Goal: Task Accomplishment & Management: Manage account settings

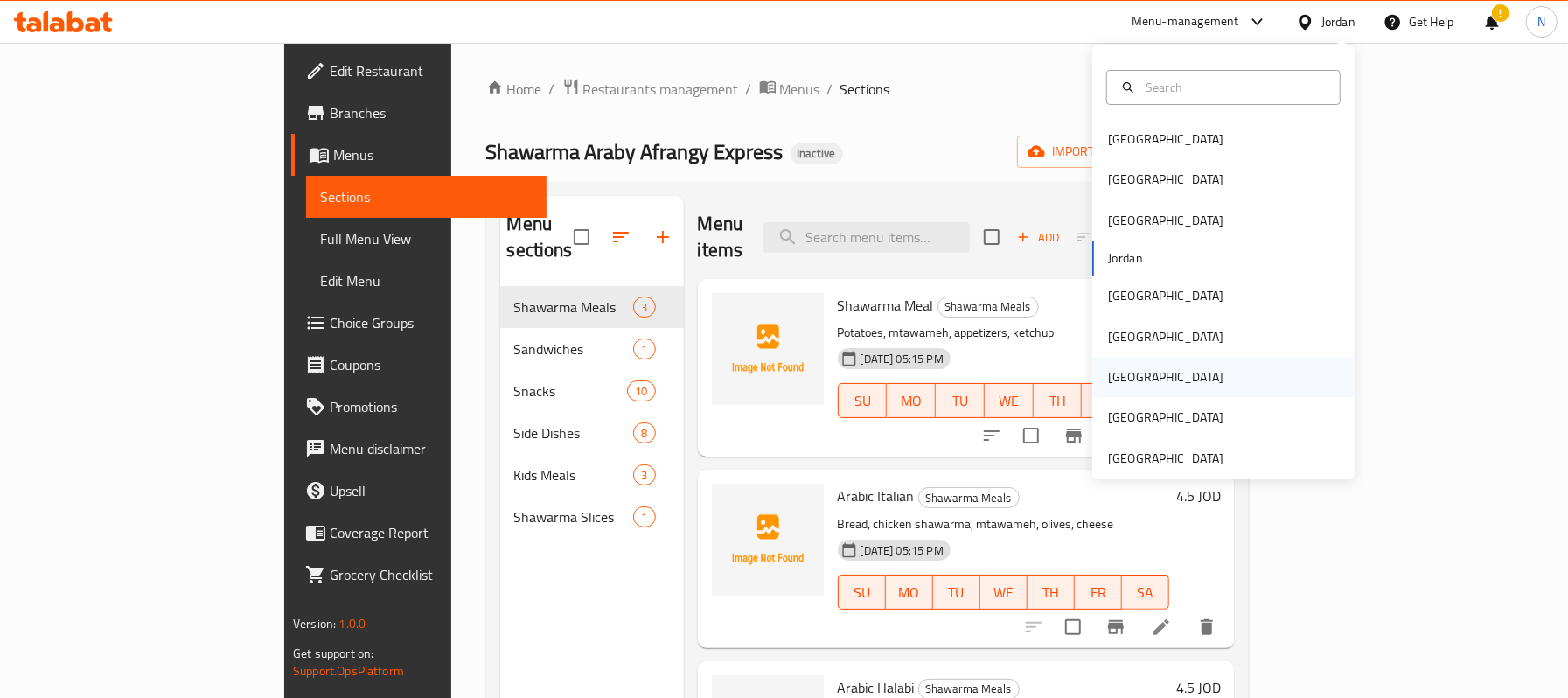
click at [1126, 372] on div "[GEOGRAPHIC_DATA]" at bounding box center [1165, 377] width 143 height 41
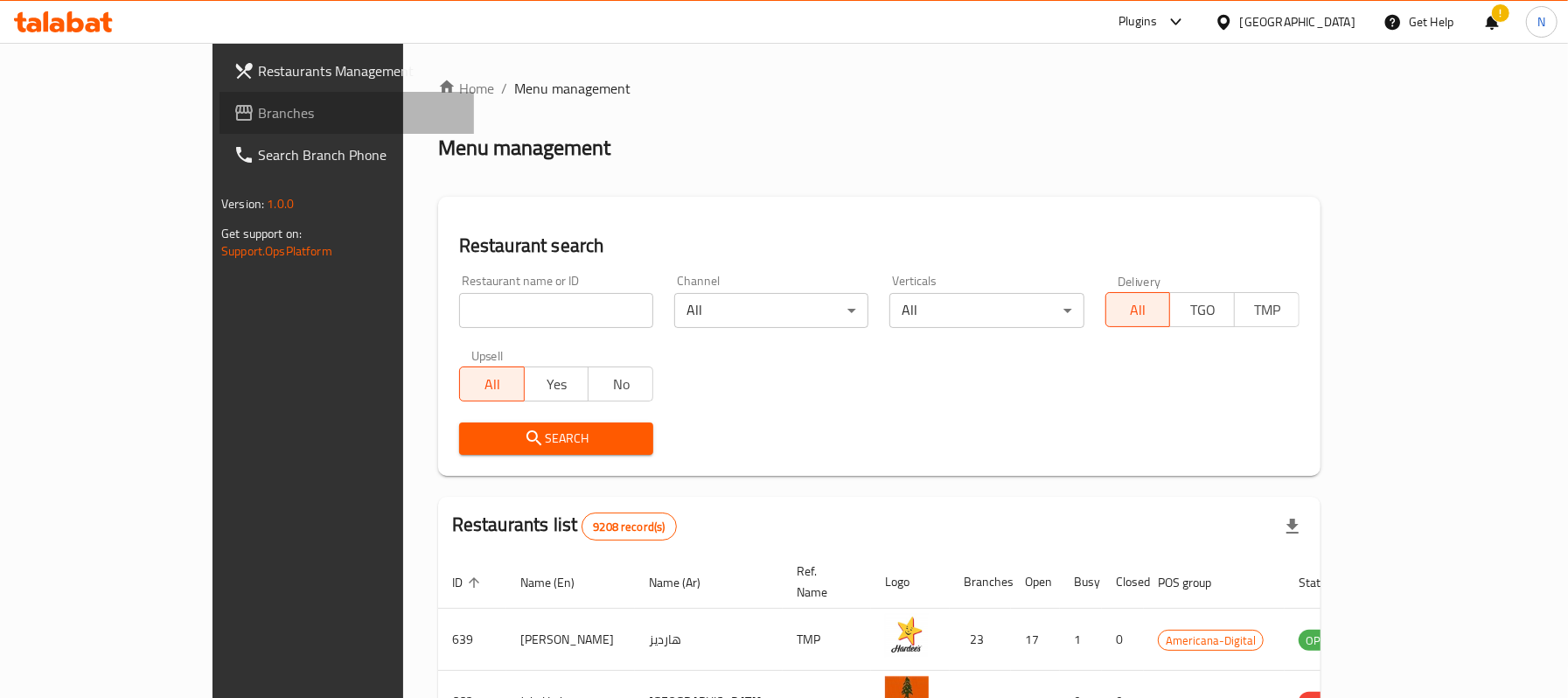
click at [258, 117] on span "Branches" at bounding box center [358, 113] width 202 height 21
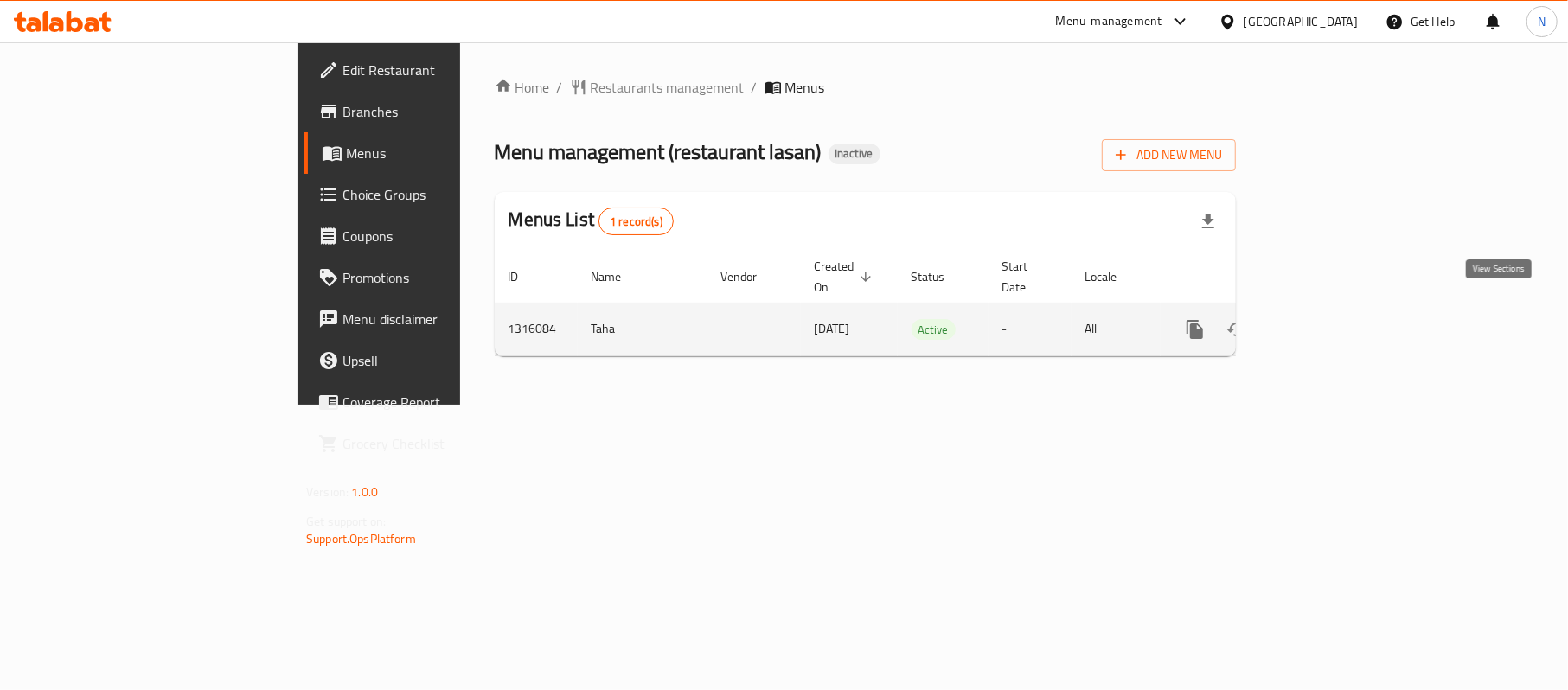
click at [1341, 310] on link "enhanced table" at bounding box center [1320, 329] width 41 height 41
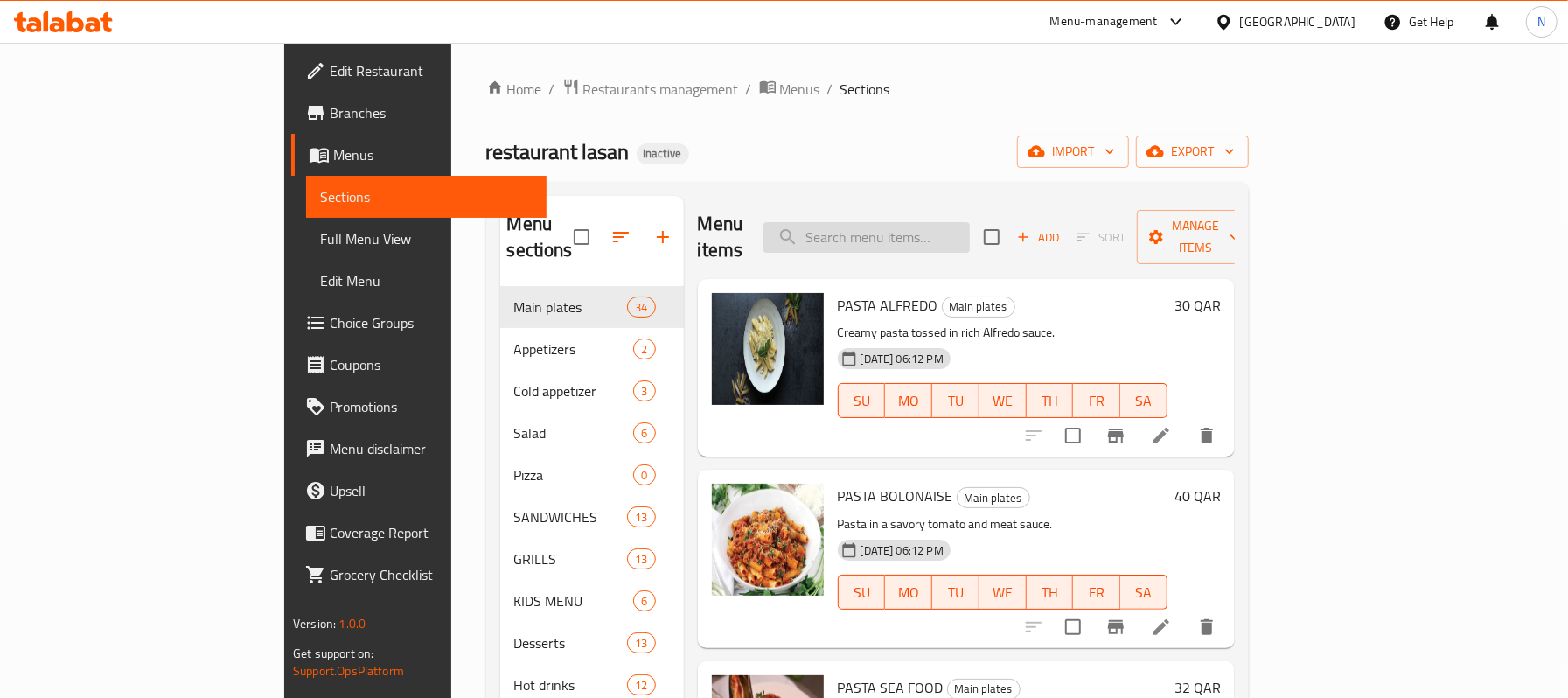
click at [970, 222] on input "search" at bounding box center [867, 238] width 207 height 31
paste input "PASTA PUTANESCA"
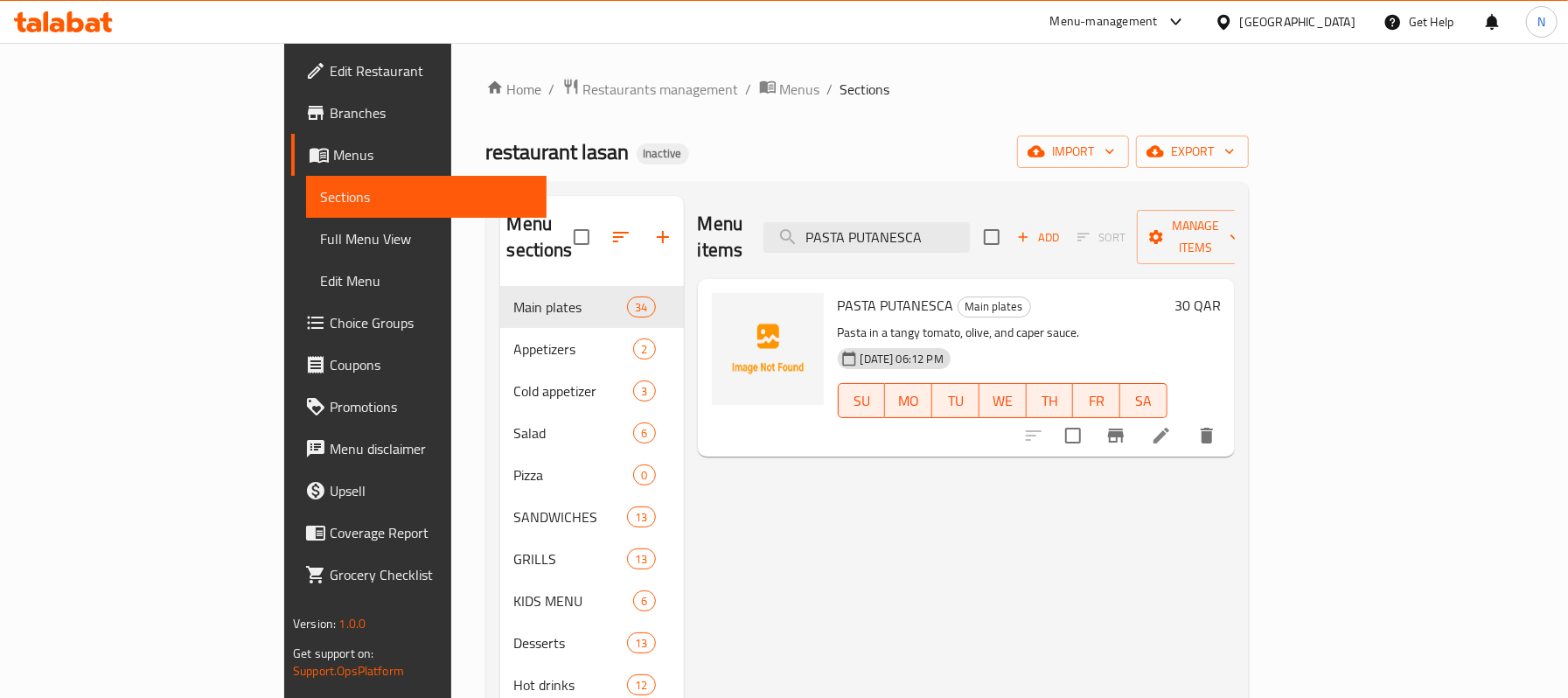
type input "PASTA PUTANESCA"
click at [1172, 425] on icon at bounding box center [1161, 436] width 21 height 21
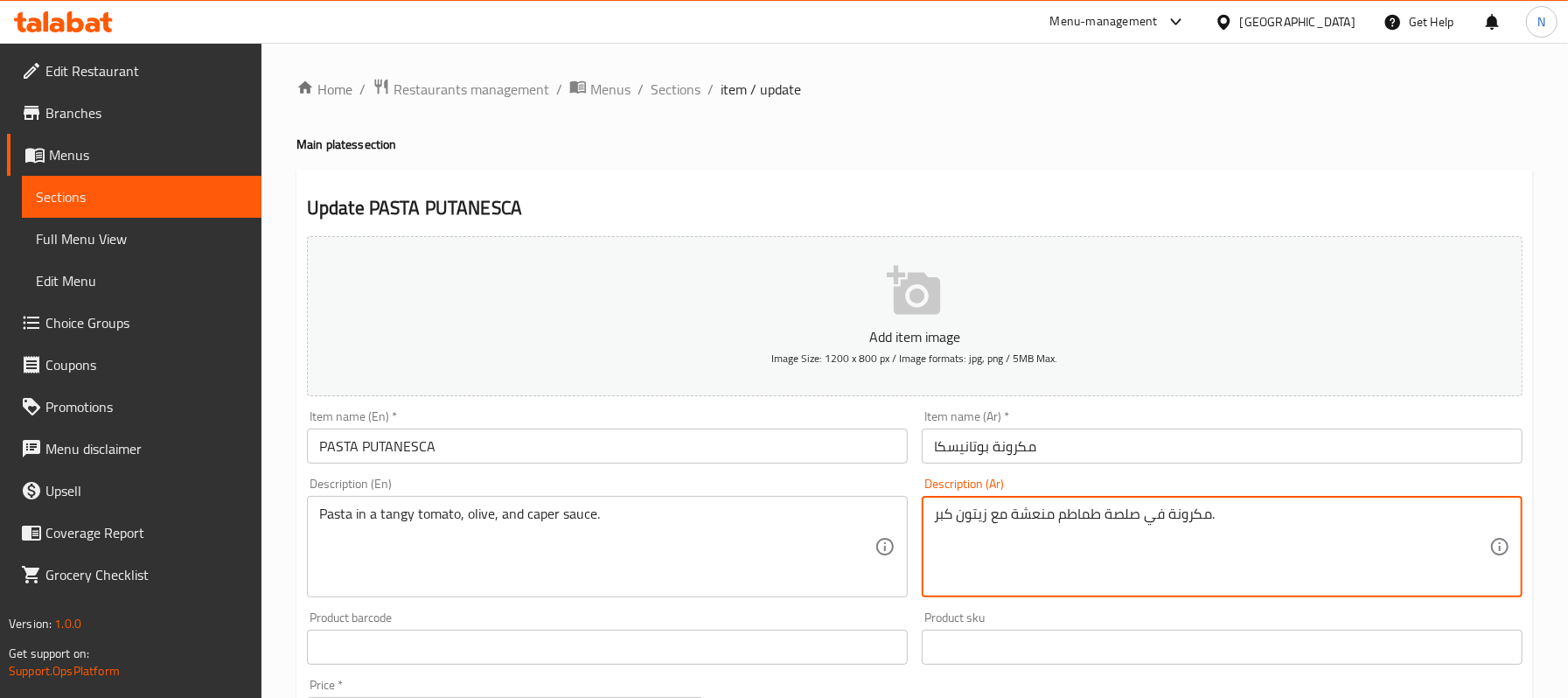
click at [943, 509] on textarea "مكرونة في صلصة طماطم منعشة مع زيتون كبر." at bounding box center [1212, 547] width 556 height 83
click at [1081, 512] on textarea "مكرونة في صلصة طماطم منعشة مع زيتون ." at bounding box center [1212, 547] width 556 height 83
paste textarea "كبر"
click at [1093, 521] on textarea "مكرونة في صلصة كبر طماطم منعشة مع زيتون ." at bounding box center [1212, 547] width 556 height 83
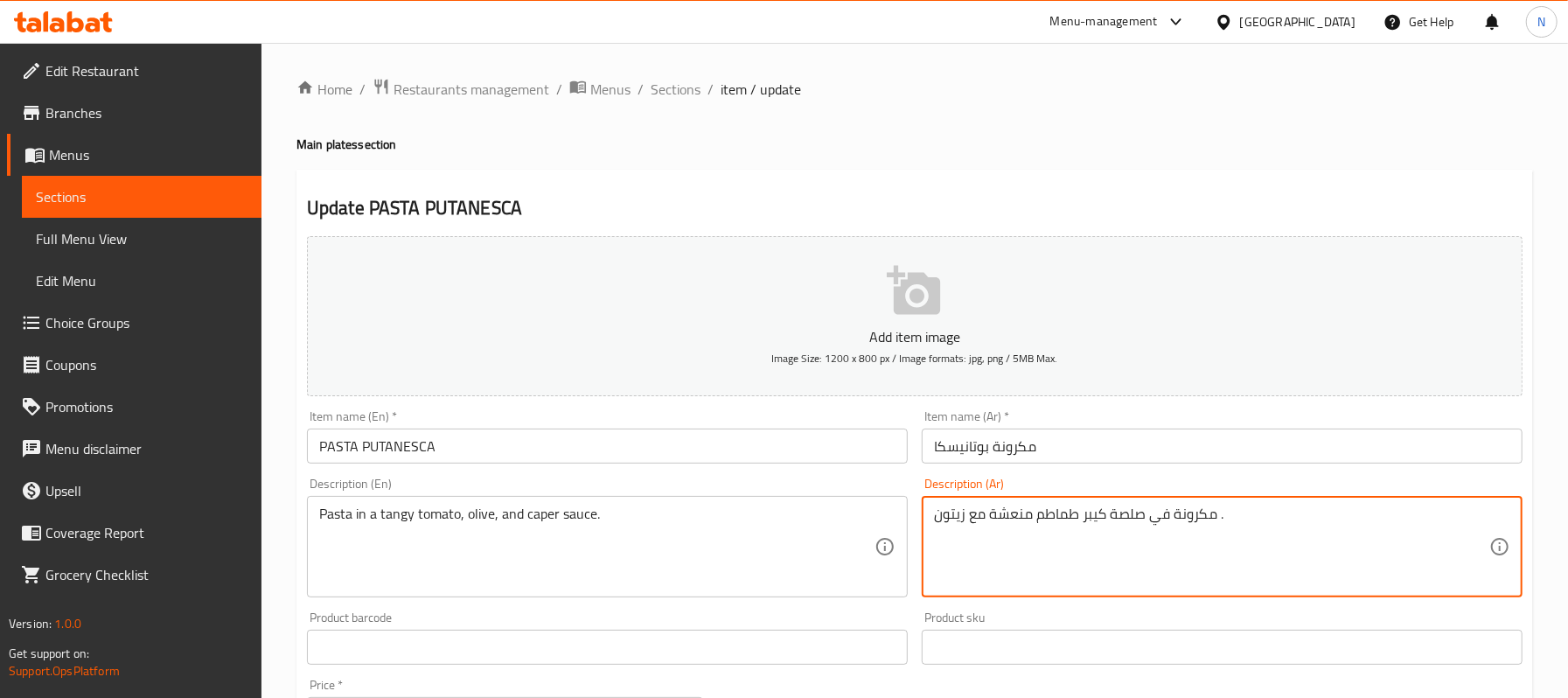
click at [1058, 447] on input "مكرونة بوتانيسكا" at bounding box center [1222, 447] width 601 height 35
drag, startPoint x: 965, startPoint y: 525, endPoint x: 984, endPoint y: 536, distance: 22.0
click at [984, 536] on textarea "مكرونة في صلصة كيبر وطماطم منعشة مع زيتون ." at bounding box center [1212, 547] width 556 height 83
type textarea "مكرونة في صلصة كيبر وطماطم منعشة وزيتون ."
click at [1008, 434] on input "مكرونة بوتانيسكا" at bounding box center [1222, 447] width 601 height 35
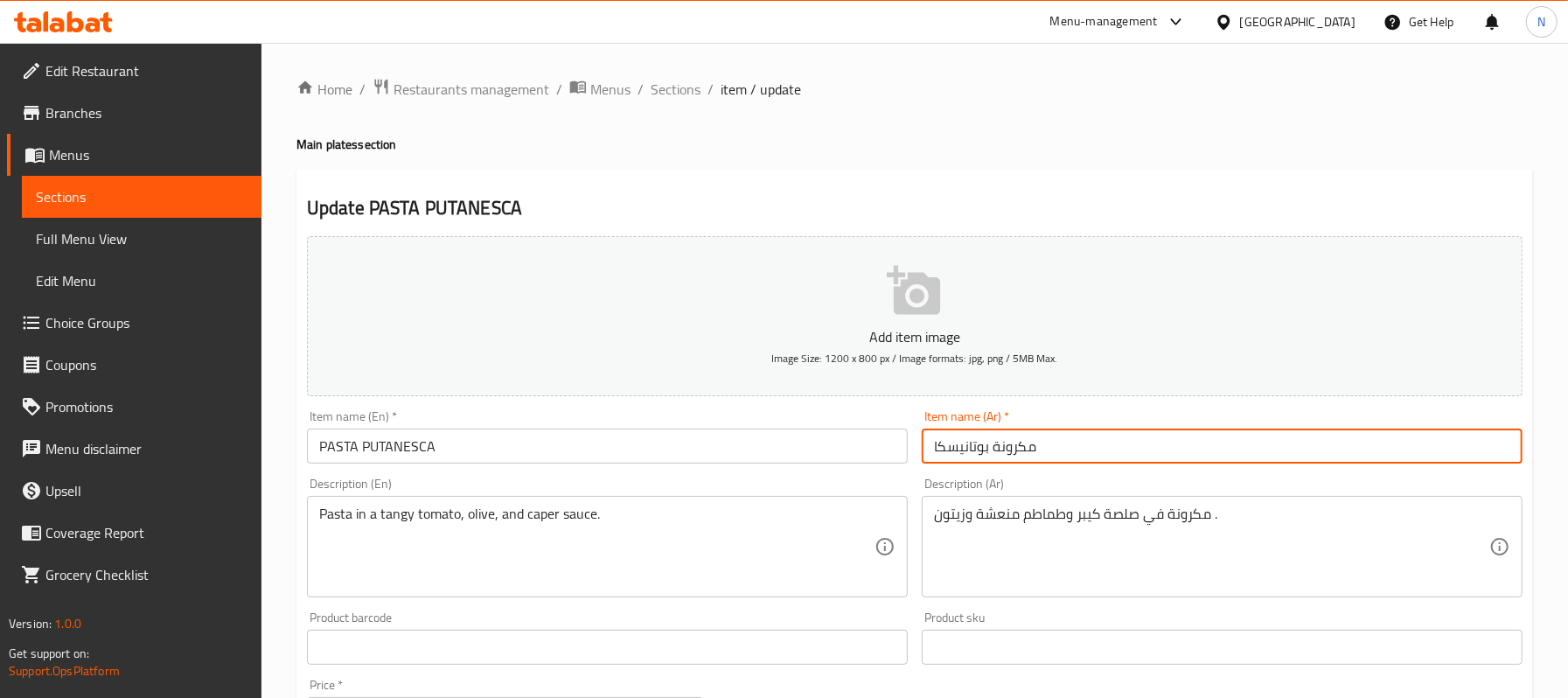
click at [661, 86] on span "Sections" at bounding box center [675, 89] width 50 height 21
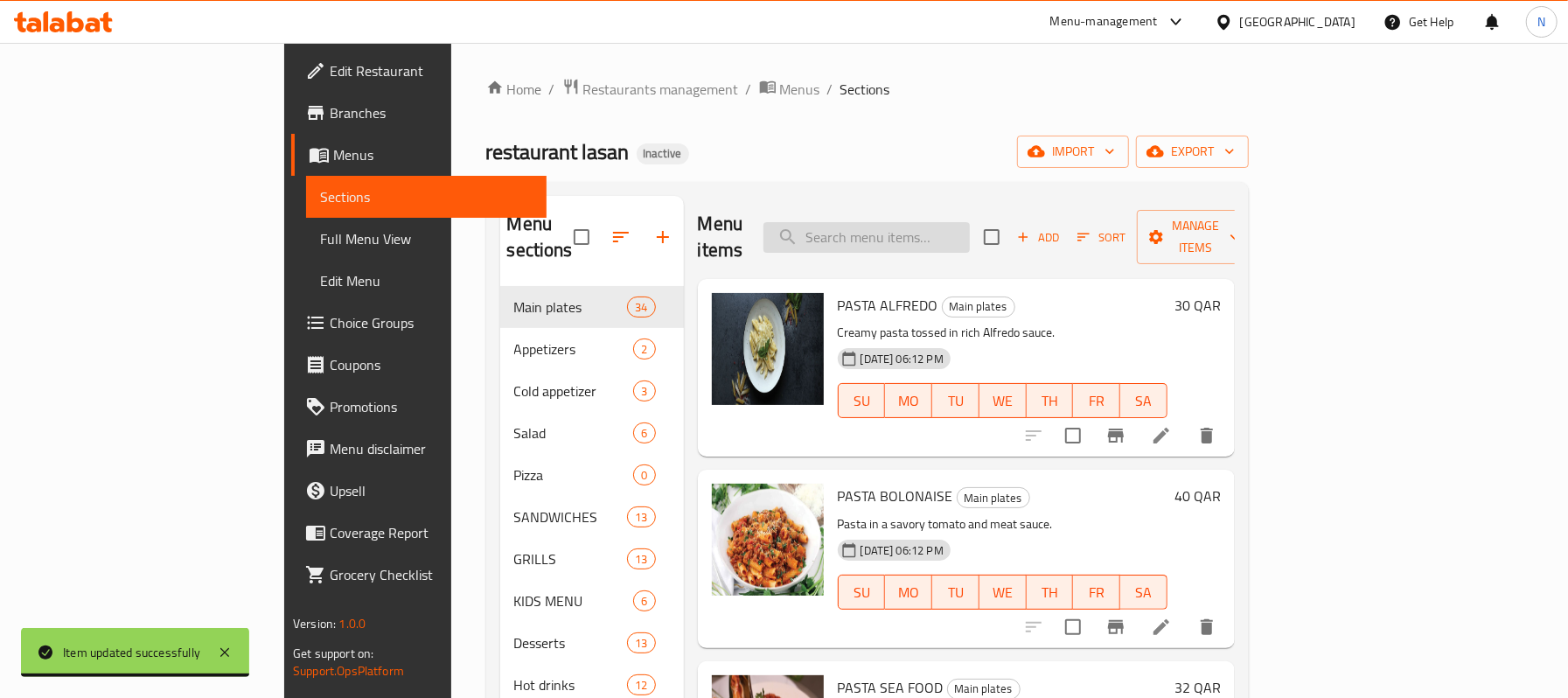
click at [921, 236] on input "search" at bounding box center [867, 238] width 207 height 31
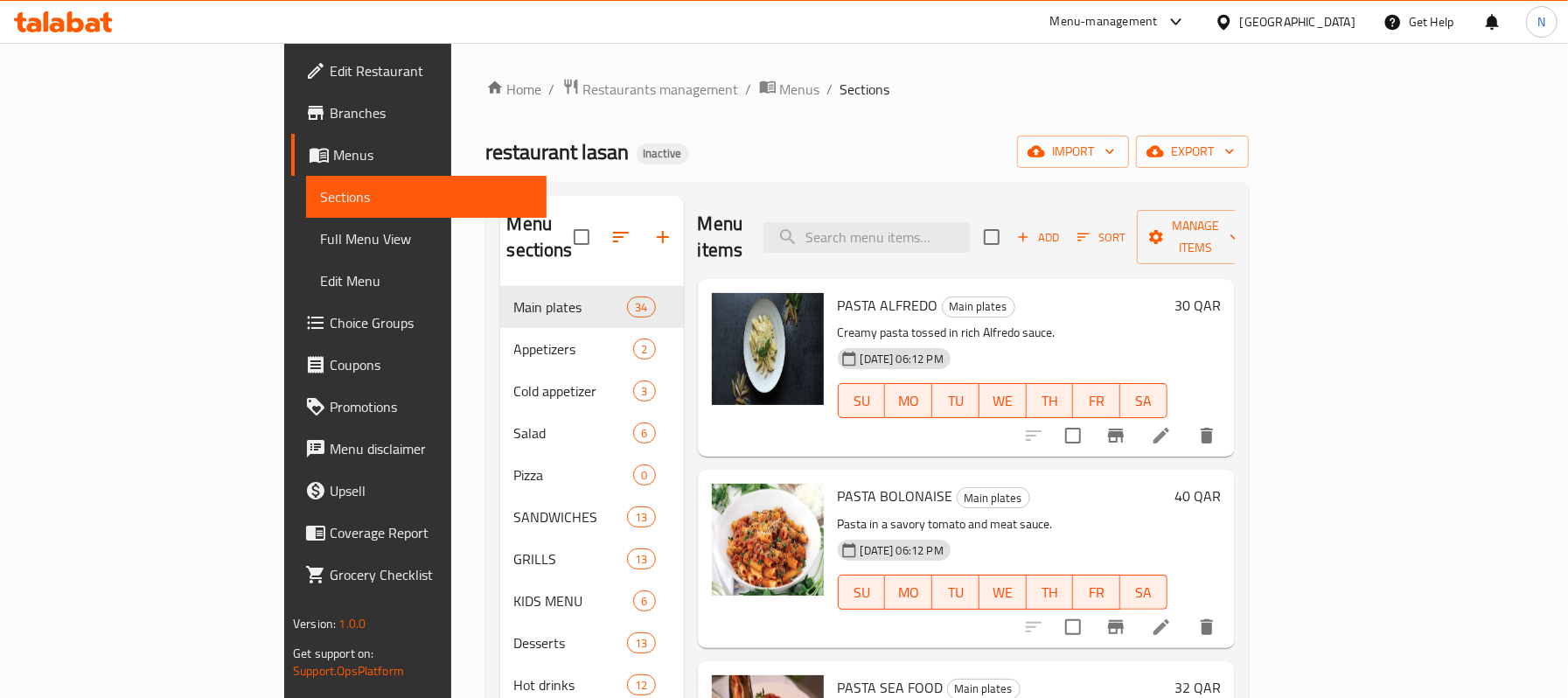
paste input "CHICKEN COUSCOUS"
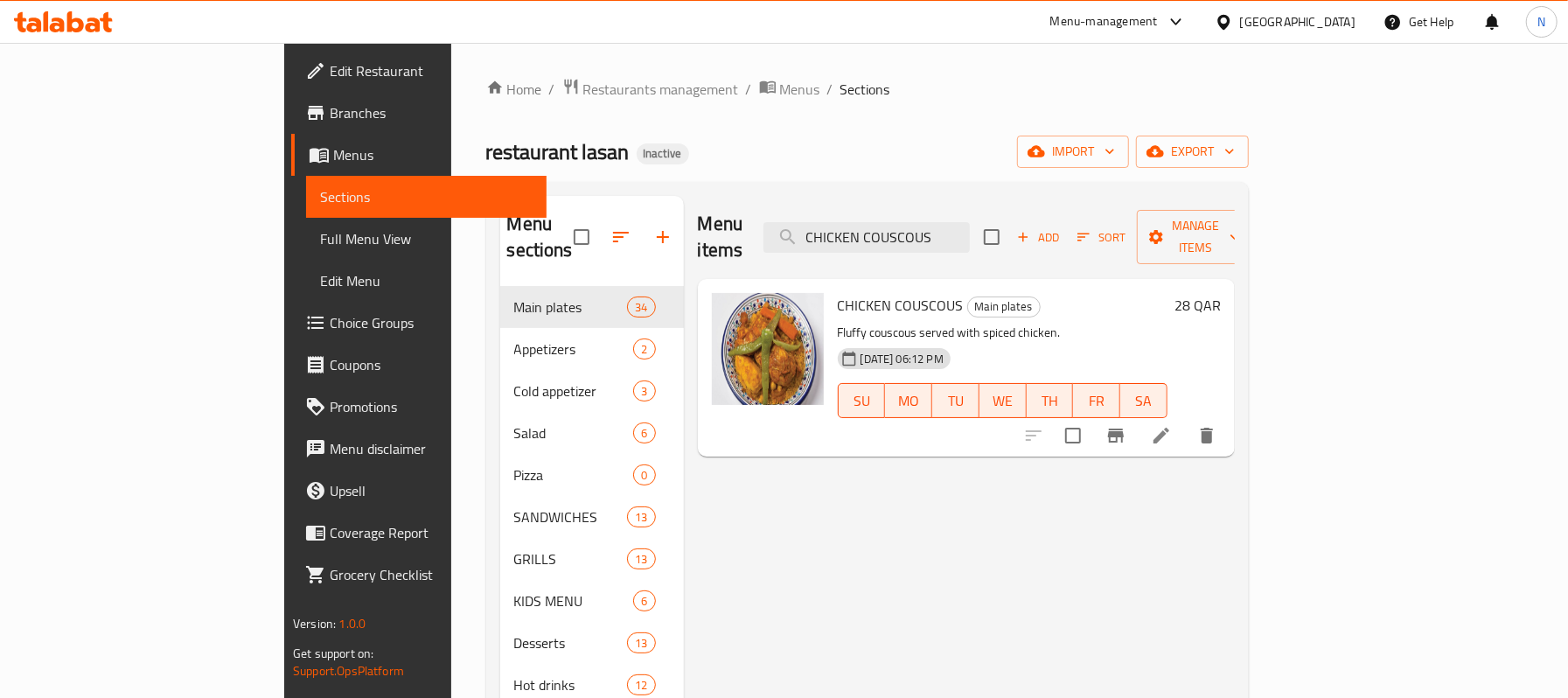
type input "CHICKEN COUSCOUS"
click at [1172, 425] on icon at bounding box center [1161, 436] width 21 height 21
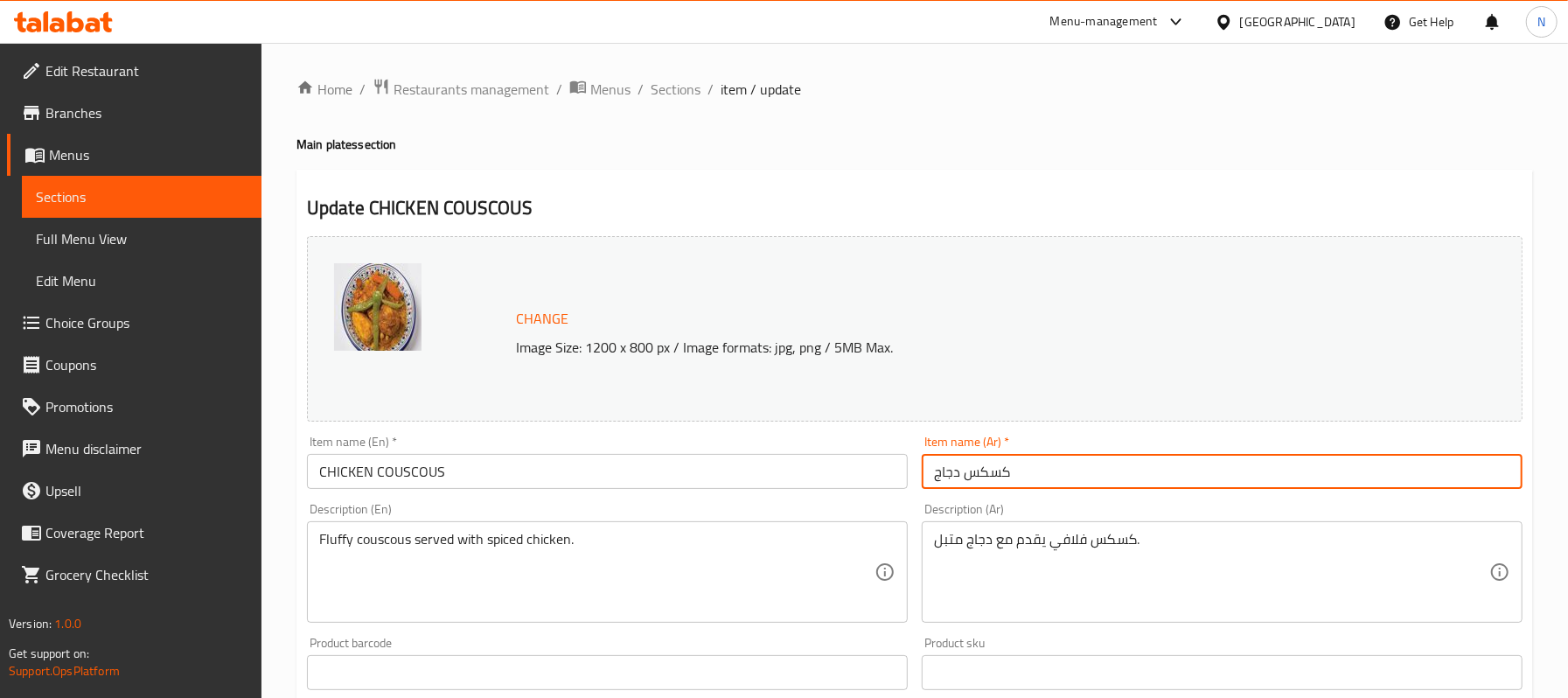
click at [969, 480] on input "كسكس دجاج" at bounding box center [1222, 472] width 601 height 35
type input "كسكسي دجاج"
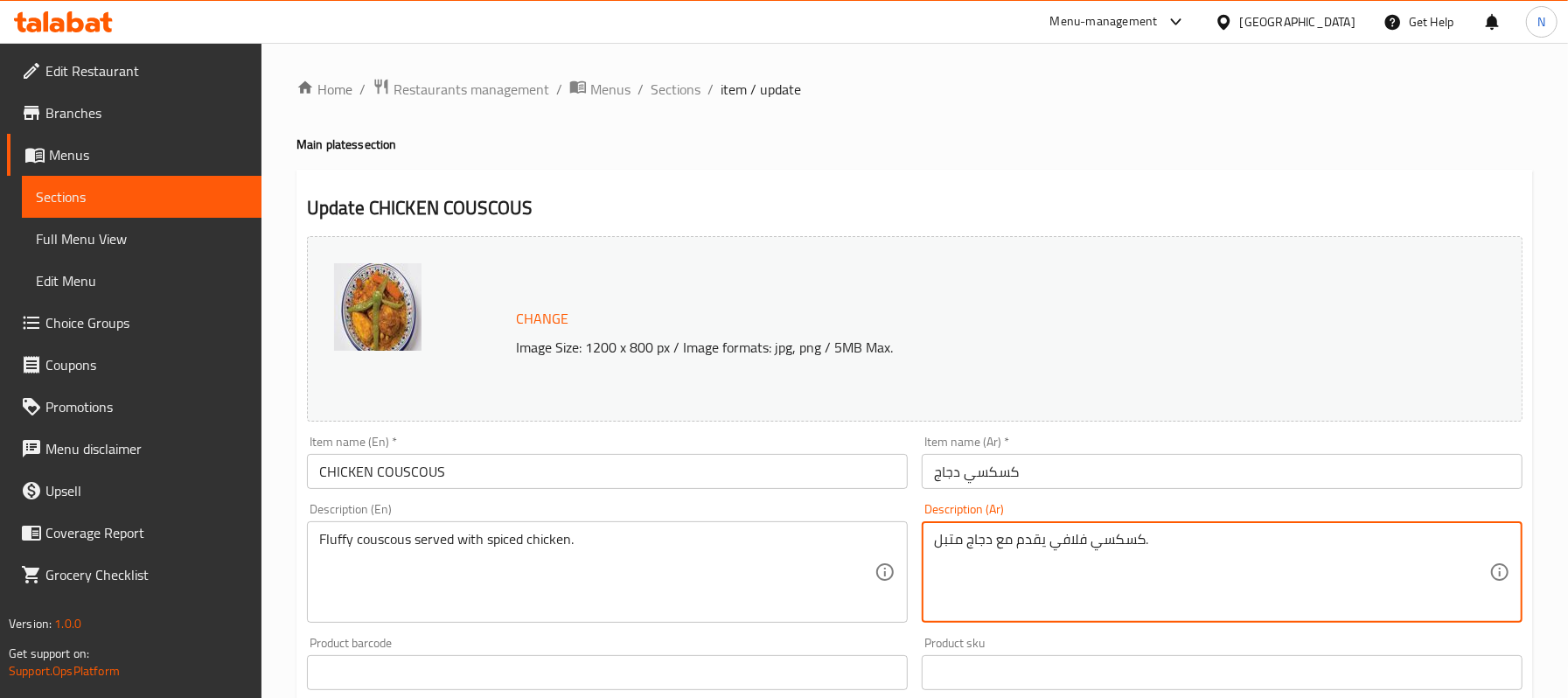
type textarea "كسكسي فلافي يقدم مع دجاج متبل."
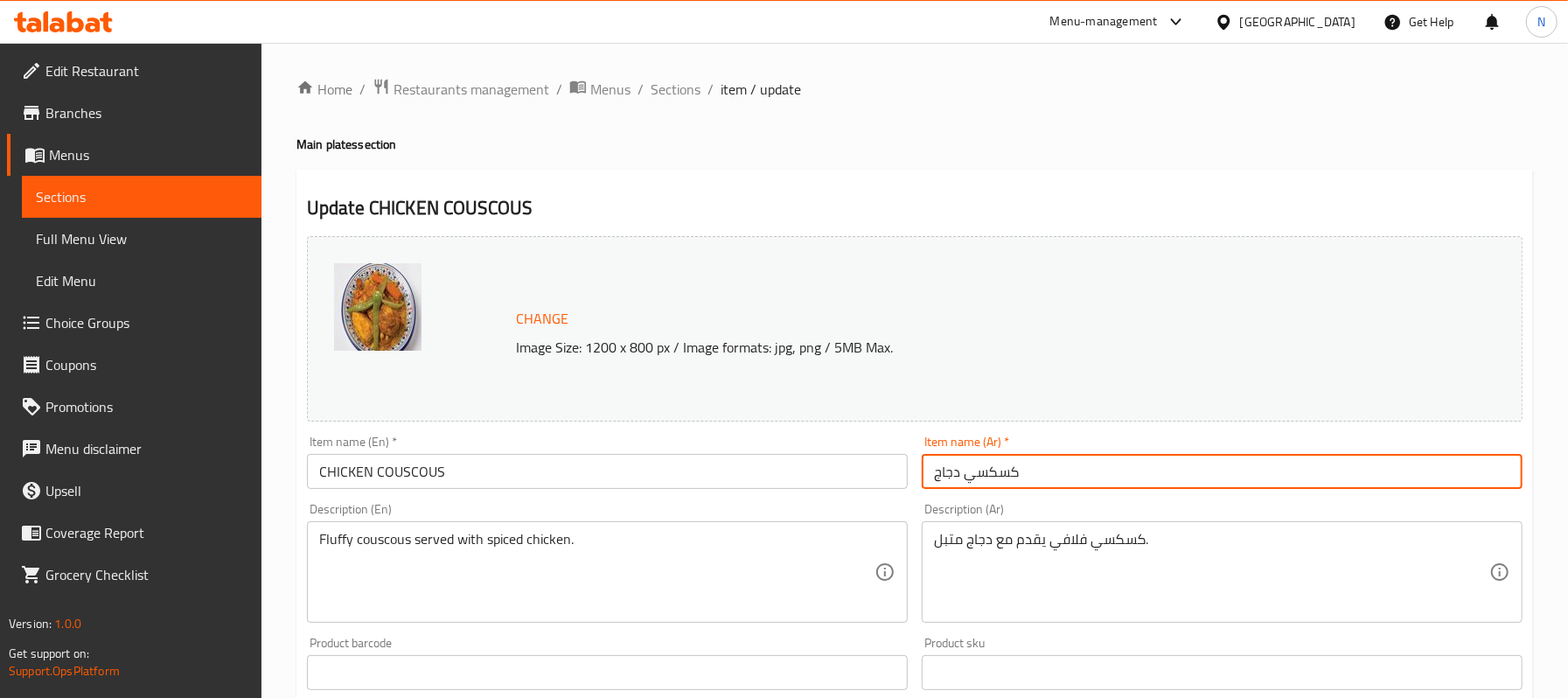
click at [1067, 483] on input "كسكسي دجاج" at bounding box center [1222, 472] width 601 height 35
click at [690, 88] on span "Sections" at bounding box center [675, 89] width 50 height 21
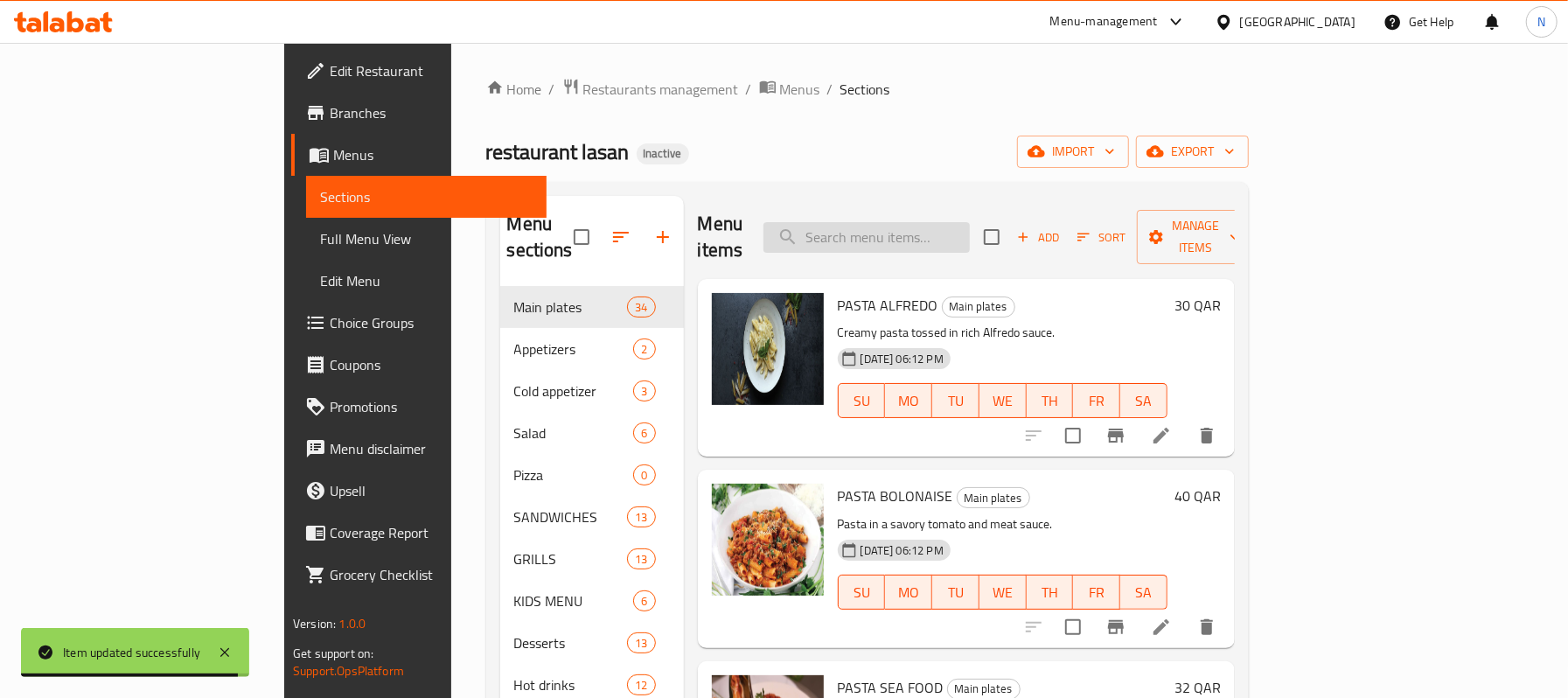
click at [970, 222] on input "search" at bounding box center [867, 238] width 207 height 31
paste input "LAMB COUSCOUS"
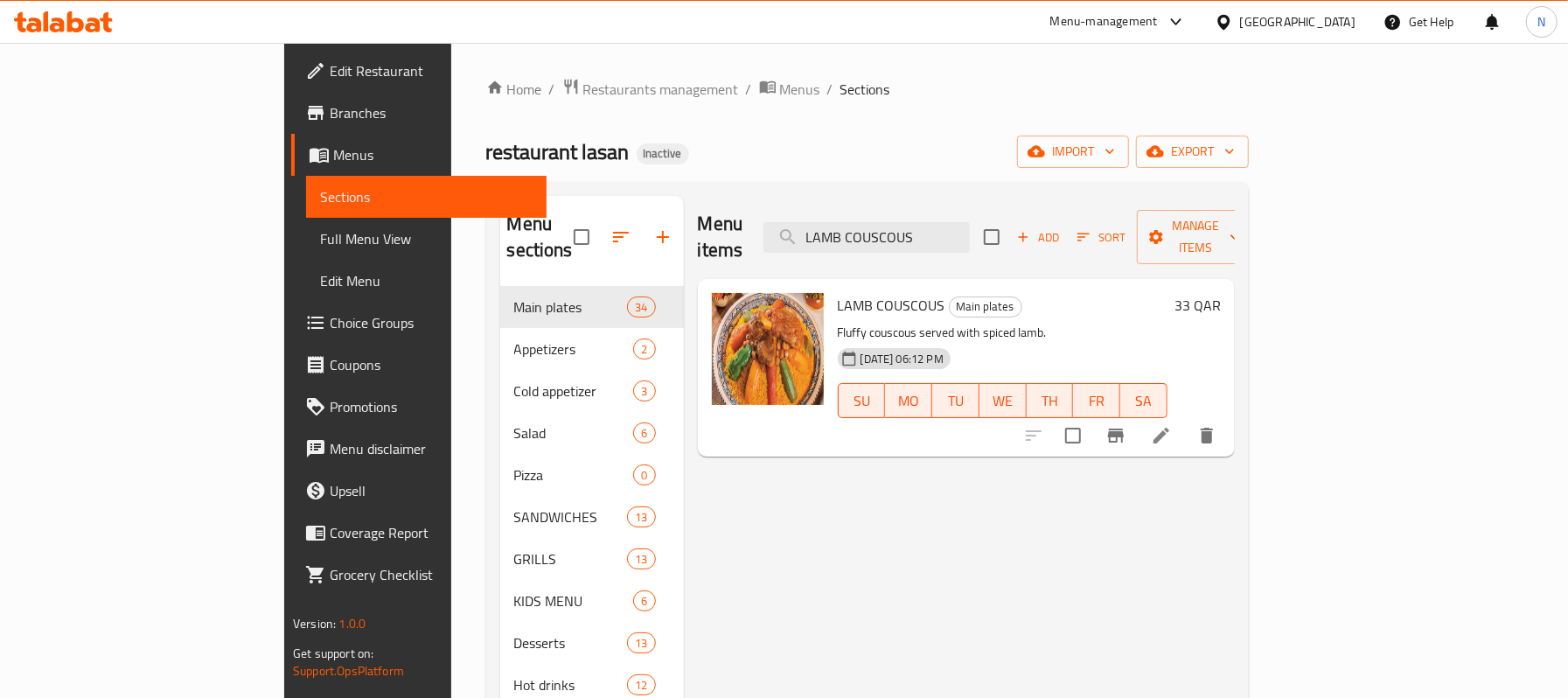
type input "LAMB COUSCOUS"
click at [1185, 420] on li at bounding box center [1161, 435] width 49 height 32
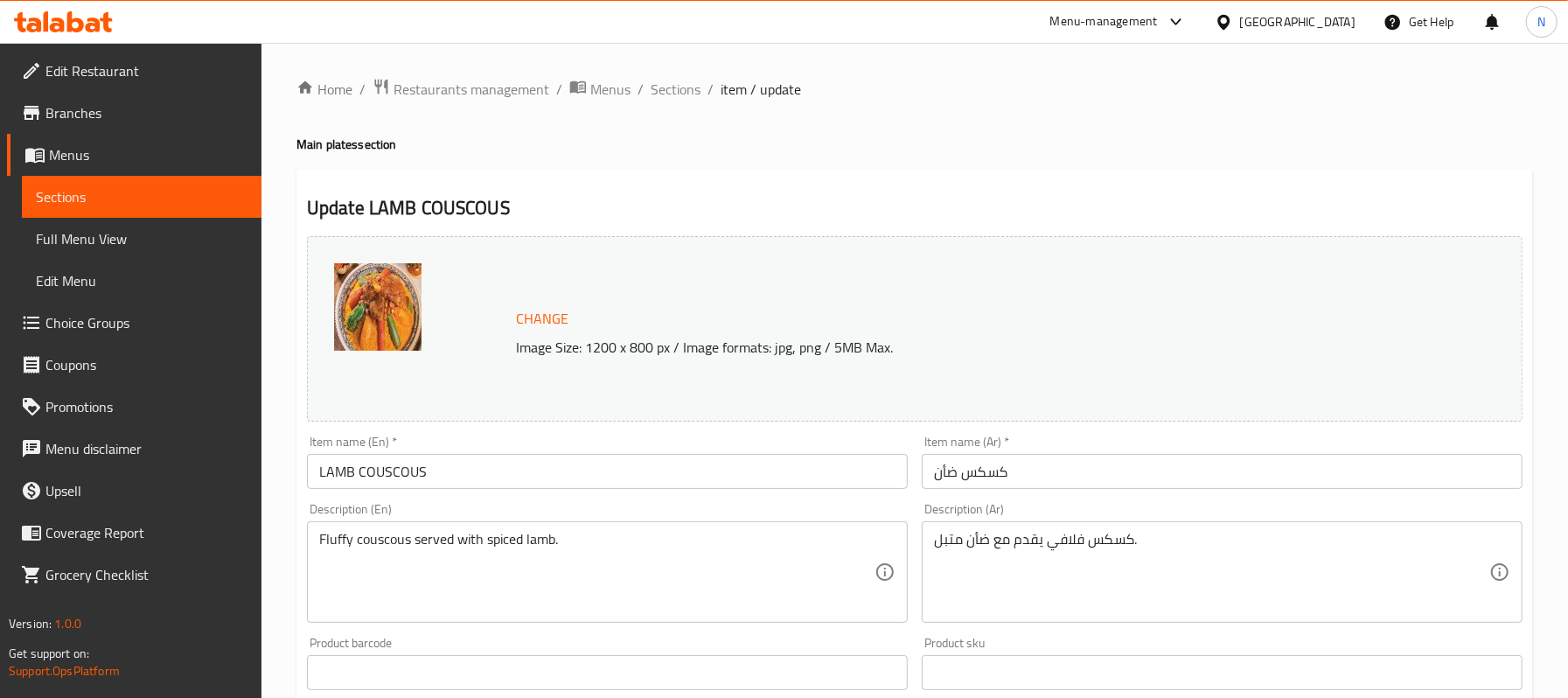
click at [962, 476] on input "كسكس ضأن" at bounding box center [1222, 472] width 601 height 35
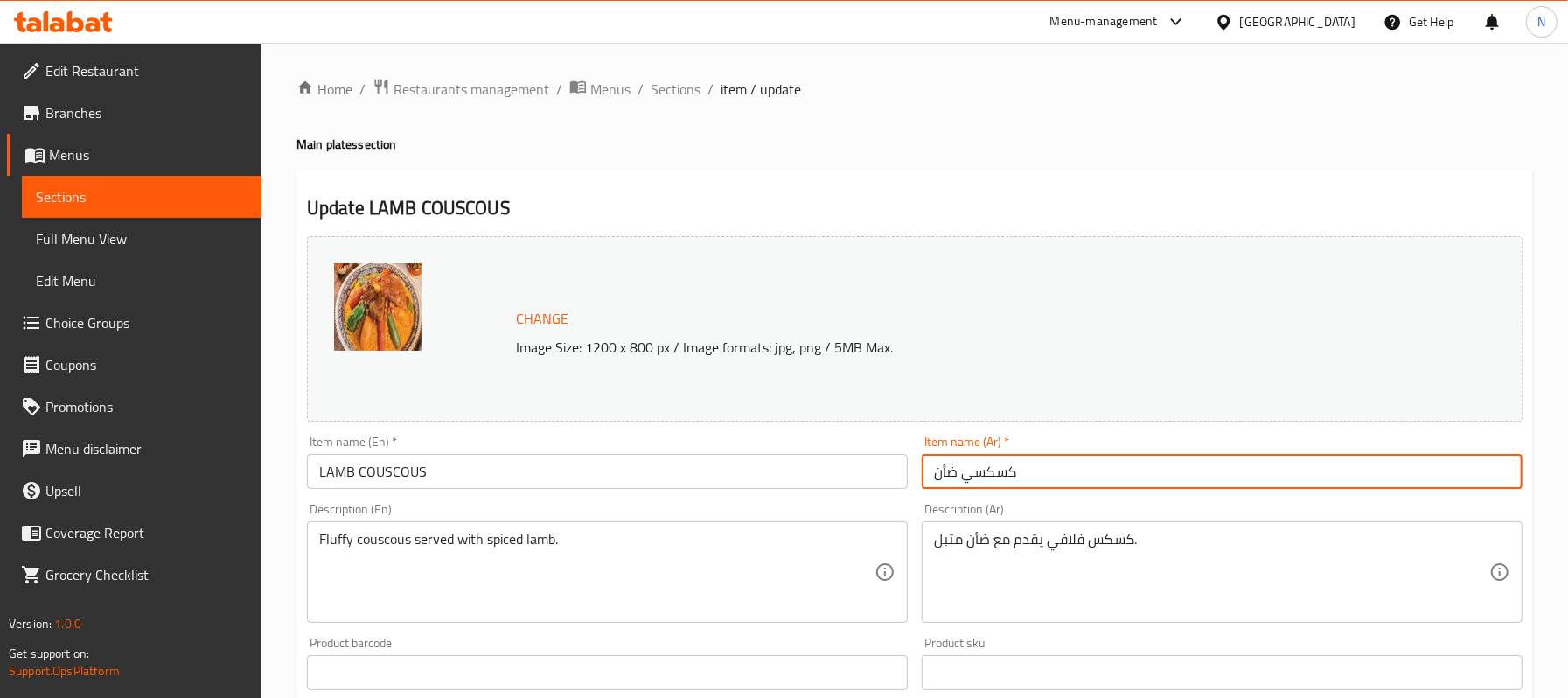
type input "كسكسي ضأن"
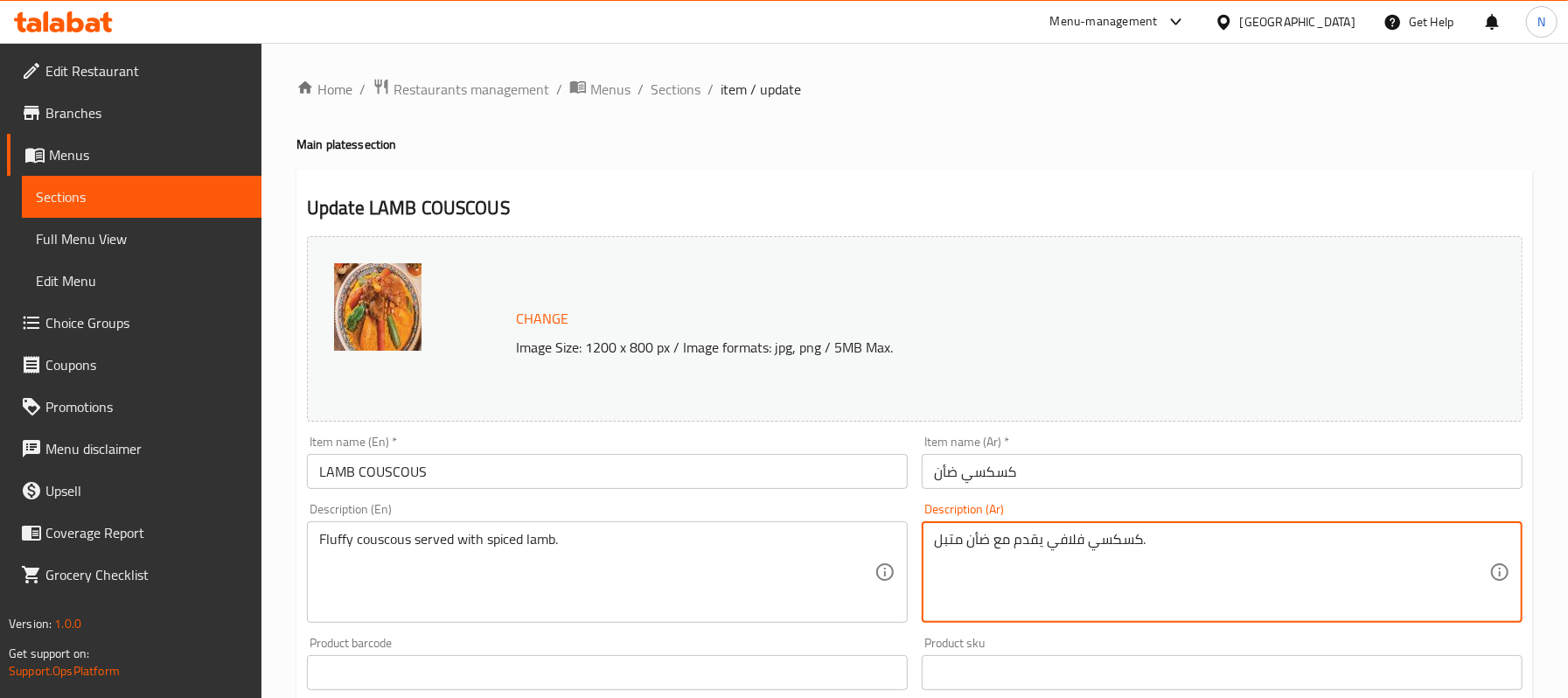
type textarea "كسكسي فلافي يقدم مع ضأن متبل."
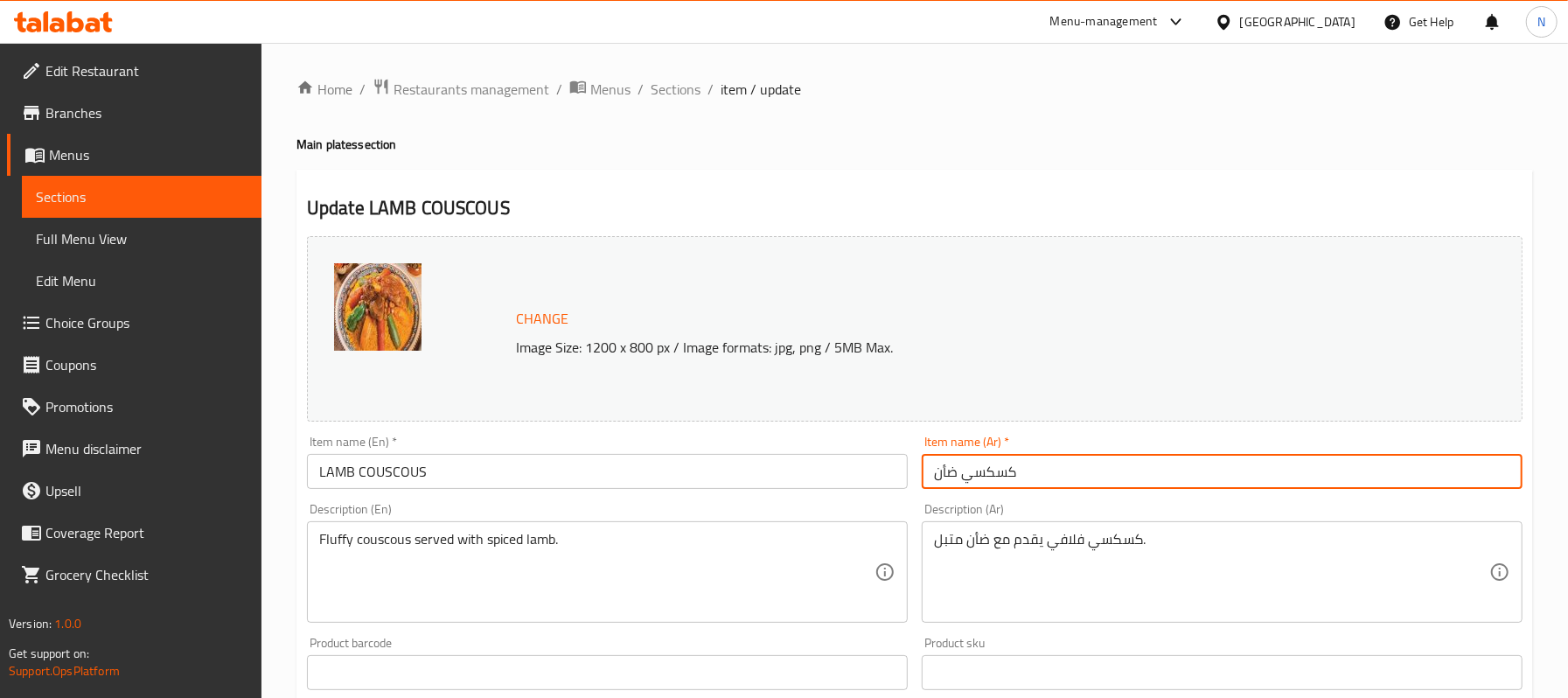
click at [1095, 480] on input "كسكسي ضأن" at bounding box center [1222, 472] width 601 height 35
click at [670, 102] on div "Home / Restaurants management / Menus / Sections / item / update Main plates se…" at bounding box center [915, 653] width 1237 height 1149
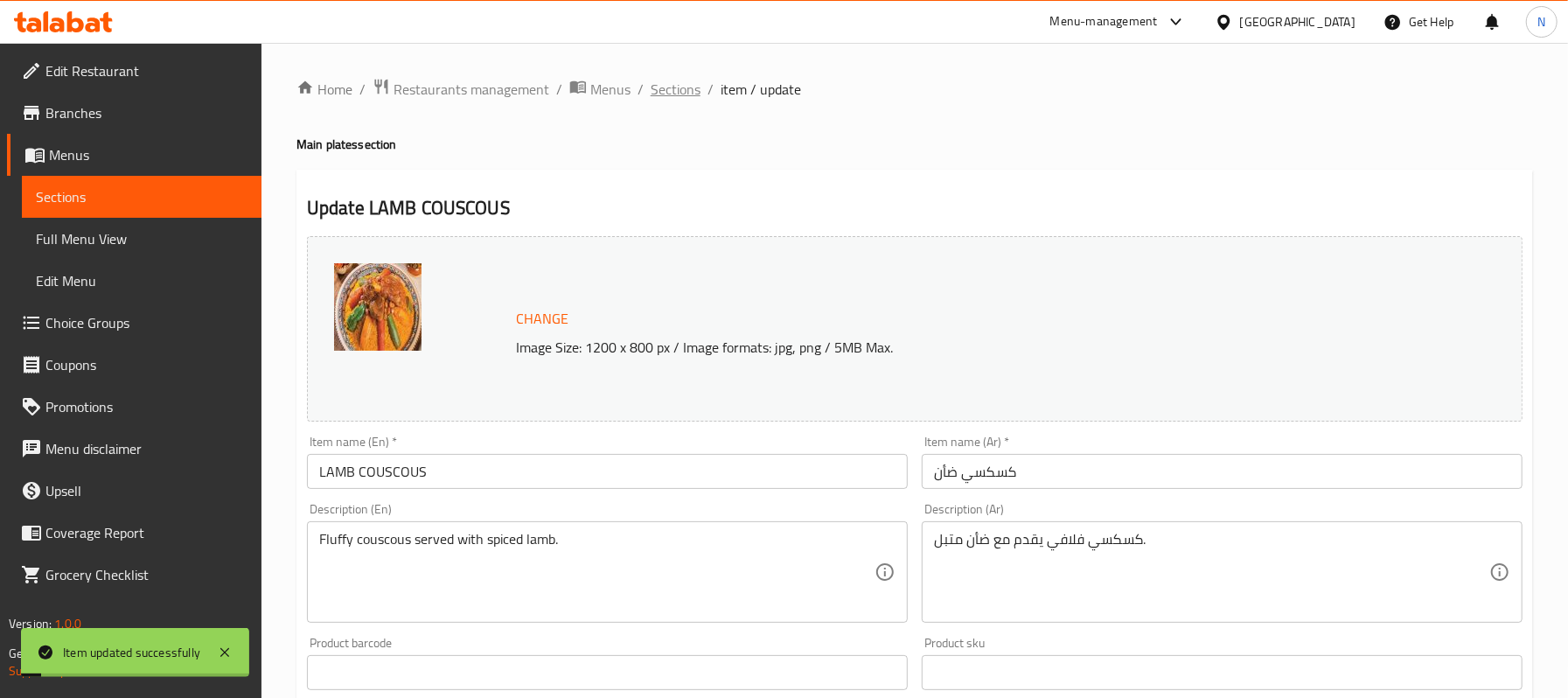
click at [667, 89] on span "Sections" at bounding box center [675, 89] width 50 height 21
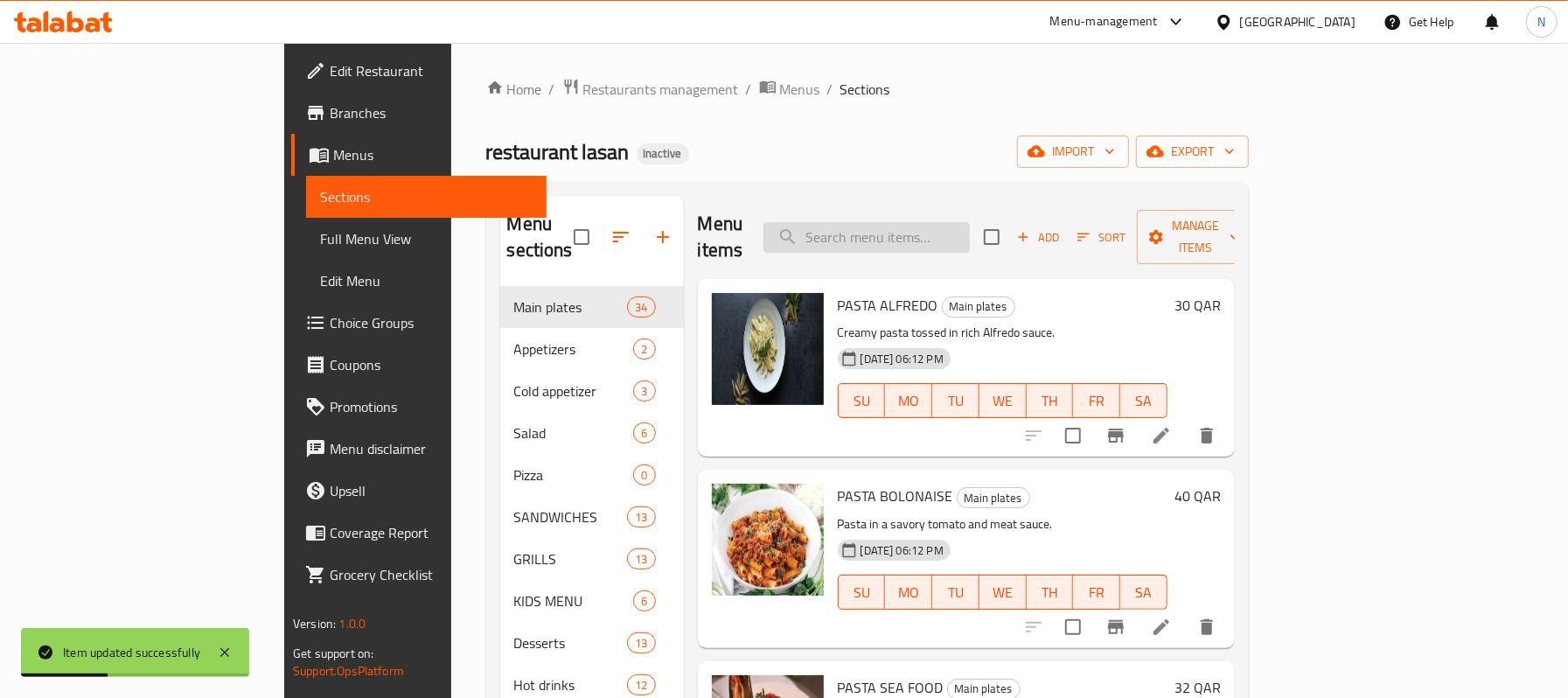
click at [970, 222] on input "search" at bounding box center [867, 238] width 207 height 31
paste input "OJJA SEAFOOD"
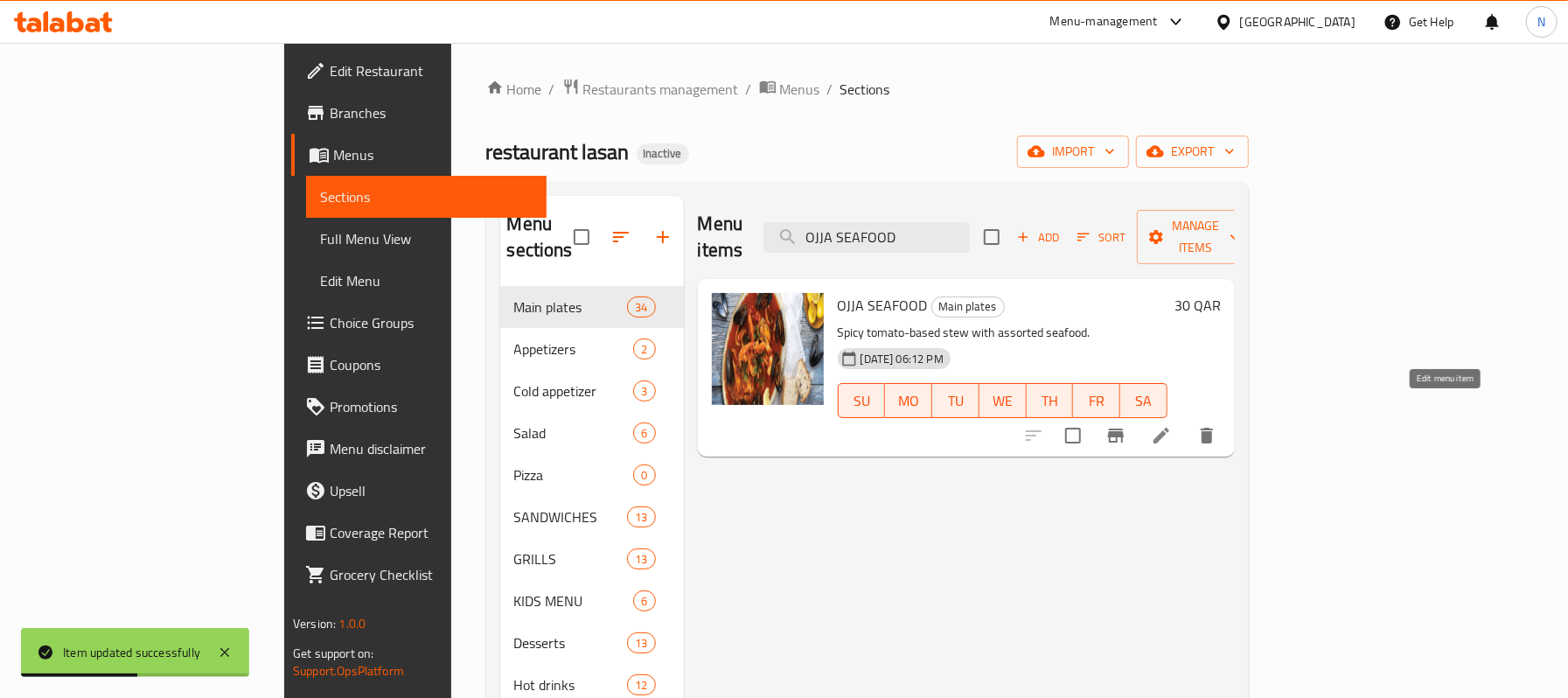
type input "OJJA SEAFOOD"
click at [1172, 425] on icon at bounding box center [1161, 436] width 21 height 21
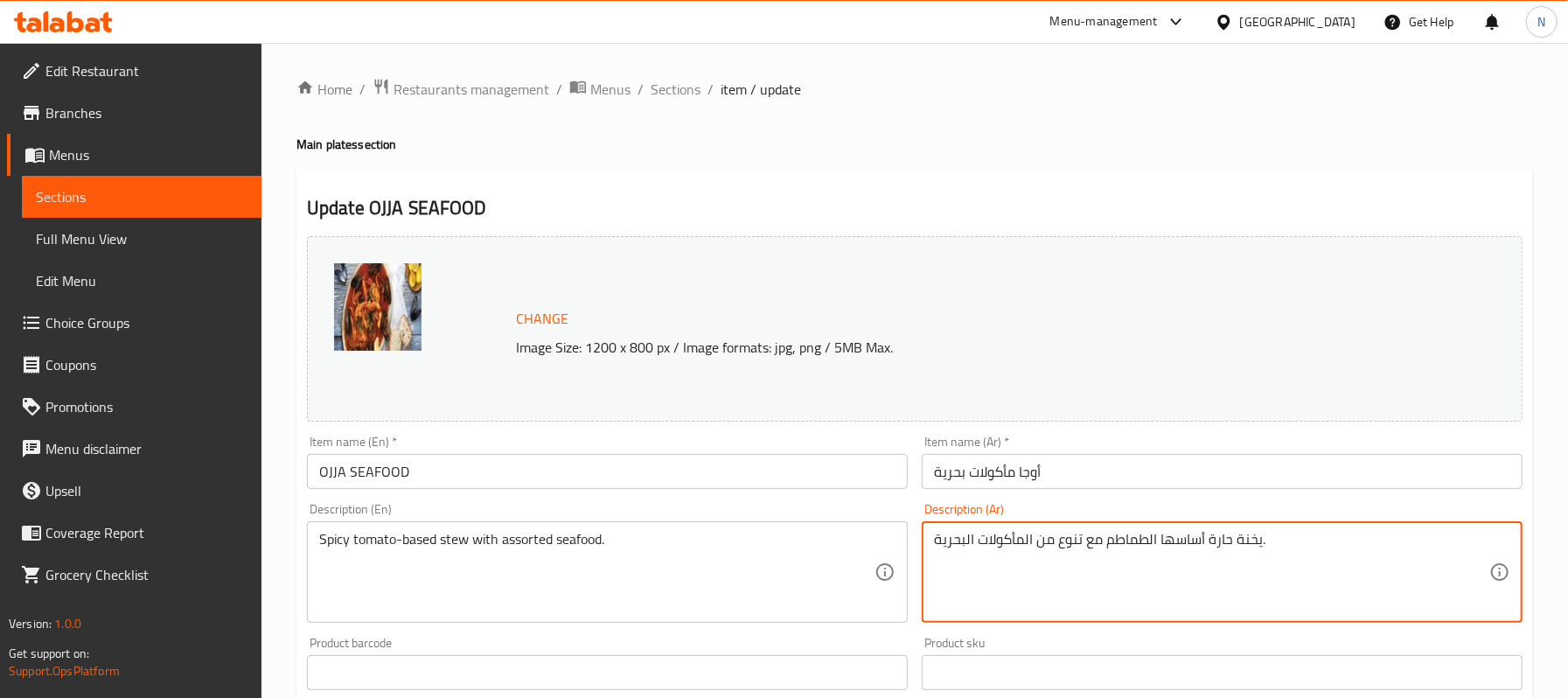
drag, startPoint x: 1107, startPoint y: 533, endPoint x: 1204, endPoint y: 554, distance: 99.2
click at [1137, 539] on textarea "يخنة حارة مع تنوع من المأكولات البحرية." at bounding box center [1212, 572] width 556 height 83
paste textarea "أساسها الطماطم"
click at [1102, 550] on textarea "يخنة أساسها الطماطم حارة مع تنوع من المأكولات البحرية." at bounding box center [1212, 572] width 556 height 83
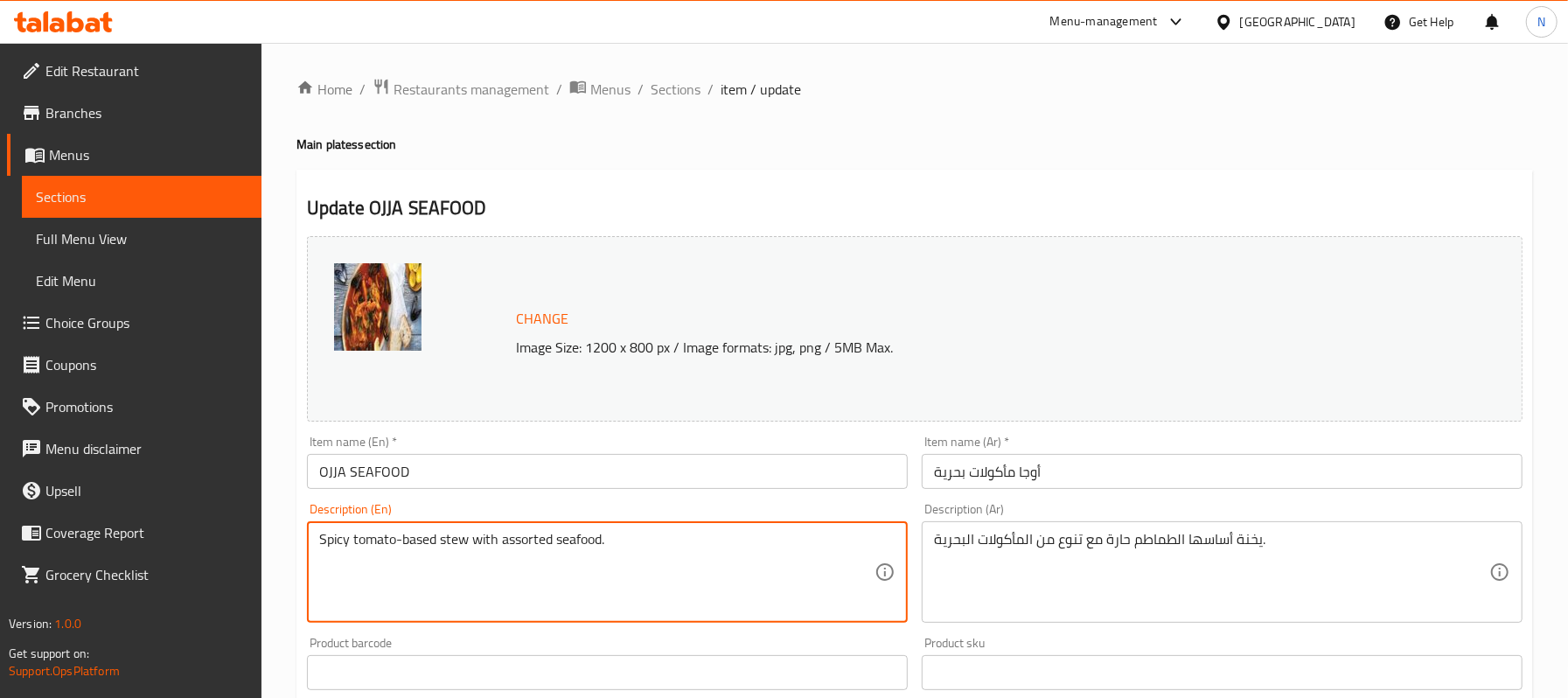
click at [533, 546] on textarea "Spicy tomato-based stew with assorted seafood." at bounding box center [596, 572] width 556 height 83
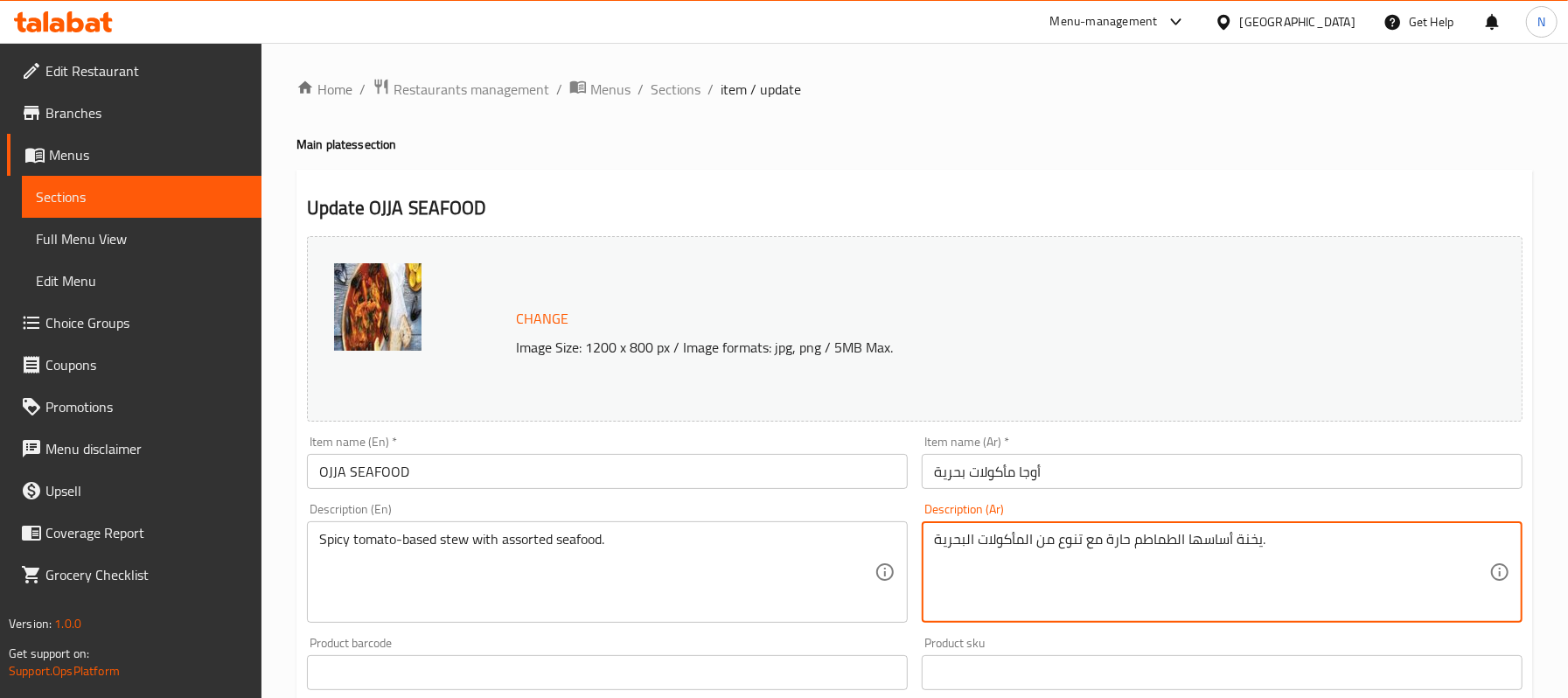
drag, startPoint x: 1078, startPoint y: 547, endPoint x: 1060, endPoint y: 539, distance: 19.7
type textarea "يخنة أساسها الطماطم حارة مع تشكيله من المأكولات البحرية."
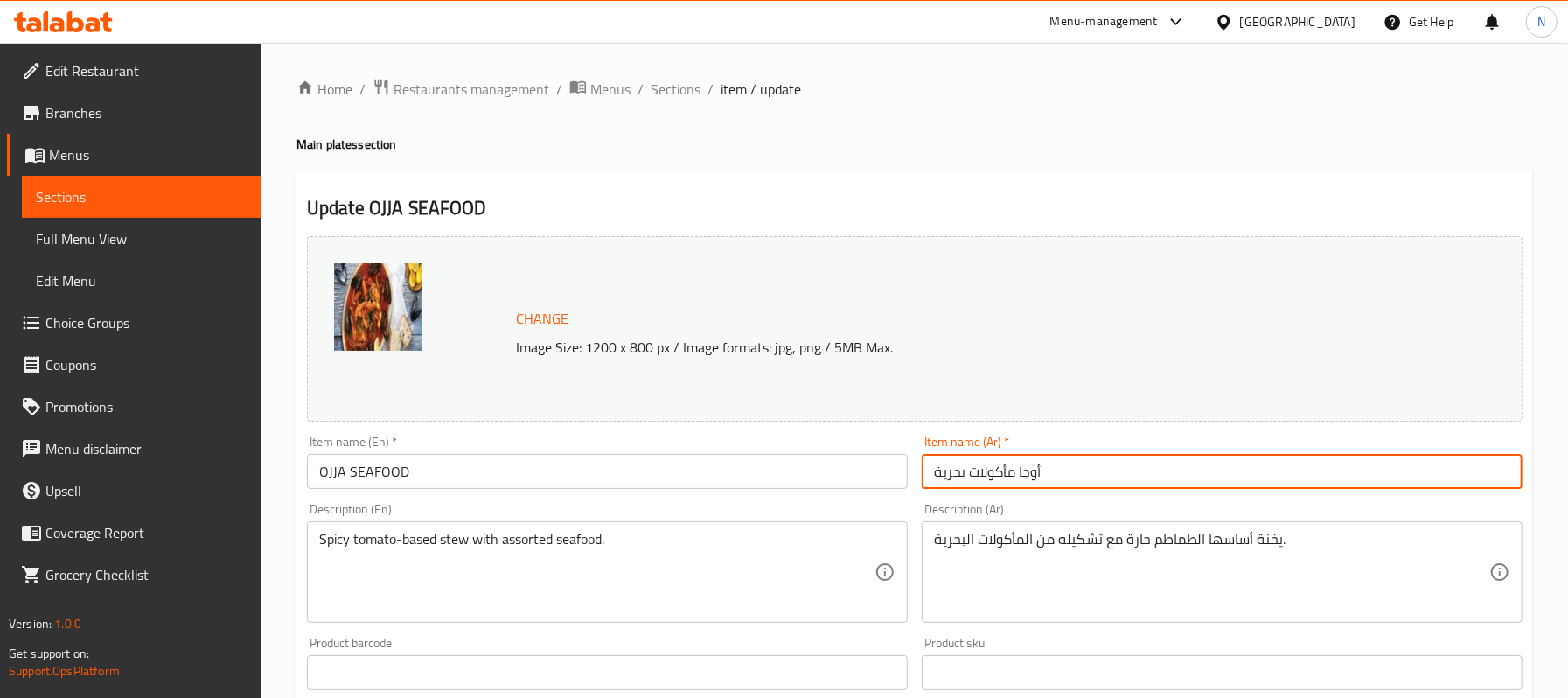
click at [1127, 475] on input "أوجا مأكولات بحرية" at bounding box center [1222, 472] width 601 height 35
click at [661, 97] on span "Sections" at bounding box center [675, 89] width 50 height 21
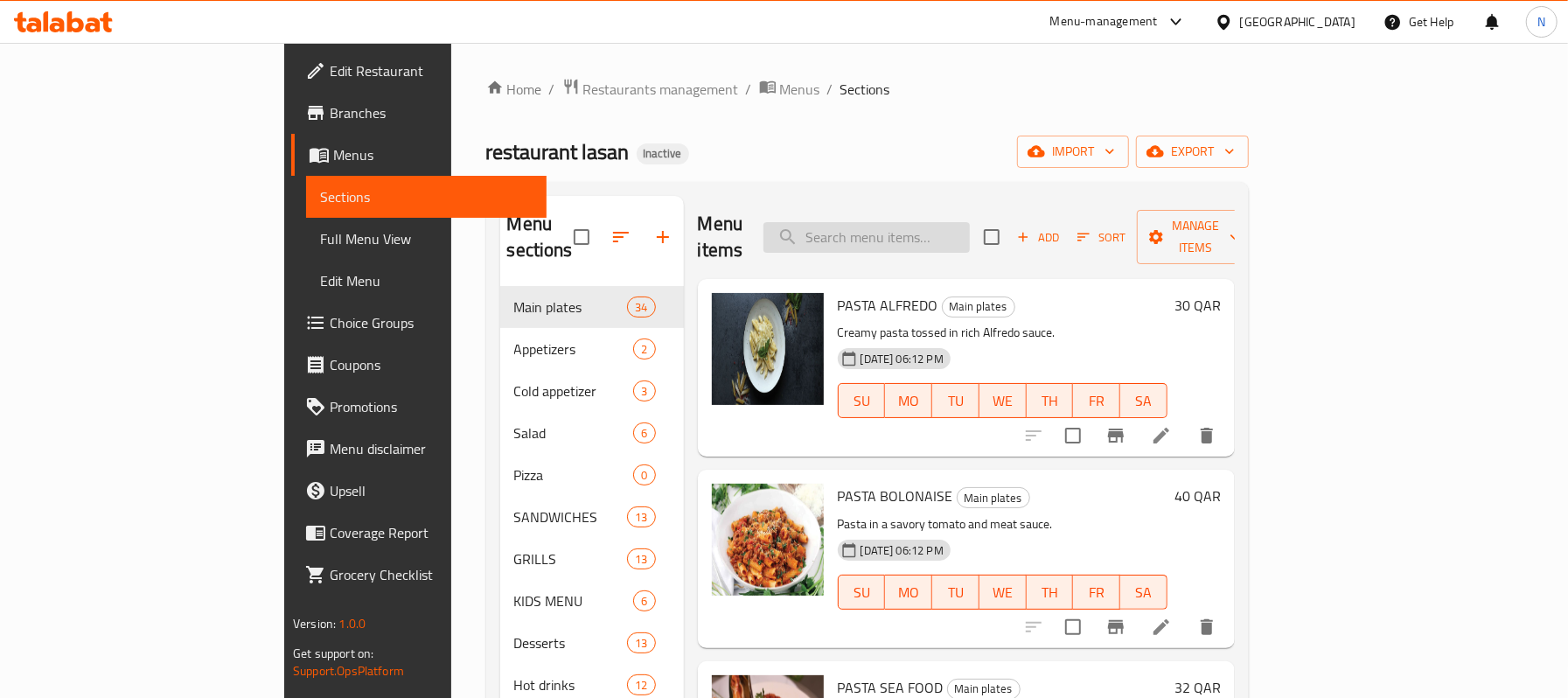
click at [970, 228] on input "search" at bounding box center [867, 238] width 207 height 31
paste input "WHITE BEANS CHICKEN"
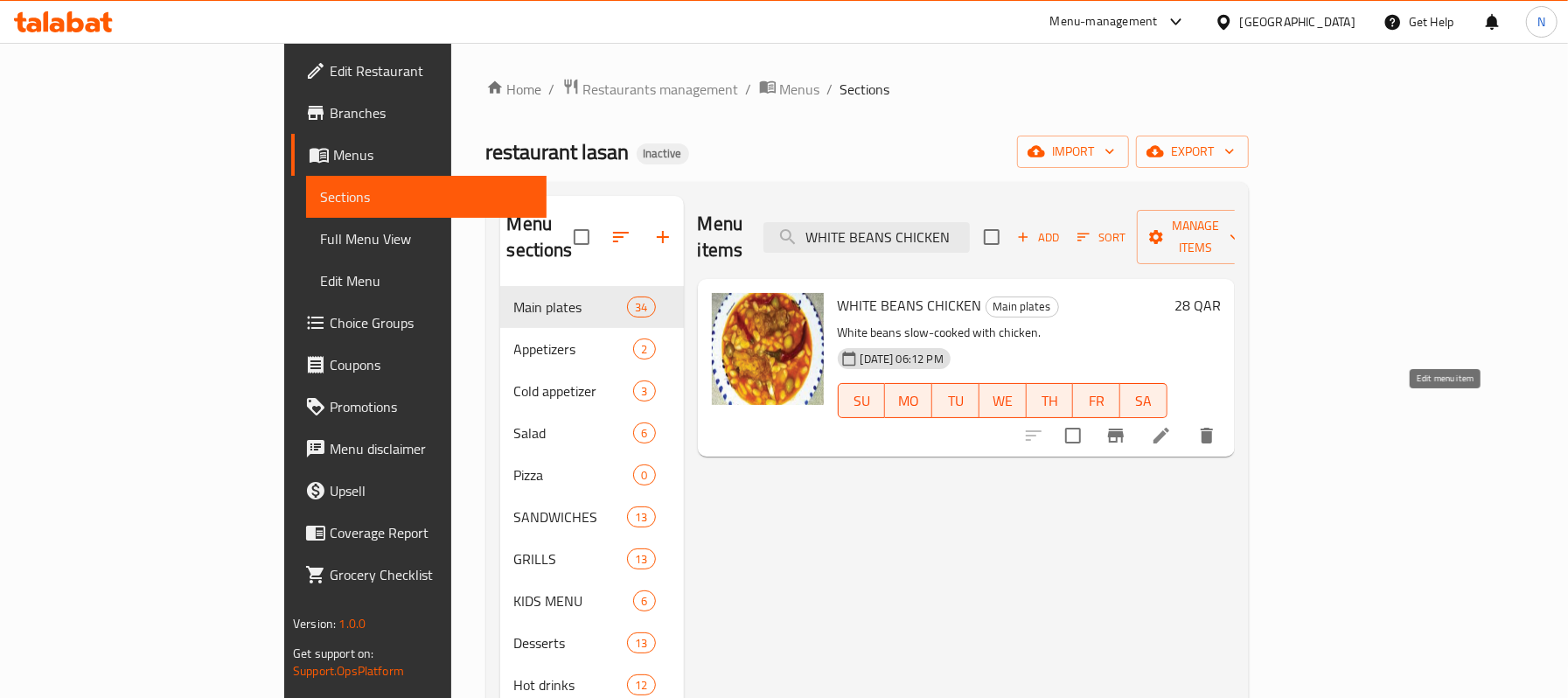
type input "WHITE BEANS CHICKEN"
click at [1172, 425] on icon at bounding box center [1161, 436] width 21 height 21
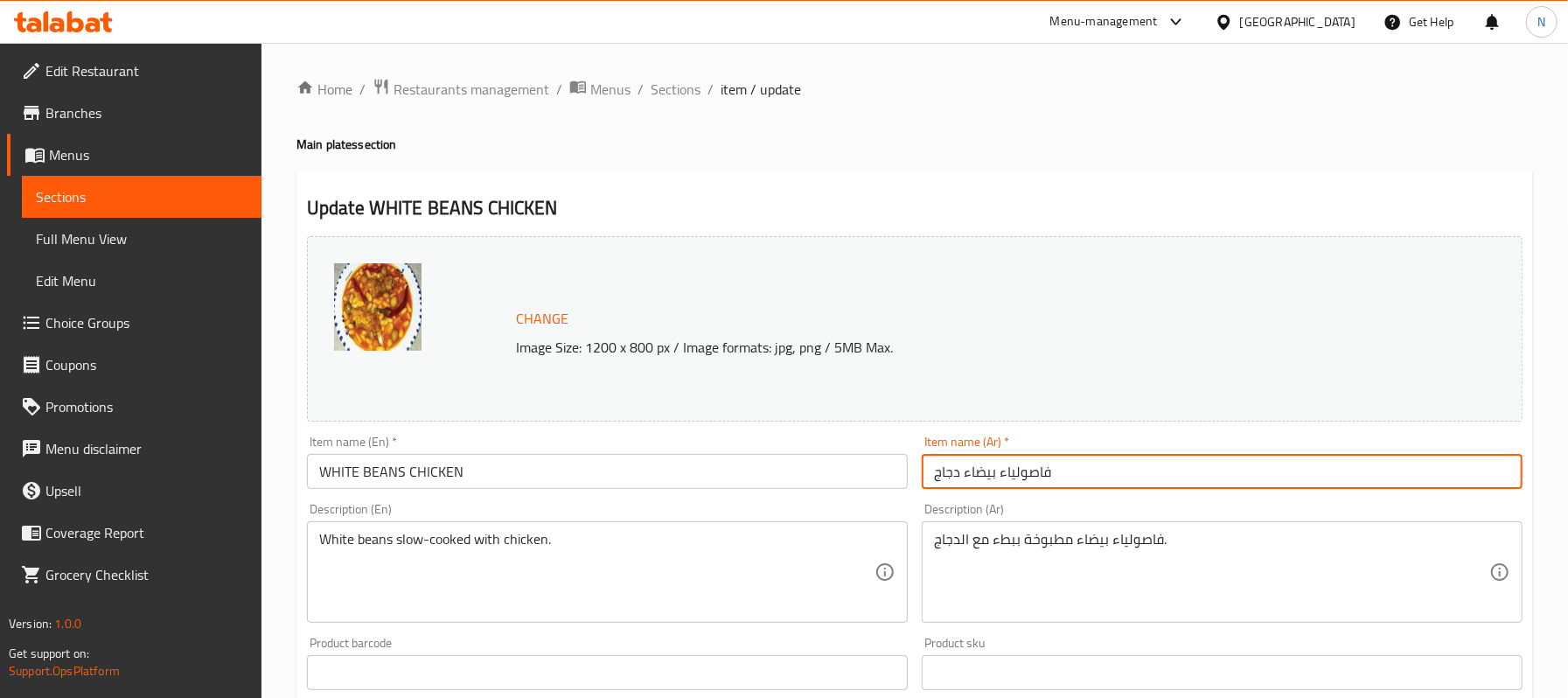
drag, startPoint x: 962, startPoint y: 473, endPoint x: 1075, endPoint y: 494, distance: 114.9
click at [1075, 494] on div "Item name (Ar)   * فاصولياء بيضاء دجاج Item name (Ar) *" at bounding box center [1222, 463] width 614 height 68
click at [1028, 475] on input "دجاج" at bounding box center [1222, 472] width 601 height 35
paste input "فاصولياء بيضاء"
type input "دجاج فاصولياء بيضاء"
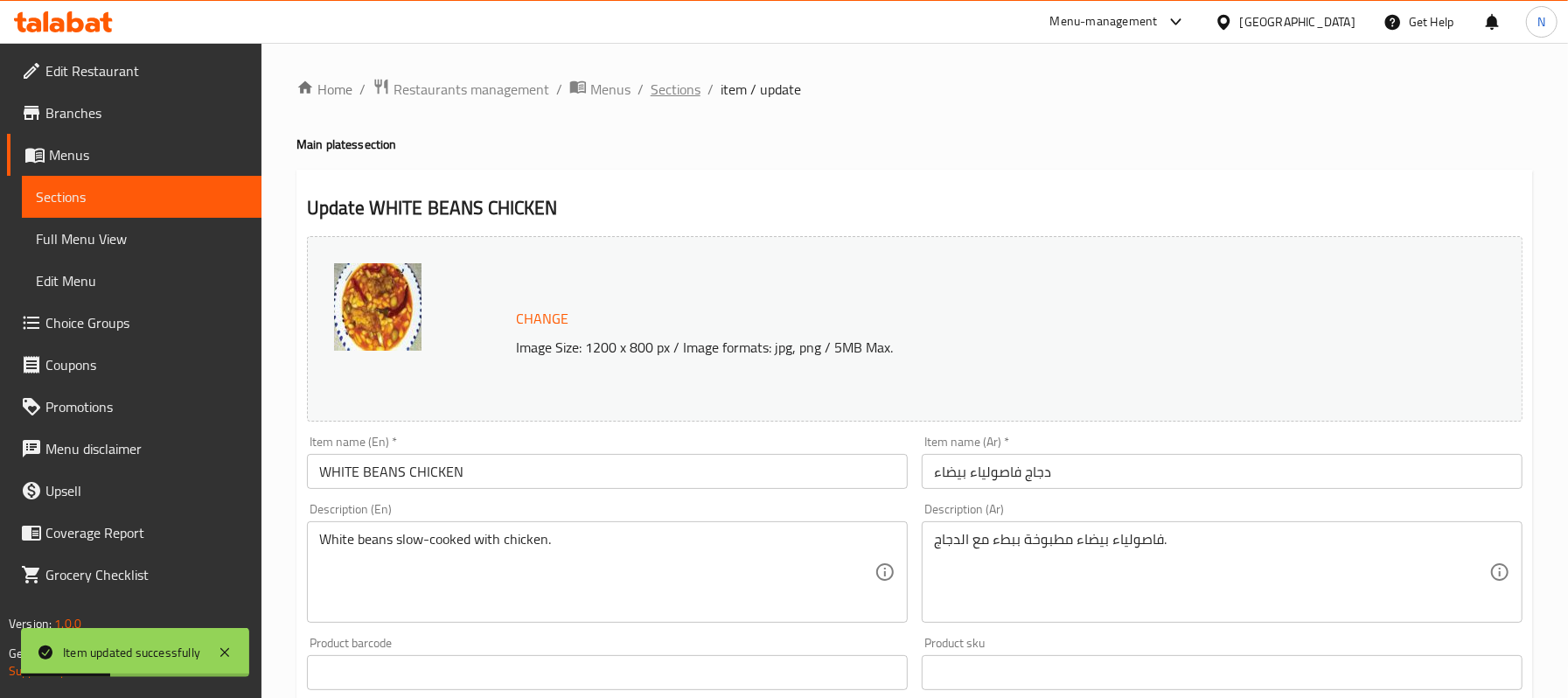
click at [677, 88] on span "Sections" at bounding box center [675, 89] width 50 height 21
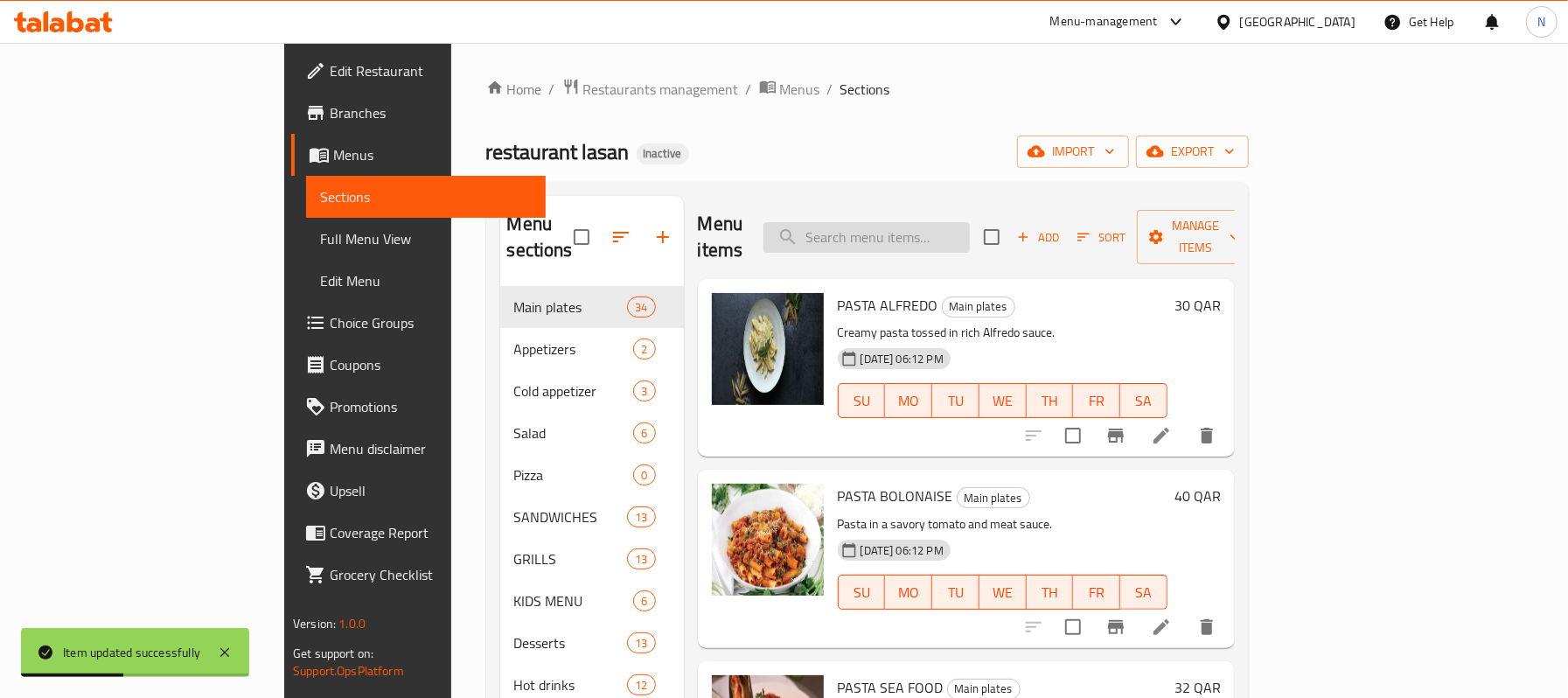
click at [935, 236] on input "search" at bounding box center [867, 238] width 207 height 31
paste input "LAMB STEW DISH"
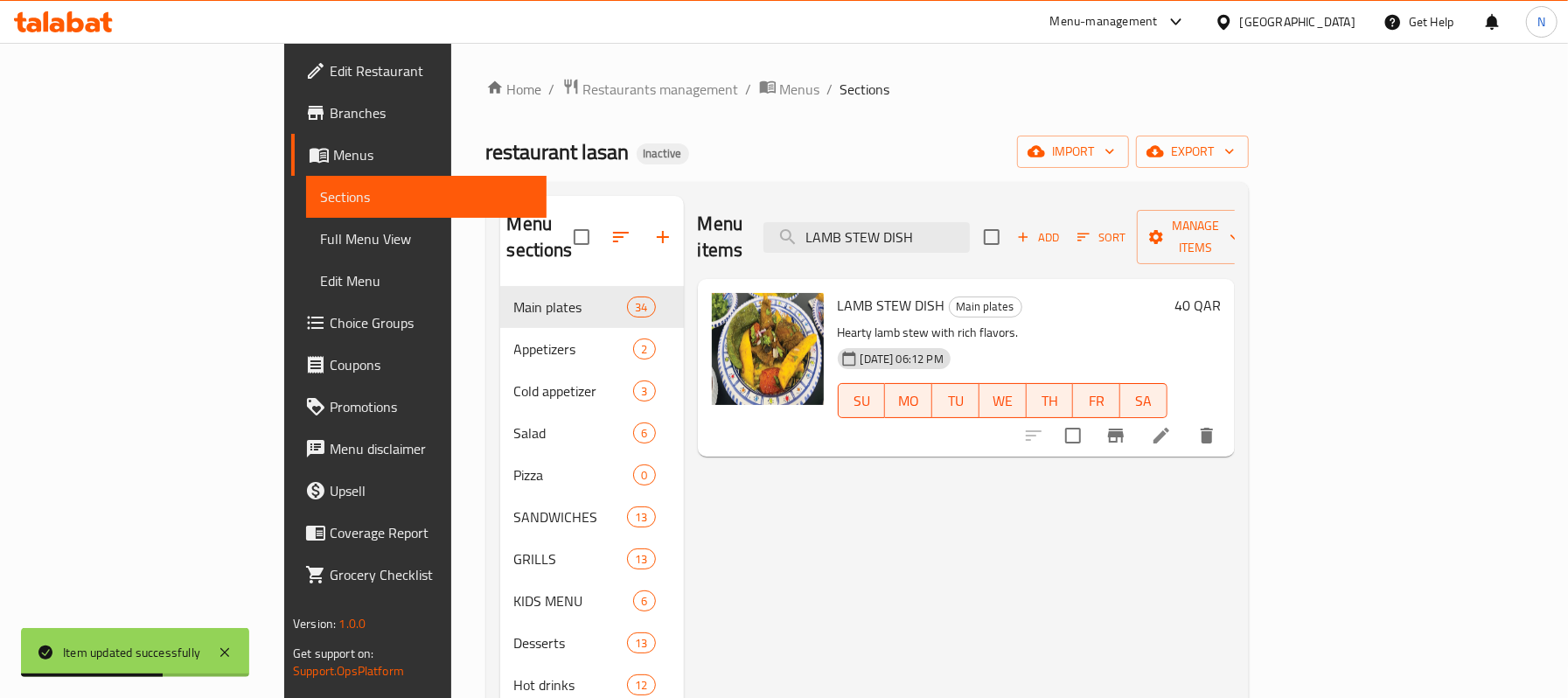
type input "LAMB STEW DISH"
click at [1185, 420] on li at bounding box center [1161, 435] width 49 height 32
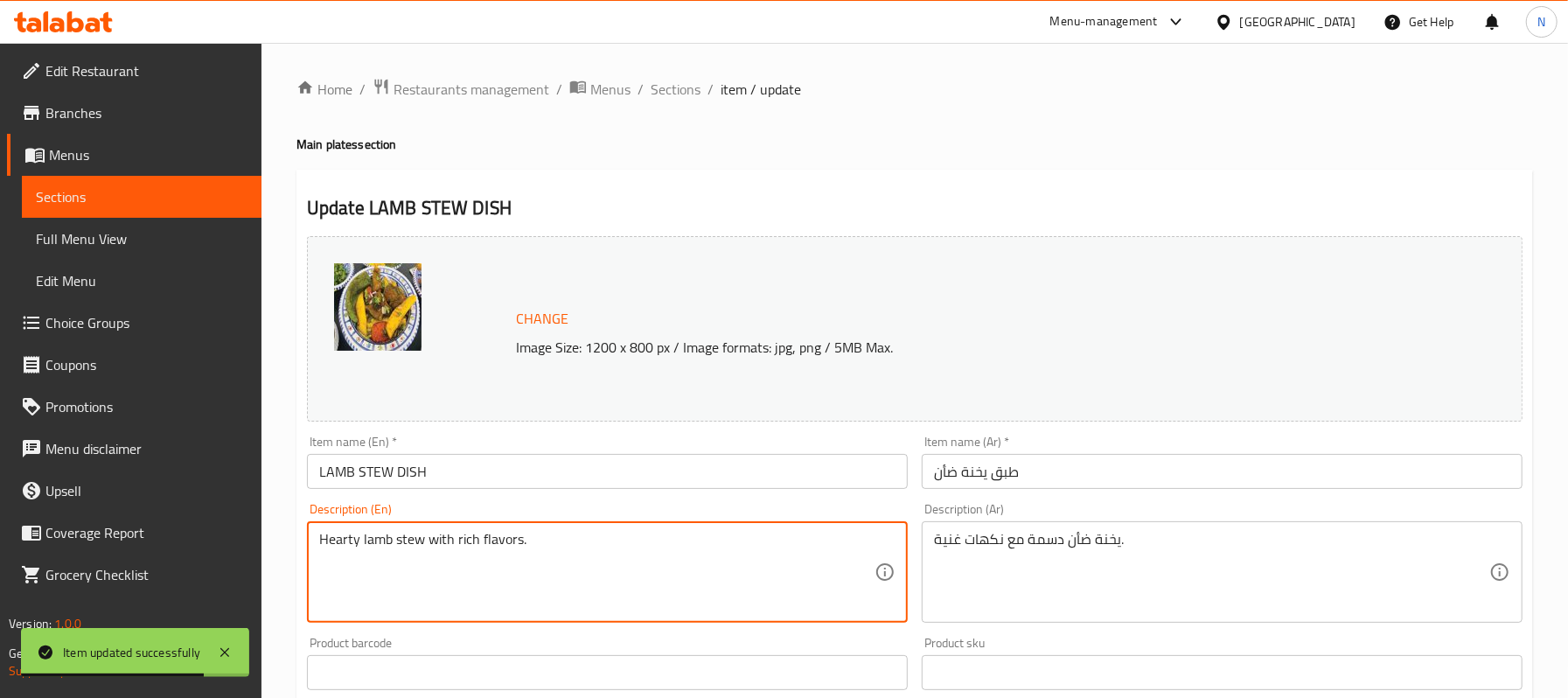
click at [328, 536] on textarea "Hearty lamb stew with rich flavors." at bounding box center [596, 572] width 556 height 83
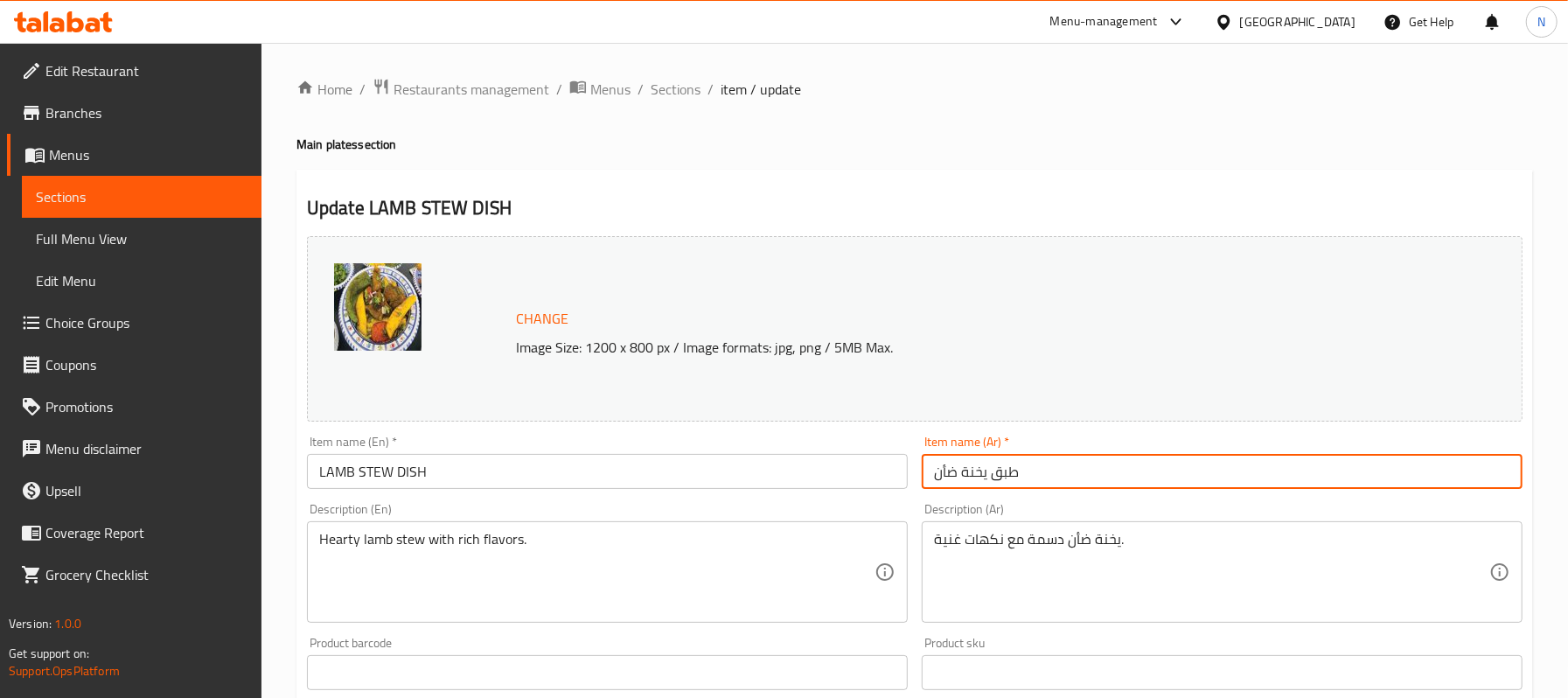
click at [1038, 471] on input "طبق يخنة ضأن" at bounding box center [1222, 472] width 601 height 35
click at [669, 80] on span "Sections" at bounding box center [675, 89] width 50 height 21
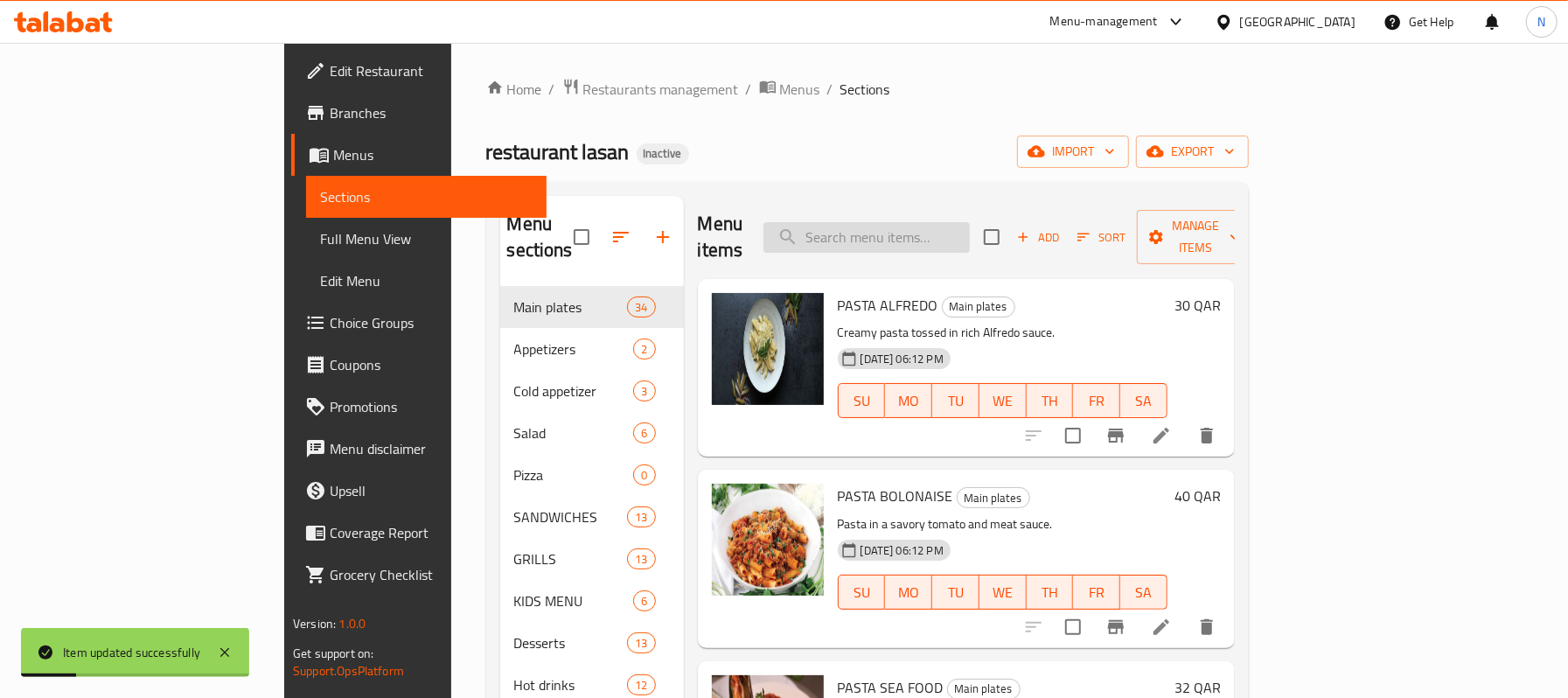
click at [931, 235] on input "search" at bounding box center [867, 238] width 207 height 31
paste input "HALF LAMB HEAD"
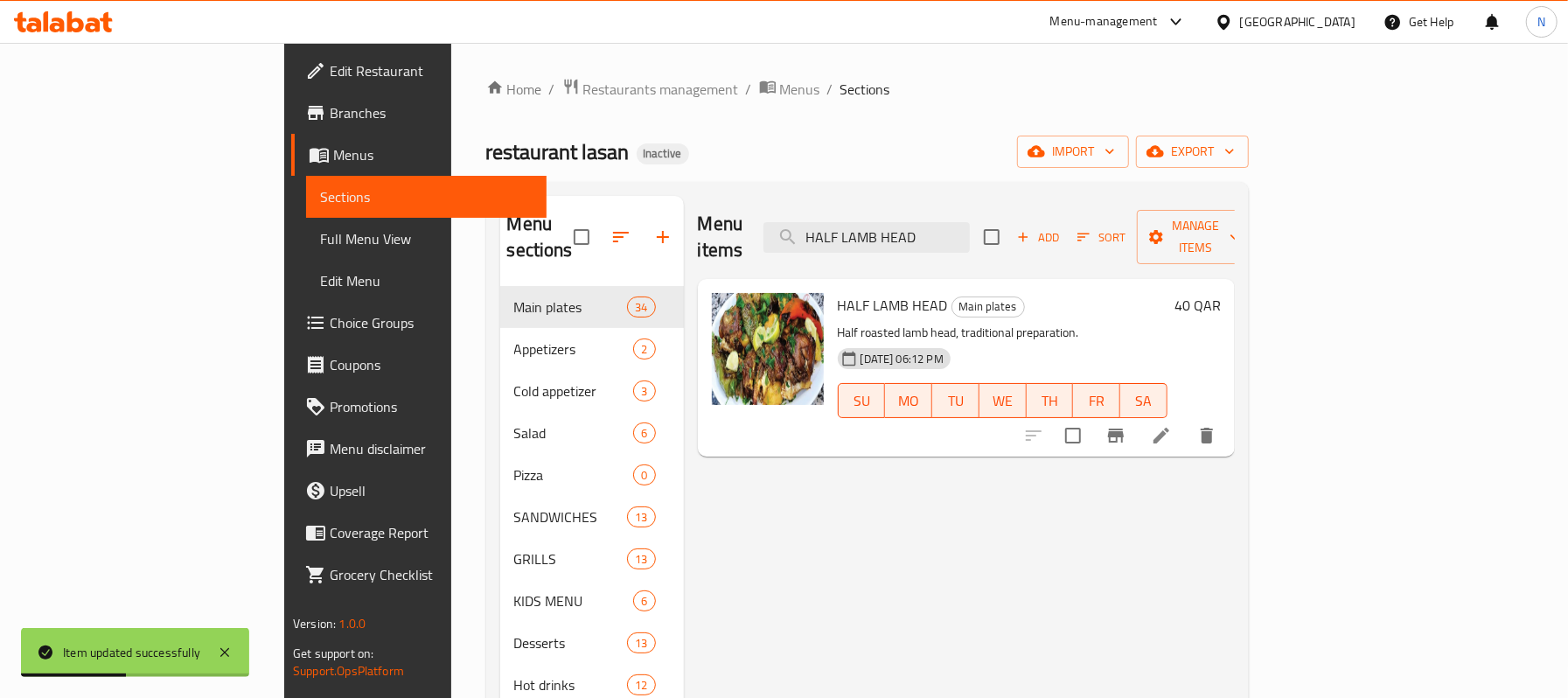
type input "HALF LAMB HEAD"
click at [1172, 425] on icon at bounding box center [1161, 436] width 21 height 21
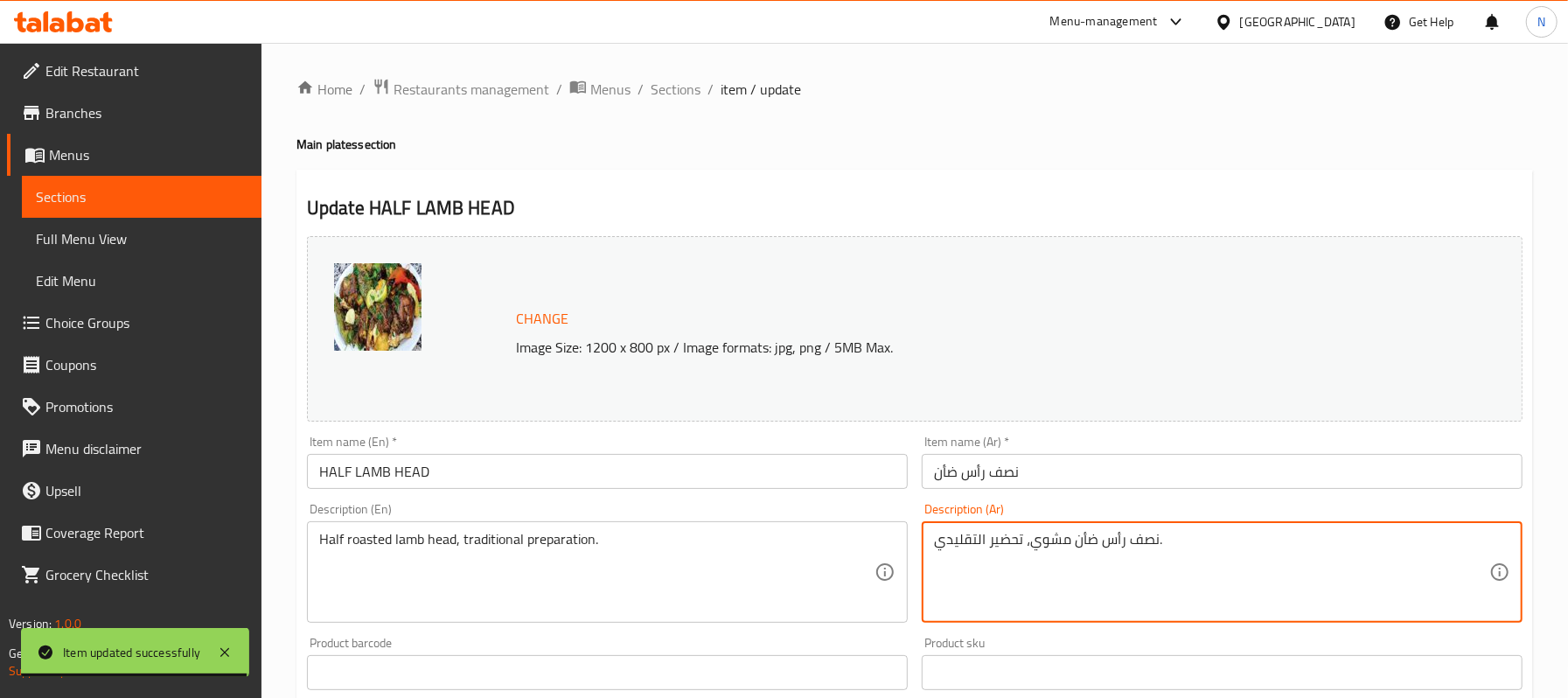
click at [977, 532] on textarea "نصف رأس ضأن مشوي، تحضير التقليدي." at bounding box center [1212, 572] width 556 height 83
type textarea "نصف رأس ضأن مشوي، تحضير تقليدي."
click at [1014, 483] on input "نصف رأس ضأن" at bounding box center [1222, 472] width 601 height 35
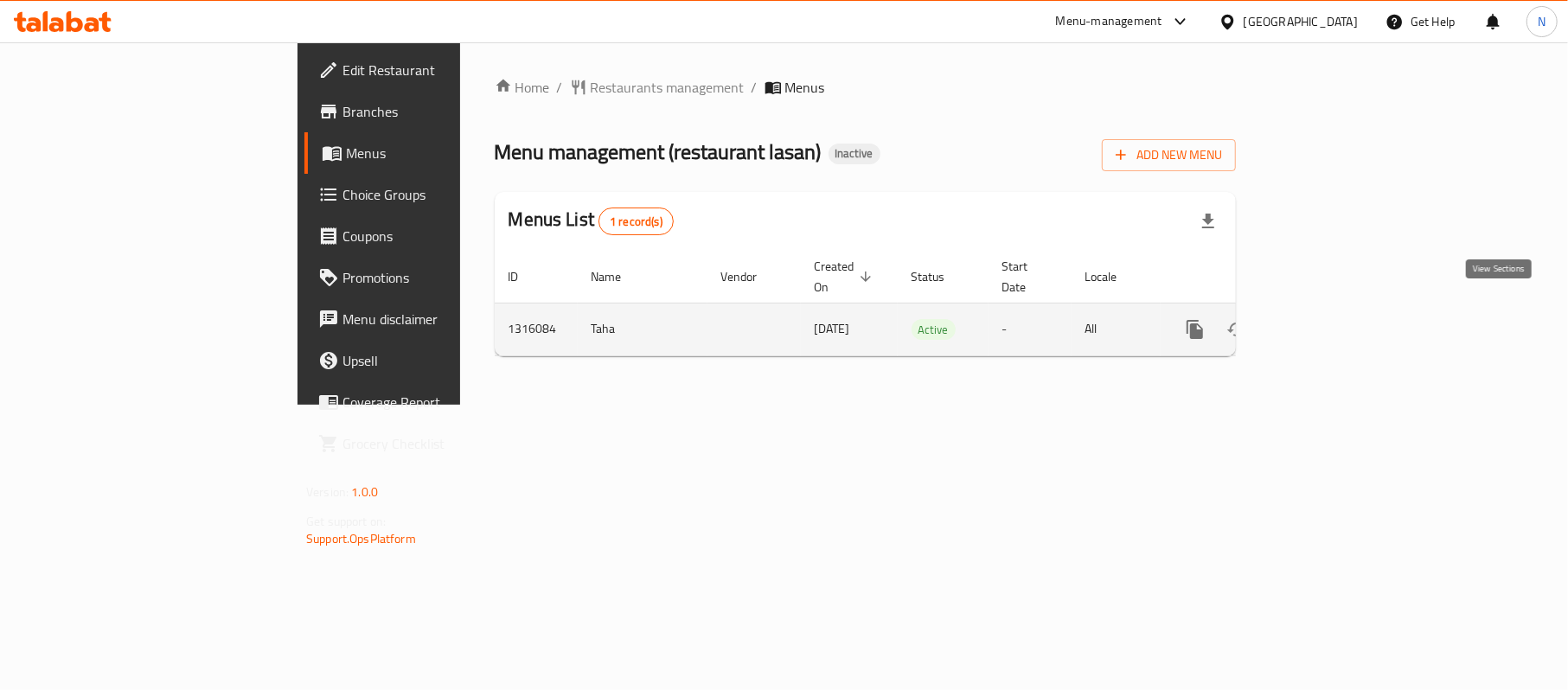
click at [1330, 319] on icon "enhanced table" at bounding box center [1320, 330] width 21 height 21
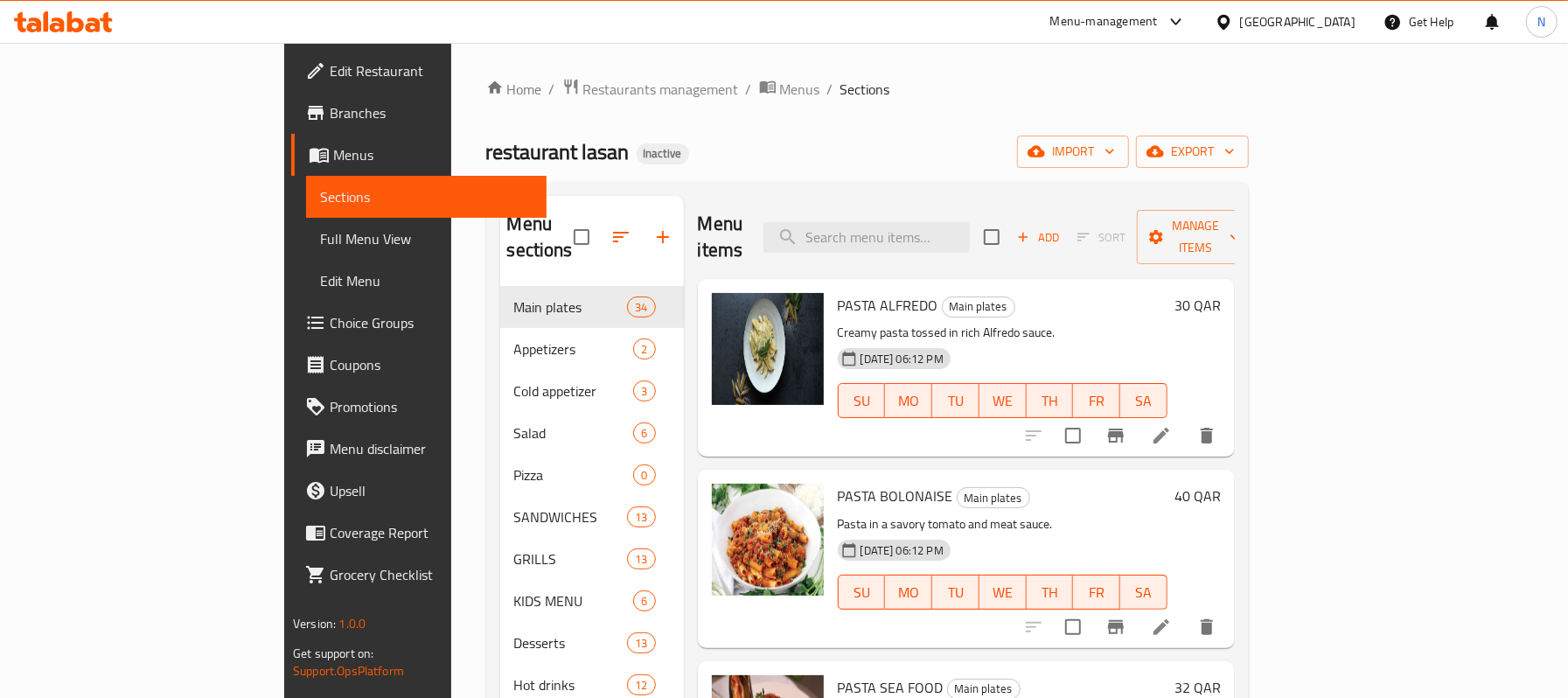
click at [320, 235] on span "Full Menu View" at bounding box center [425, 239] width 212 height 21
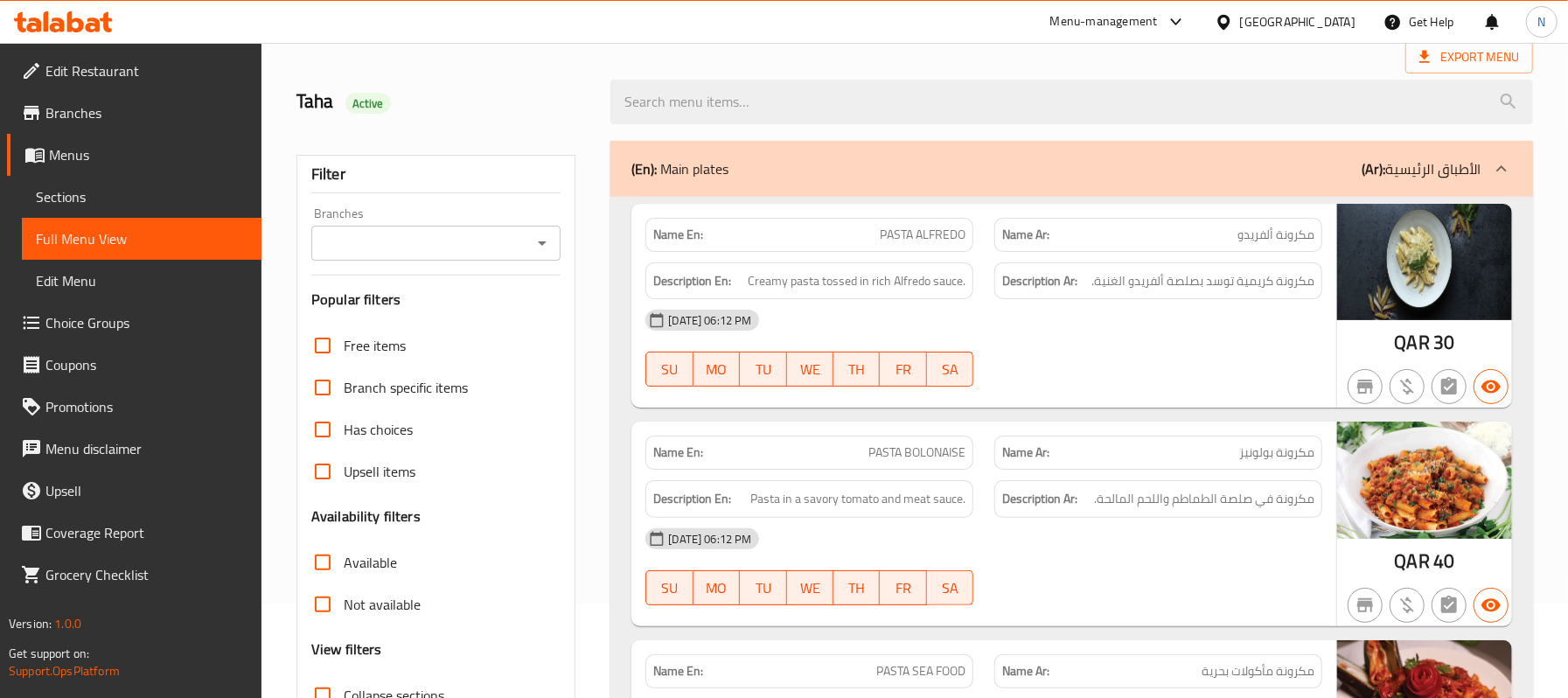
scroll to position [233, 0]
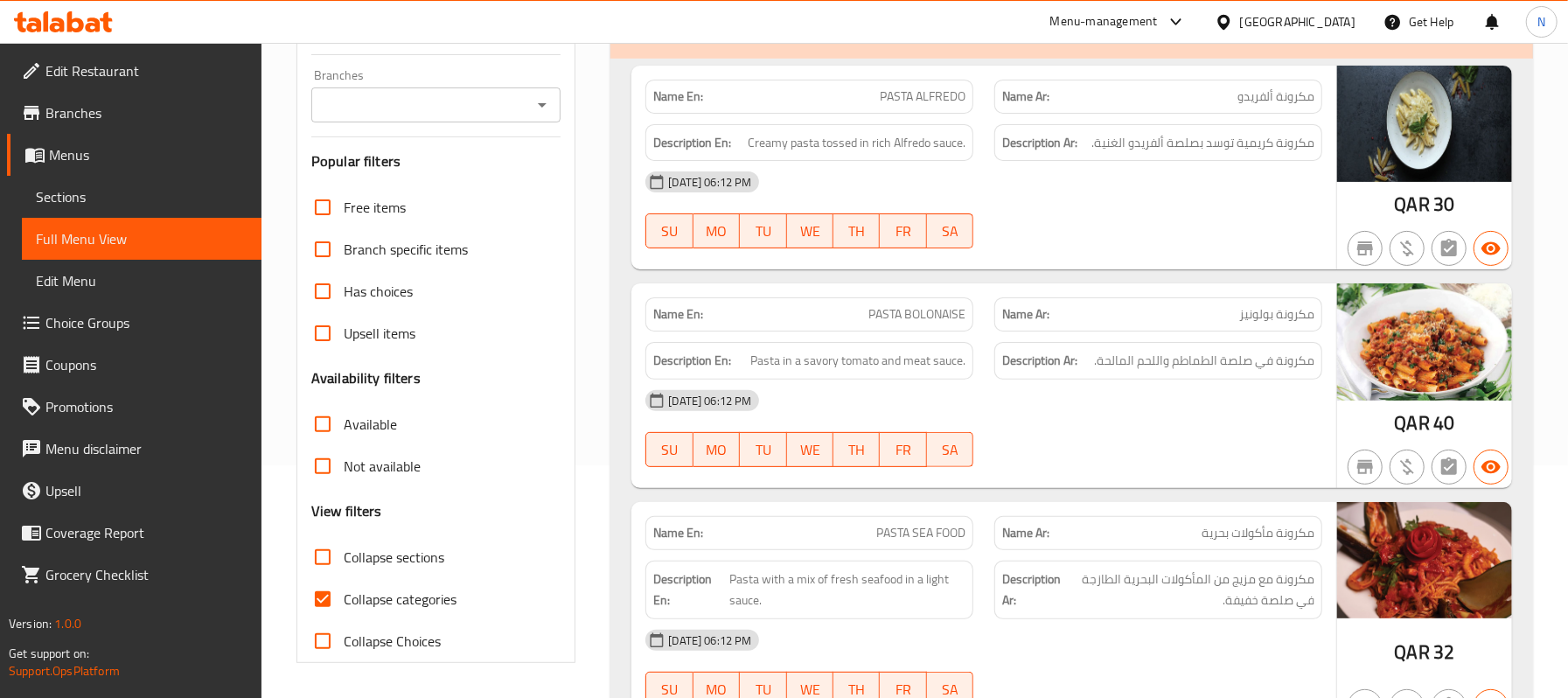
click at [421, 549] on span "Collapse sections" at bounding box center [394, 558] width 100 height 21
click at [344, 549] on input "Collapse sections" at bounding box center [322, 557] width 42 height 42
checkbox input "true"
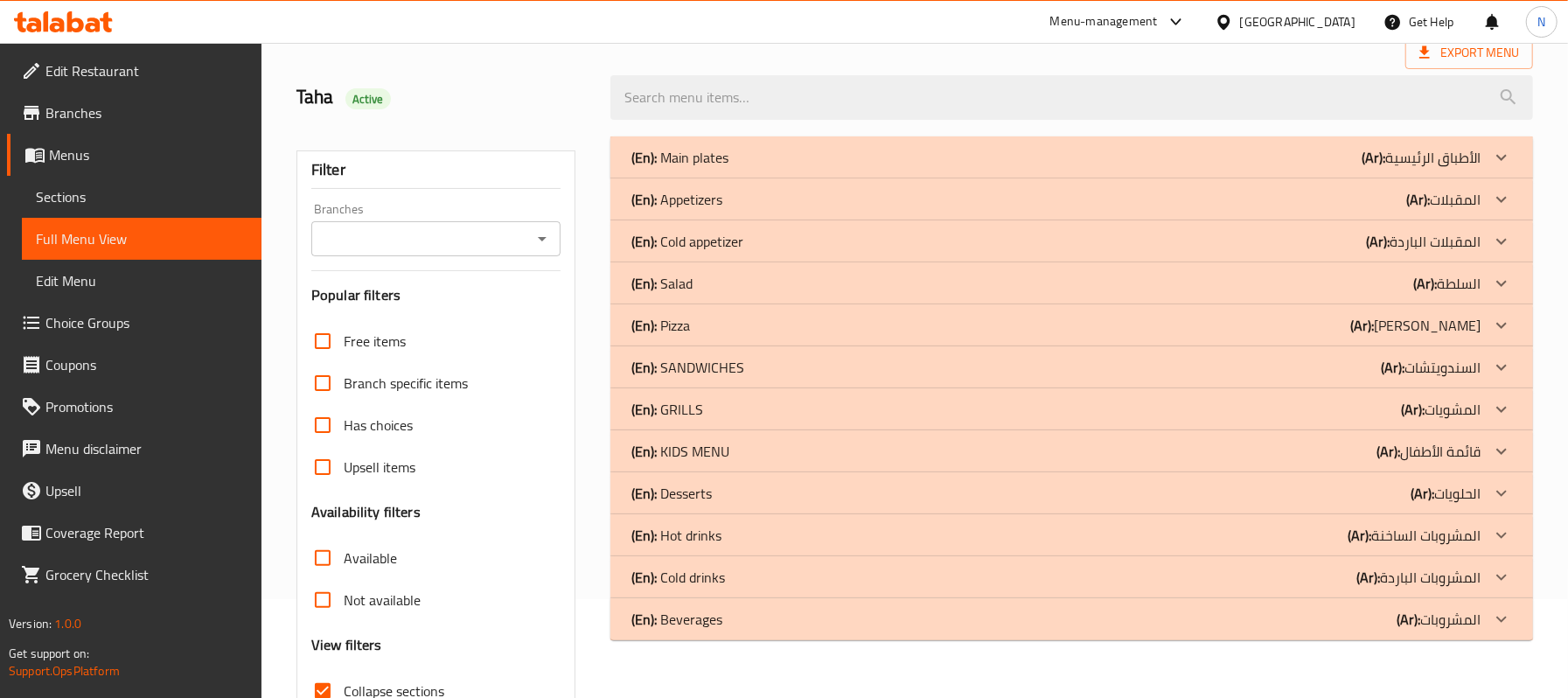
scroll to position [0, 0]
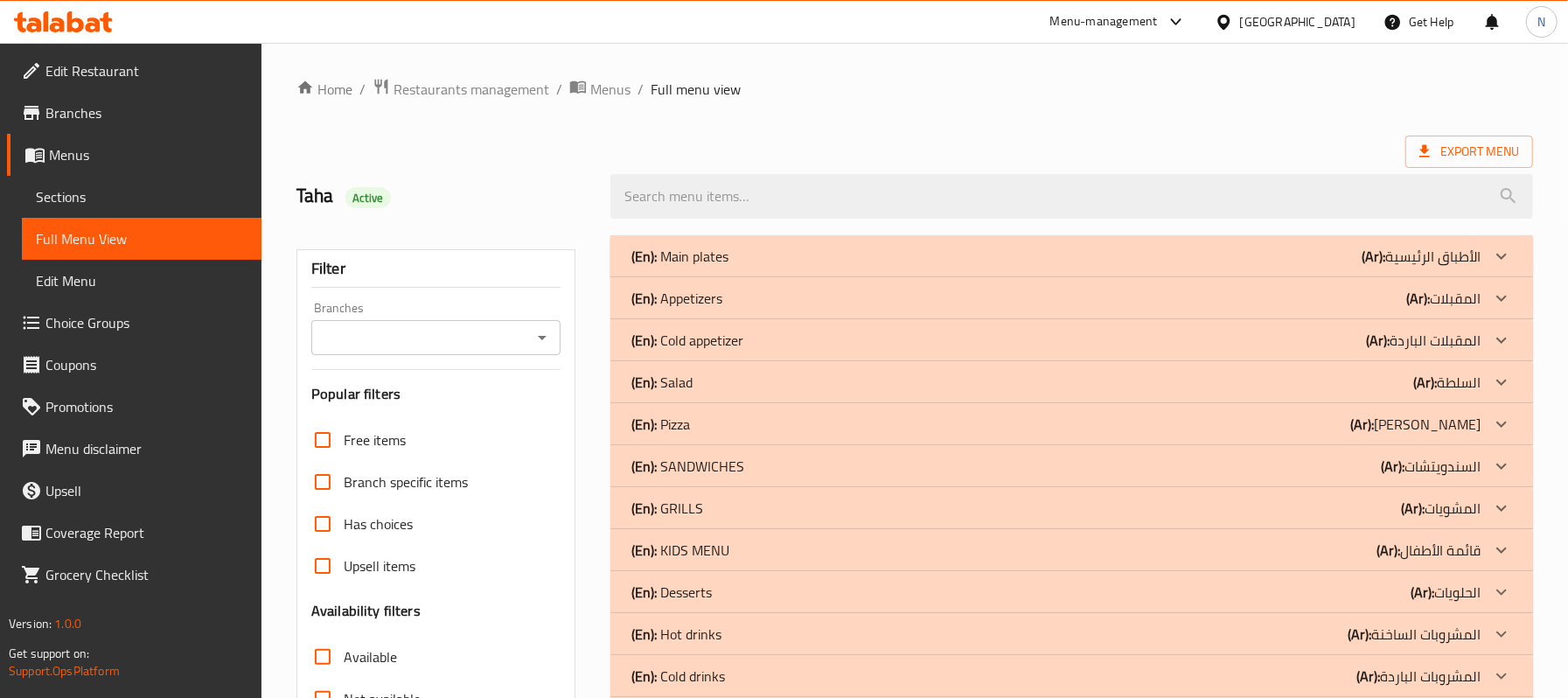
click at [829, 254] on div "(En): Main plates (Ar): الأطباق الرئيسية" at bounding box center [1056, 256] width 849 height 21
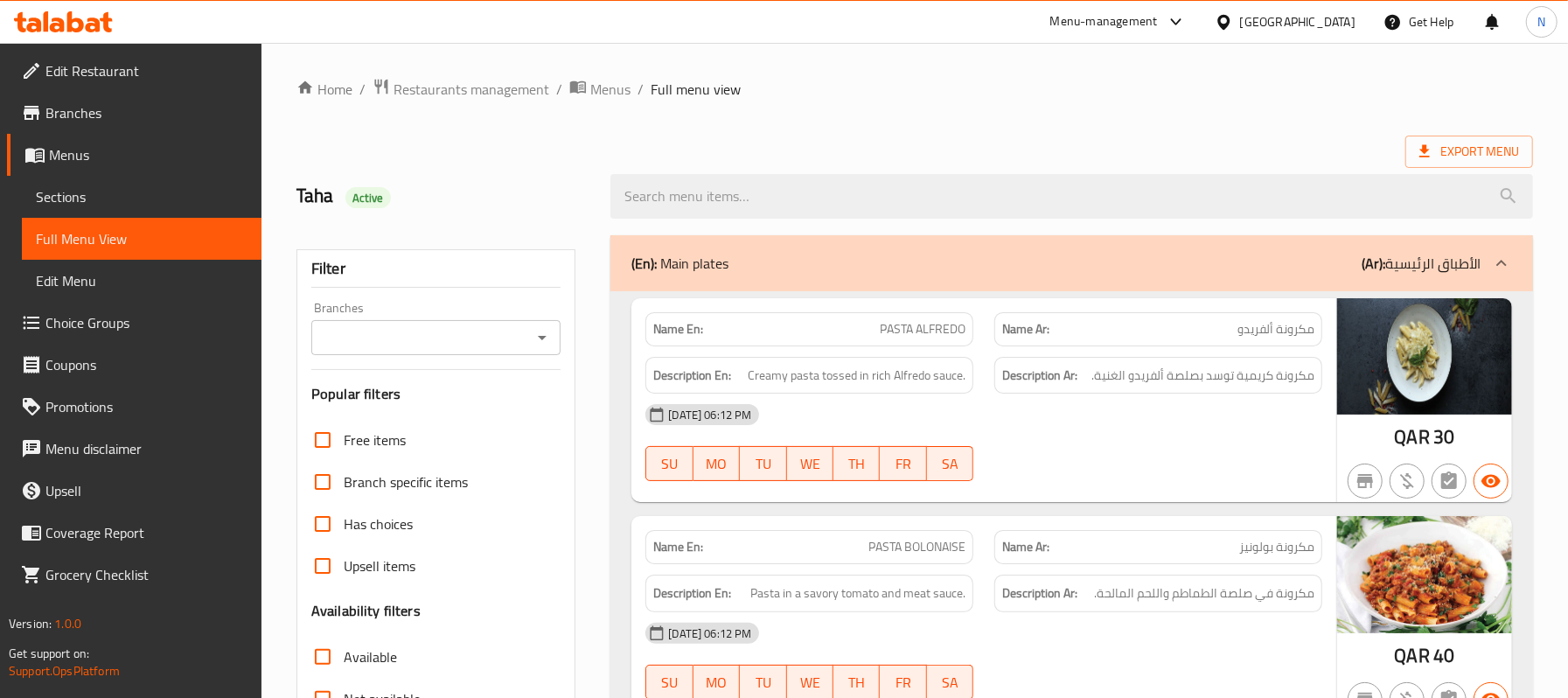
click at [946, 100] on ol "Home / Restaurants management / Menus / Full menu view" at bounding box center [915, 90] width 1237 height 23
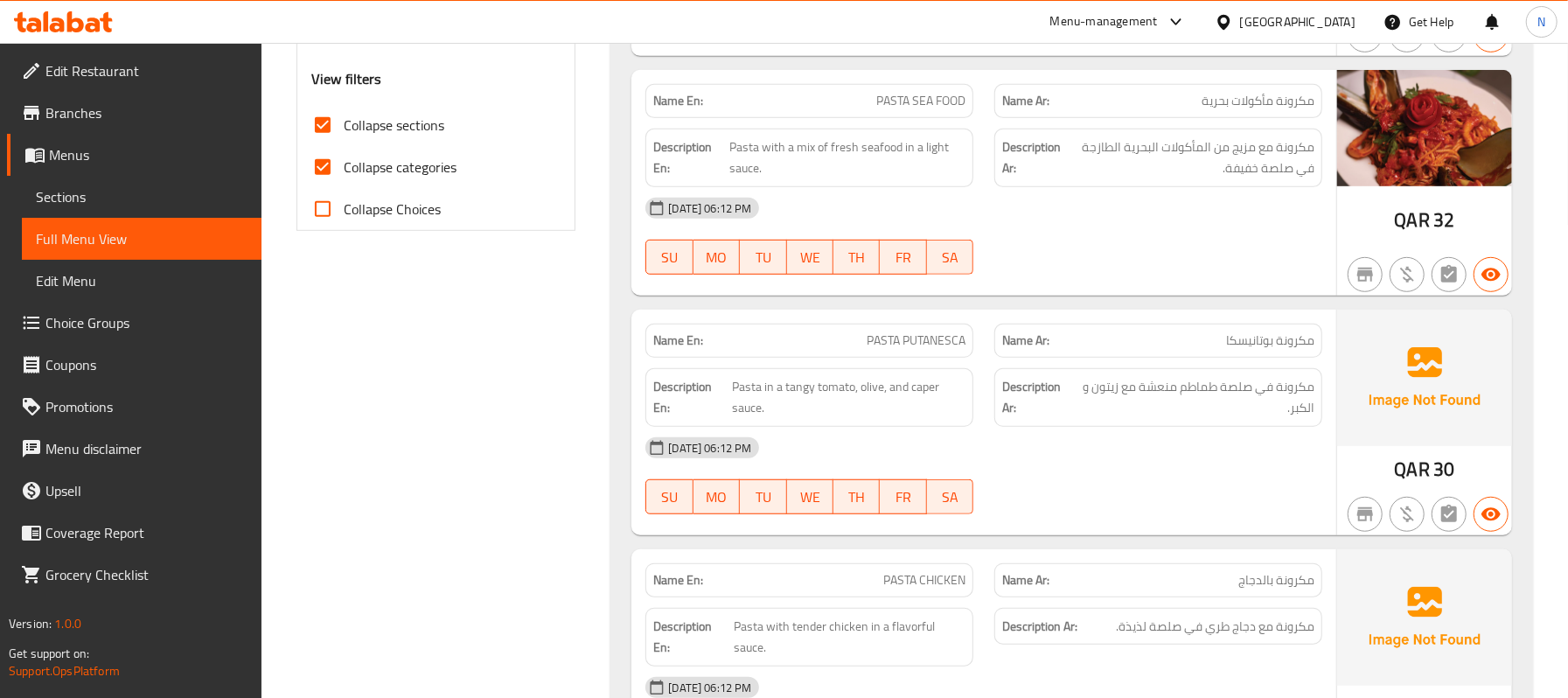
scroll to position [700, 0]
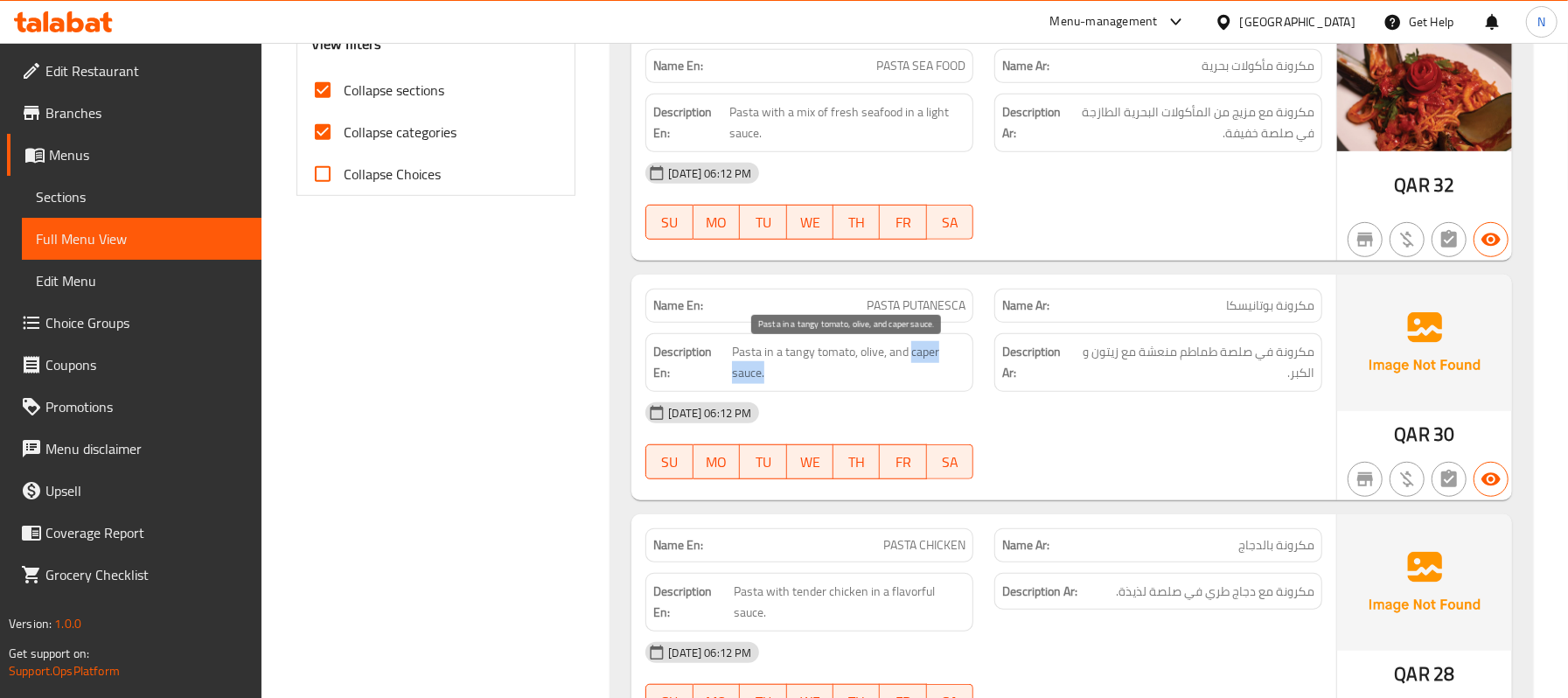
drag, startPoint x: 913, startPoint y: 351, endPoint x: 952, endPoint y: 387, distance: 53.1
click at [952, 384] on span "Pasta in a tangy tomato, olive, and caper sauce." at bounding box center [849, 363] width 234 height 43
copy span "caper sauce."
click at [894, 306] on span "PASTA PUTANESCA" at bounding box center [916, 305] width 99 height 18
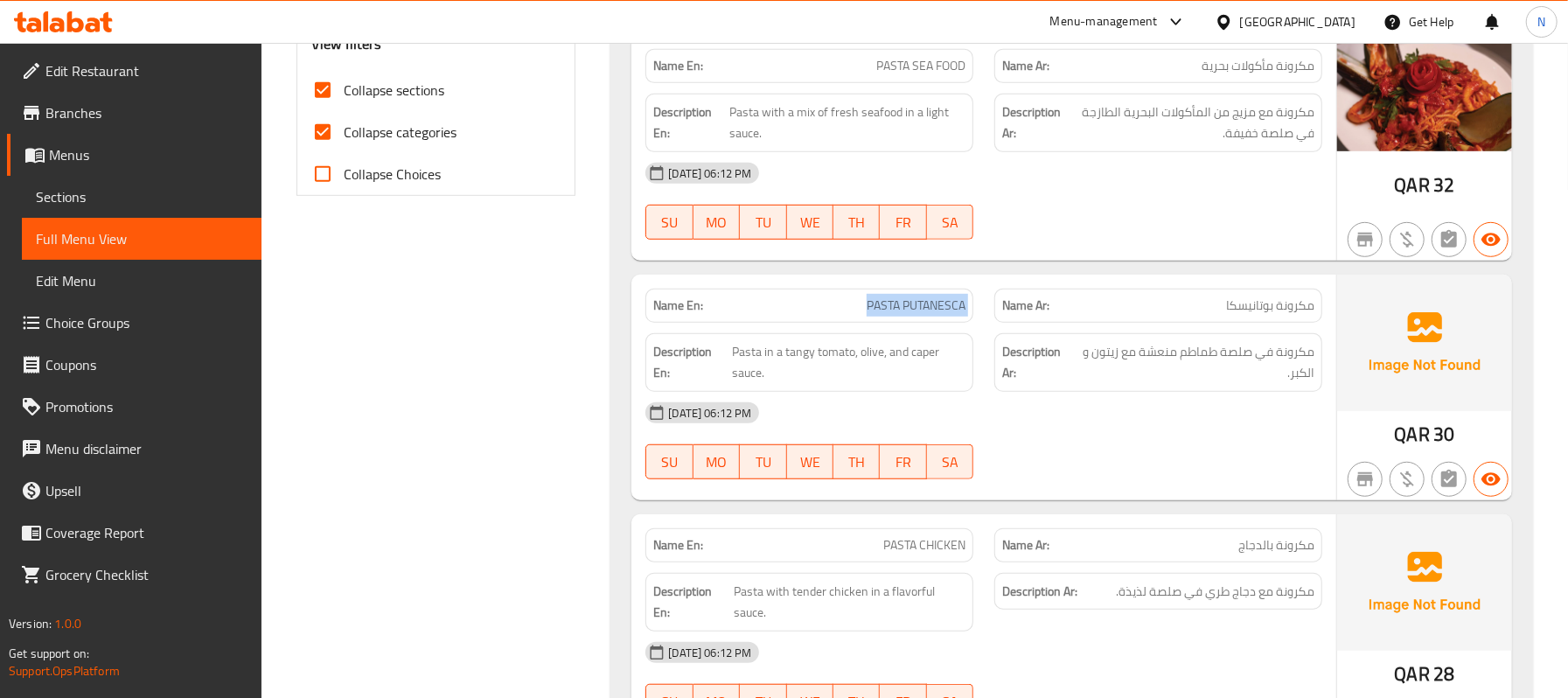
click at [894, 306] on span "PASTA PUTANESCA" at bounding box center [916, 305] width 99 height 18
copy span "PASTA PUTANESCA"
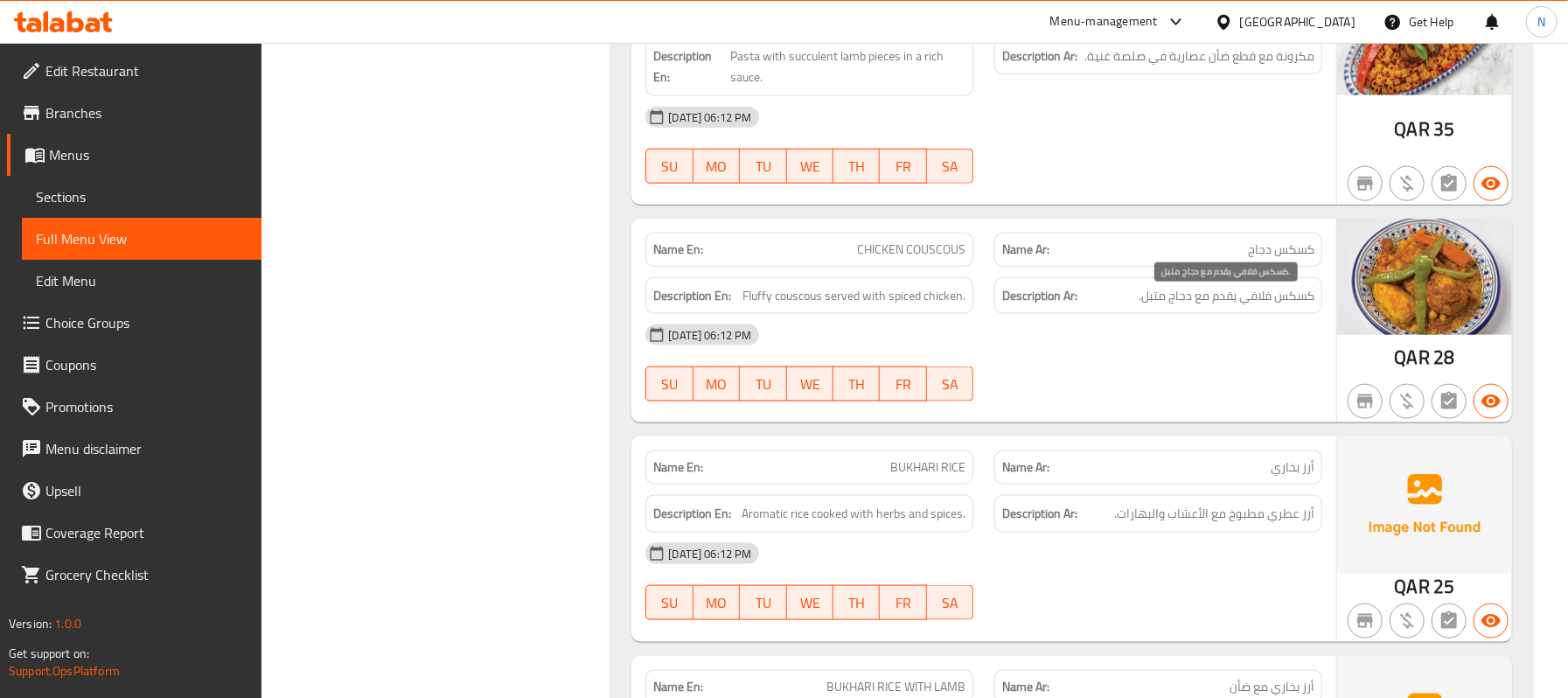
scroll to position [1517, 0]
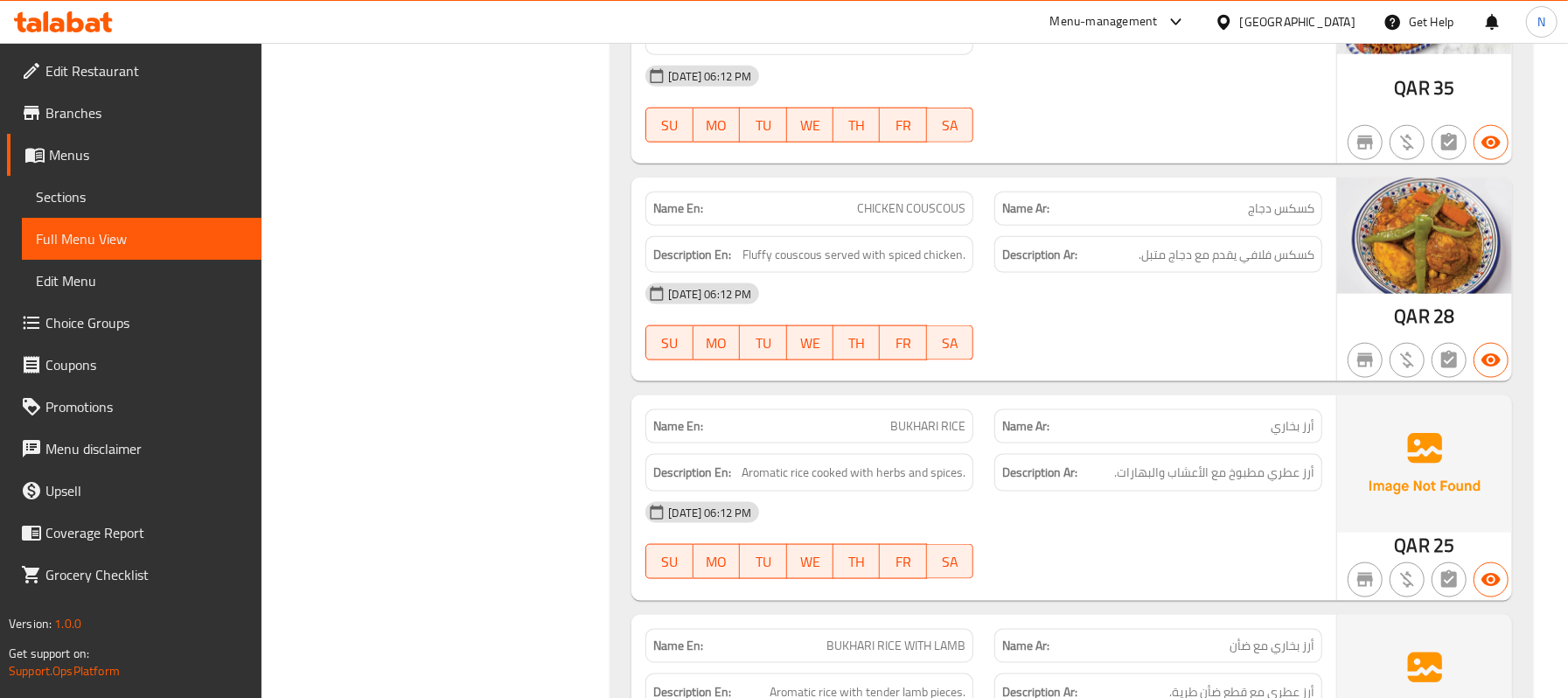
click at [939, 204] on span "CHICKEN COUSCOUS" at bounding box center [911, 208] width 108 height 18
copy span "COUSCOUS"
click at [913, 218] on span "CHICKEN COUSCOUS" at bounding box center [911, 208] width 108 height 18
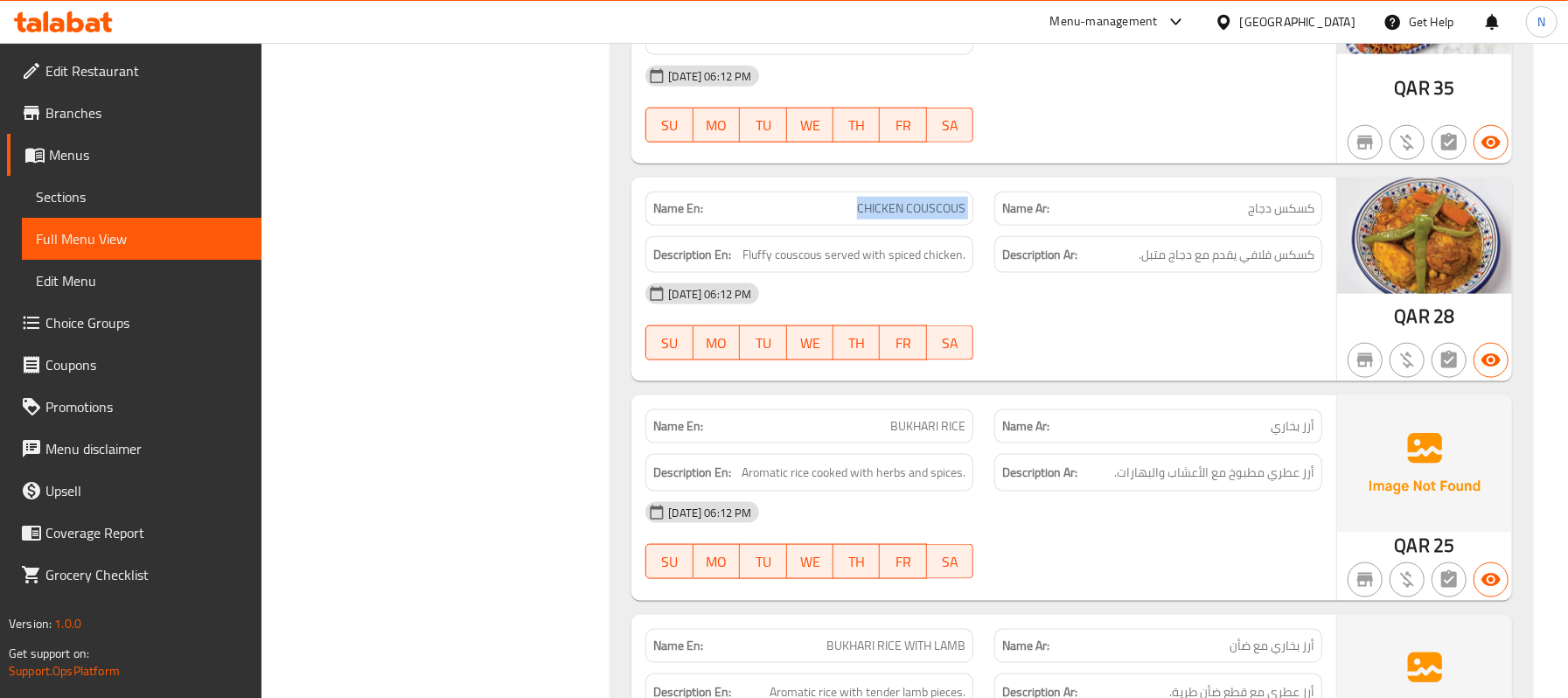
click at [913, 218] on span "CHICKEN COUSCOUS" at bounding box center [911, 208] width 108 height 18
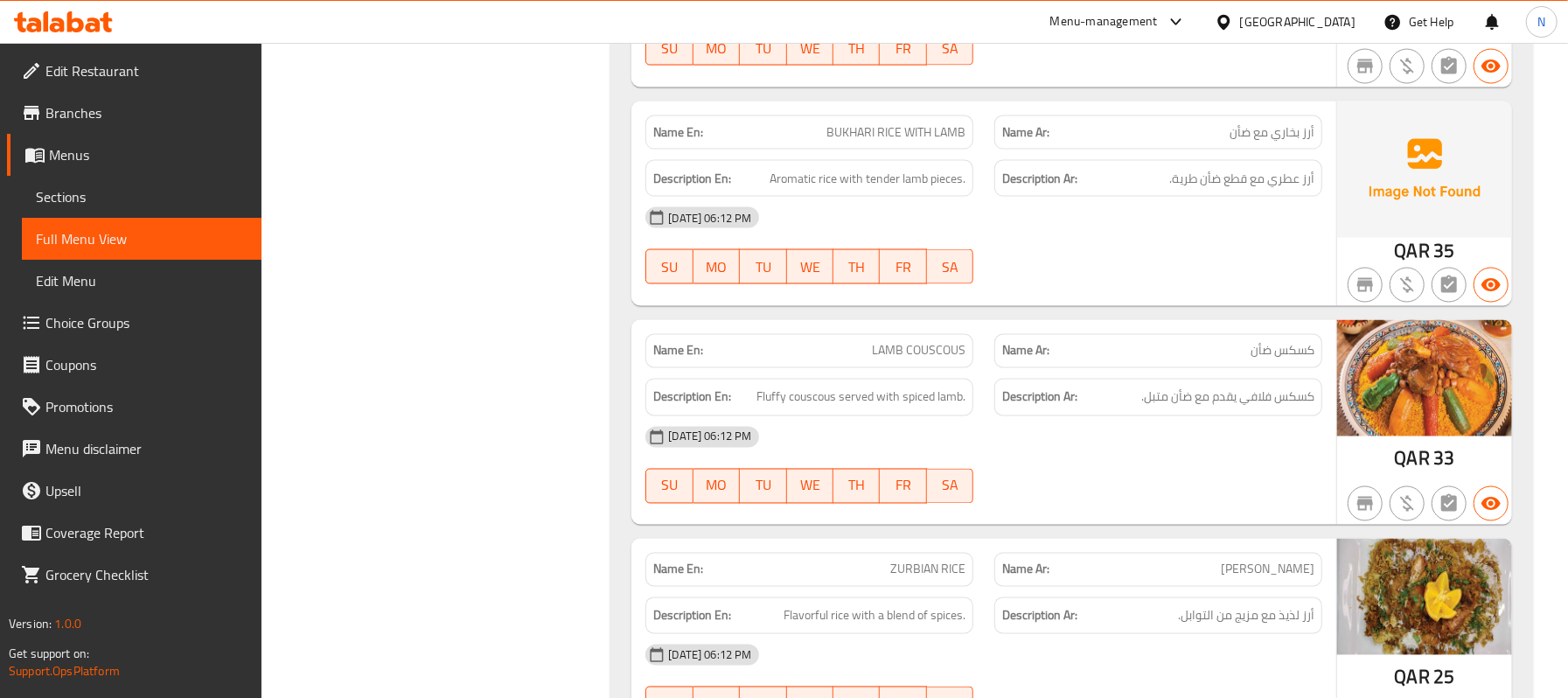
scroll to position [2100, 0]
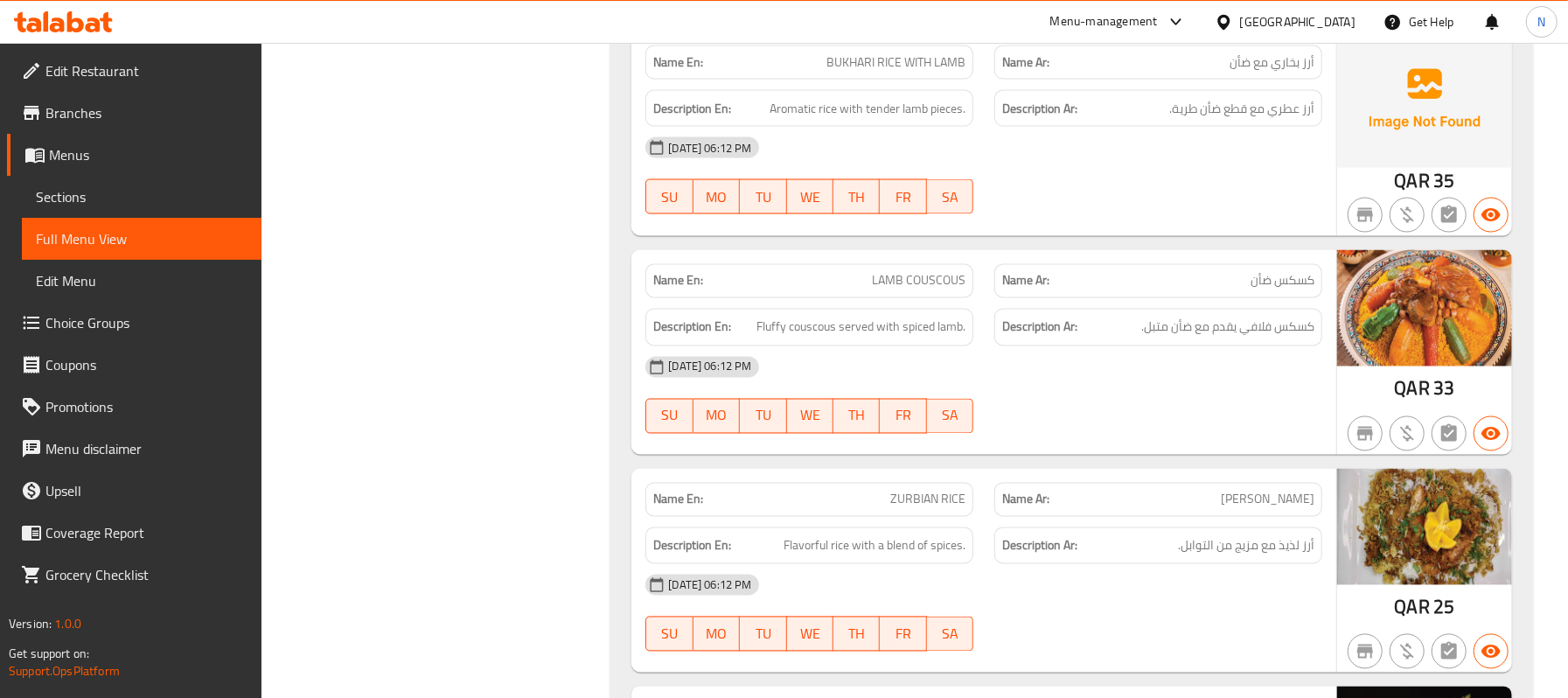
click at [930, 299] on div "Name En: LAMB COUSCOUS" at bounding box center [809, 280] width 328 height 34
click at [928, 291] on span "LAMB COUSCOUS" at bounding box center [918, 281] width 94 height 18
copy span "COUSCOUS"
drag, startPoint x: 1229, startPoint y: 320, endPoint x: 1212, endPoint y: 320, distance: 17.0
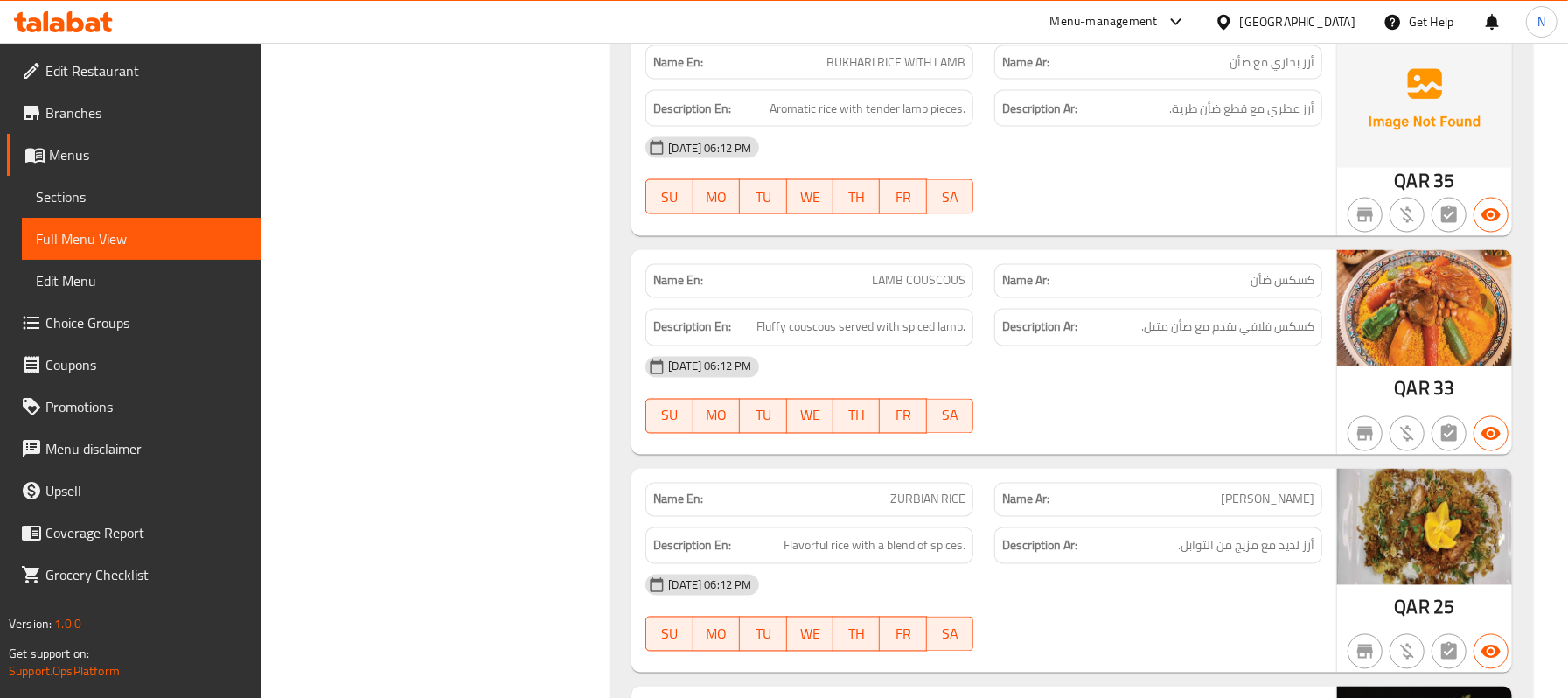
click at [1229, 320] on div "Description Ar: كسكس فلافي يقدم مع ضأن متبل." at bounding box center [1157, 328] width 328 height 38
click at [911, 289] on span "LAMB COUSCOUS" at bounding box center [918, 281] width 94 height 18
copy span "LAMB COUSCOUS"
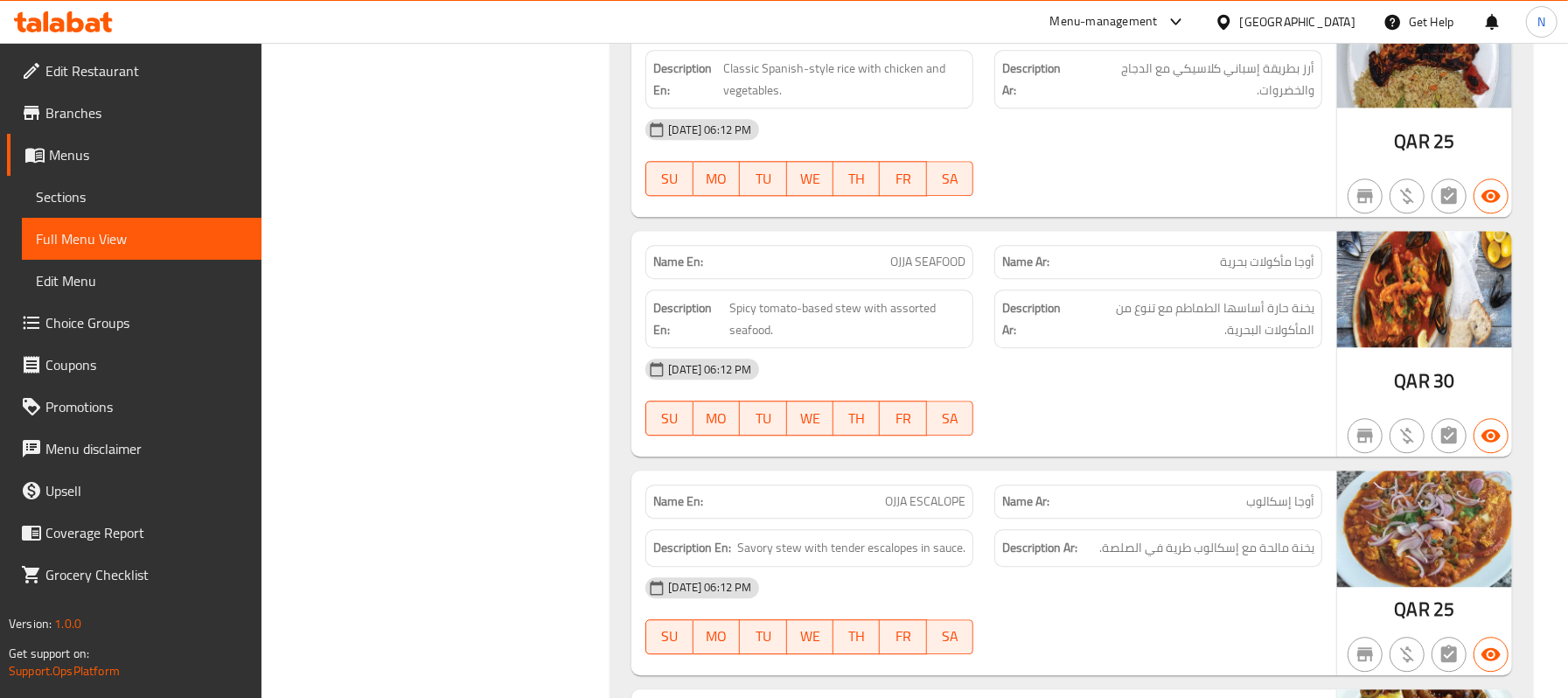
scroll to position [3152, 0]
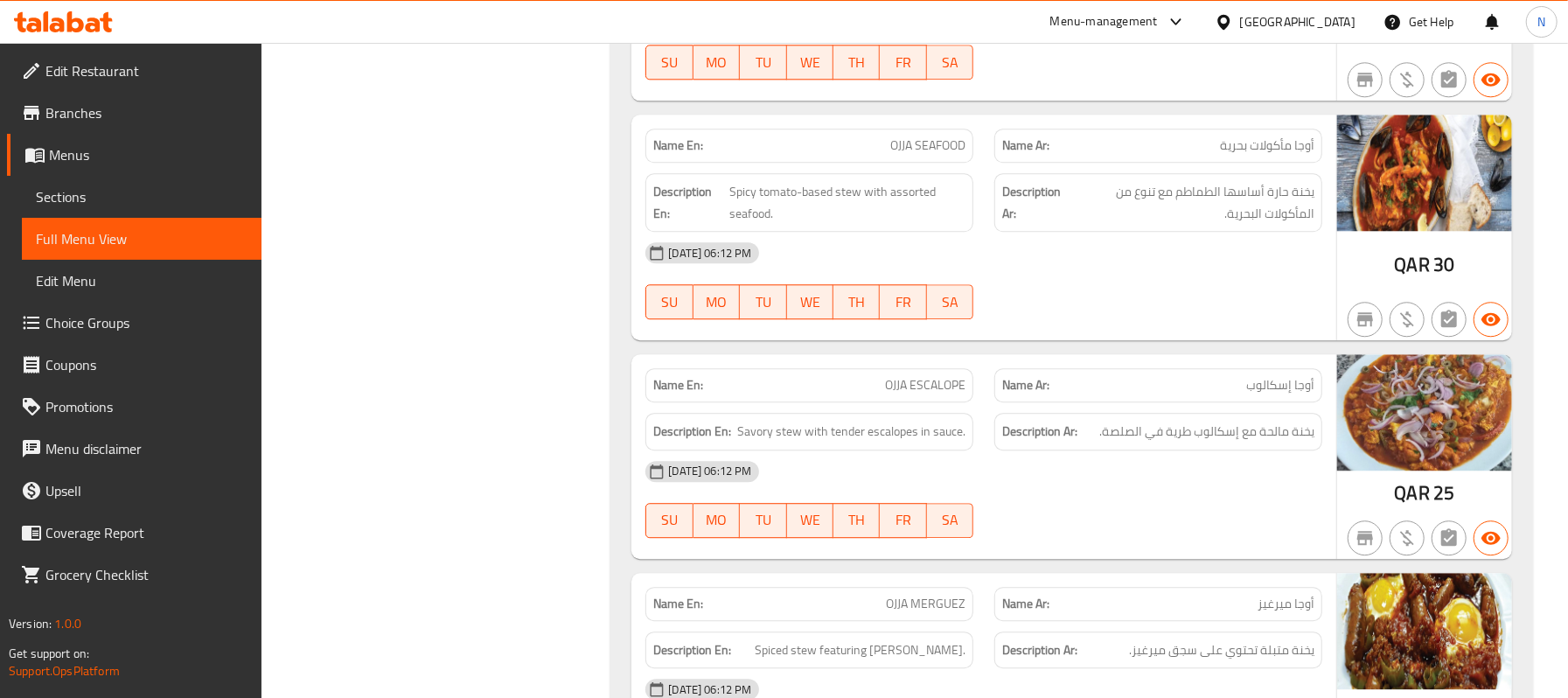
click at [952, 155] on span "OJJA SEAFOOD" at bounding box center [927, 145] width 75 height 18
copy span "OJJA SEAFOOD"
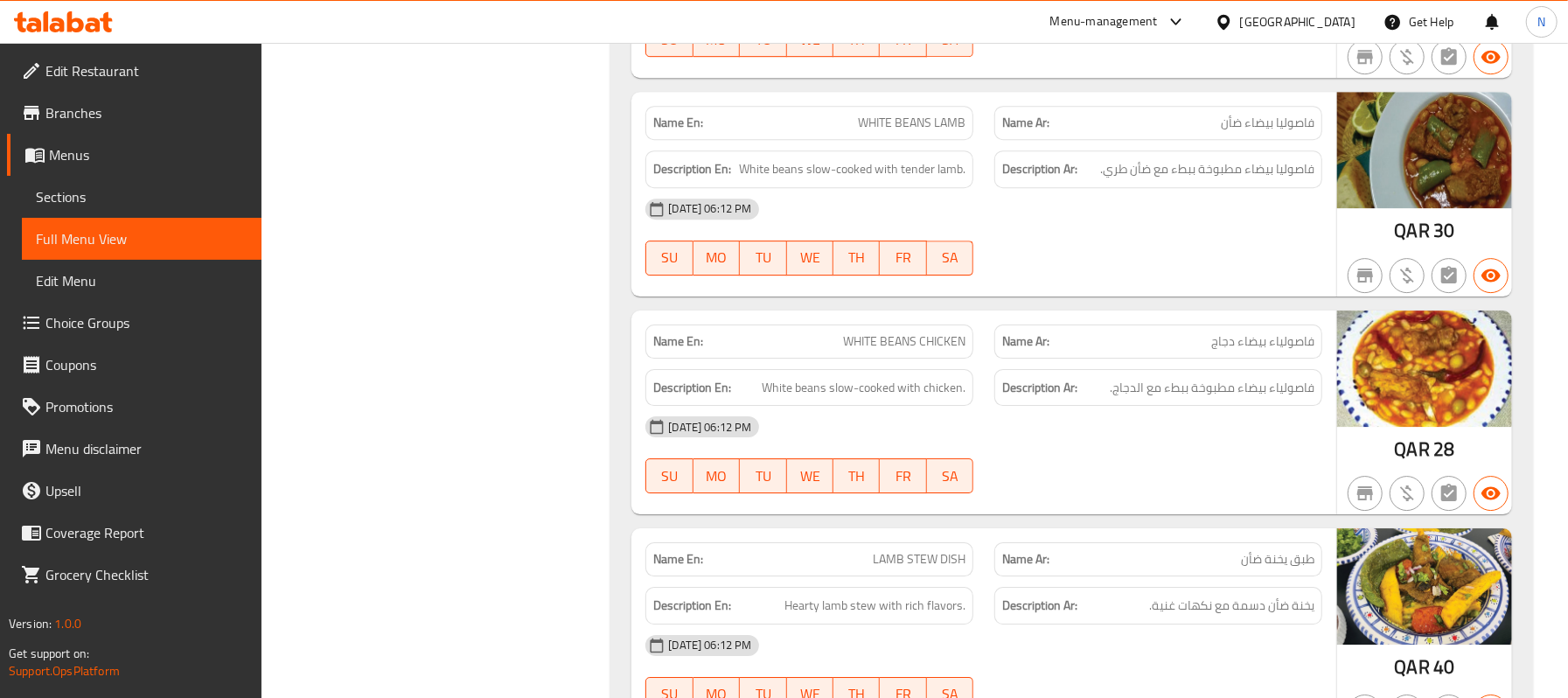
scroll to position [3853, 0]
click at [908, 350] on span "WHITE BEANS CHICKEN" at bounding box center [904, 340] width 123 height 18
copy span "WHITE BEANS CHICKEN"
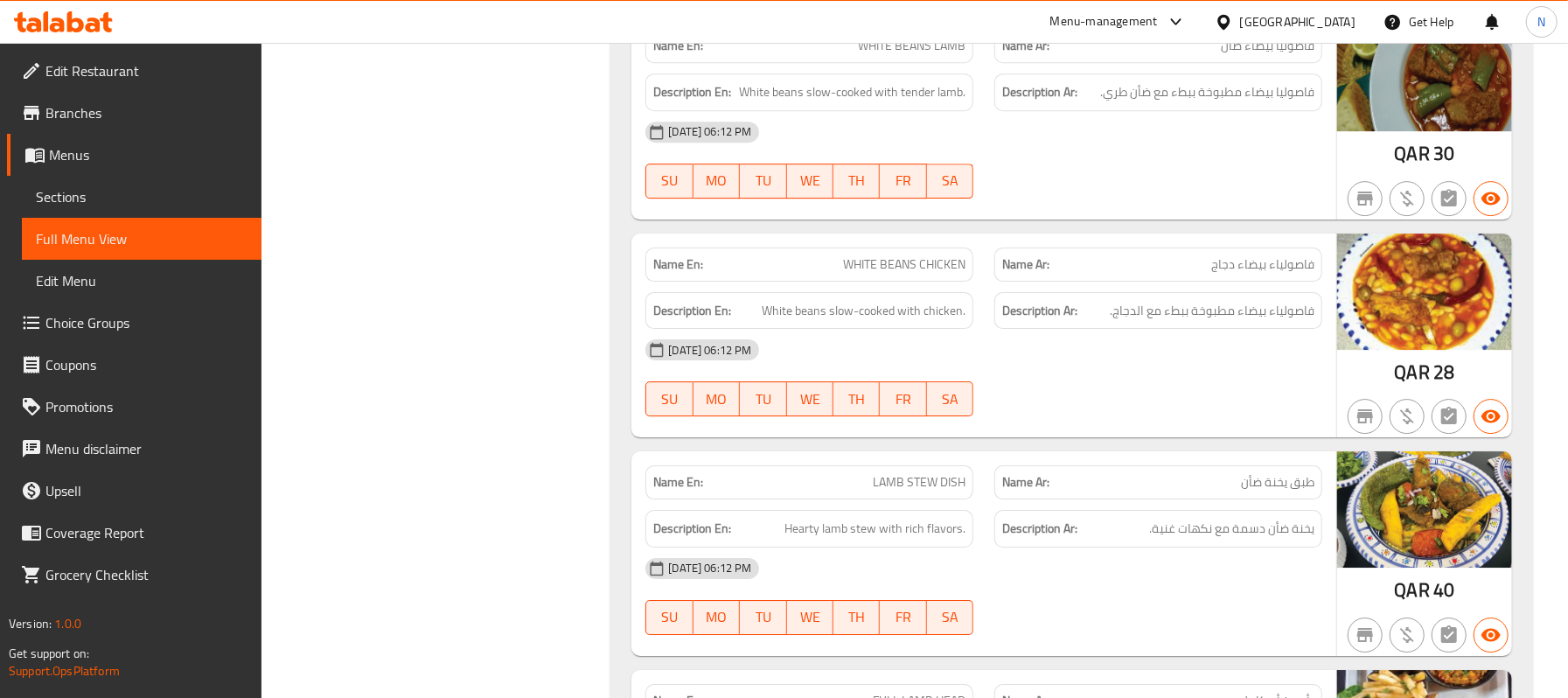
scroll to position [3970, 0]
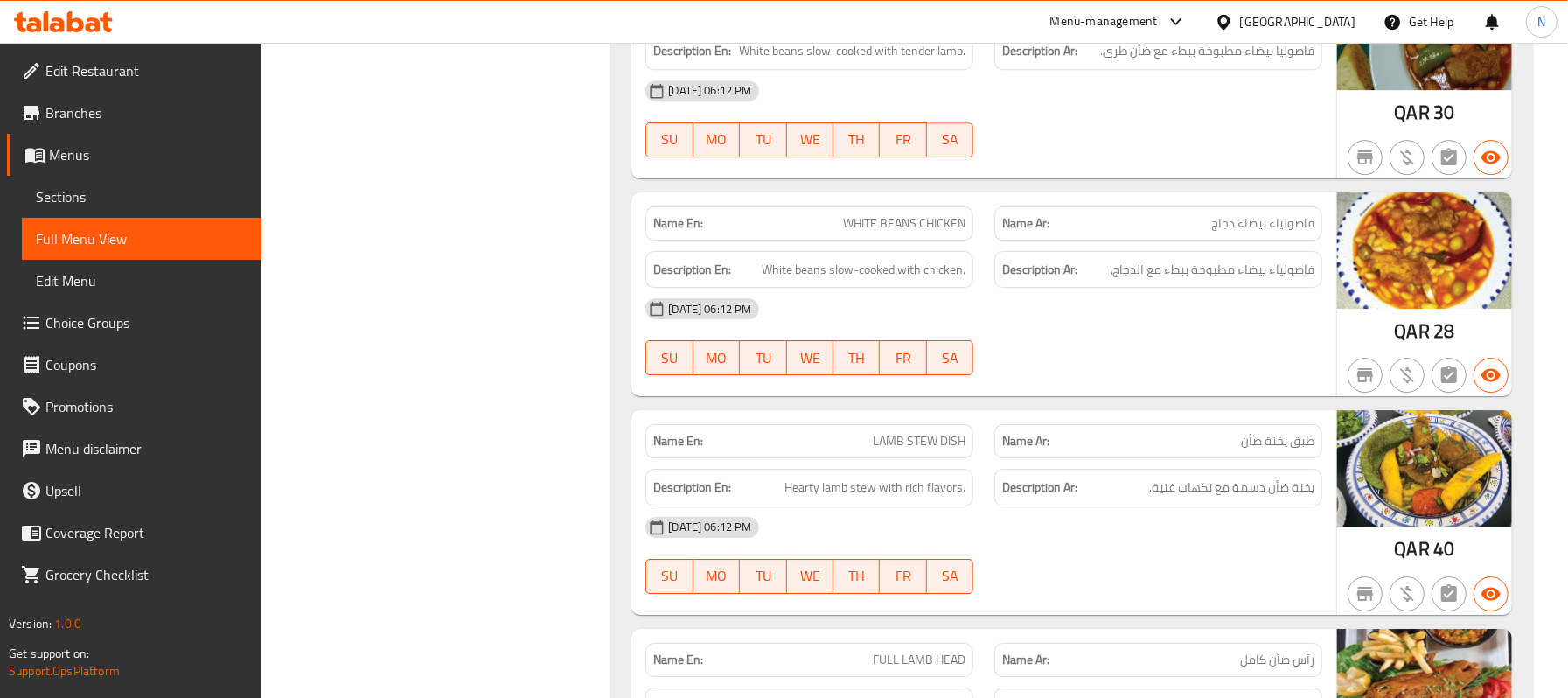
click at [927, 448] on div "Name En: LAMB STEW DISH" at bounding box center [809, 441] width 328 height 34
copy span "LAMB STEW DISH"
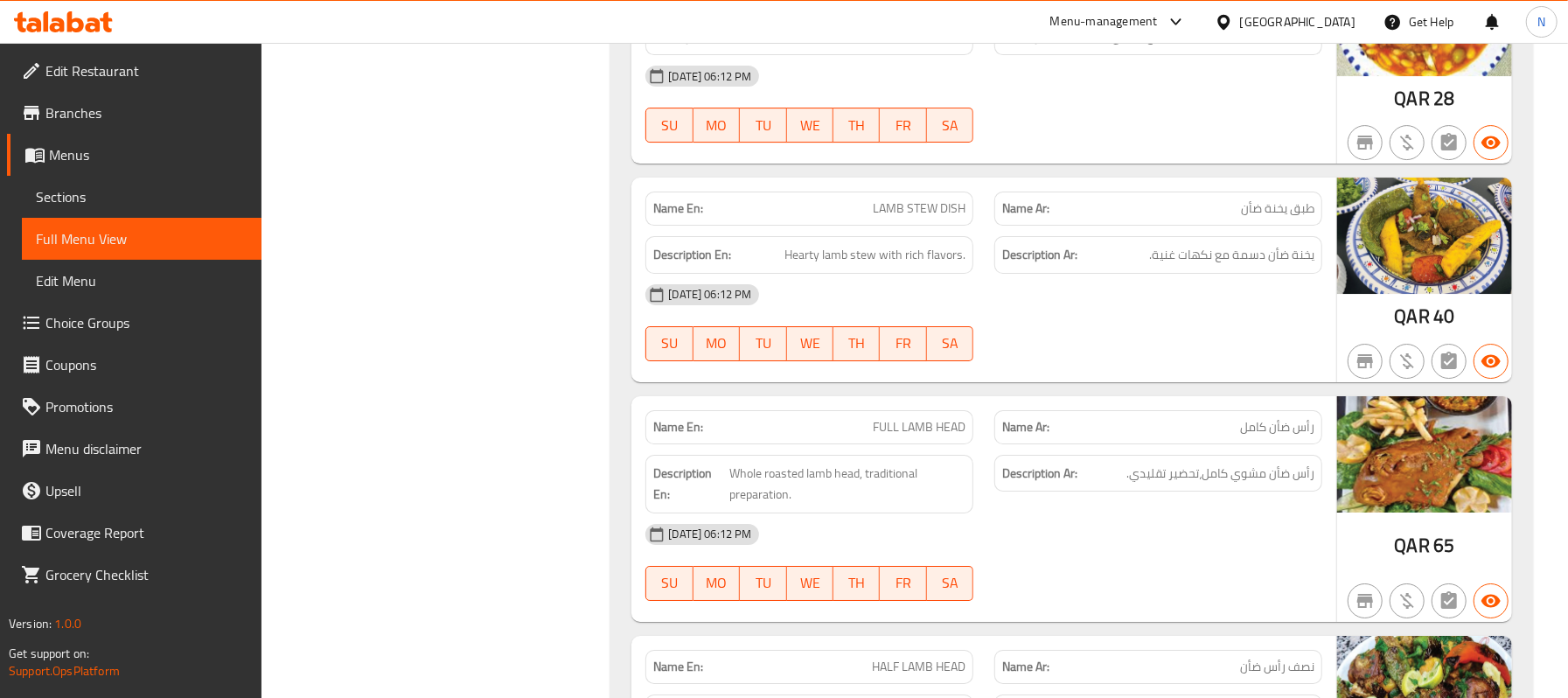
scroll to position [4601, 0]
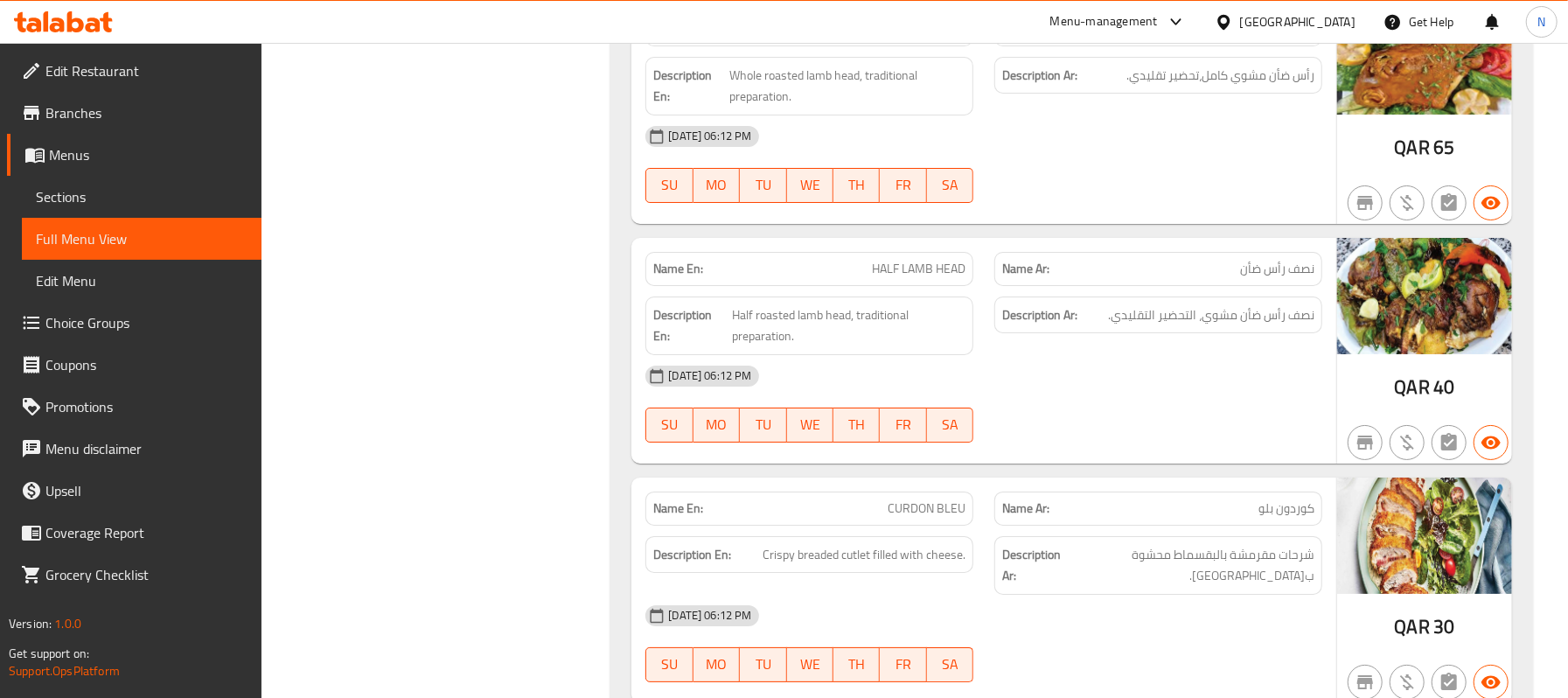
click at [918, 278] on span "HALF LAMB HEAD" at bounding box center [918, 269] width 94 height 18
copy span "HALF LAMB HEAD"
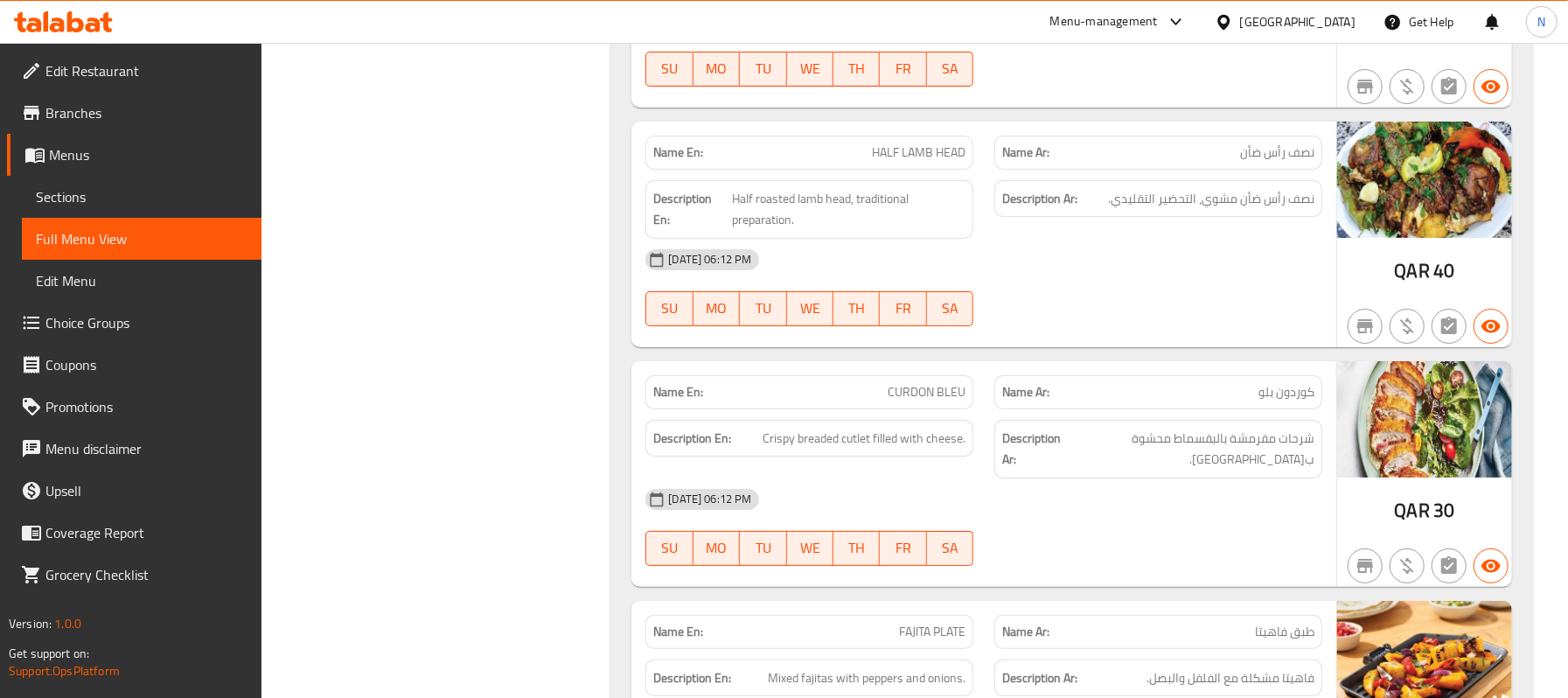
scroll to position [4951, 0]
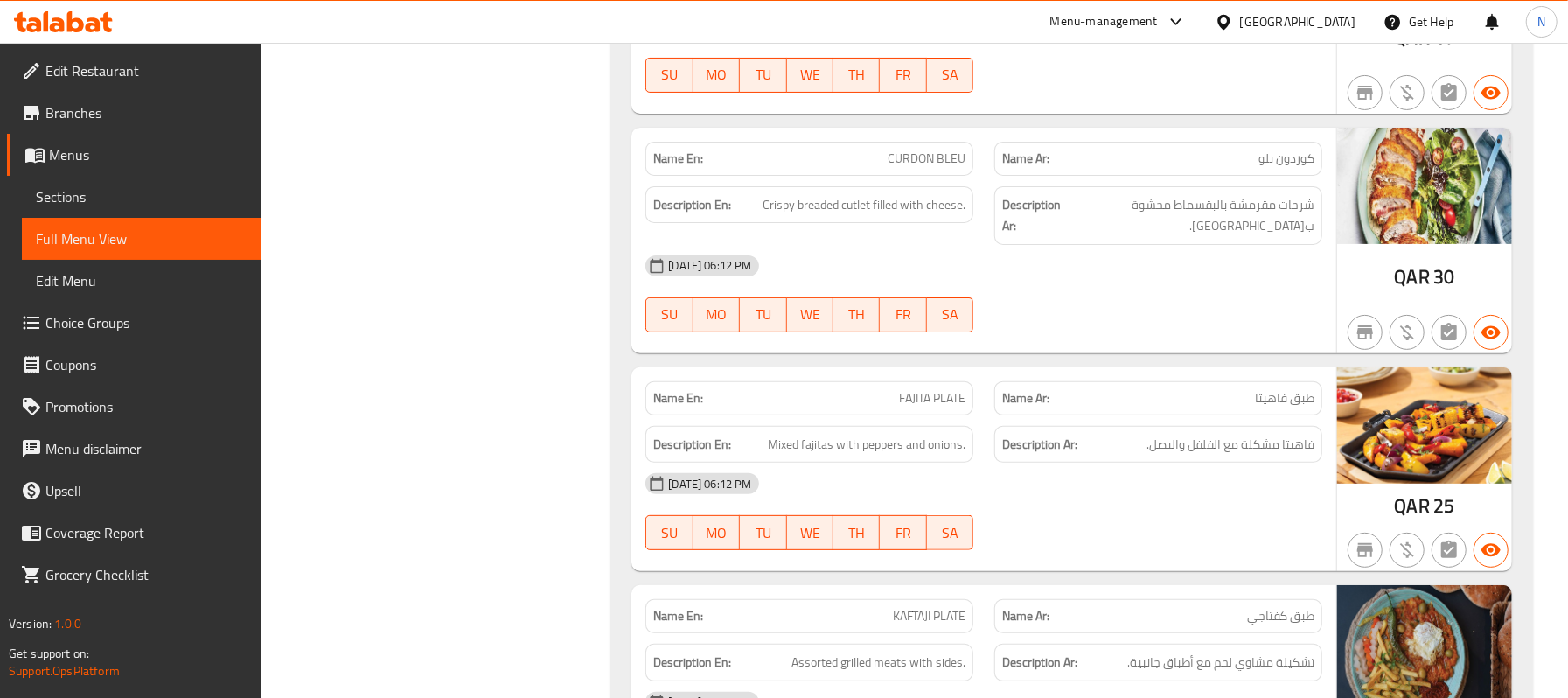
click at [942, 161] on div "Name En: CURDON BLEU" at bounding box center [809, 159] width 349 height 55
click at [953, 168] on span "CURDON BLEU" at bounding box center [927, 159] width 78 height 18
copy span "CURDON BLEU"
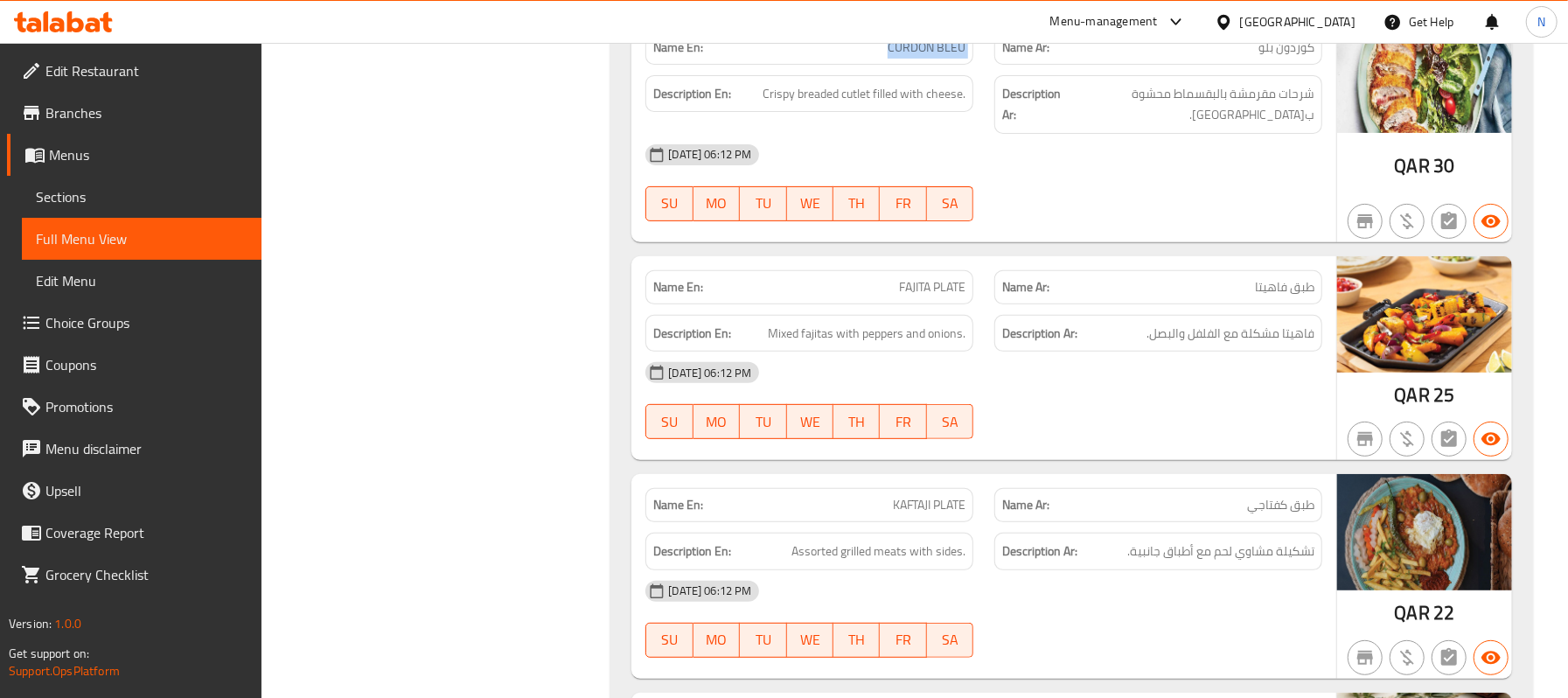
scroll to position [5067, 0]
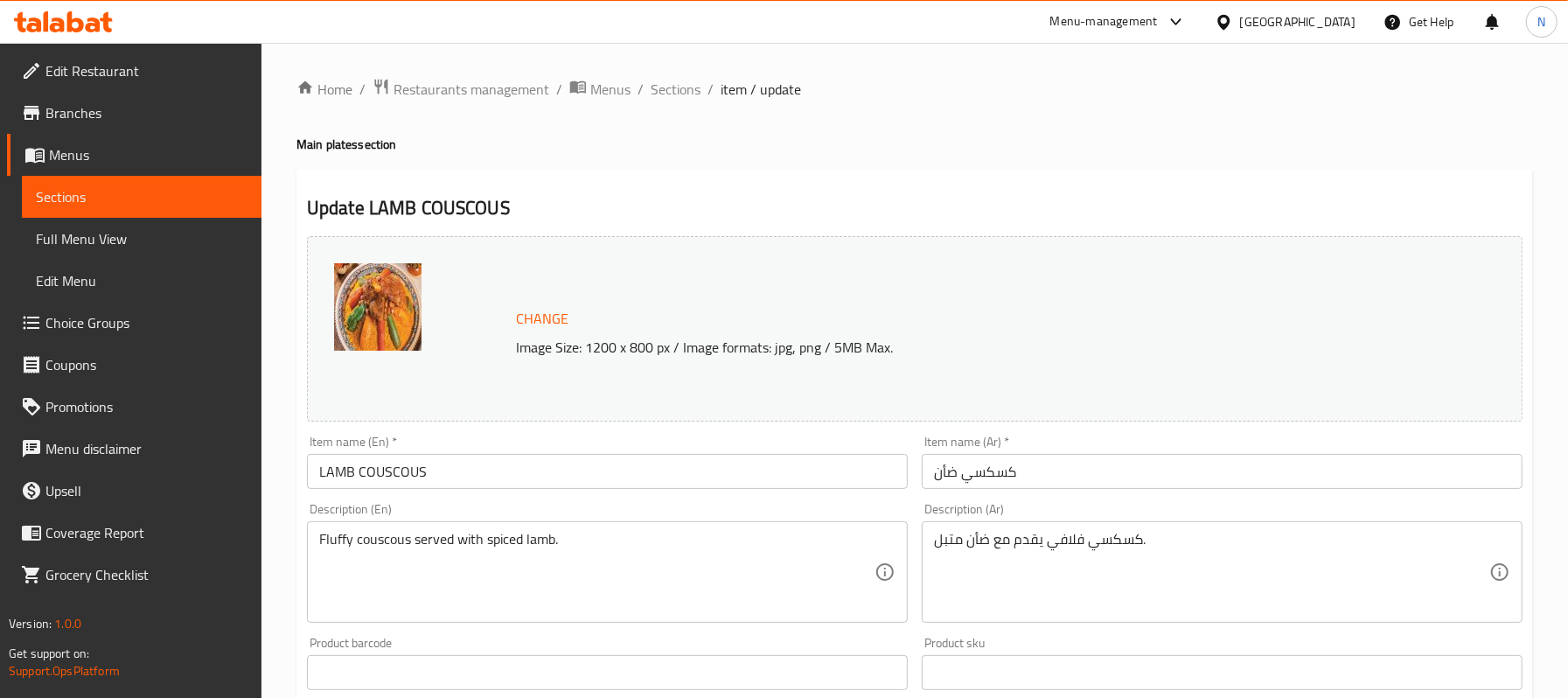
click at [117, 72] on span "Edit Restaurant" at bounding box center [146, 71] width 202 height 21
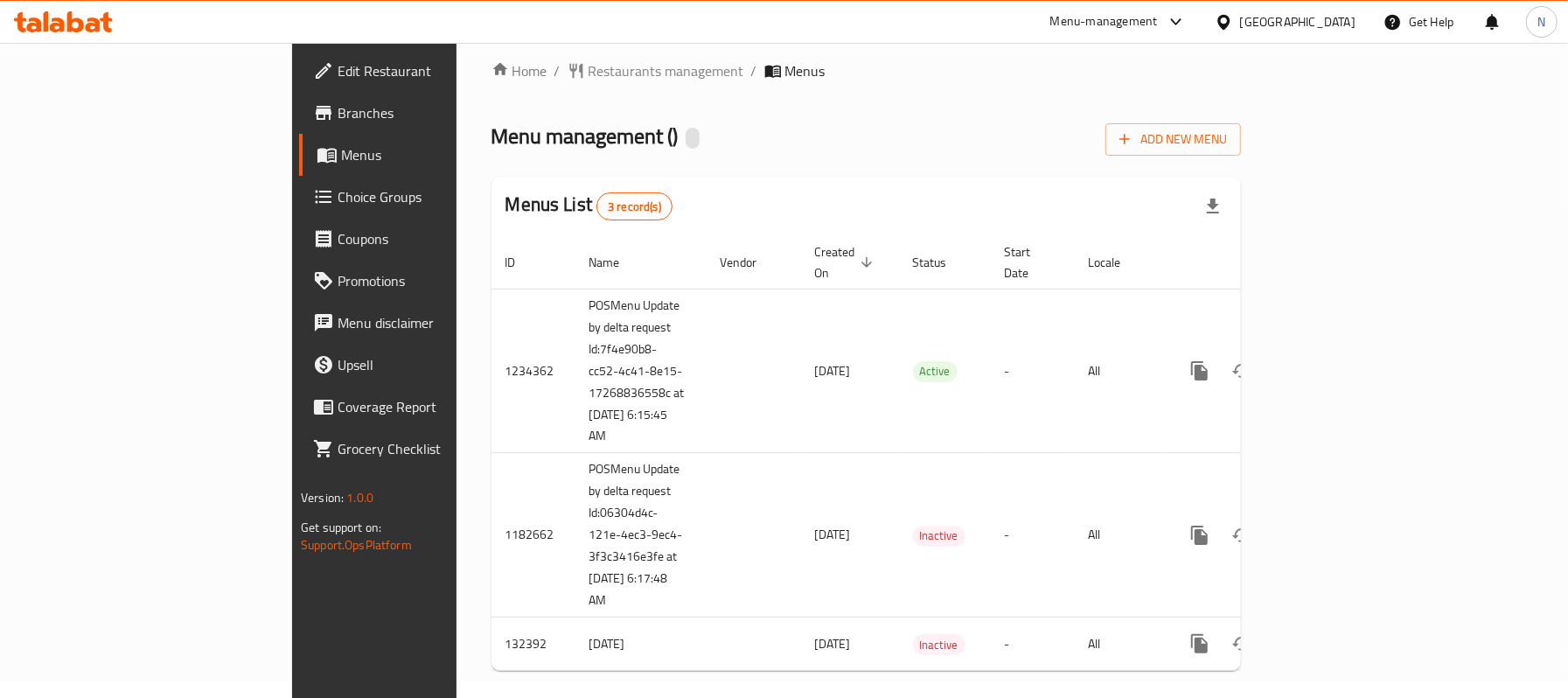
scroll to position [22, 0]
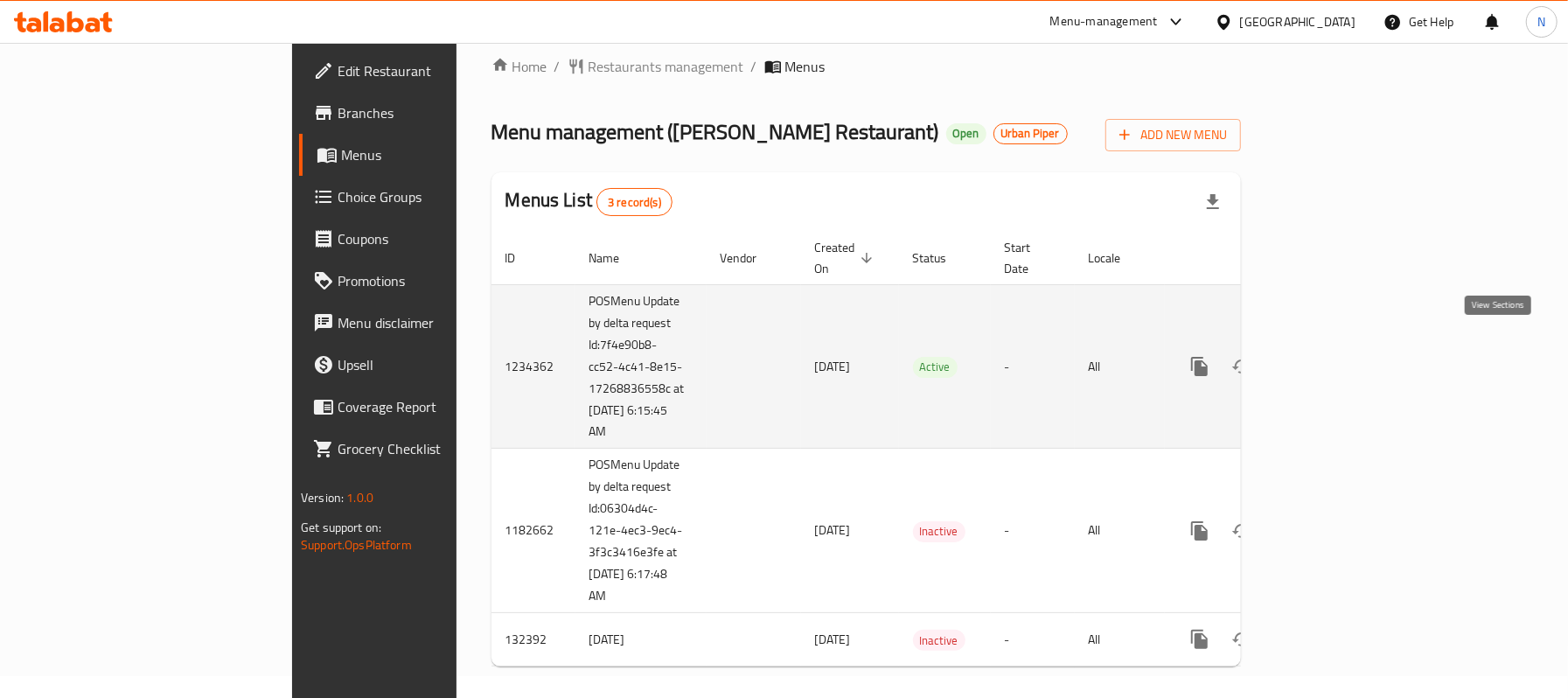
click at [1336, 356] on icon "enhanced table" at bounding box center [1326, 366] width 21 height 21
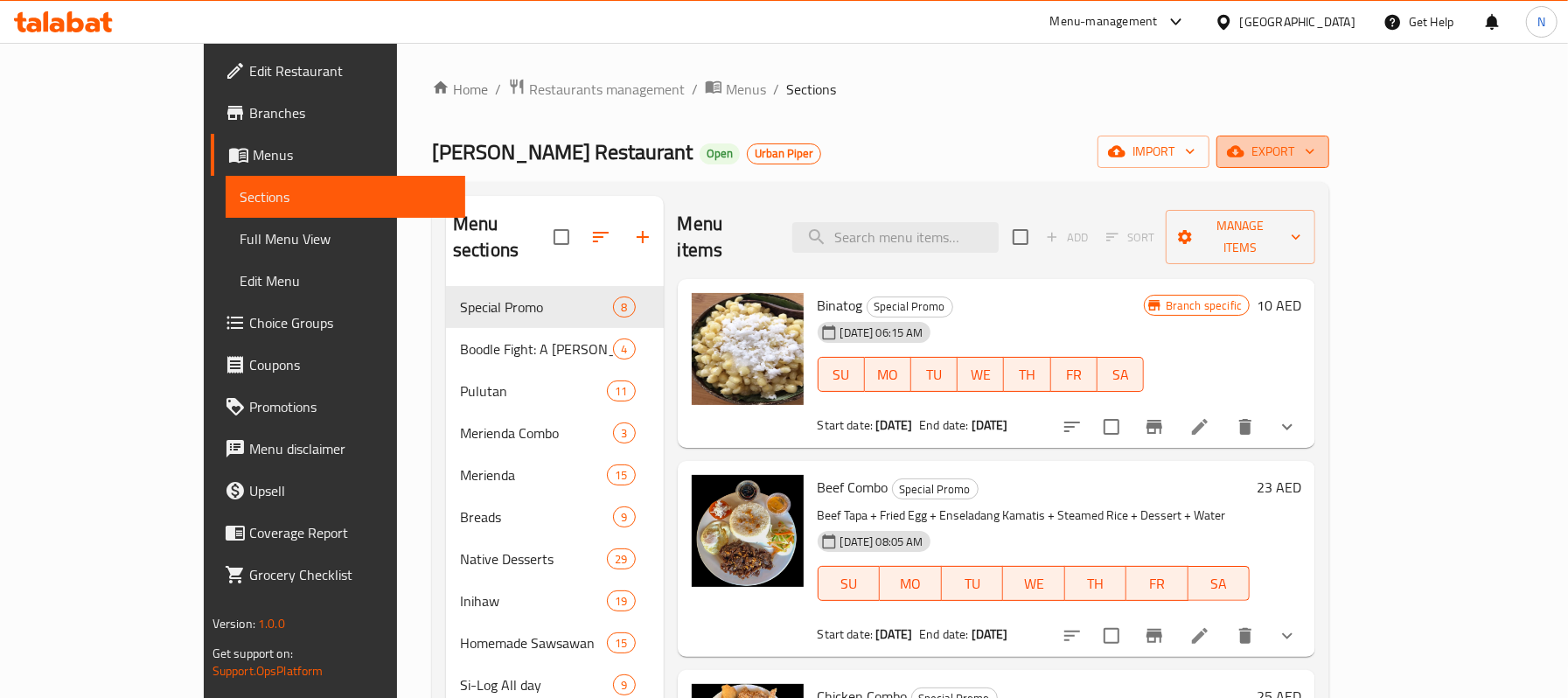
click at [1315, 153] on span "export" at bounding box center [1273, 152] width 85 height 22
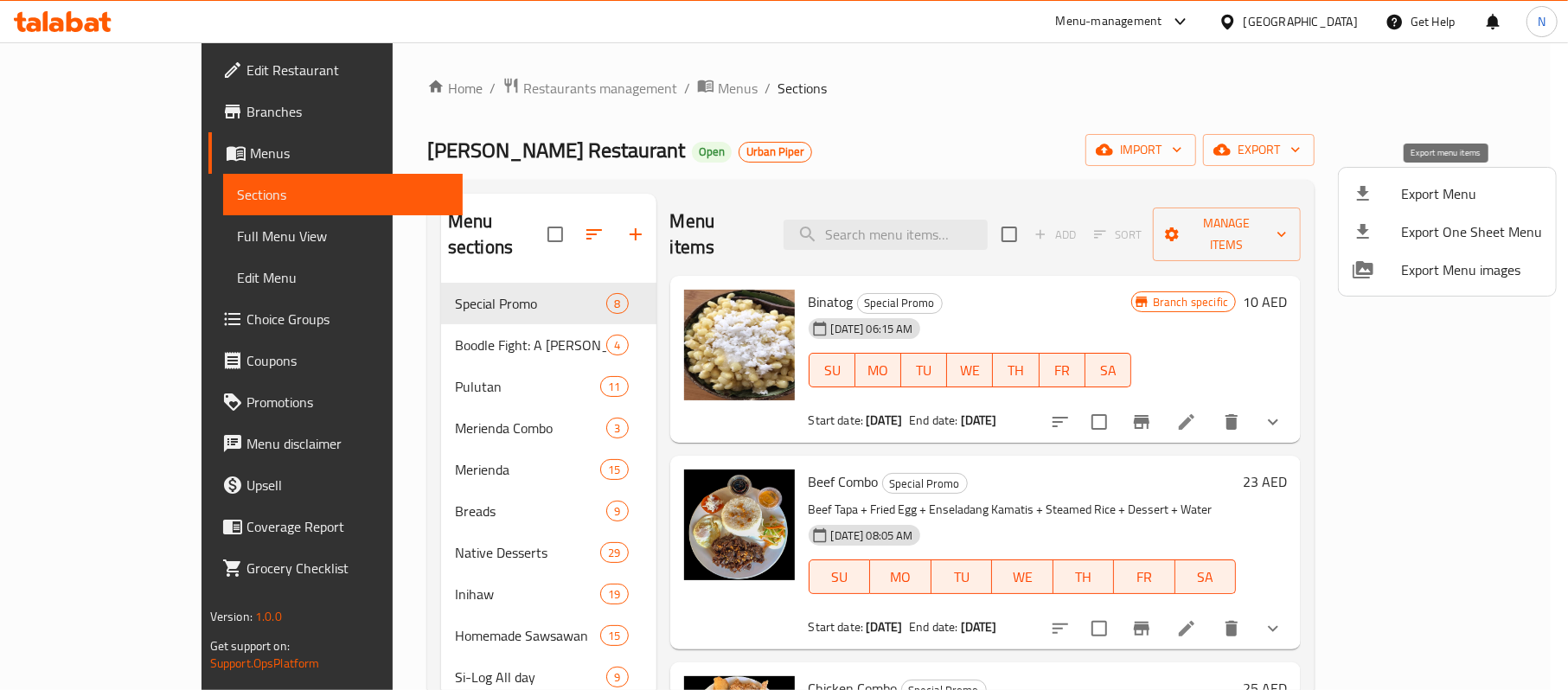
click at [1416, 187] on span "Export Menu" at bounding box center [1471, 194] width 141 height 21
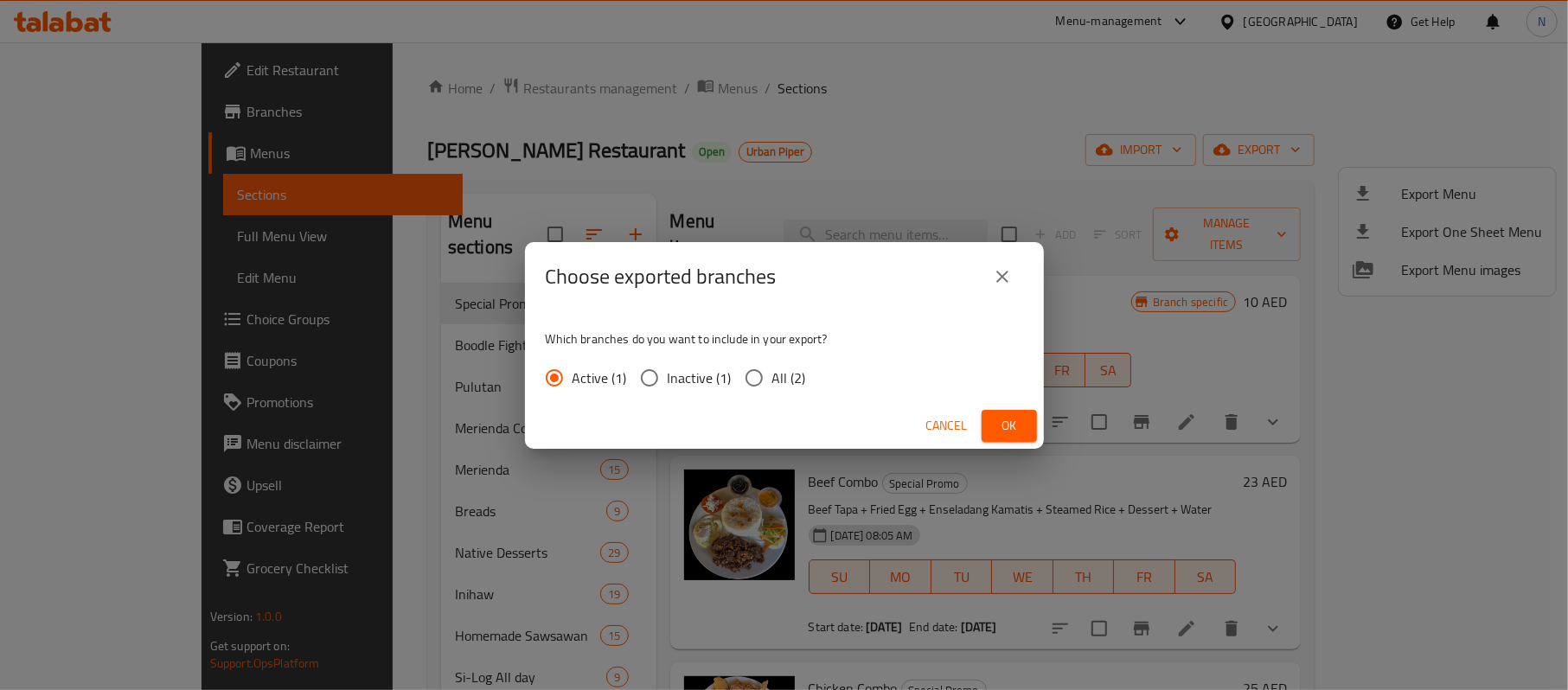
click at [773, 380] on span "All (2)" at bounding box center [788, 378] width 33 height 21
click at [772, 380] on input "All (2)" at bounding box center [754, 378] width 36 height 36
radio input "true"
click at [998, 425] on span "Ok" at bounding box center [1009, 425] width 28 height 22
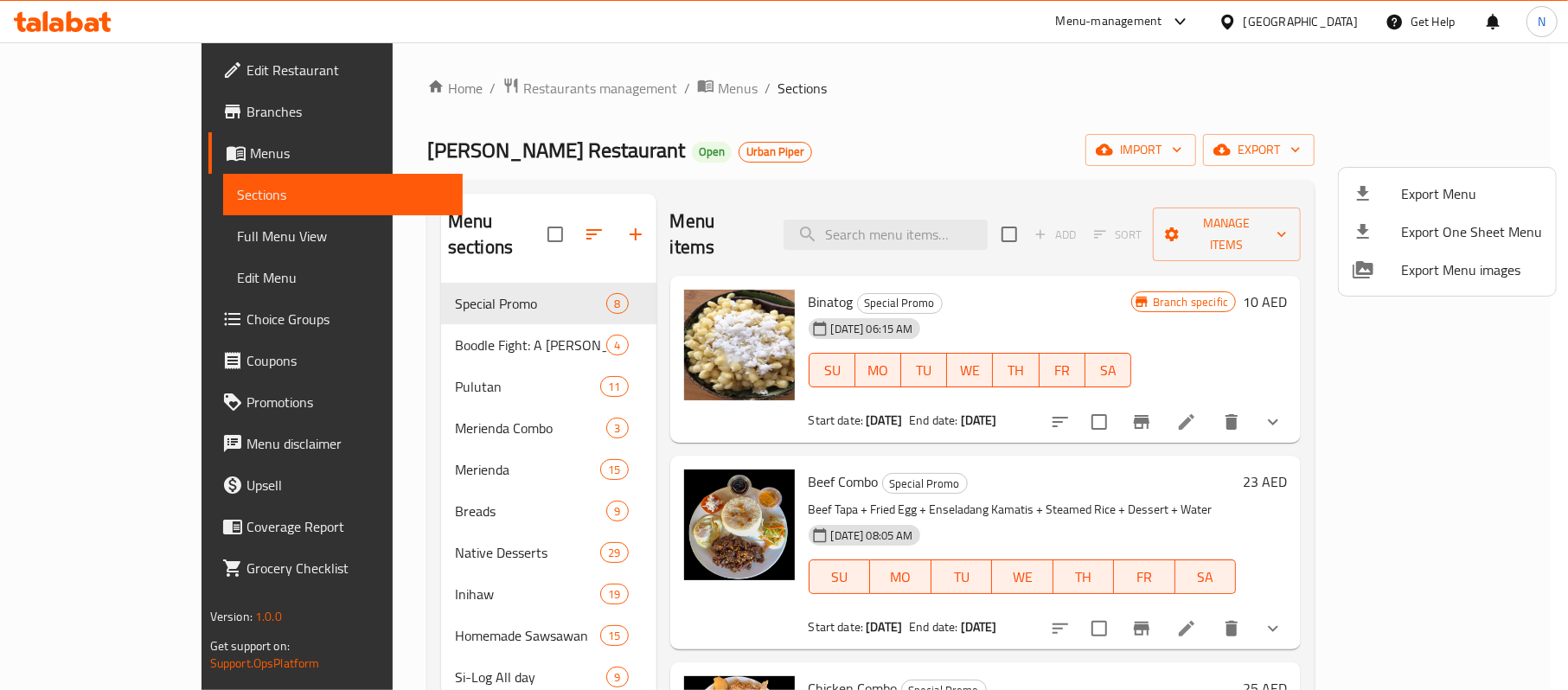
click at [438, 77] on div at bounding box center [784, 345] width 1568 height 690
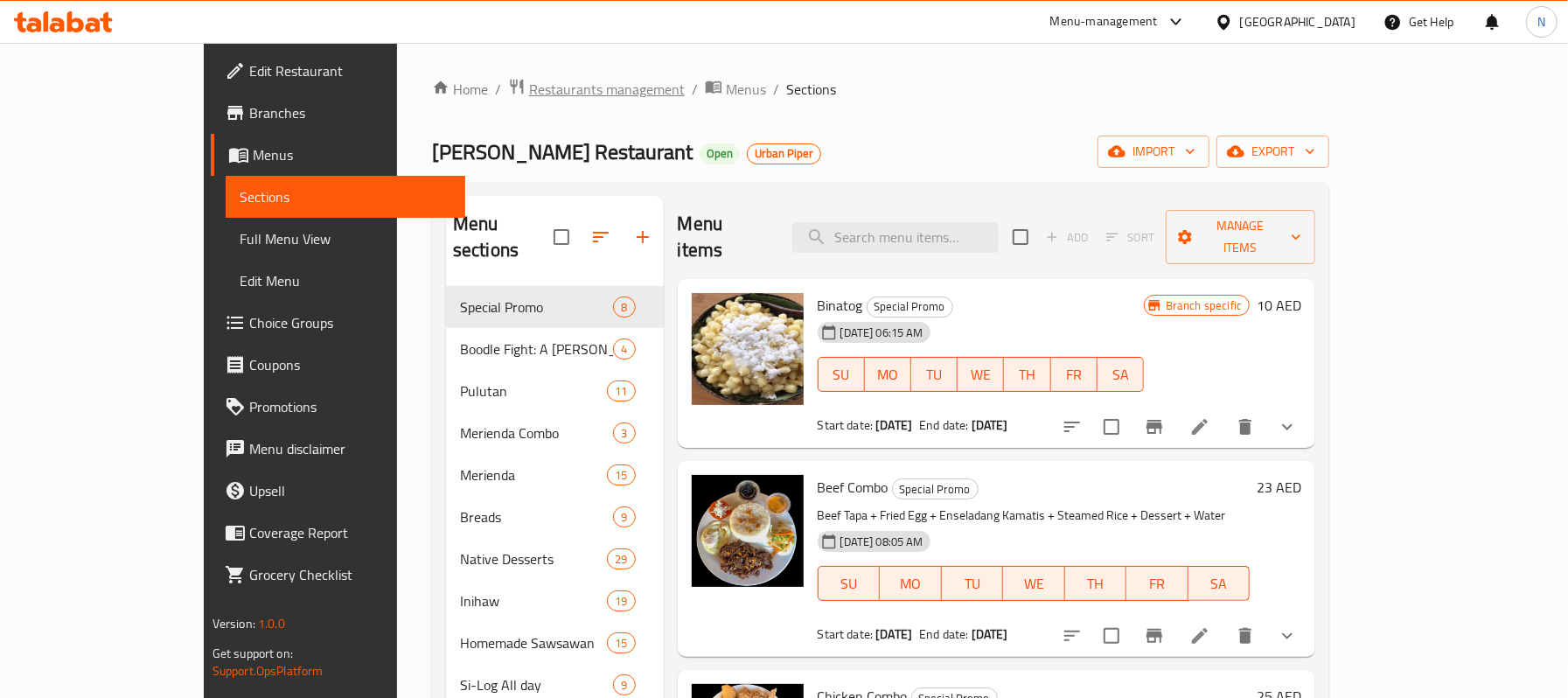
click at [529, 82] on span "Restaurants management" at bounding box center [607, 89] width 156 height 21
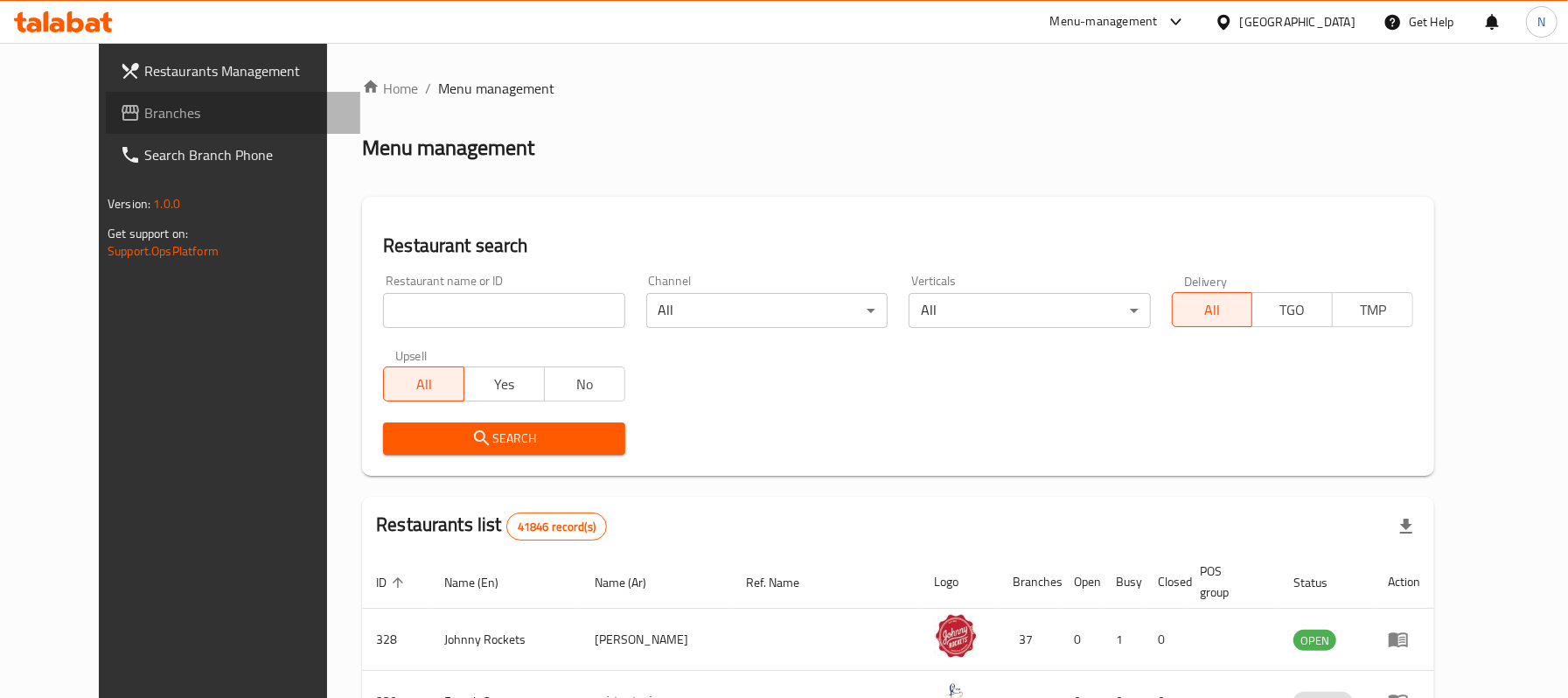
click at [148, 112] on span "Branches" at bounding box center [244, 113] width 202 height 21
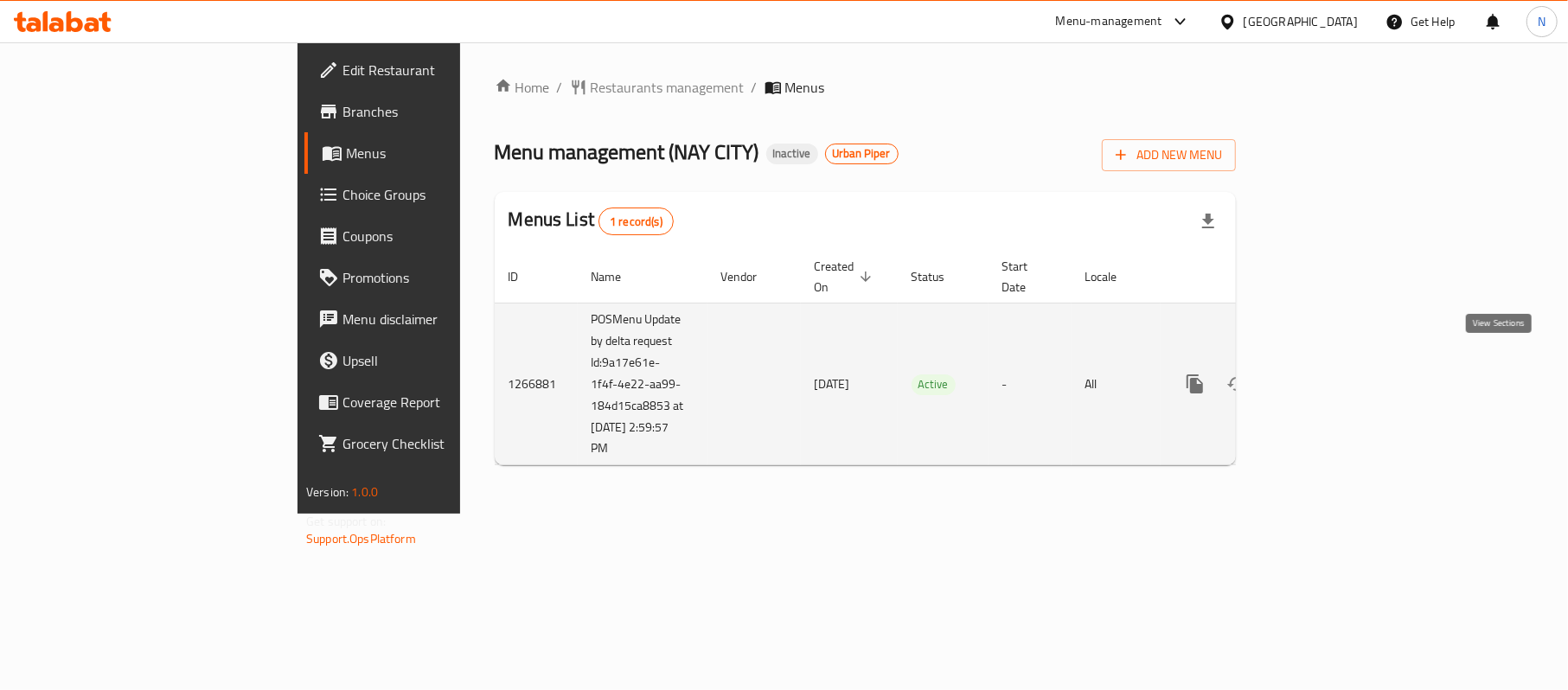
click at [1330, 374] on icon "enhanced table" at bounding box center [1320, 384] width 21 height 21
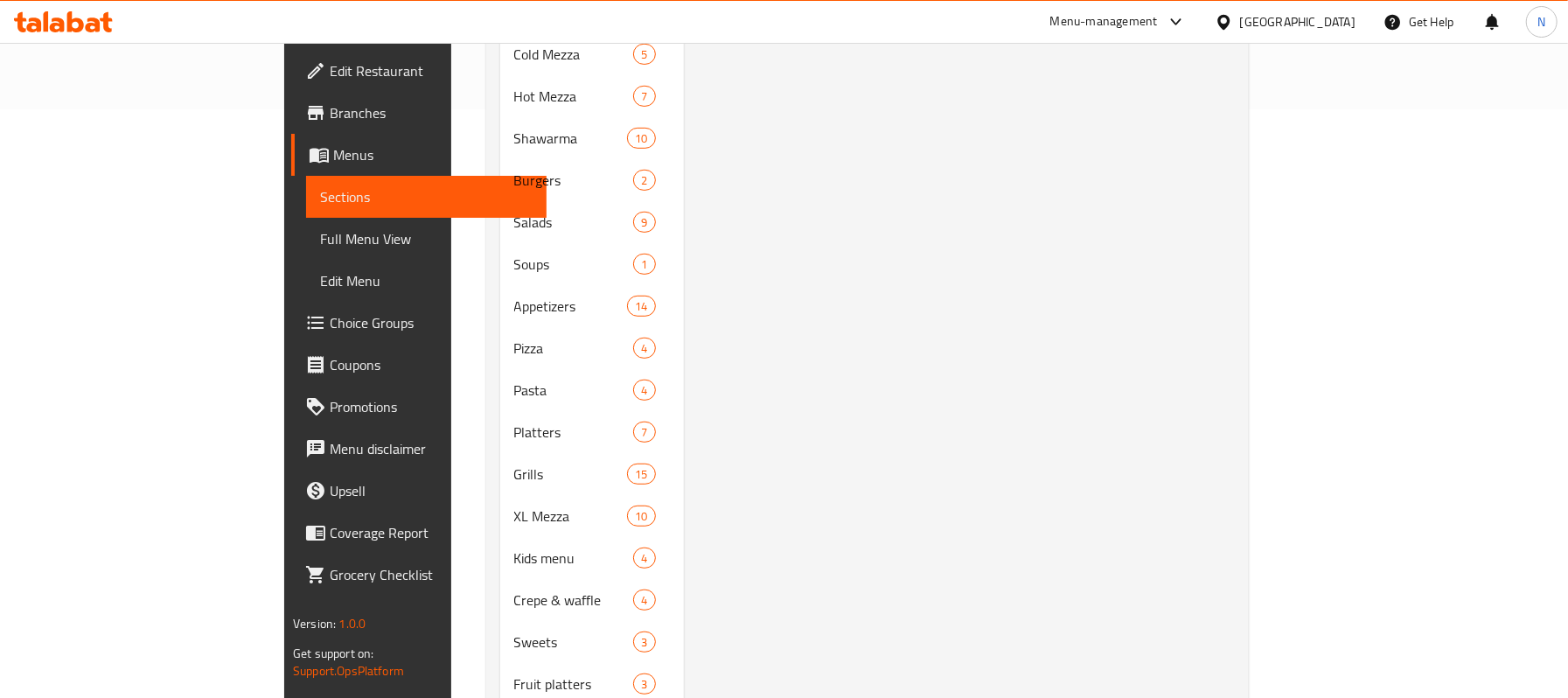
scroll to position [583, 0]
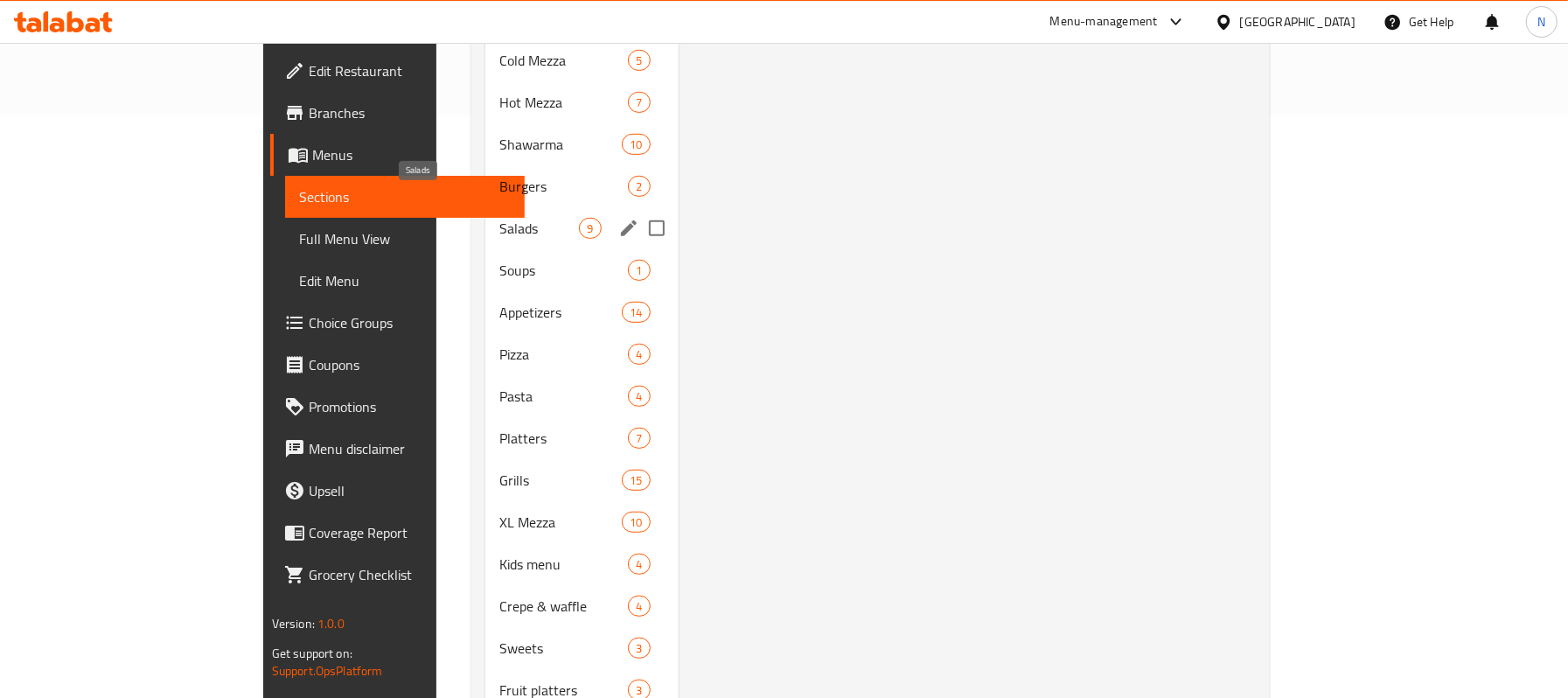
click at [499, 218] on span "Salads" at bounding box center [539, 228] width 79 height 21
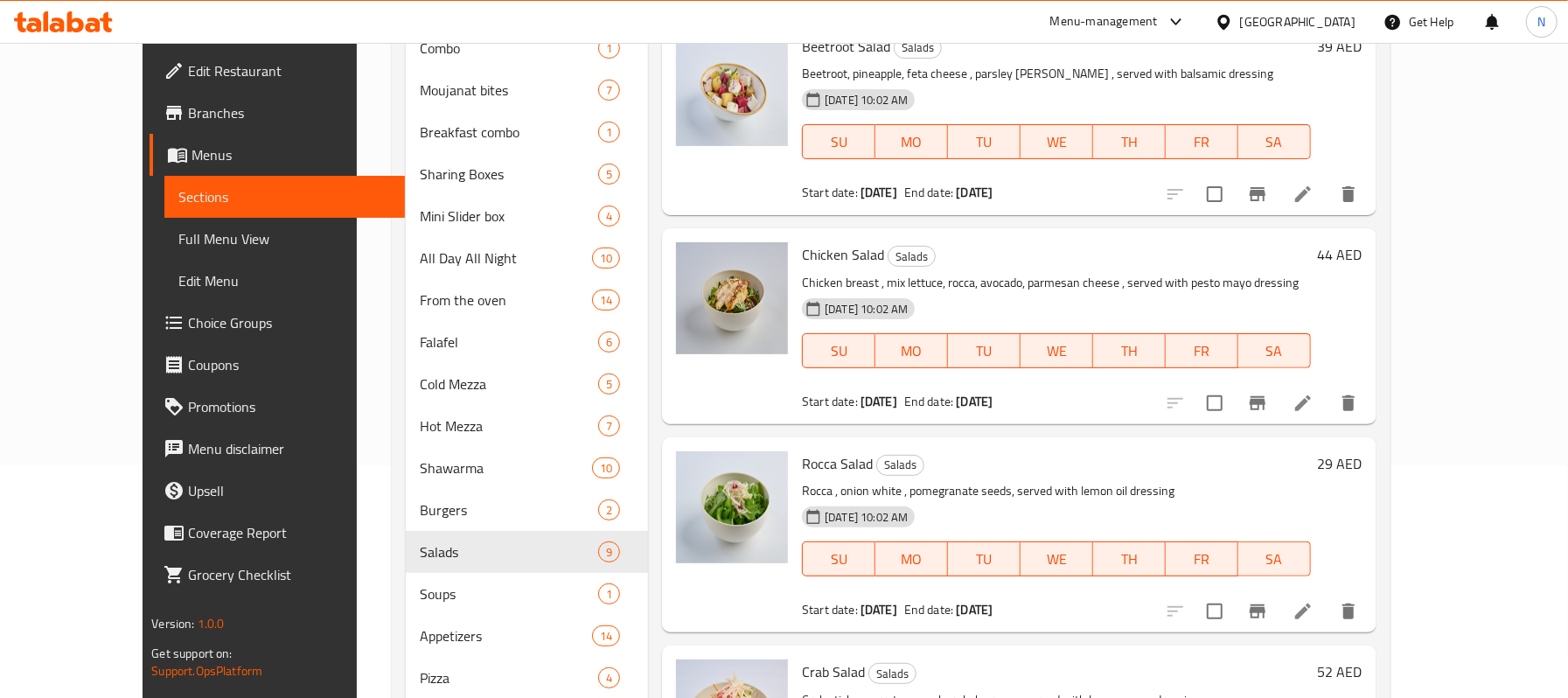
scroll to position [116, 0]
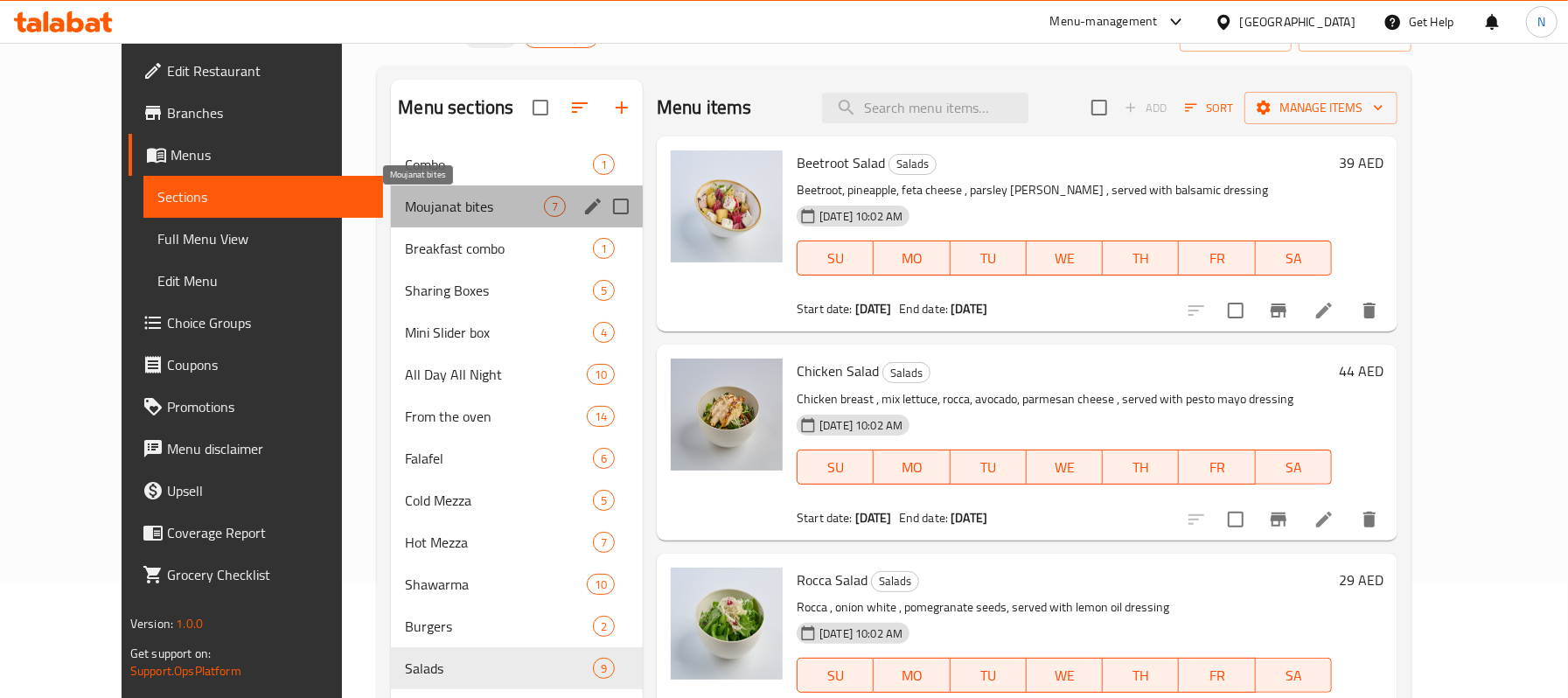
click at [467, 215] on span "Moujanat bites" at bounding box center [474, 207] width 139 height 21
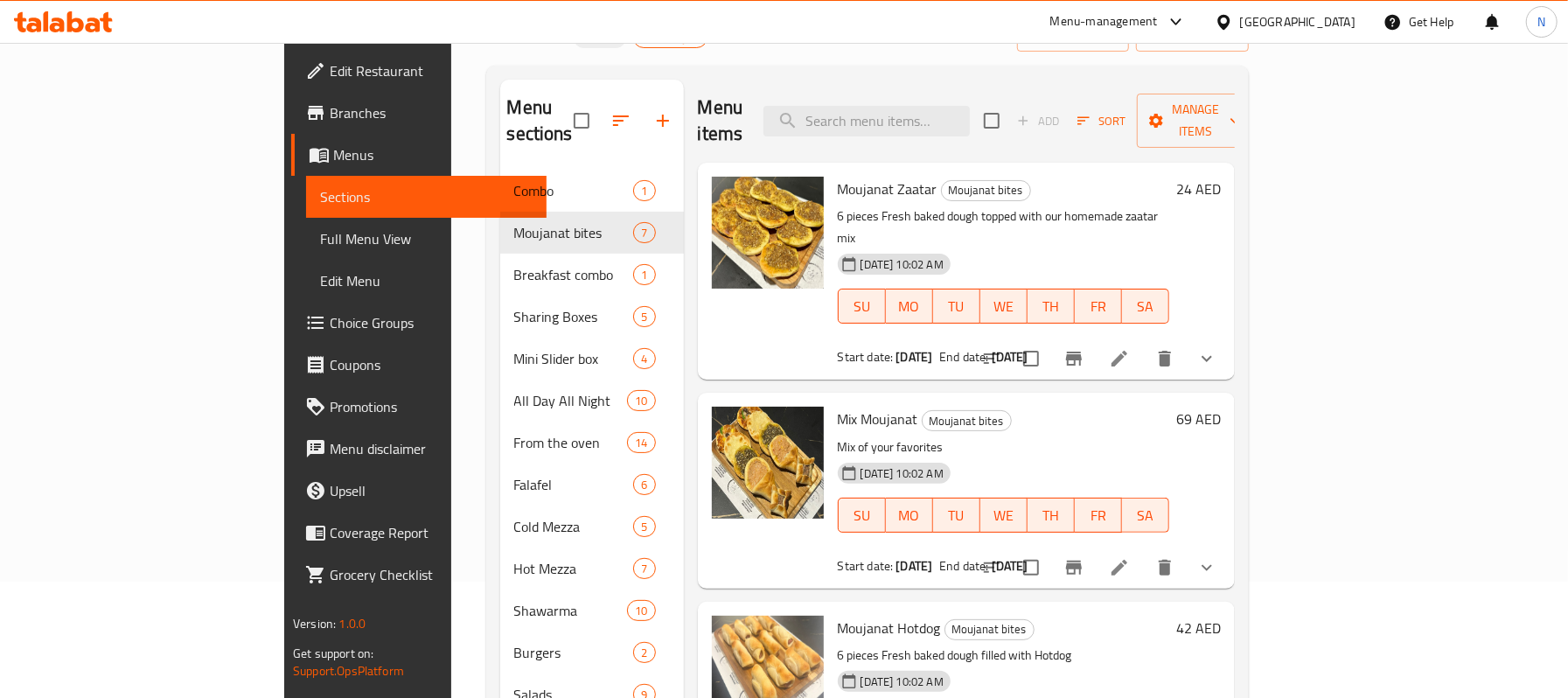
drag, startPoint x: 808, startPoint y: 7, endPoint x: 790, endPoint y: 82, distance: 77.1
click at [790, 82] on div "Menu items Add Sort Manage items" at bounding box center [966, 121] width 537 height 83
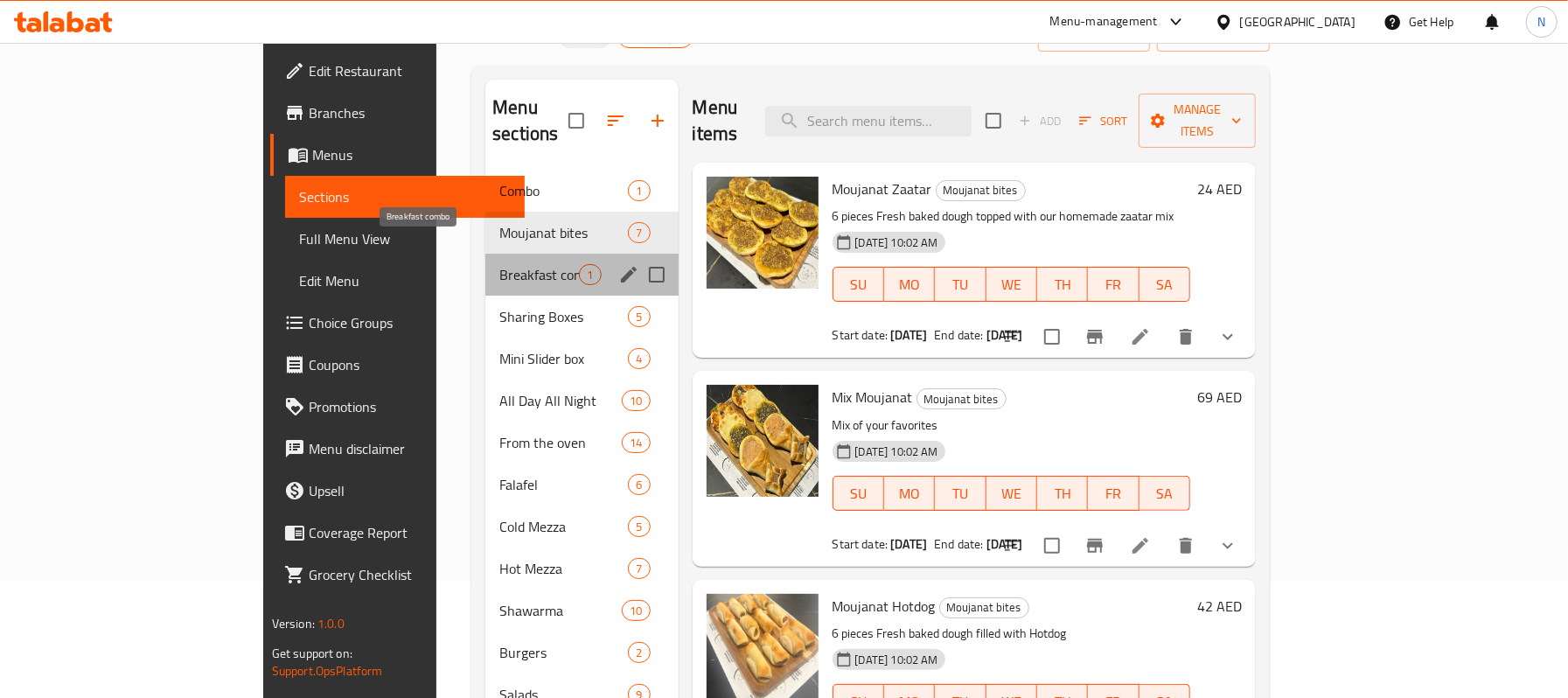
click at [499, 264] on span "Breakfast combo" at bounding box center [539, 275] width 79 height 21
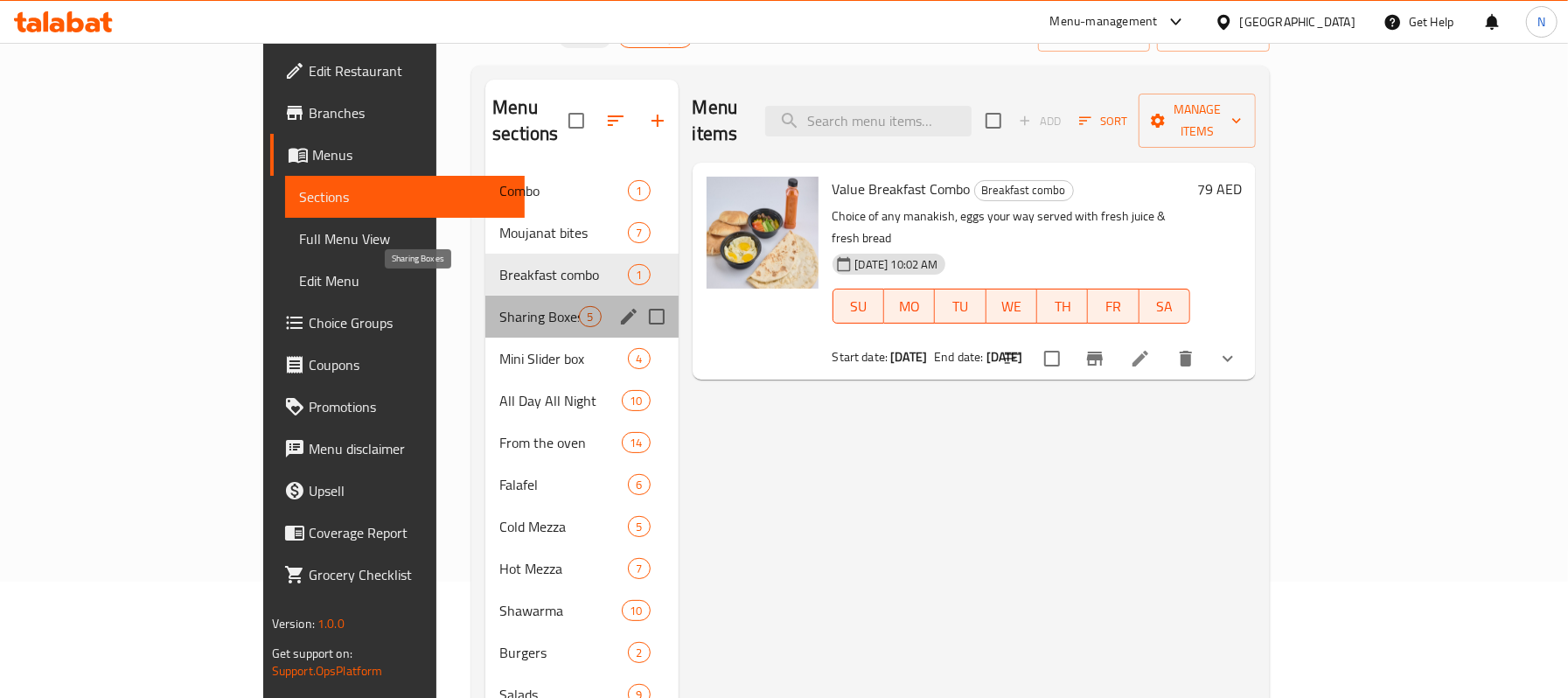
click at [499, 306] on span "Sharing Boxes" at bounding box center [539, 317] width 79 height 21
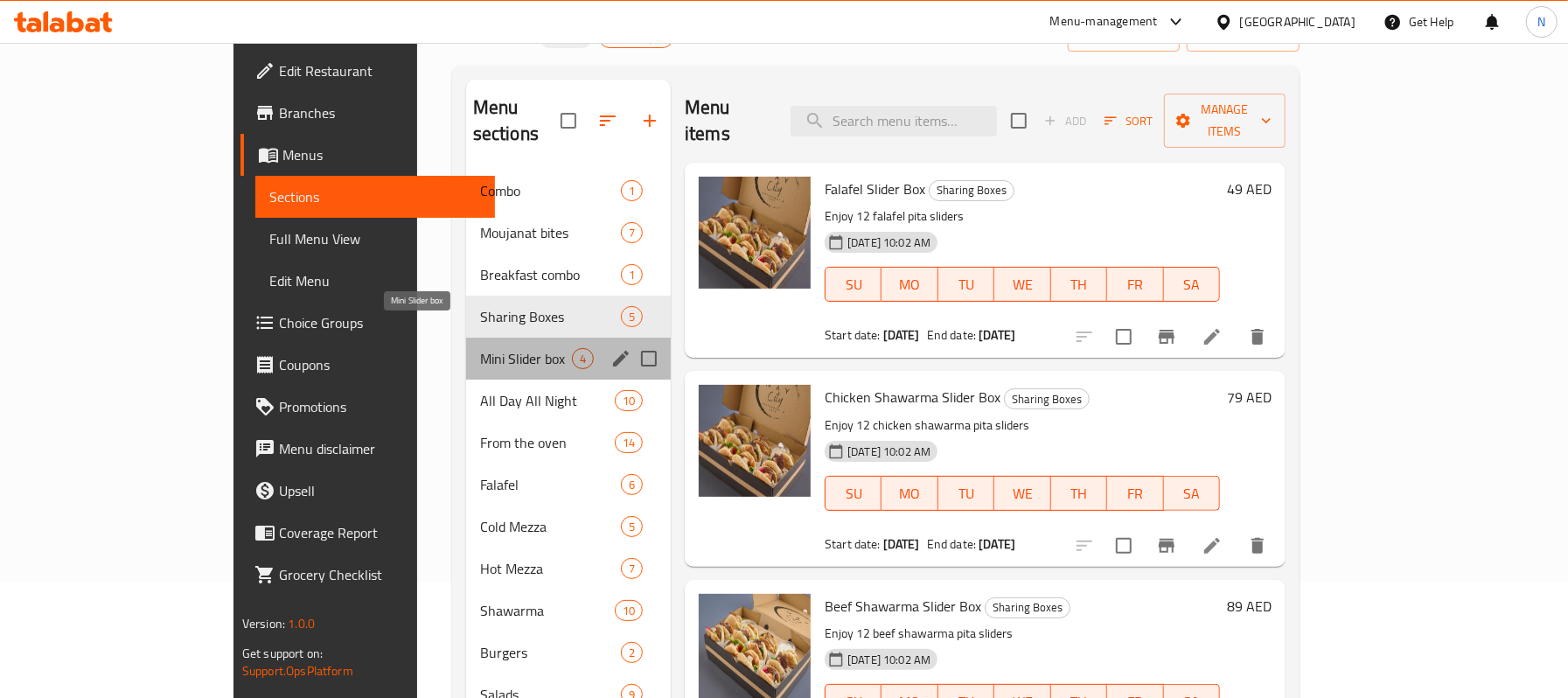
click at [480, 348] on span "Mini Slider box" at bounding box center [526, 359] width 92 height 21
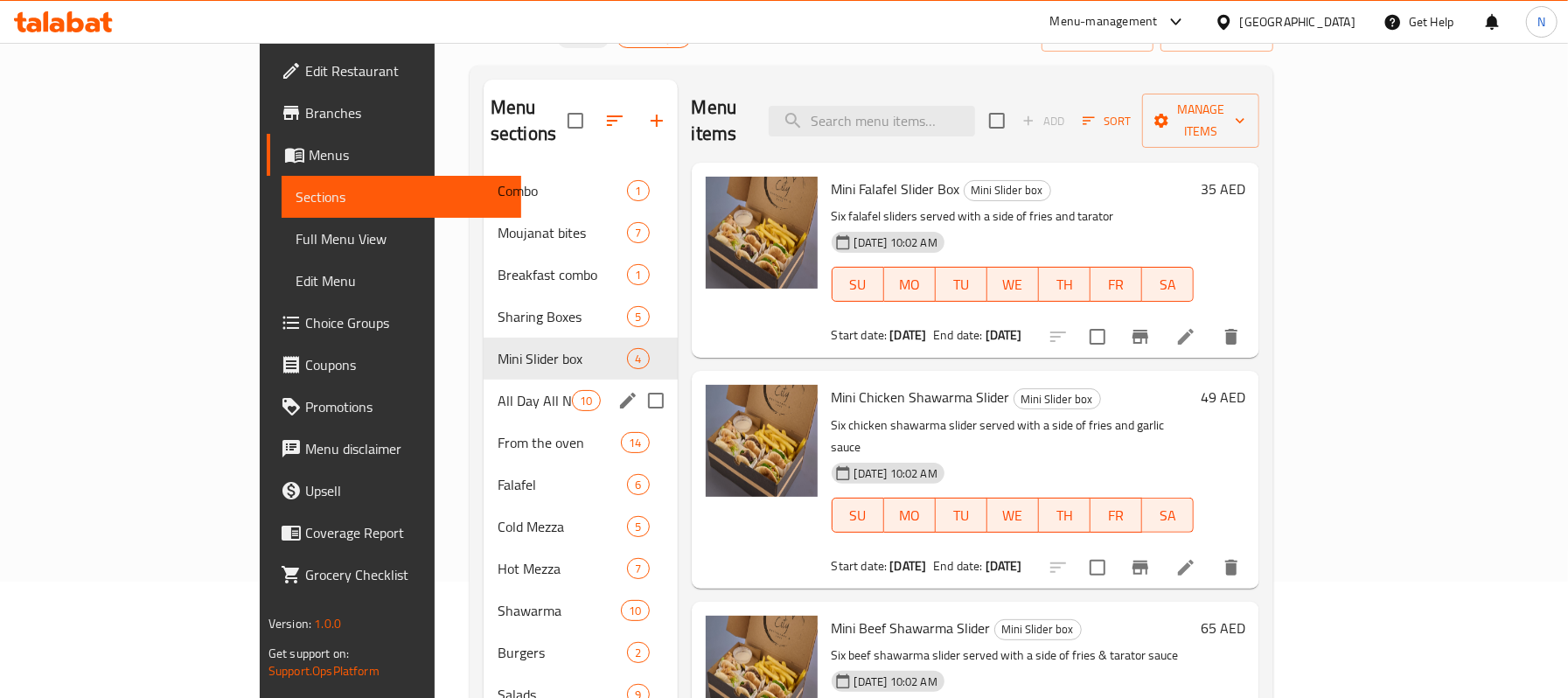
click at [484, 389] on div "All Day All Night 10" at bounding box center [581, 400] width 194 height 42
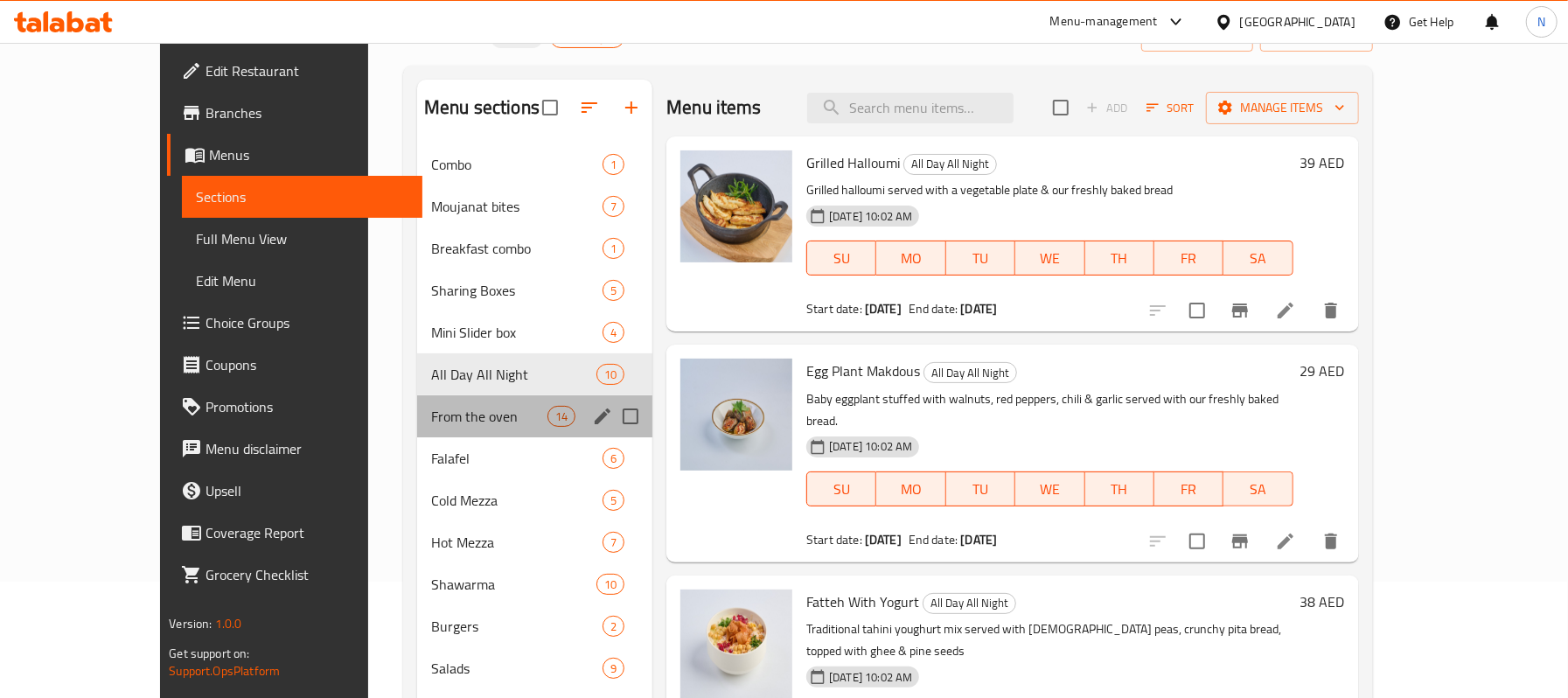
click at [417, 432] on div "From the oven 14" at bounding box center [534, 416] width 235 height 42
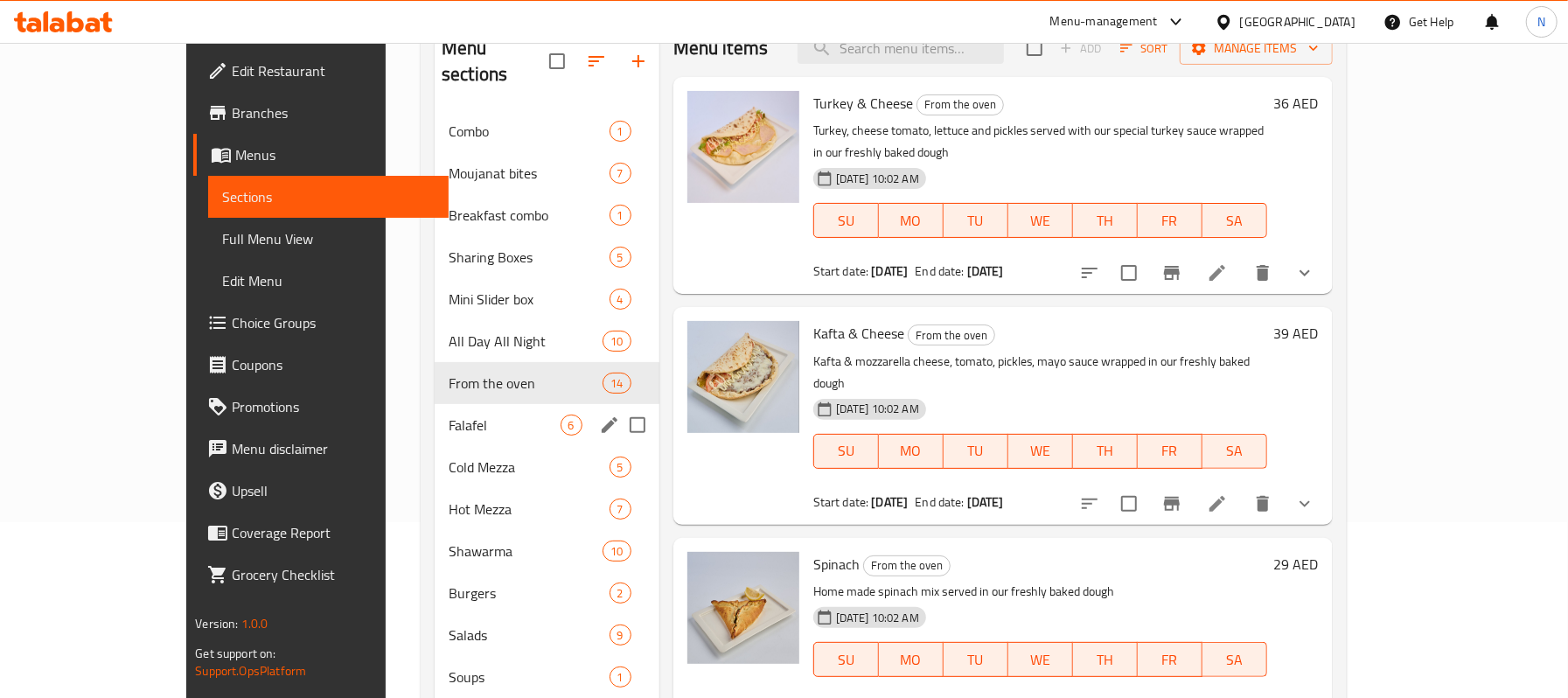
scroll to position [233, 0]
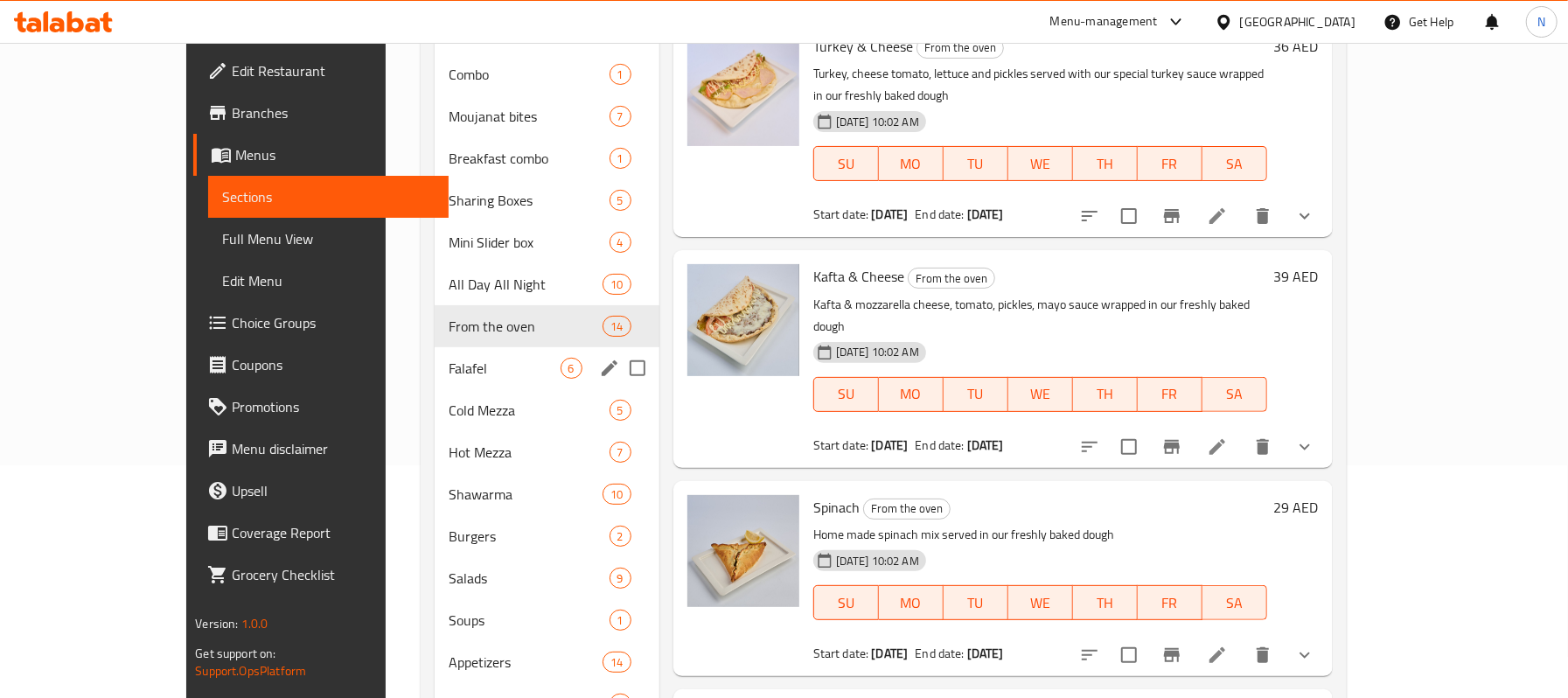
click at [435, 356] on div "Falafel 6" at bounding box center [547, 367] width 225 height 42
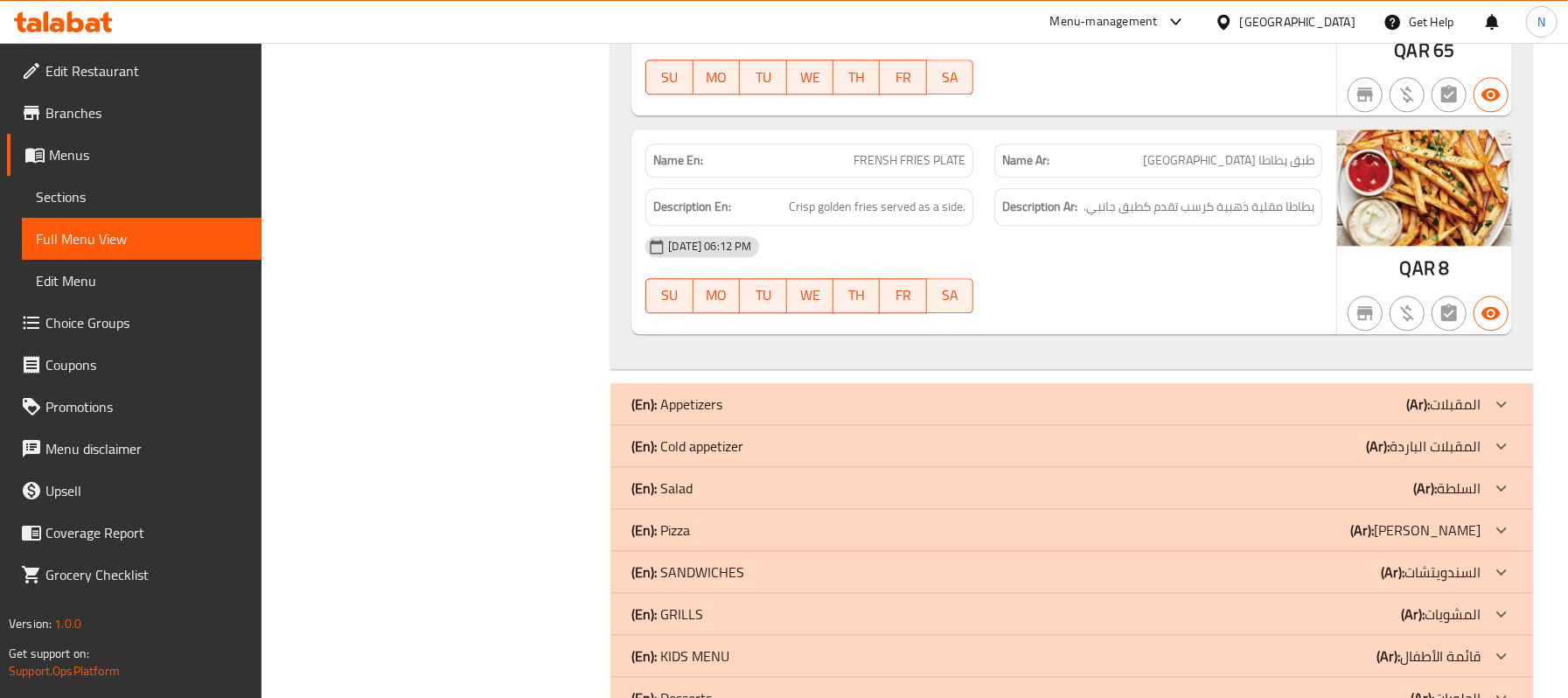
scroll to position [7634, 0]
click at [1117, 410] on div "(En): Appetizers (Ar): المقبلات" at bounding box center [1056, 403] width 849 height 21
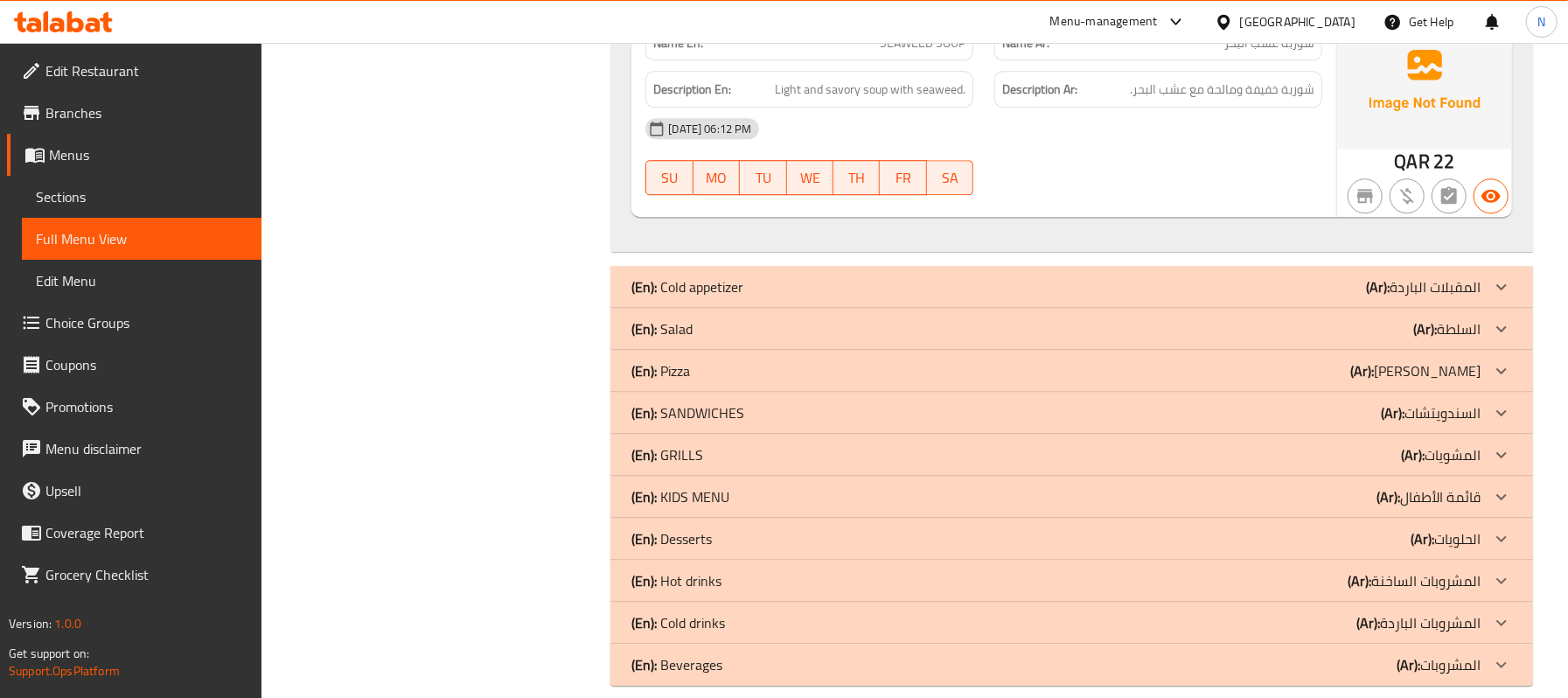
scroll to position [8334, 0]
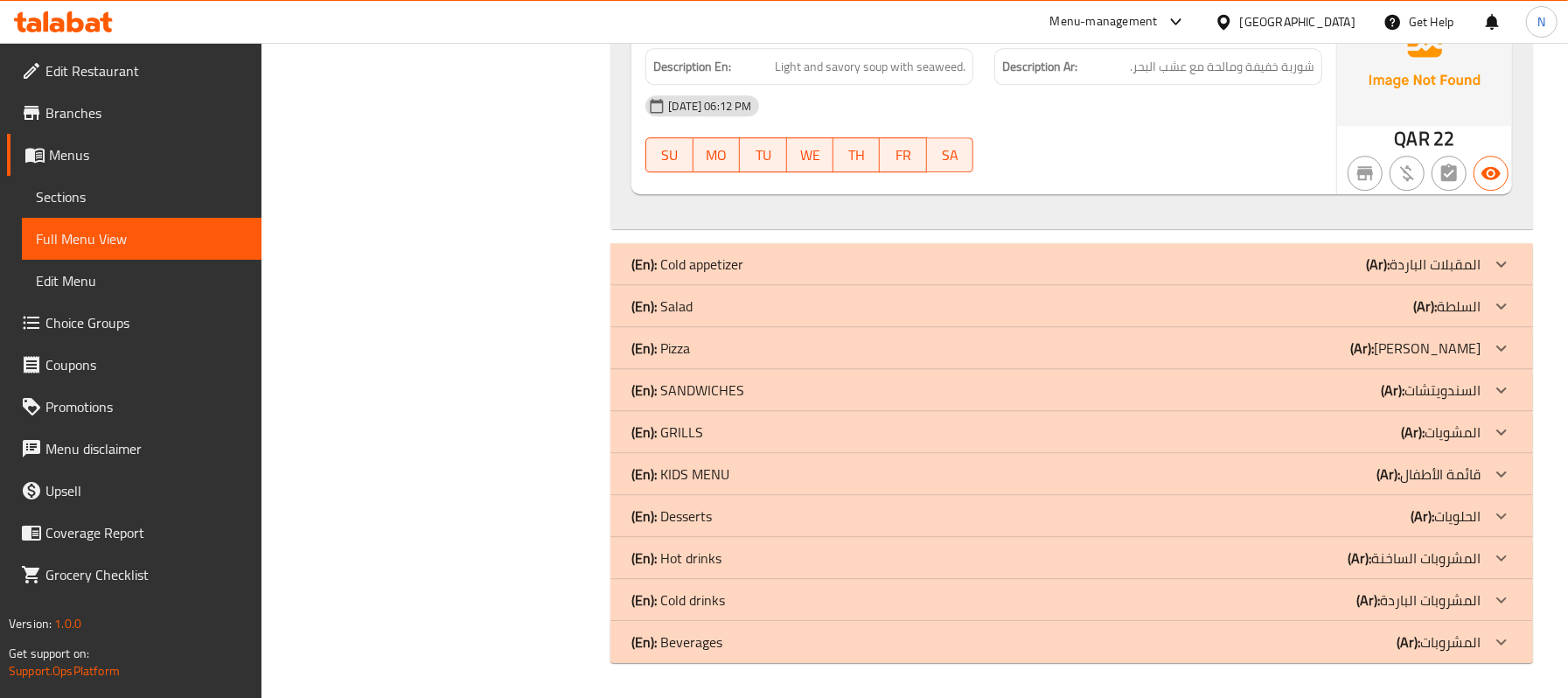
click at [779, 275] on div "(En): Cold appetizer (Ar): المقبلات الباردة" at bounding box center [1056, 265] width 849 height 21
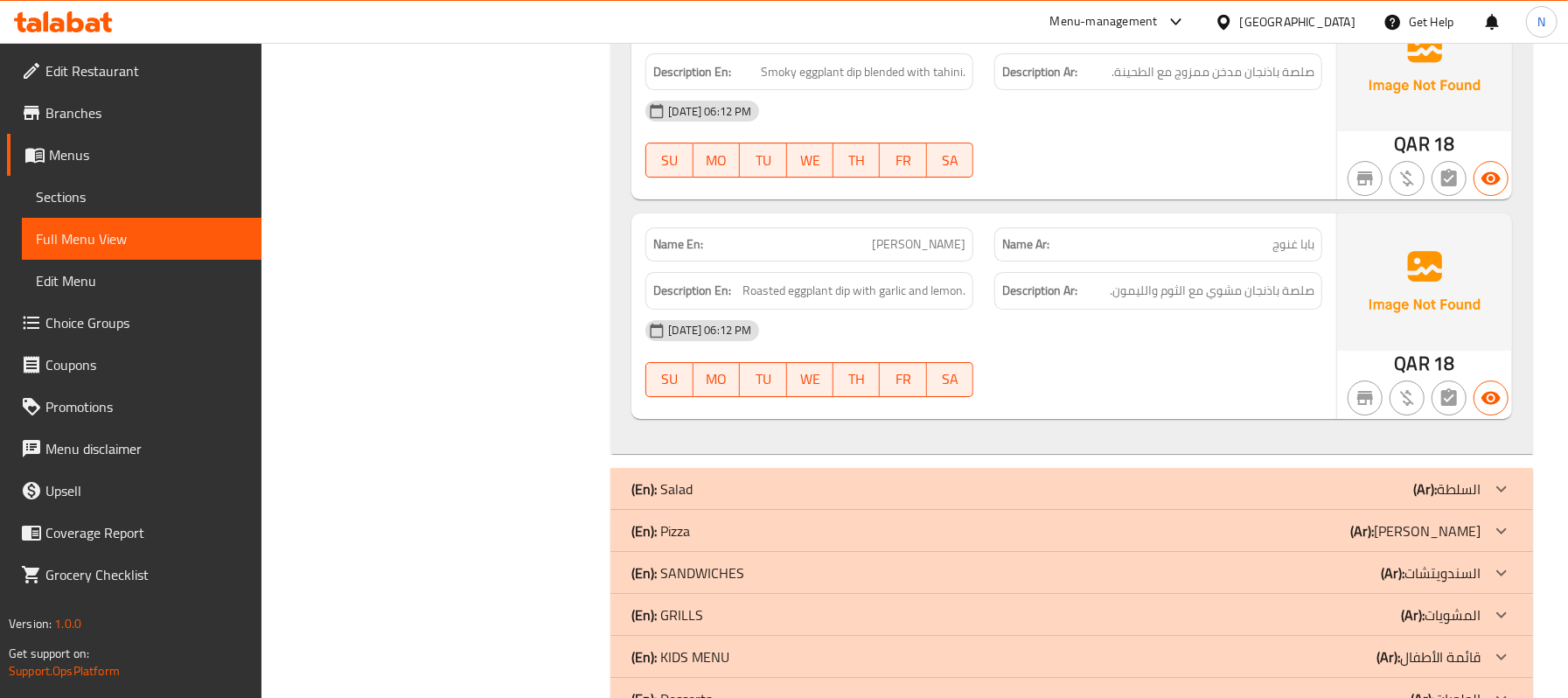
scroll to position [9034, 0]
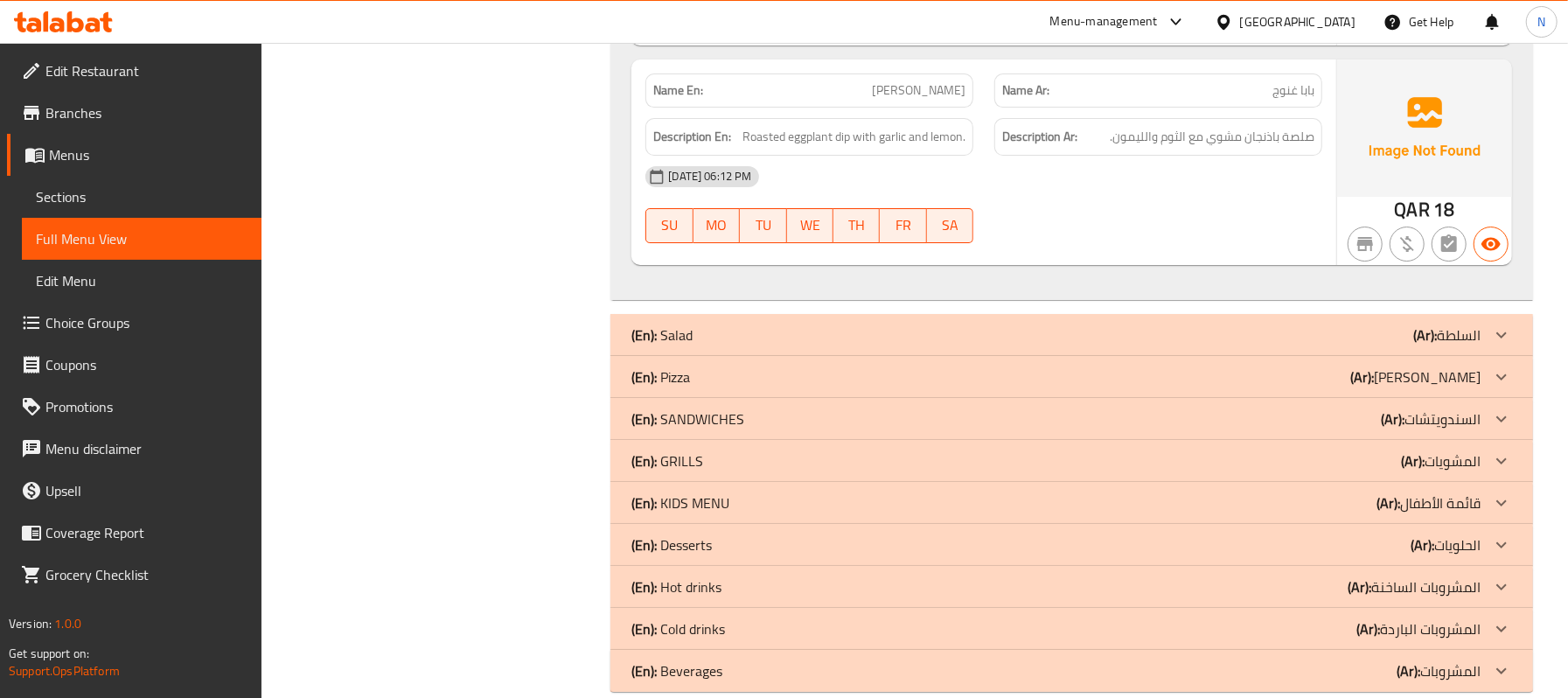
click at [779, 346] on div "(En): Salad (Ar): السلطة" at bounding box center [1056, 335] width 849 height 21
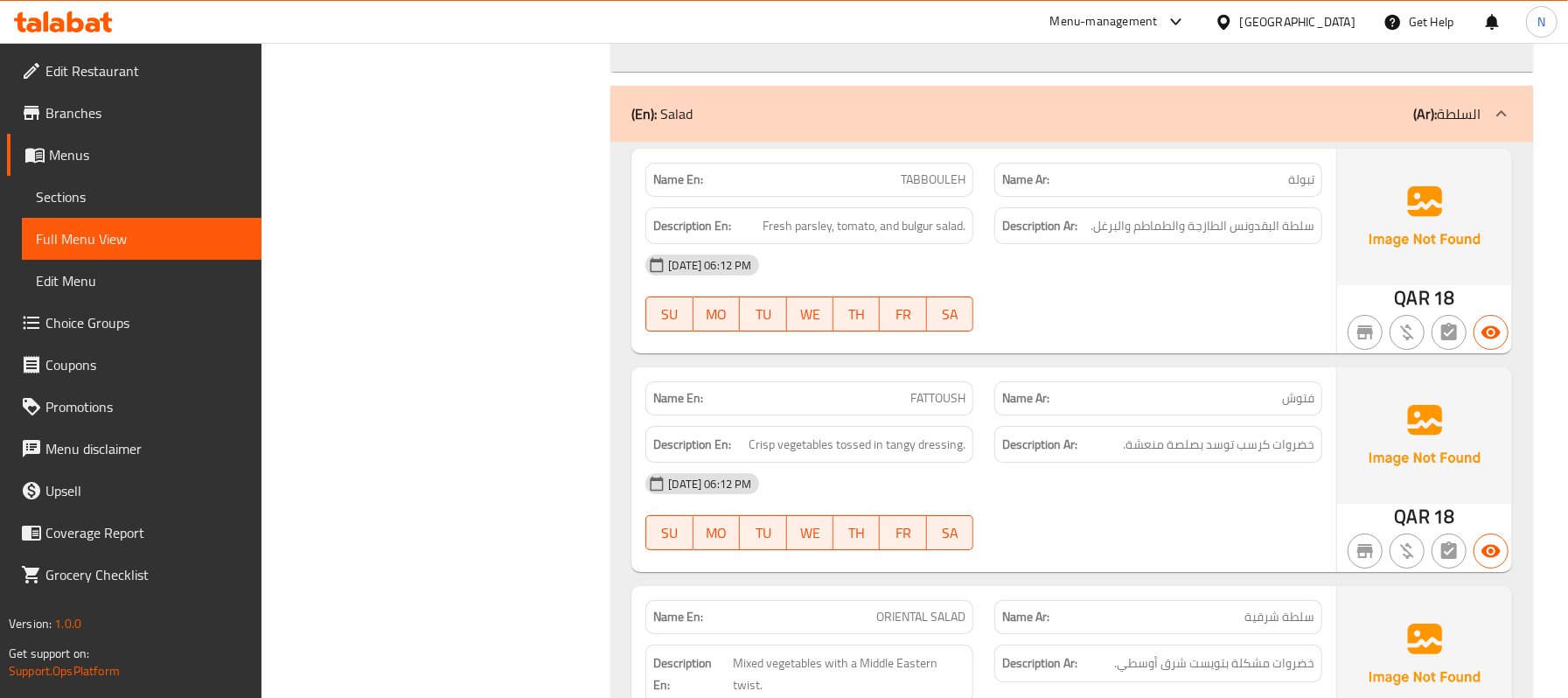
scroll to position [9267, 0]
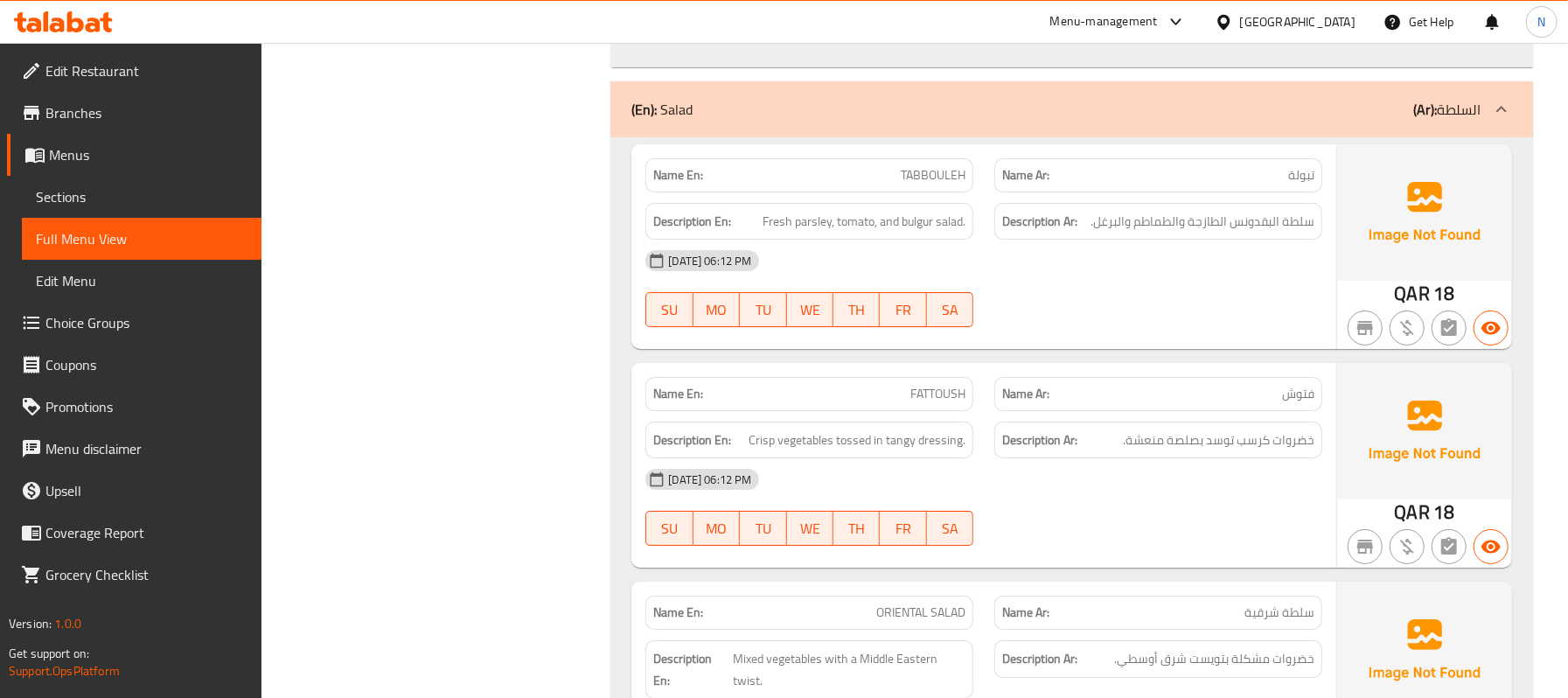
click at [882, 185] on p "Name En: TABBOULEH" at bounding box center [809, 175] width 312 height 18
copy span "TABBOULEH"
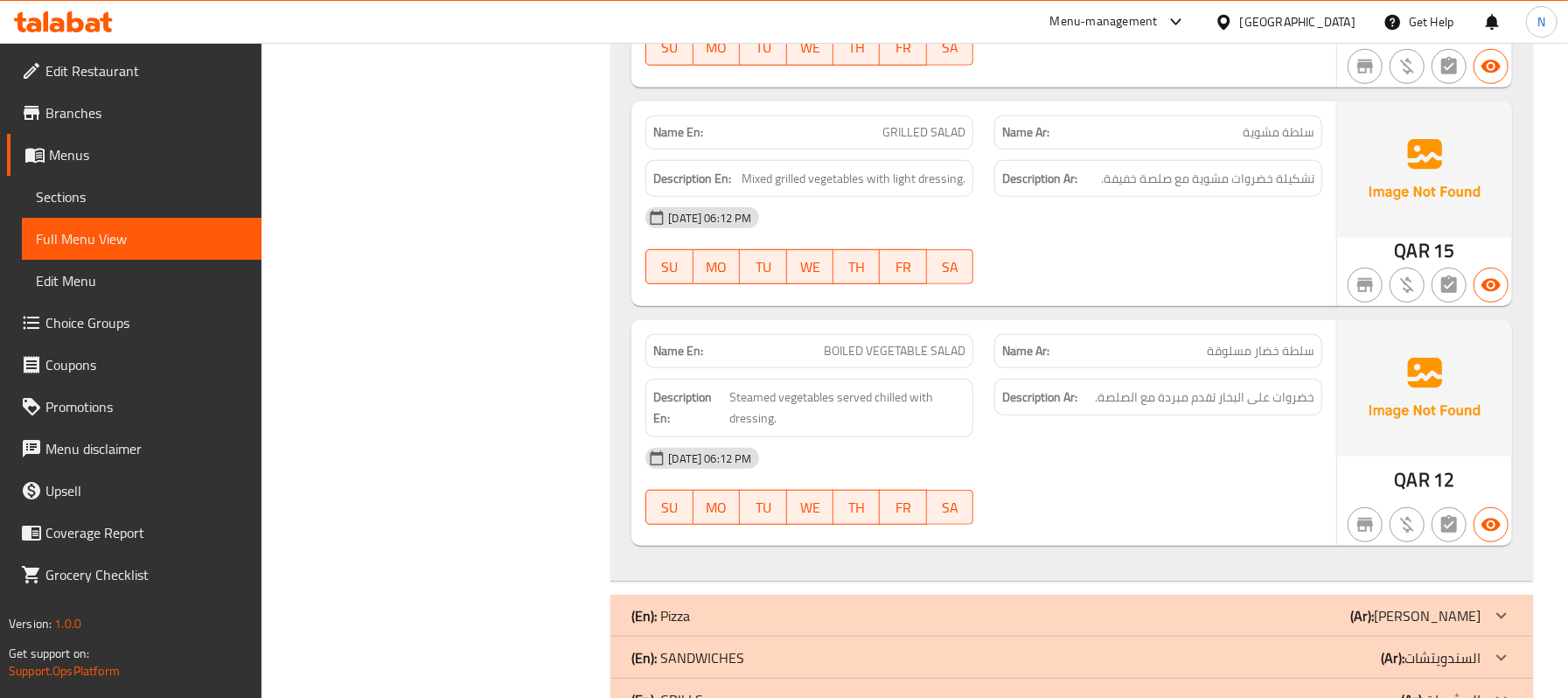
scroll to position [10317, 0]
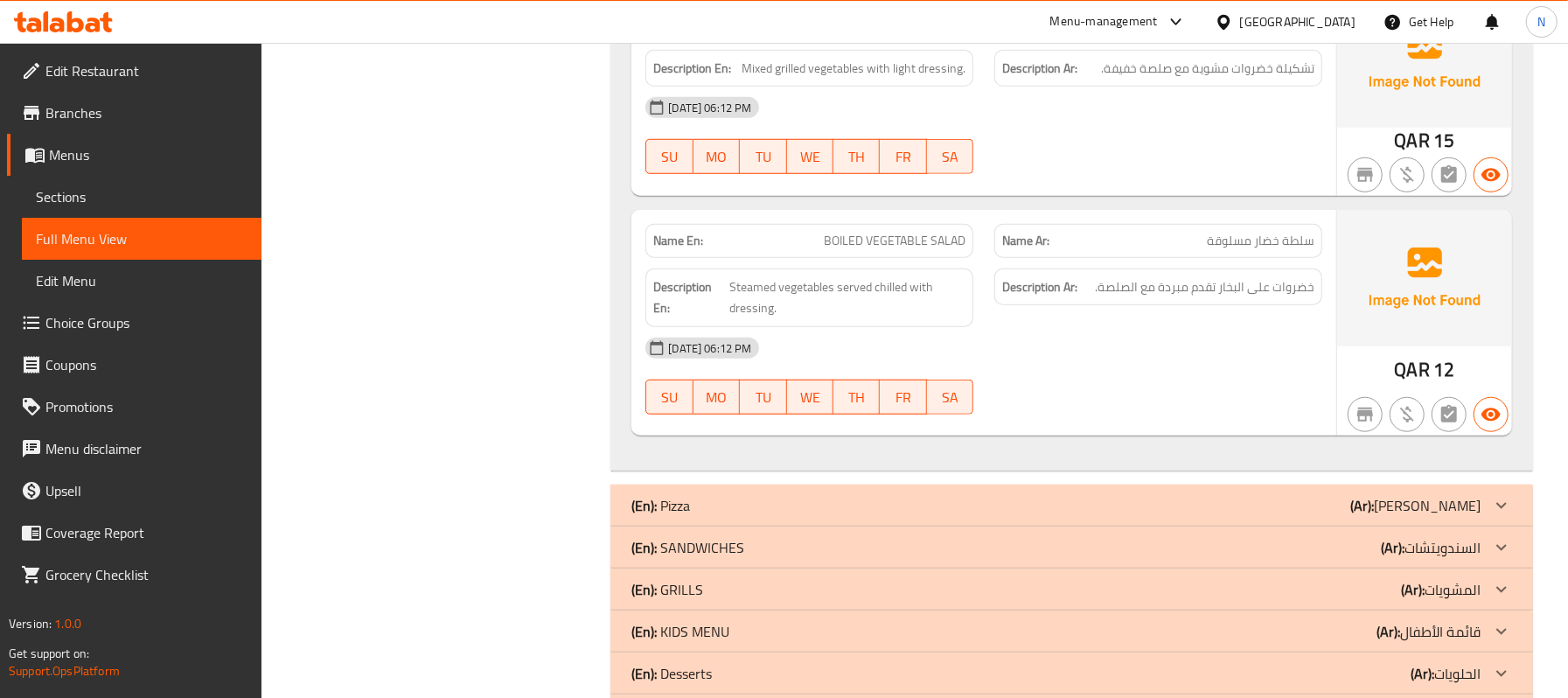
click at [898, 509] on div "(En): Pizza (Ar): بيتزا" at bounding box center [1071, 505] width 923 height 42
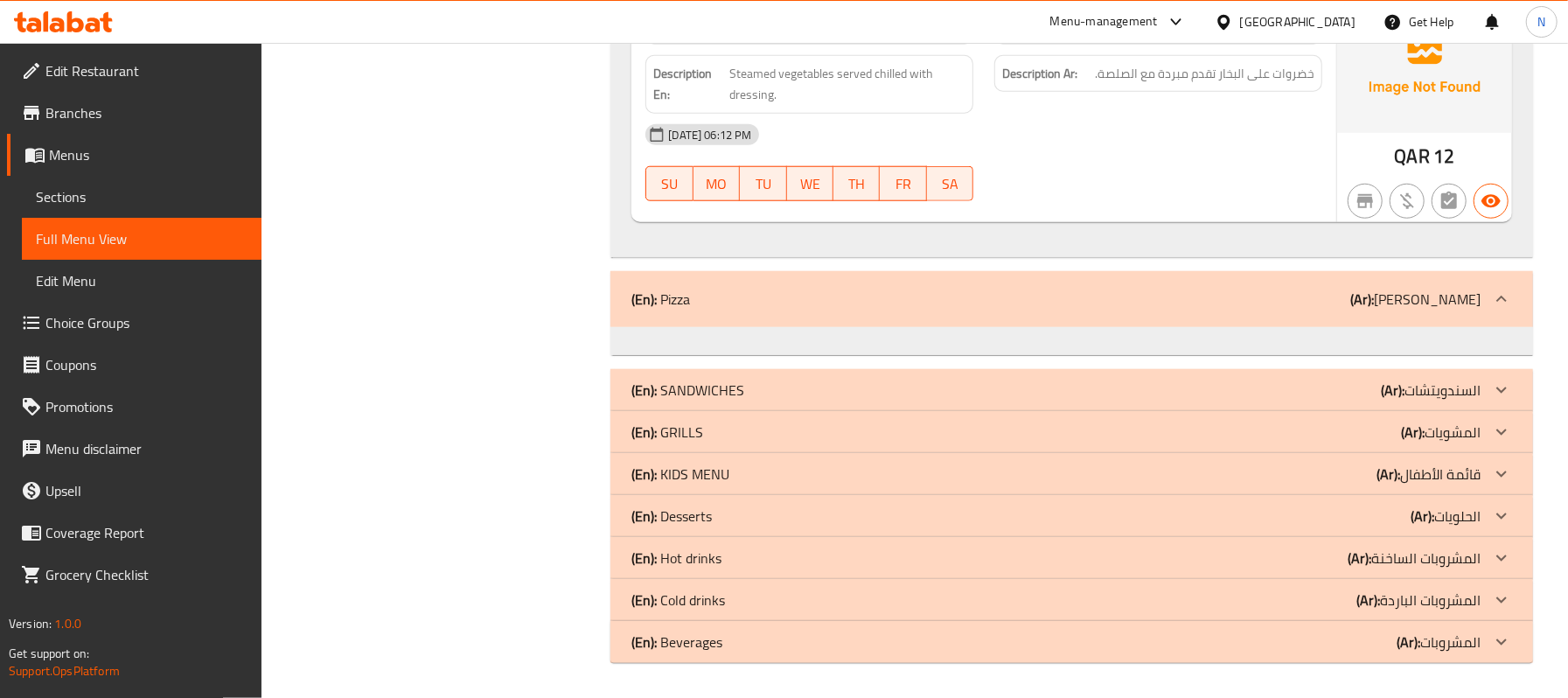
scroll to position [10555, 0]
click at [840, 383] on div "(En): SANDWICHES (Ar): السندويتشات" at bounding box center [1056, 391] width 849 height 21
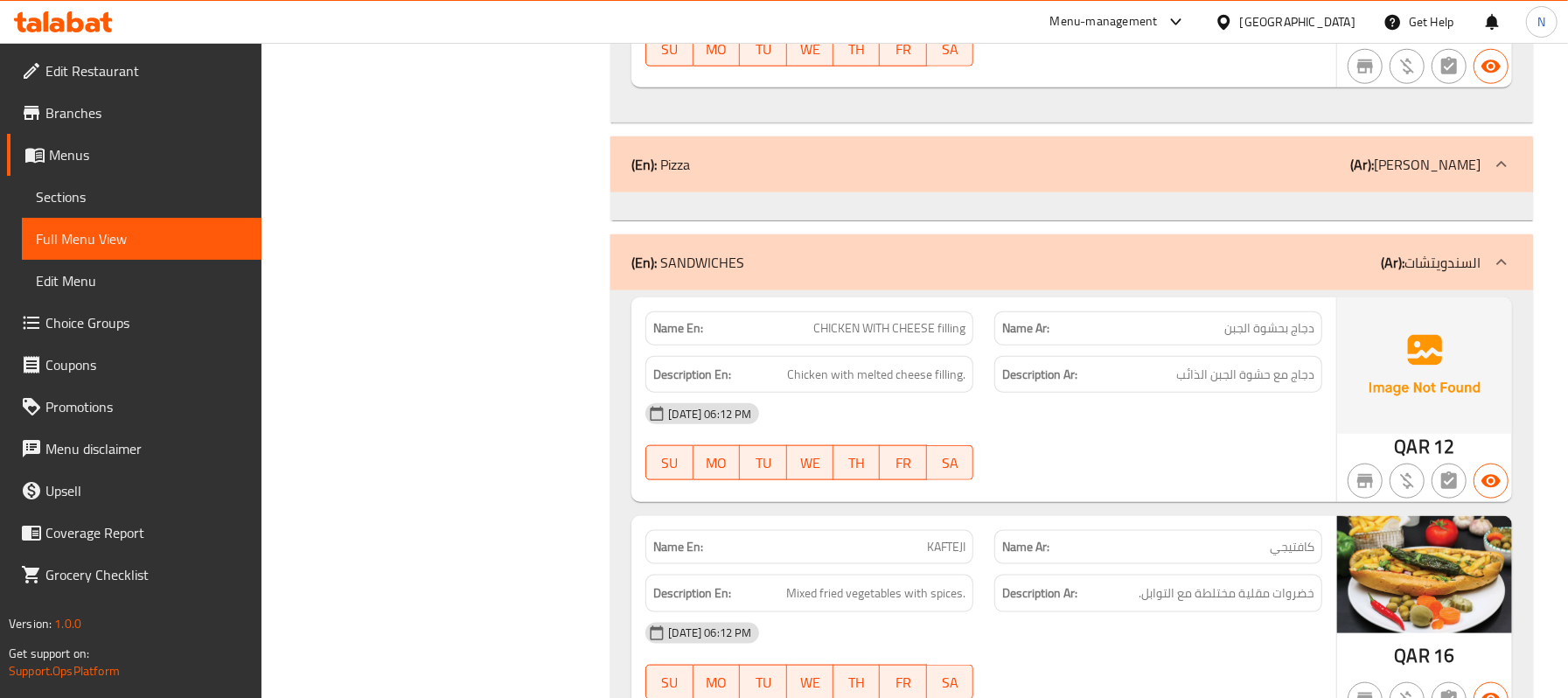
scroll to position [10702, 0]
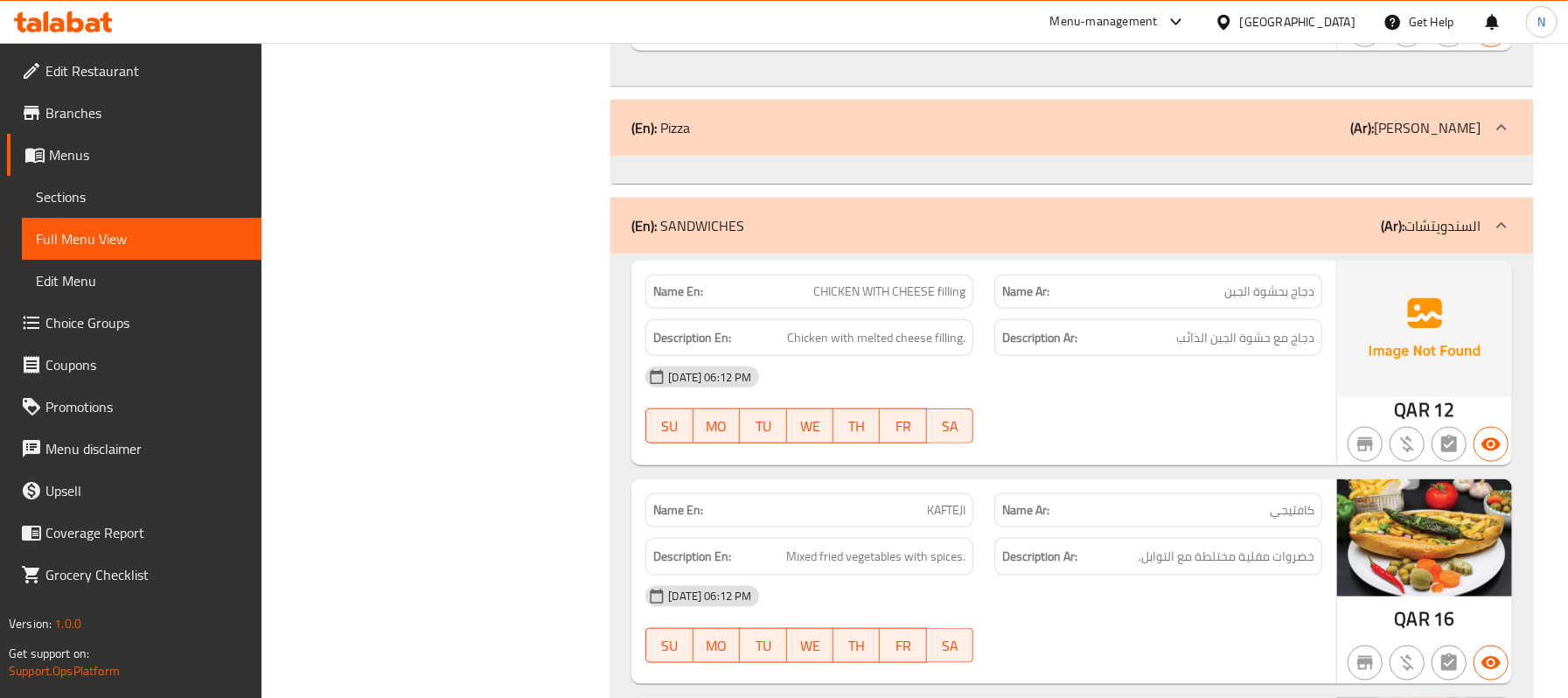
click at [943, 301] on span "CHICKEN WITH CHEESE filling" at bounding box center [890, 291] width 153 height 18
copy span "CHICKEN WITH CHEESE filling"
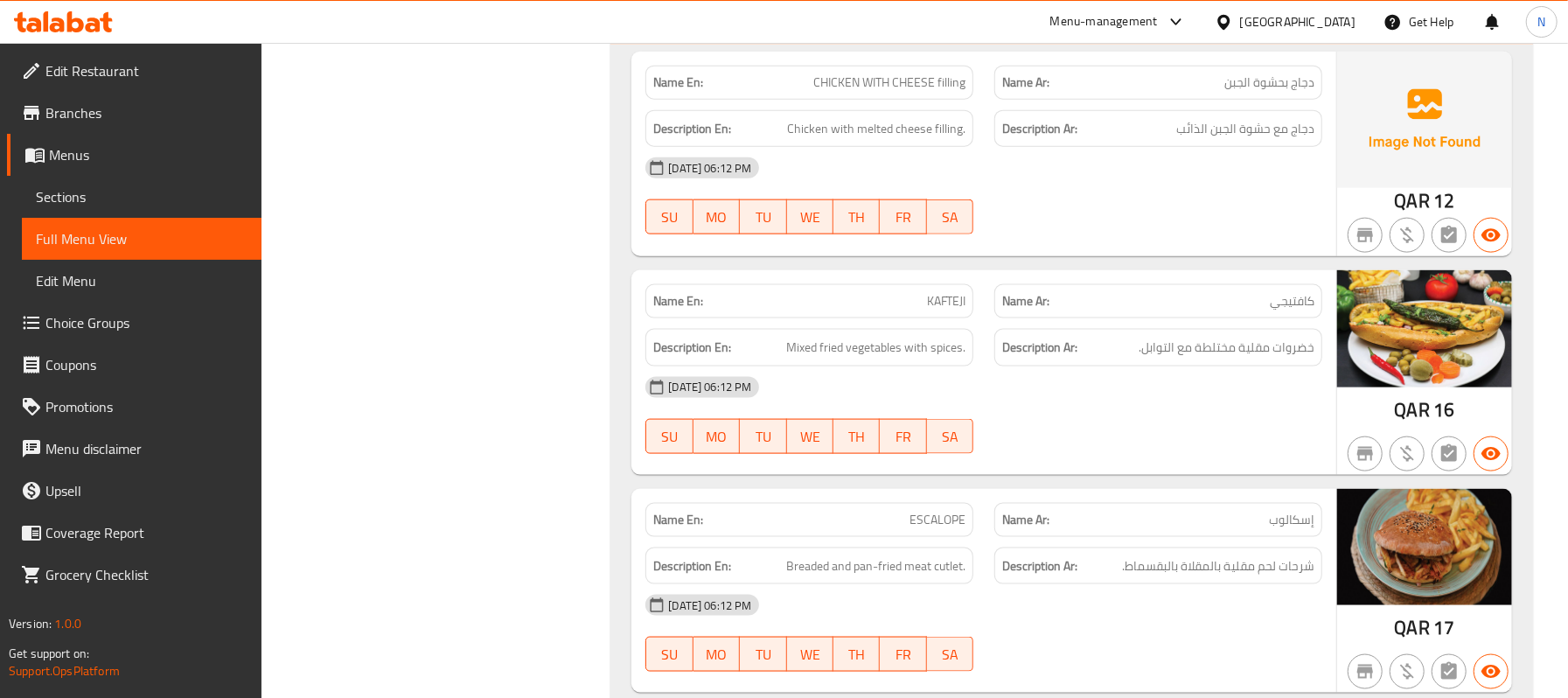
scroll to position [11052, 0]
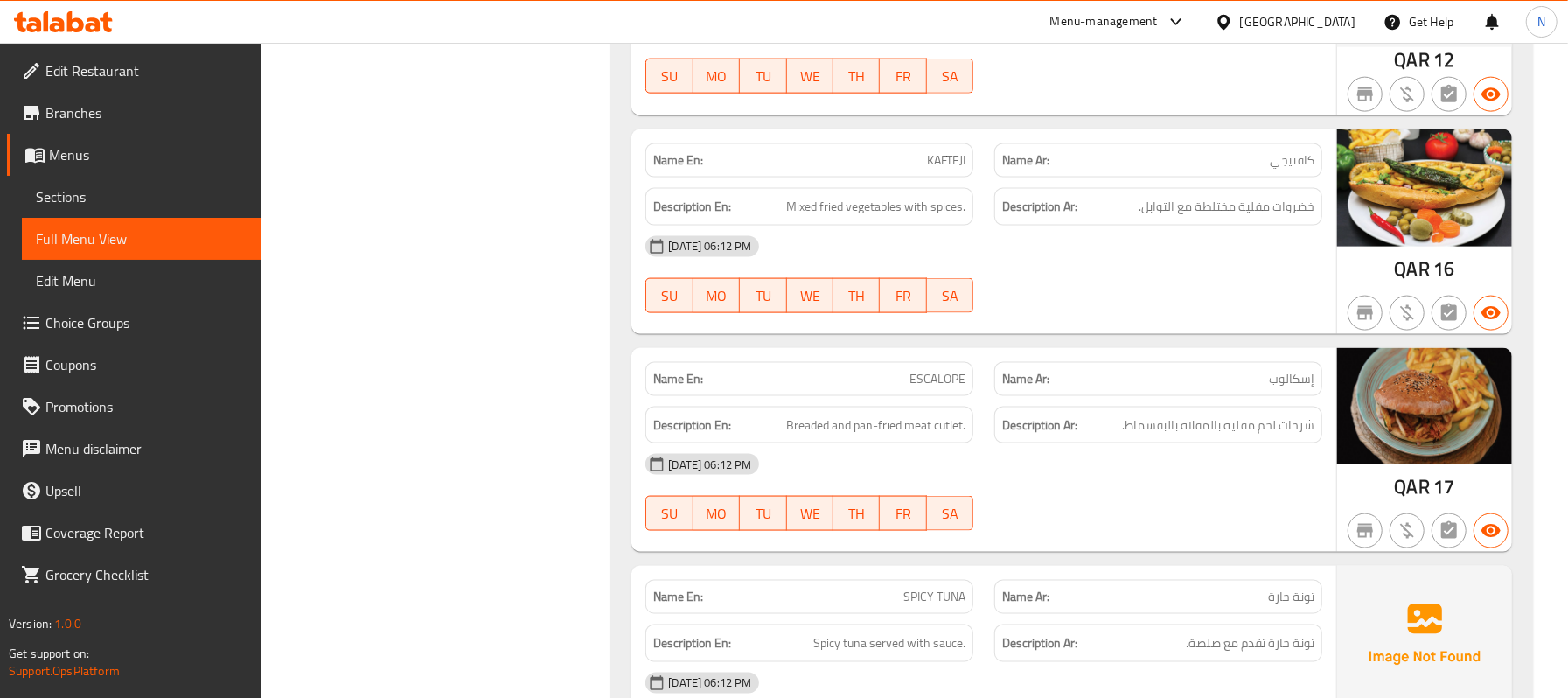
click at [943, 389] on span "ESCALOPE" at bounding box center [937, 379] width 56 height 18
copy span "ESCALOPE"
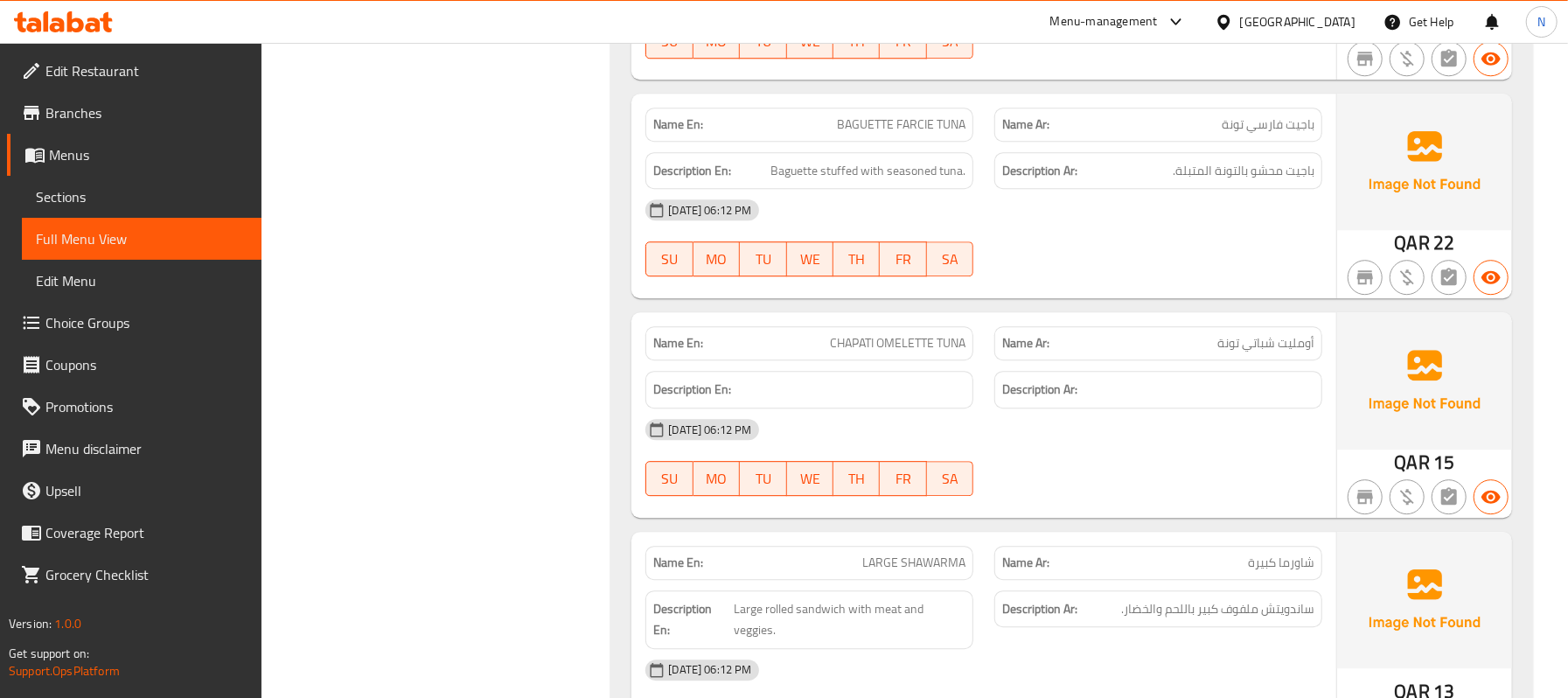
scroll to position [10717, 0]
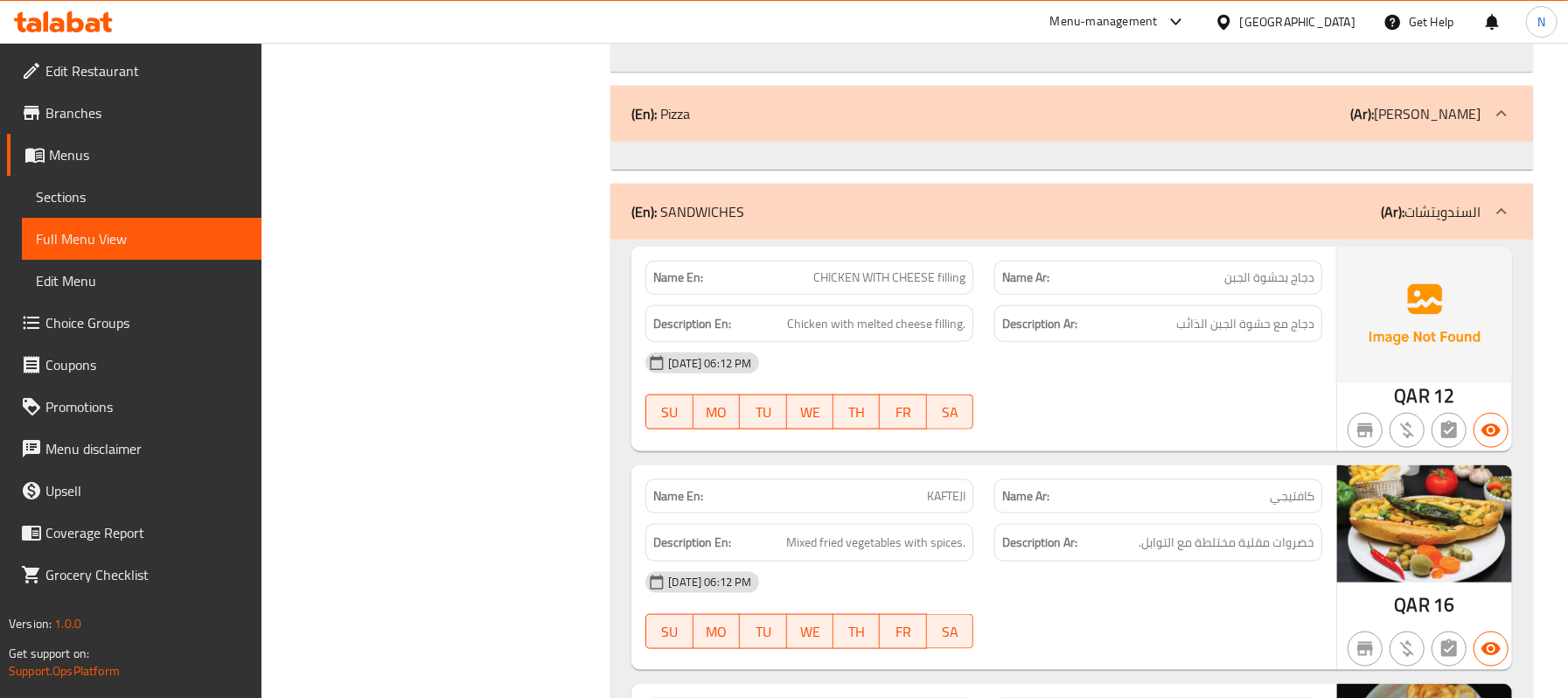
click at [922, 287] on span "CHICKEN WITH CHEESE filling" at bounding box center [890, 277] width 153 height 18
copy span "CHICKEN WITH CHEESE filling"
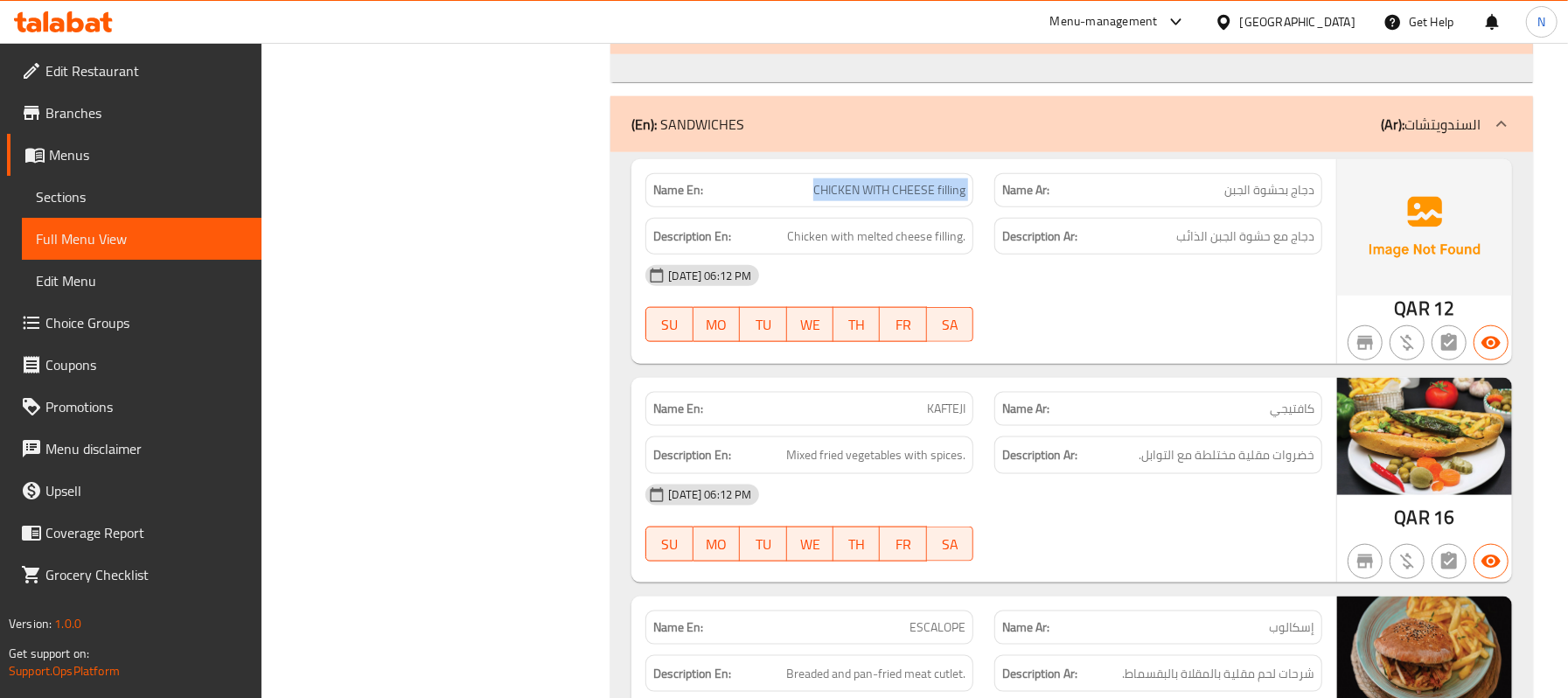
scroll to position [10950, 0]
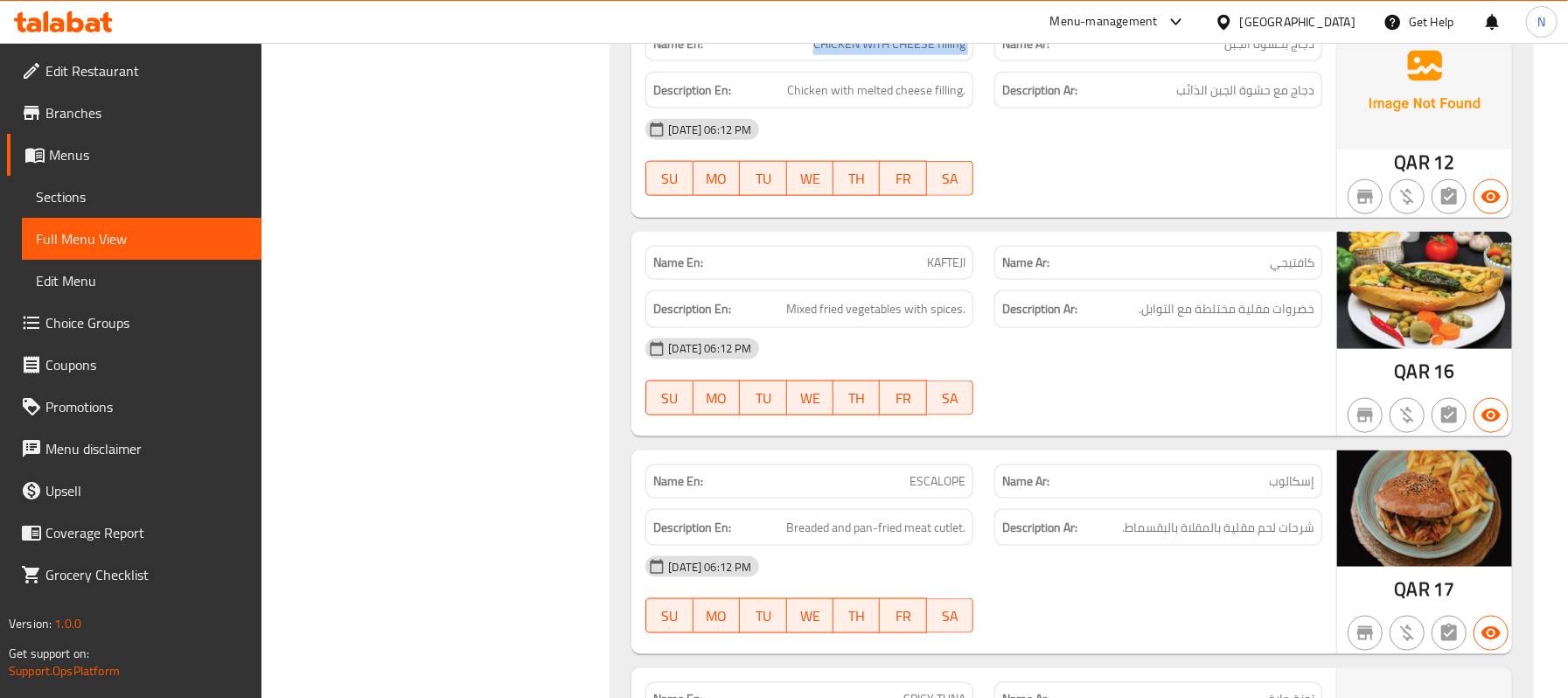
click at [922, 53] on span "CHICKEN WITH CHEESE filling" at bounding box center [890, 44] width 153 height 18
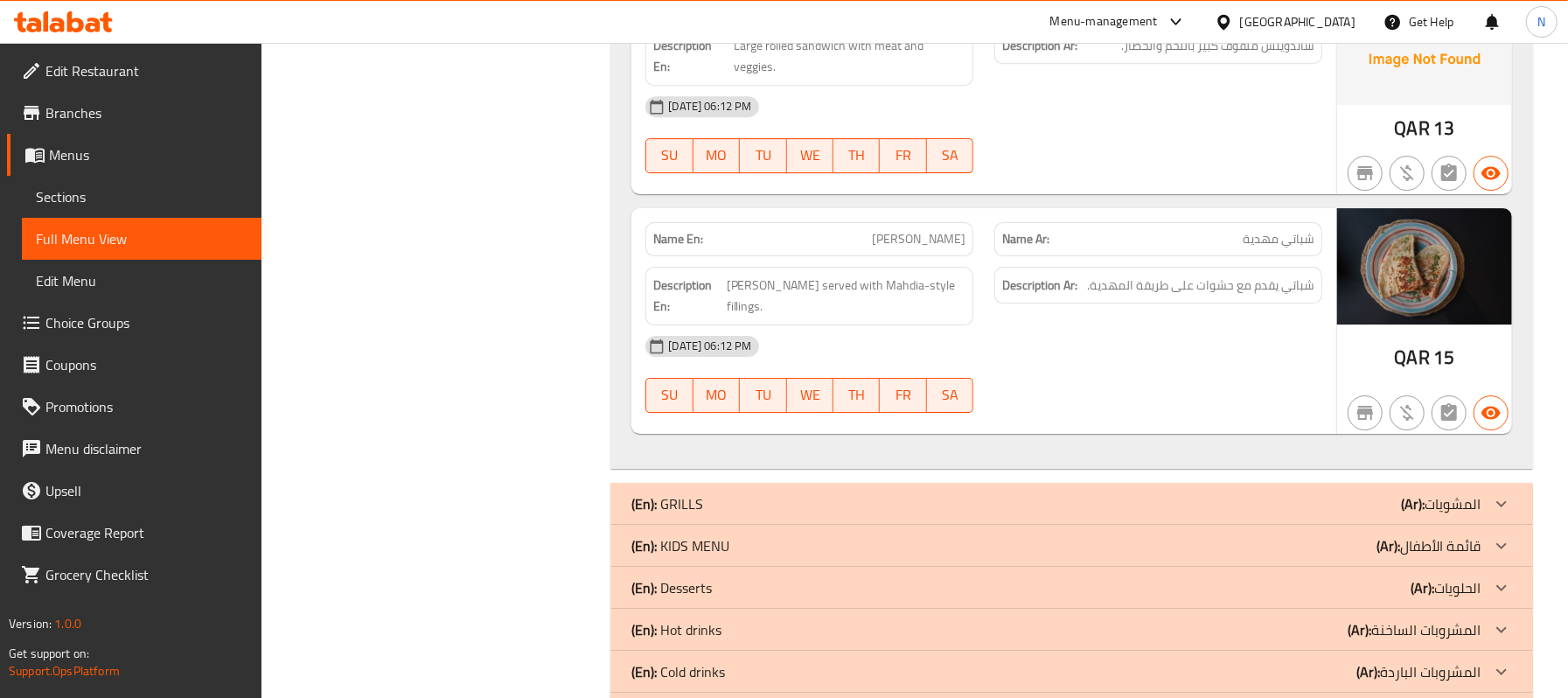
scroll to position [12034, 0]
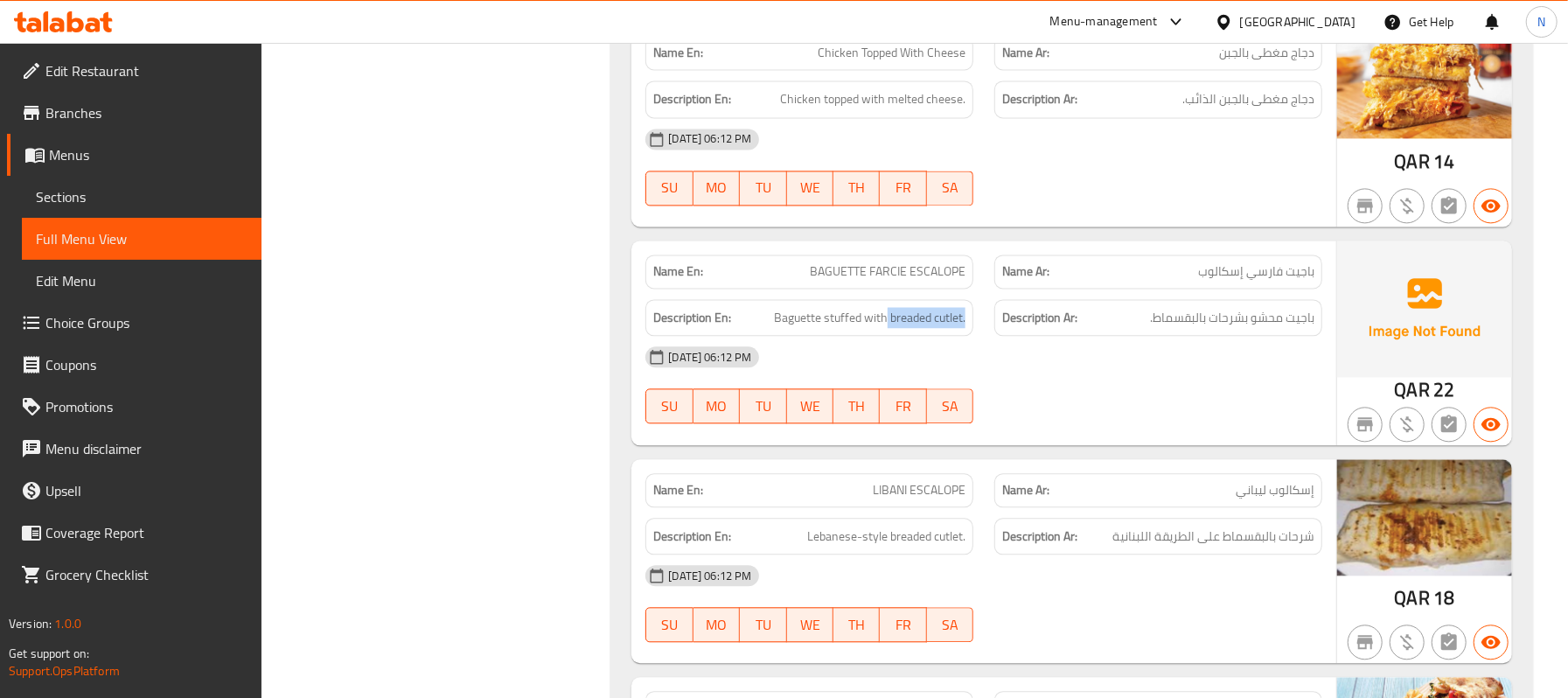
drag, startPoint x: 885, startPoint y: 351, endPoint x: 969, endPoint y: 337, distance: 85.2
click at [969, 336] on div "Description En: Baguette stuffed with breaded cutlet." at bounding box center [809, 318] width 328 height 38
copy span "breaded cutlet."
click at [946, 281] on span "BAGUETTE FARCIE ESCALOPE" at bounding box center [887, 272] width 156 height 18
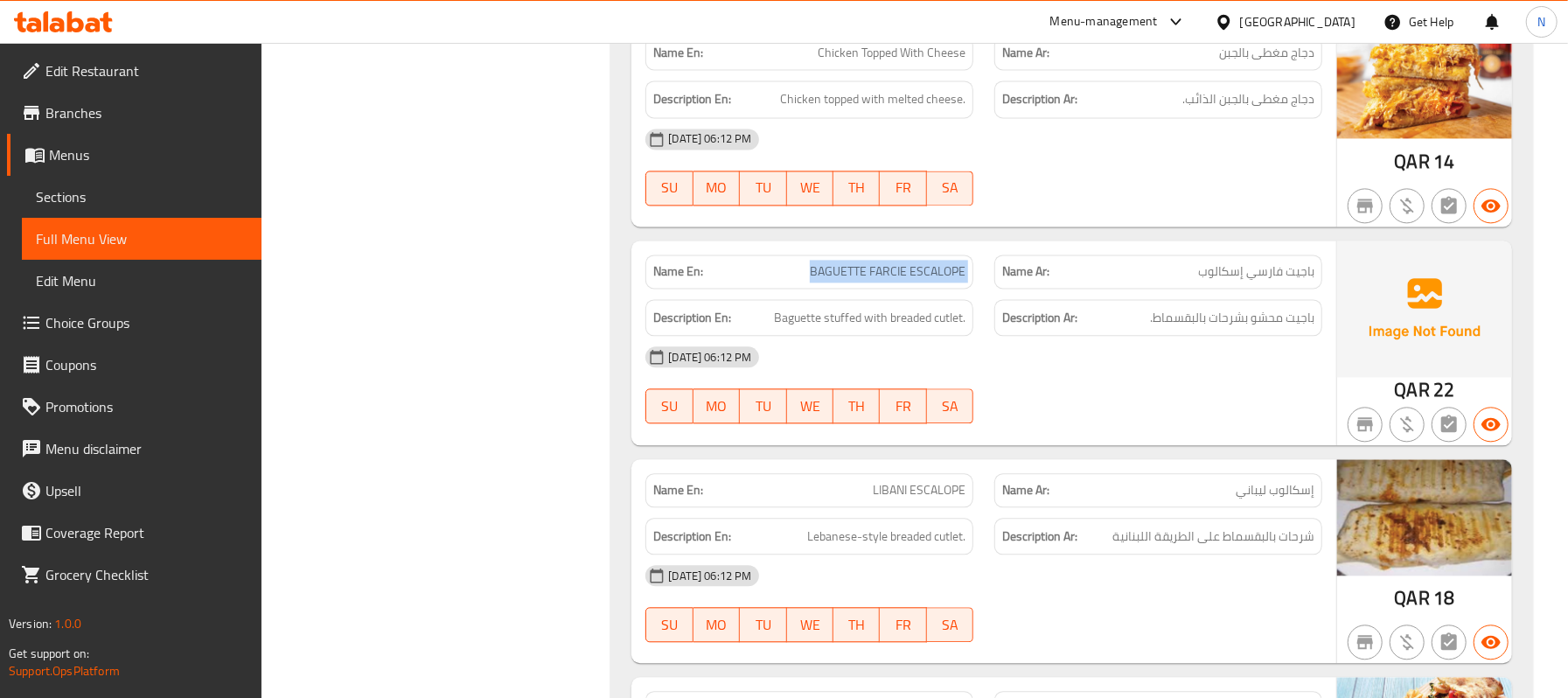
click at [946, 281] on span "BAGUETTE FARCIE ESCALOPE" at bounding box center [887, 272] width 156 height 18
copy span "BAGUETTE FARCIE ESCALOPE"
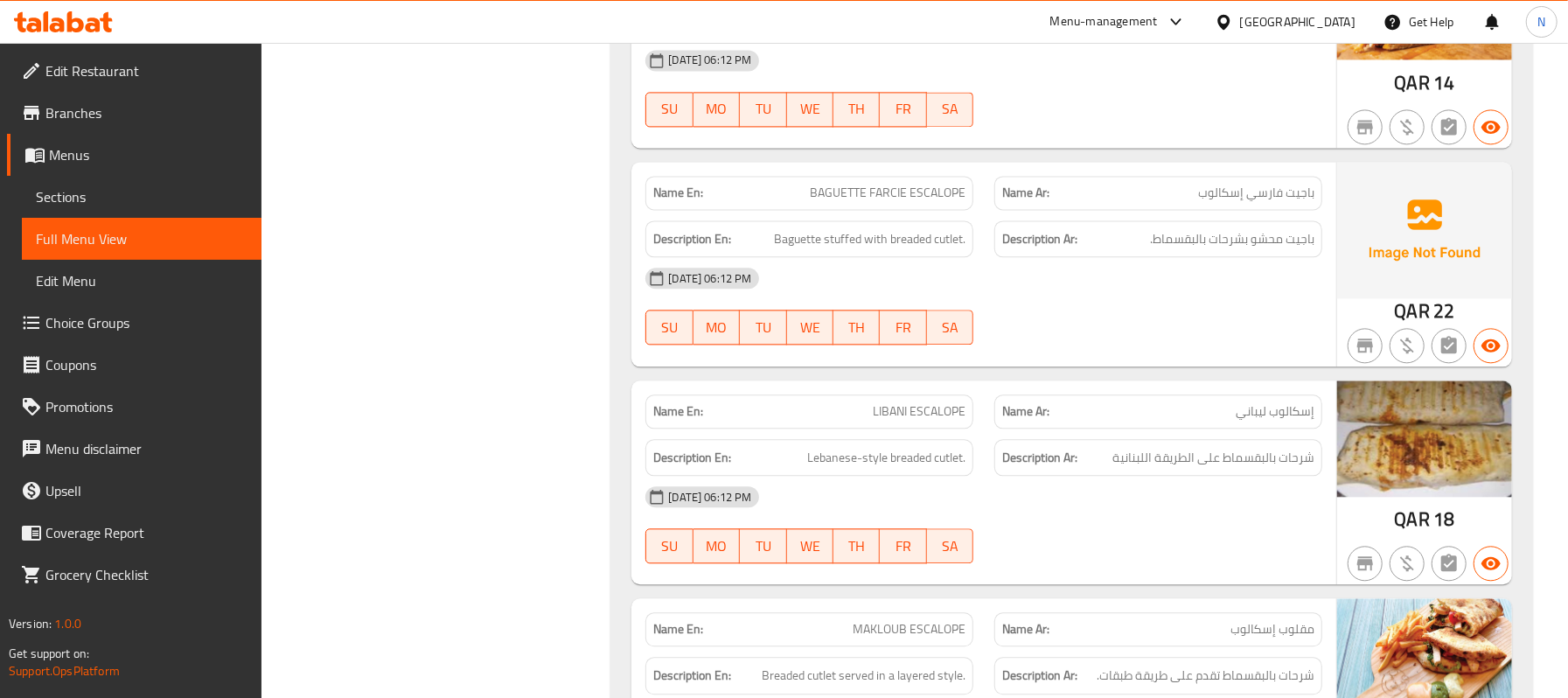
scroll to position [12267, 0]
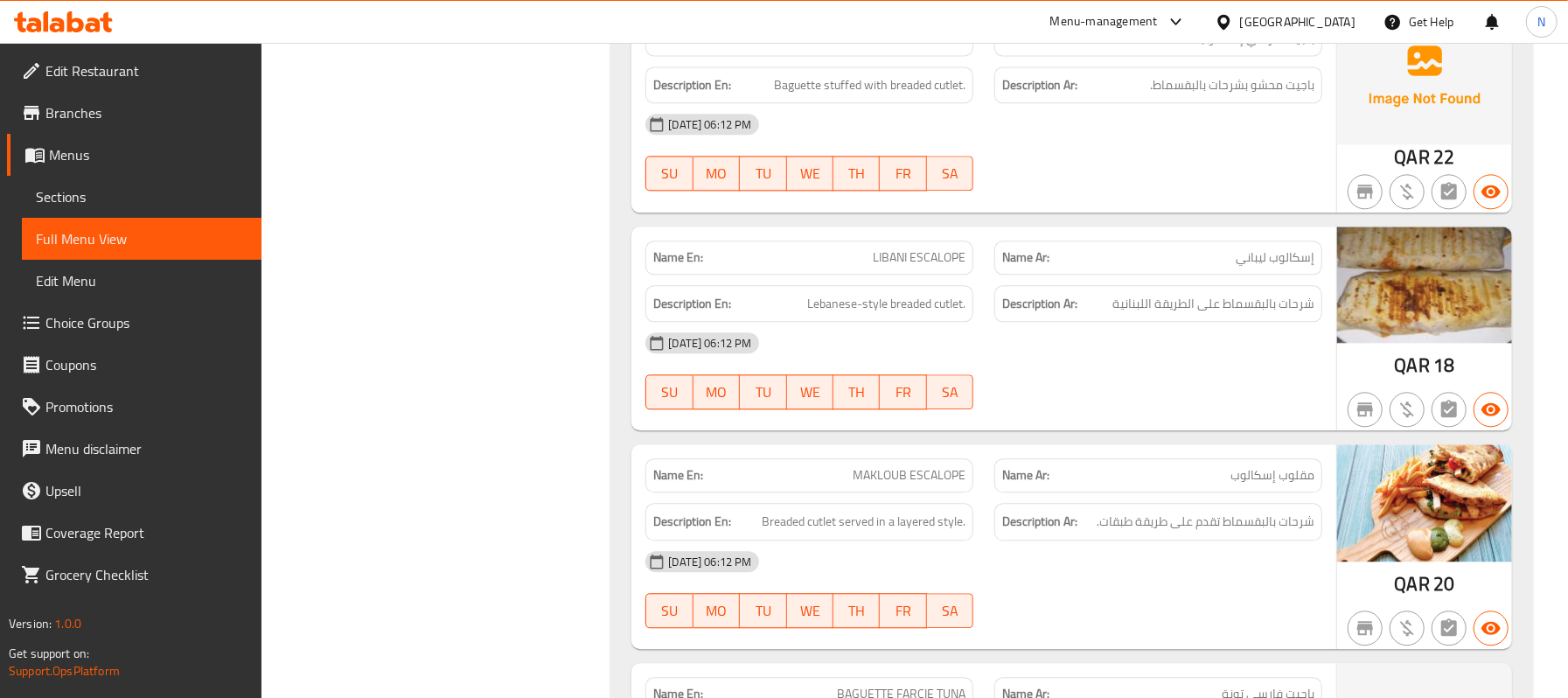
click at [946, 267] on span "LIBANI ESCALOPE" at bounding box center [919, 257] width 93 height 18
copy span "LIBANI ESCALOPE"
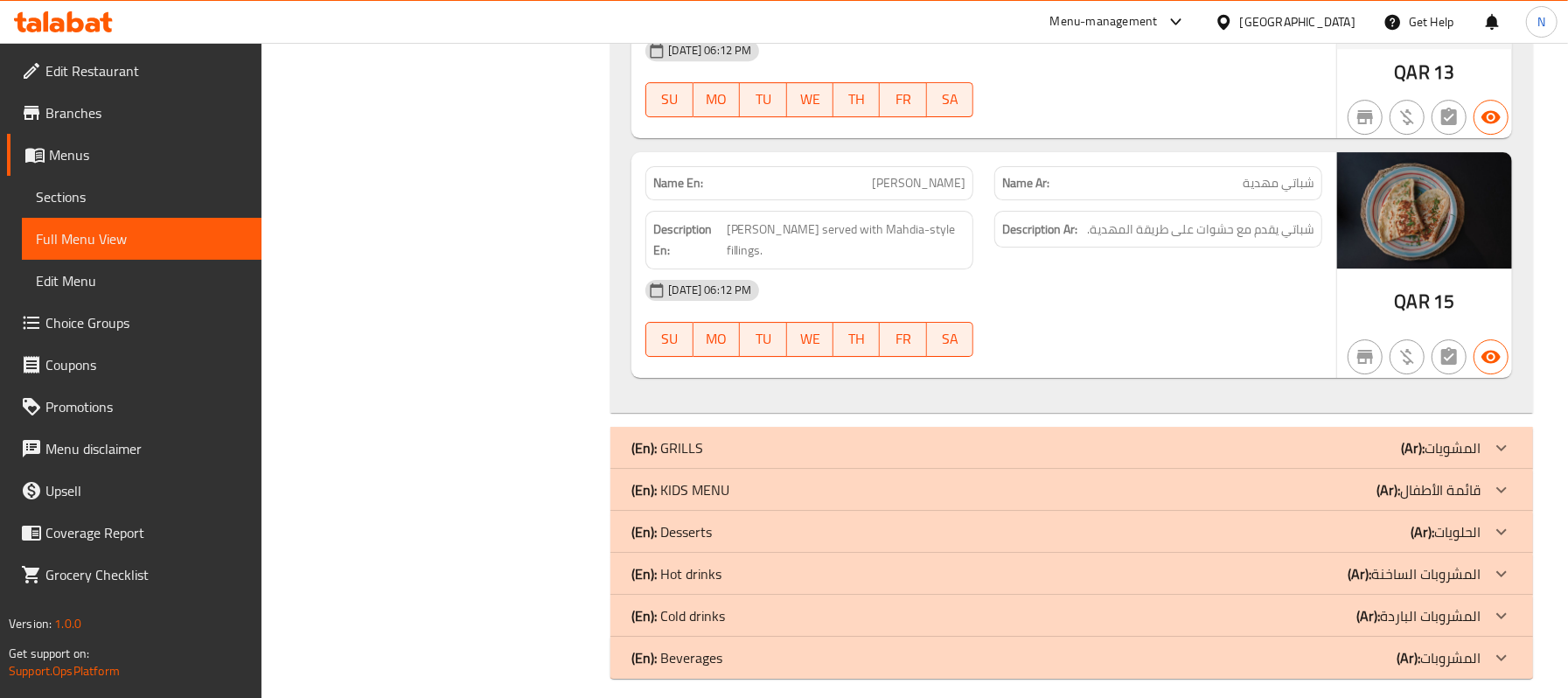
scroll to position [13487, 0]
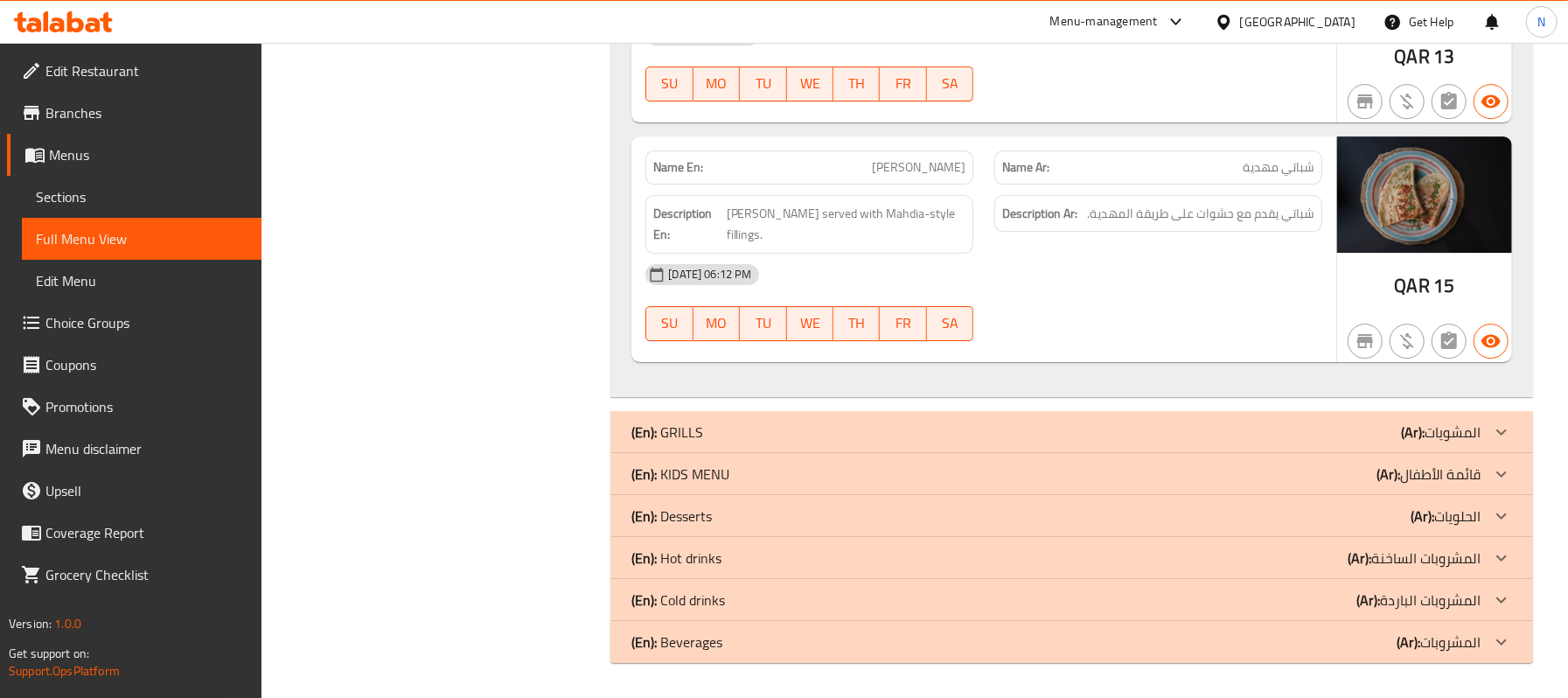
click at [818, 432] on div "(En): GRILLS (Ar): المشويات" at bounding box center [1056, 432] width 849 height 21
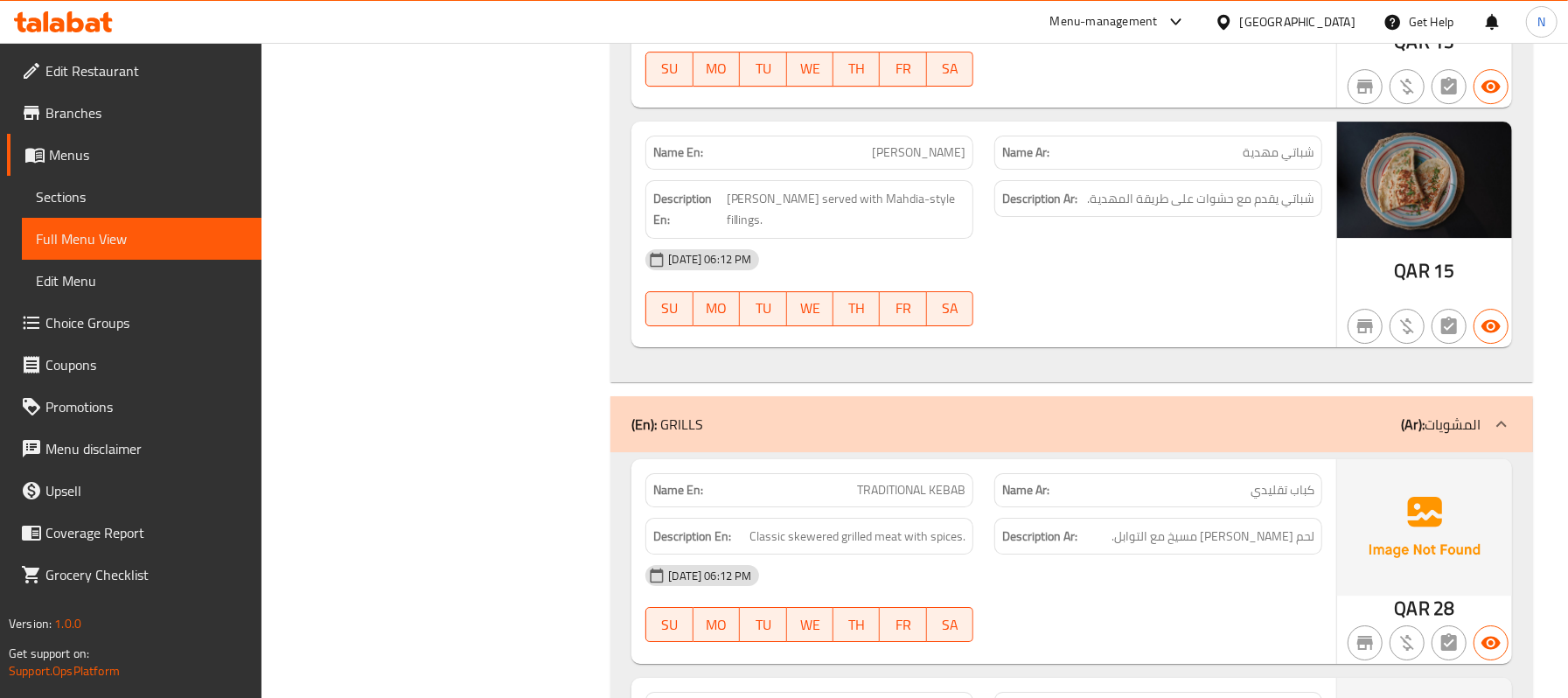
scroll to position [12865, 0]
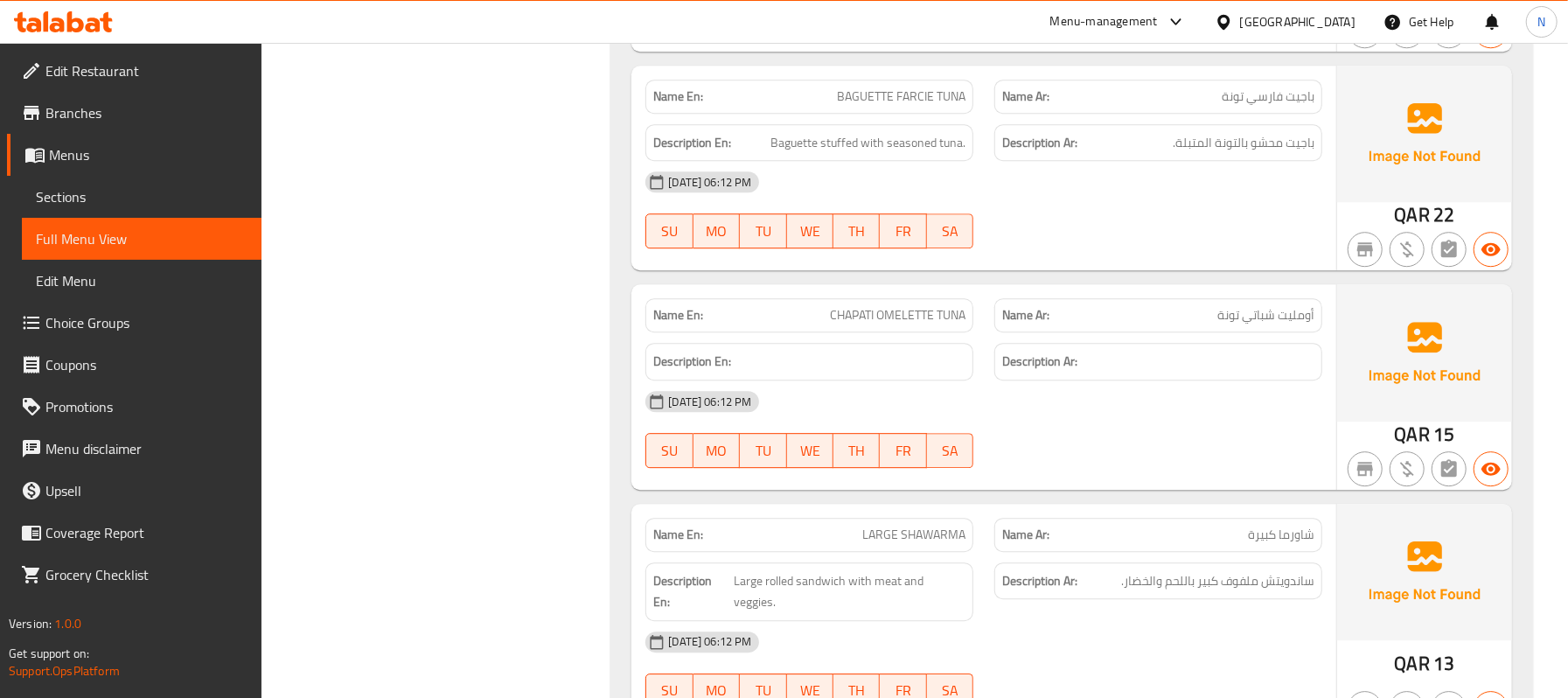
click at [911, 325] on span "CHAPATI OMELETTE TUNA" at bounding box center [898, 315] width 135 height 18
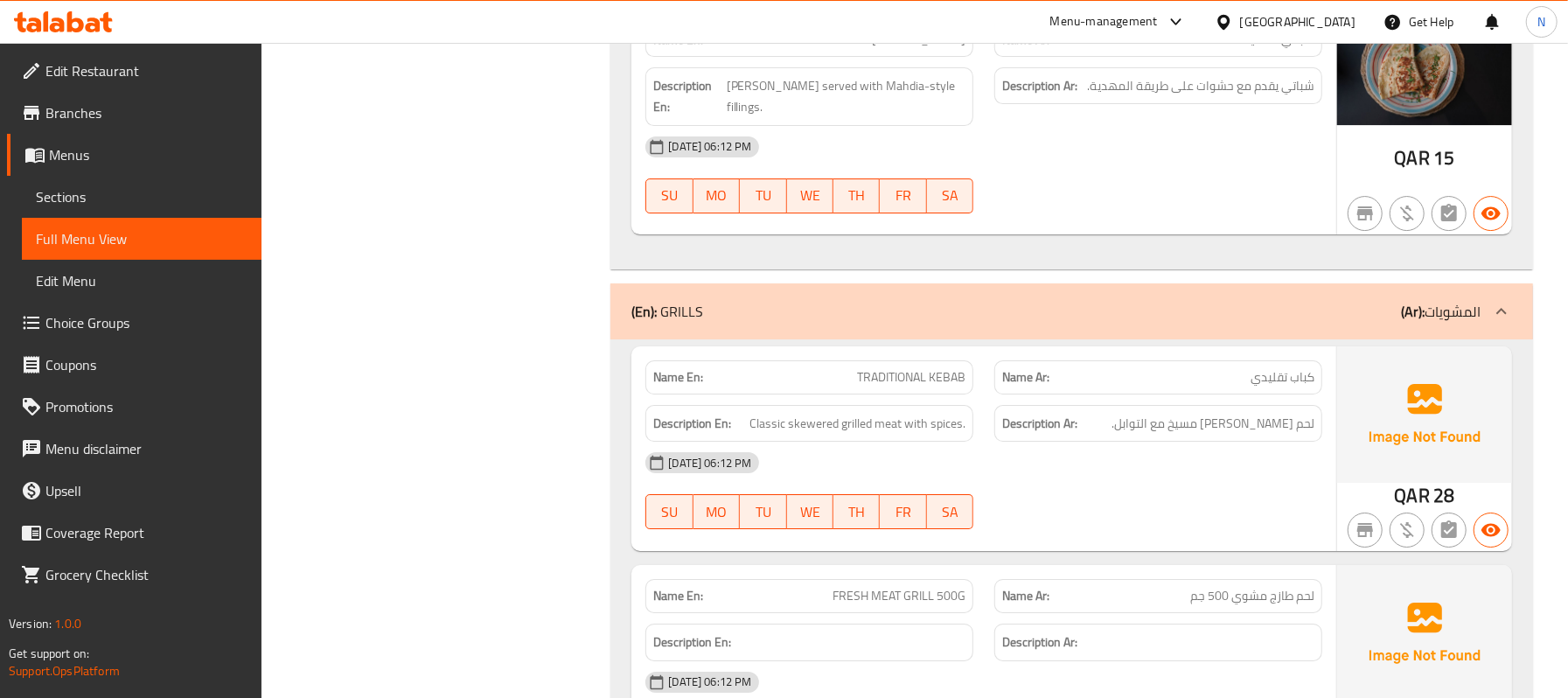
scroll to position [13565, 0]
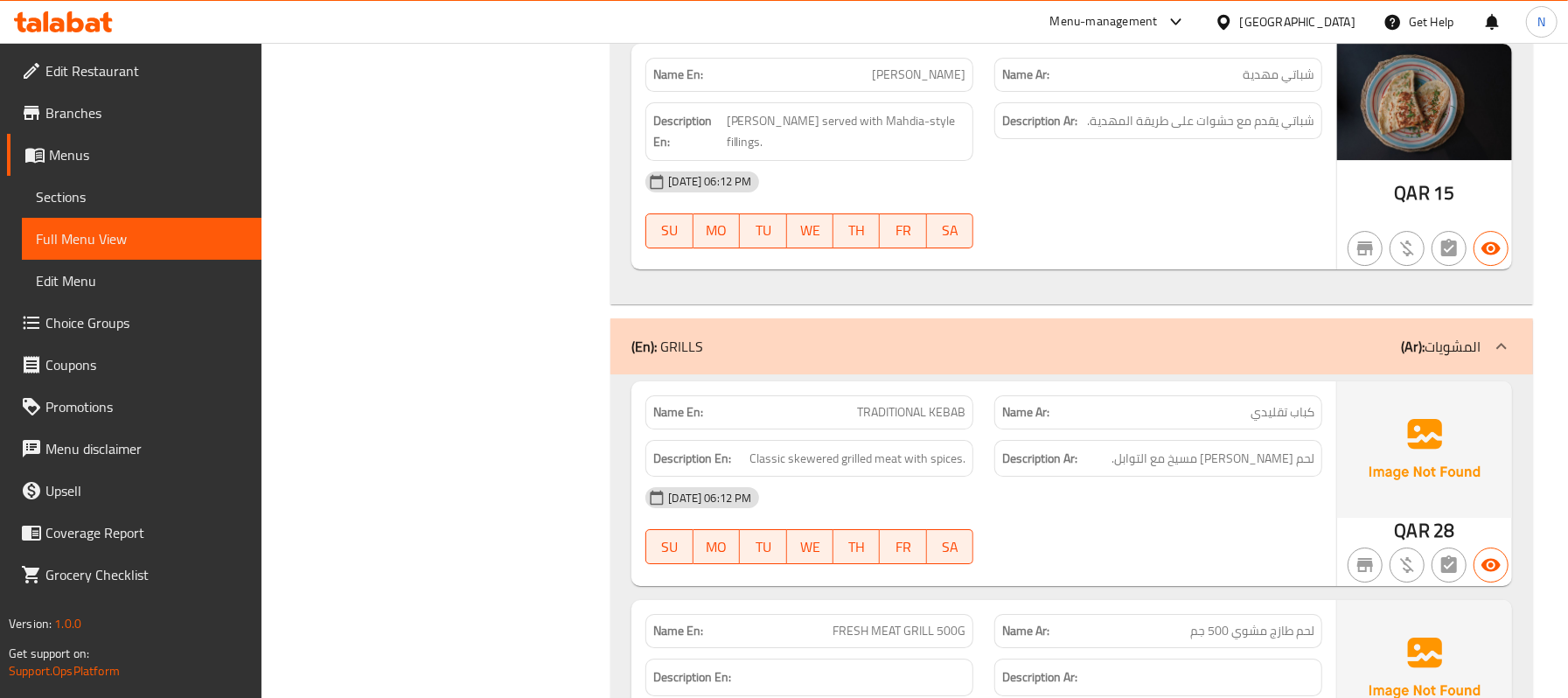
click at [955, 84] on span "[PERSON_NAME]" at bounding box center [918, 74] width 94 height 18
copy span "[PERSON_NAME]"
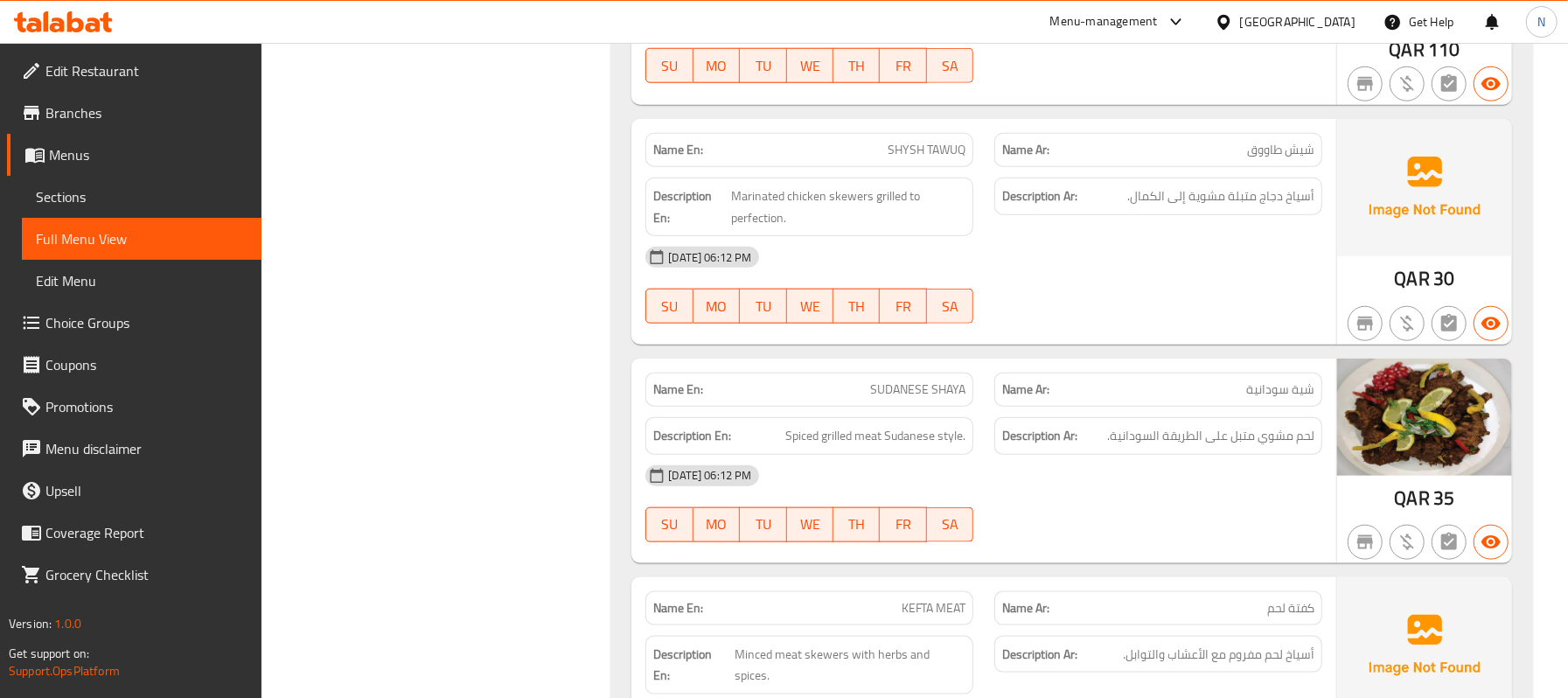
scroll to position [15400, 0]
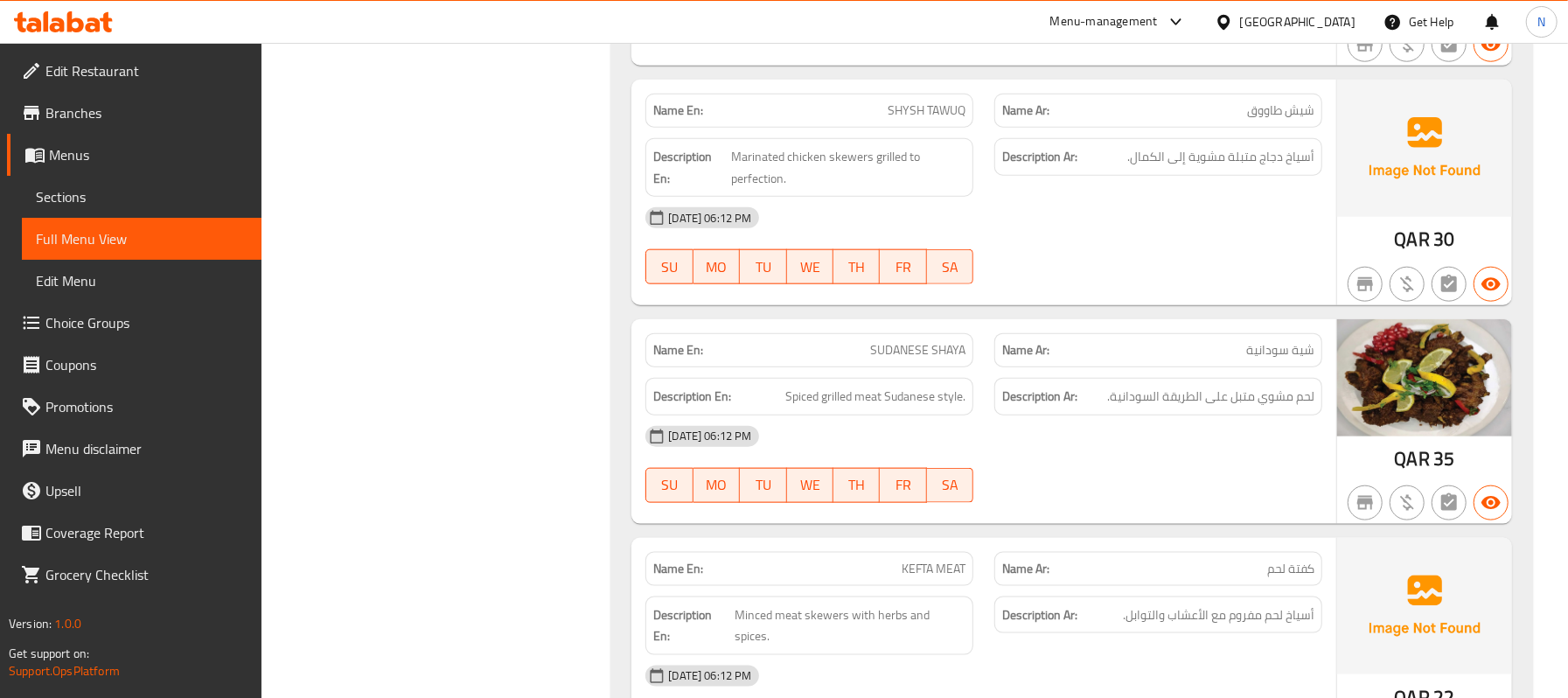
click at [943, 360] on span "SUDANESE SHAYA" at bounding box center [918, 350] width 96 height 18
copy span "SUDANESE SHAYA"
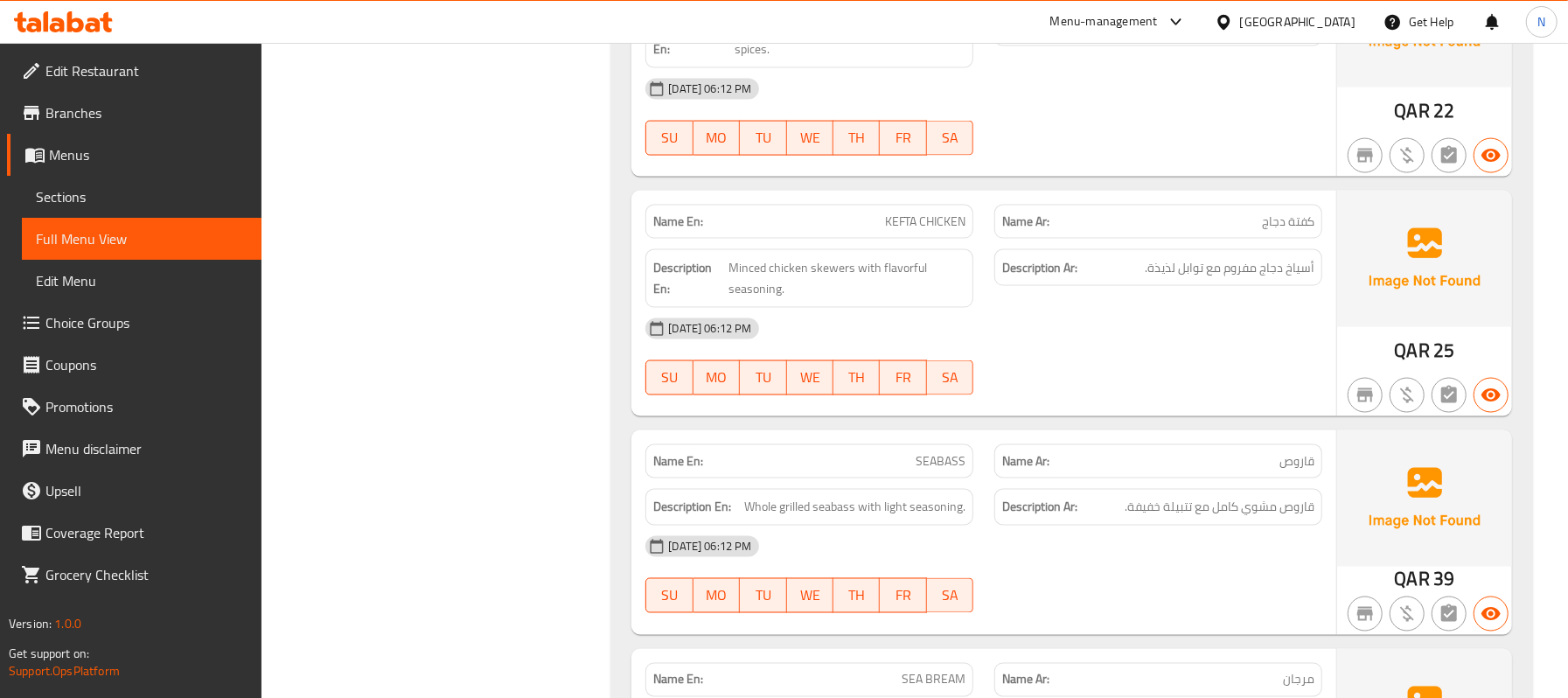
scroll to position [16037, 0]
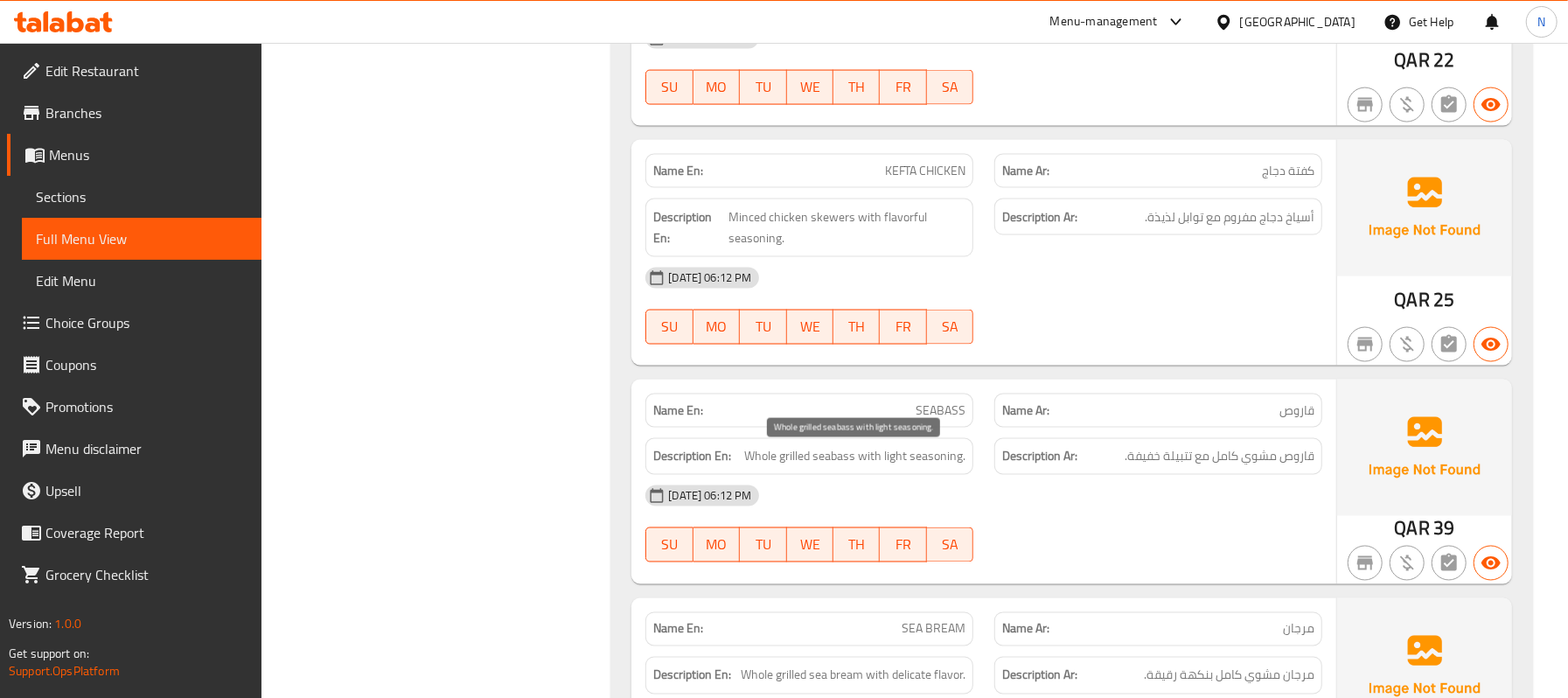
click at [829, 466] on span "Whole grilled seabass with light seasoning." at bounding box center [854, 457] width 221 height 22
copy span "seabass"
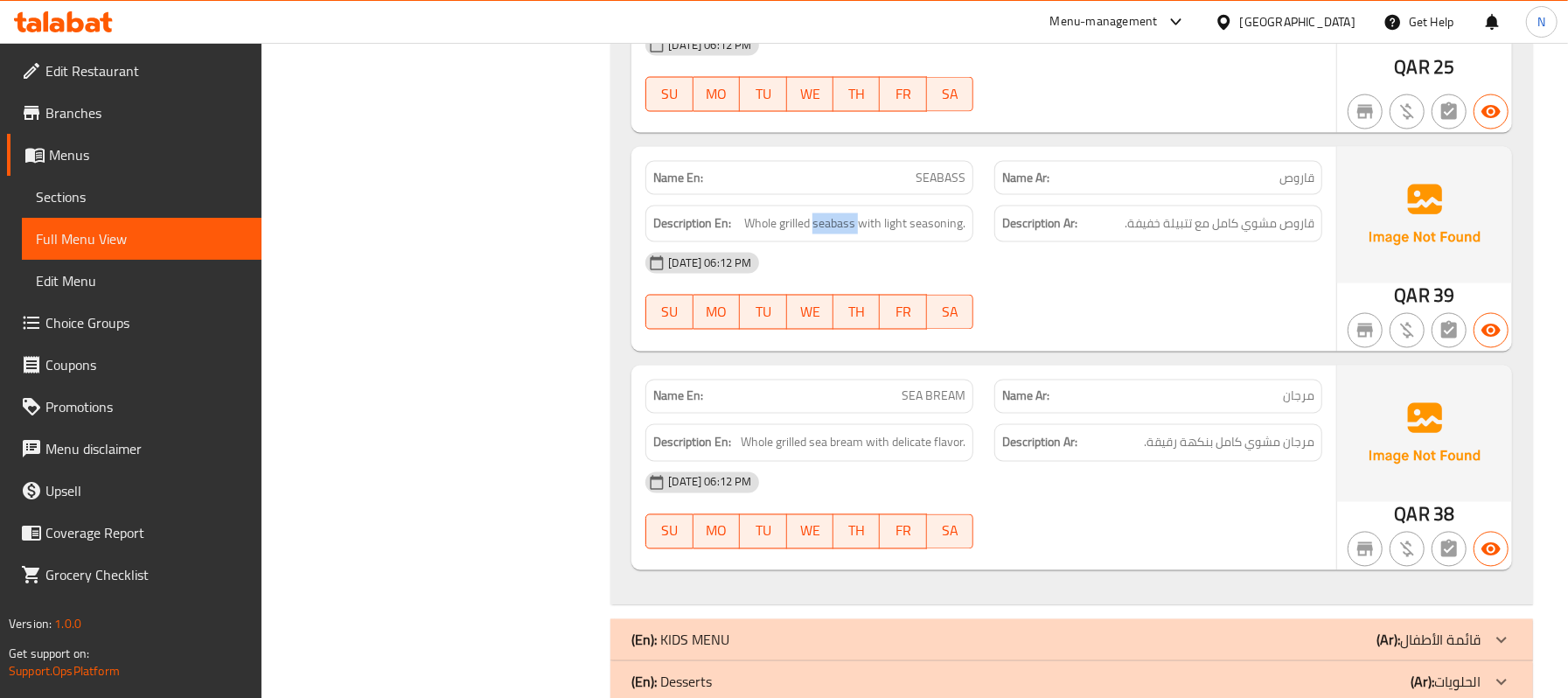
scroll to position [16271, 0]
click at [953, 396] on span "SEA BREAM" at bounding box center [933, 395] width 64 height 18
click at [141, 207] on span "Sections" at bounding box center [141, 197] width 212 height 21
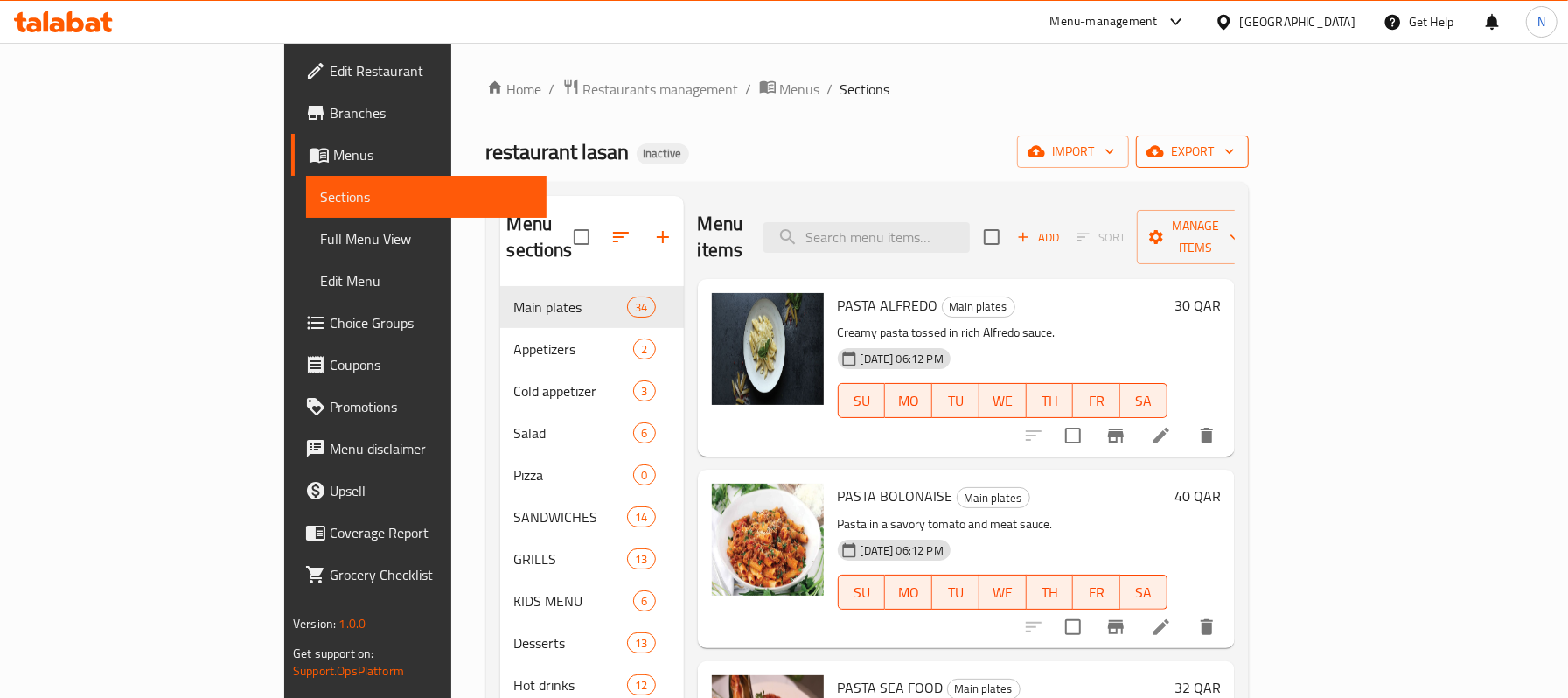
click at [1235, 148] on span "export" at bounding box center [1192, 152] width 85 height 22
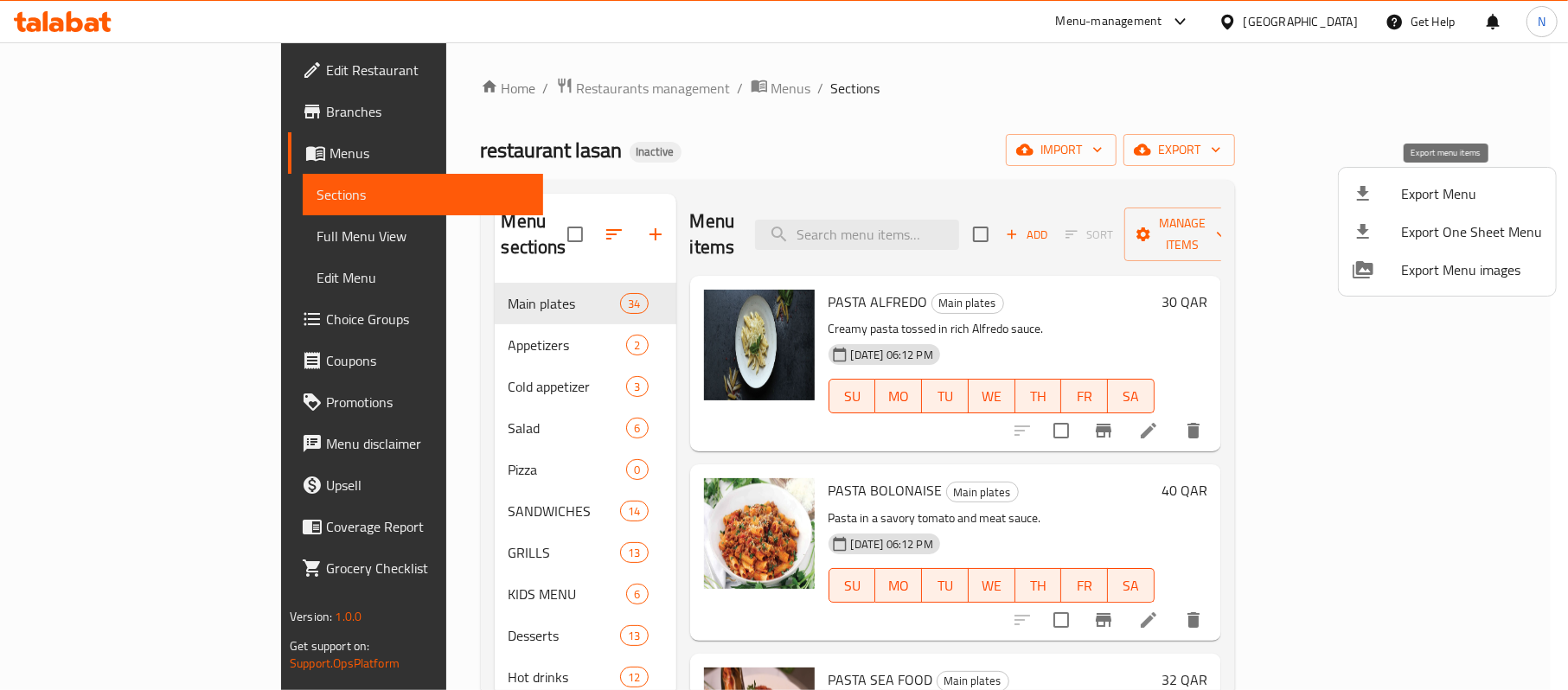
click at [1426, 191] on span "Export Menu" at bounding box center [1471, 194] width 141 height 21
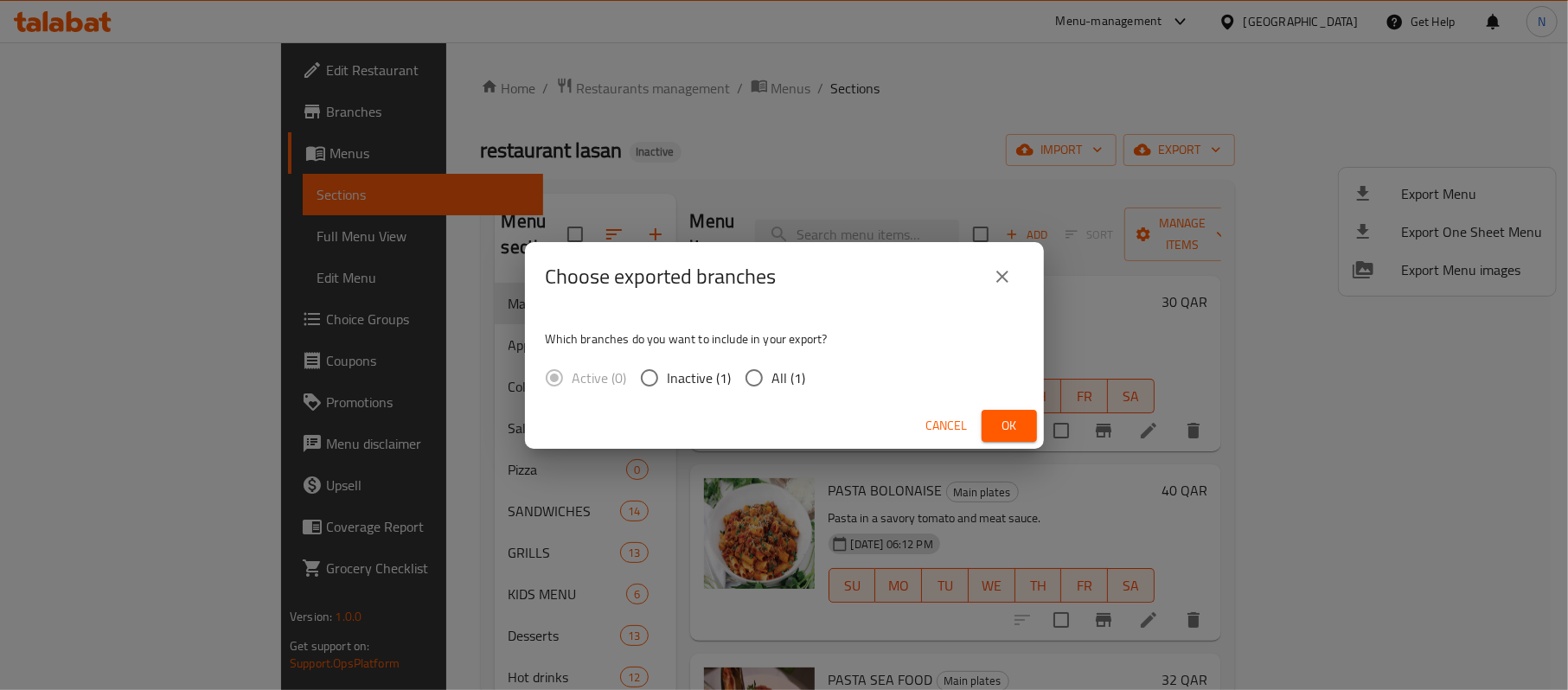
click at [751, 369] on input "All (1)" at bounding box center [754, 378] width 36 height 36
radio input "true"
click at [986, 429] on button "Ok" at bounding box center [1009, 425] width 55 height 32
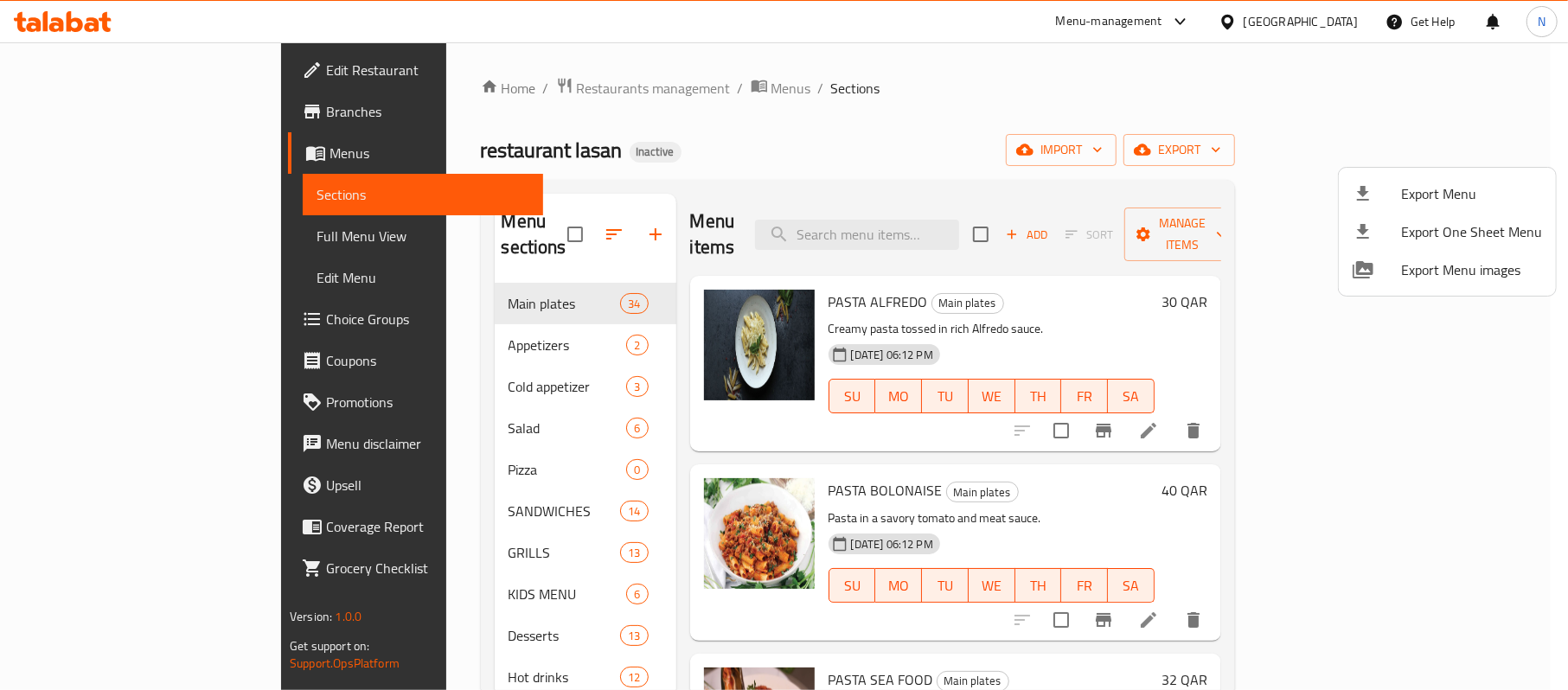
click at [890, 111] on div at bounding box center [784, 345] width 1568 height 690
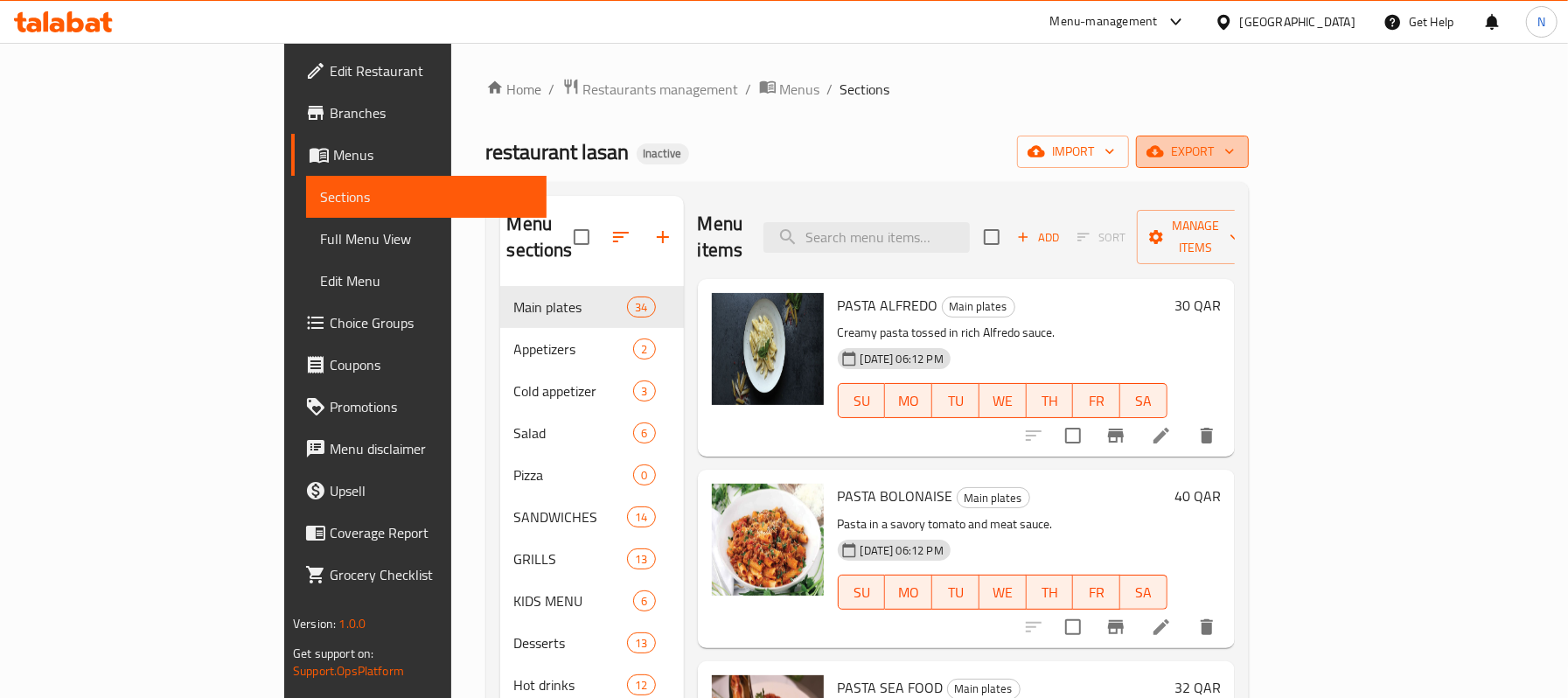
click at [1235, 143] on span "export" at bounding box center [1192, 152] width 85 height 22
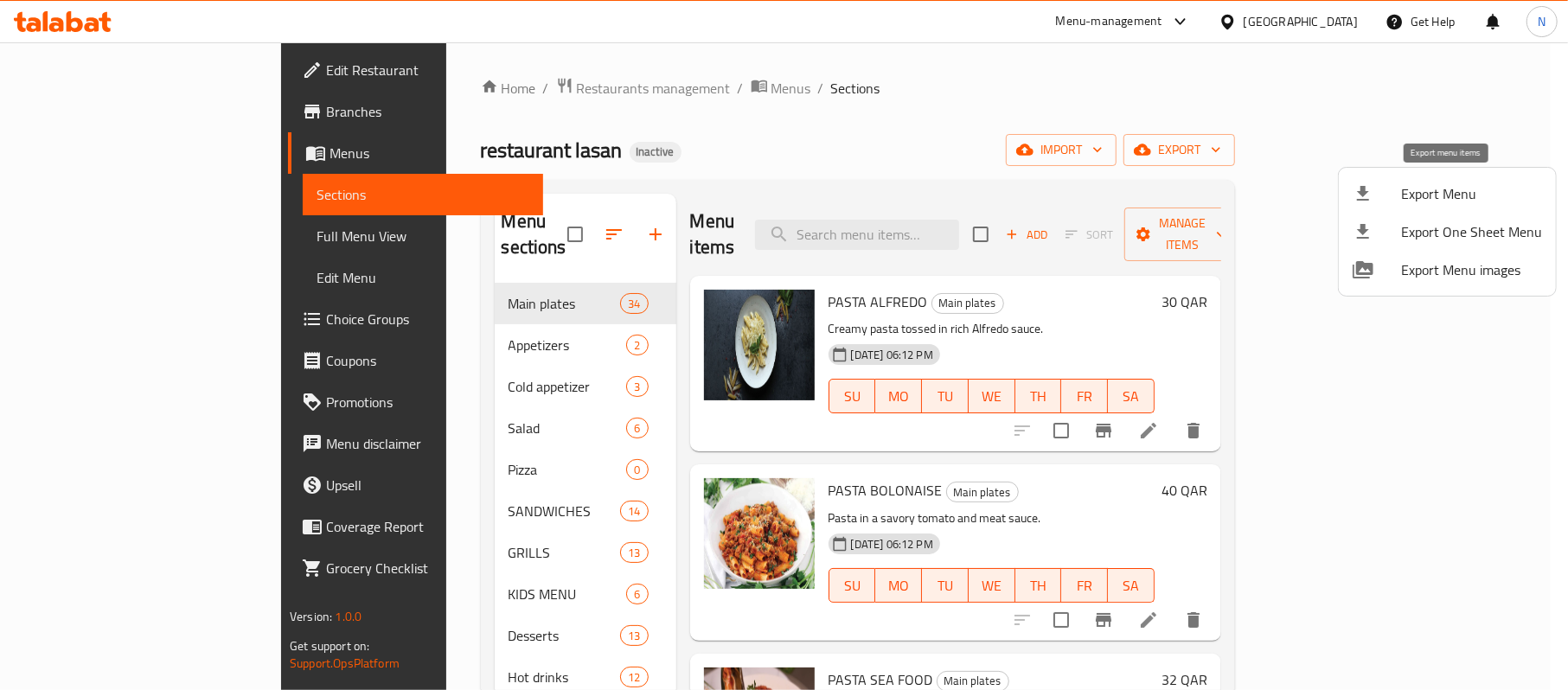
click at [1444, 187] on span "Export Menu" at bounding box center [1471, 194] width 141 height 21
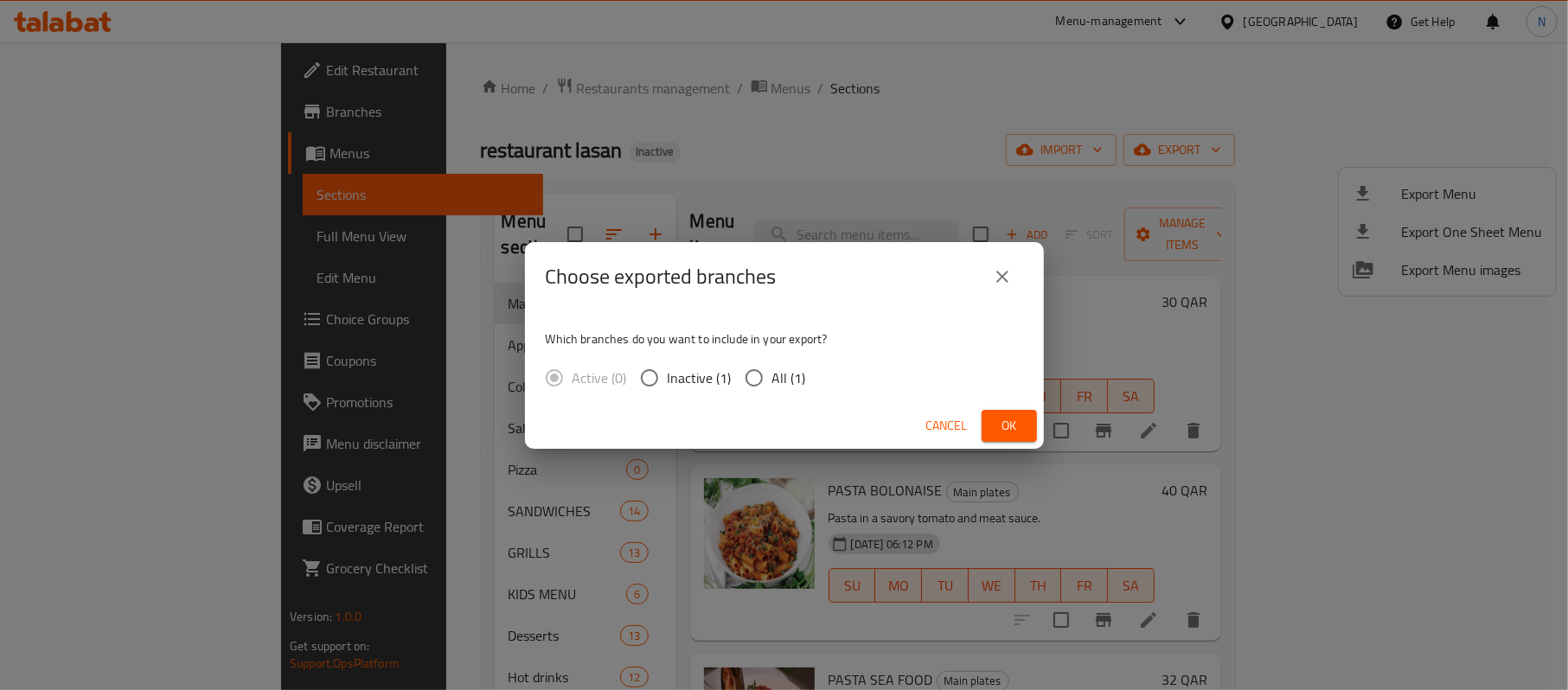
click at [792, 384] on span "All (1)" at bounding box center [788, 378] width 33 height 21
click at [772, 384] on input "All (1)" at bounding box center [754, 378] width 36 height 36
radio input "true"
click at [1008, 416] on span "Ok" at bounding box center [1009, 425] width 28 height 22
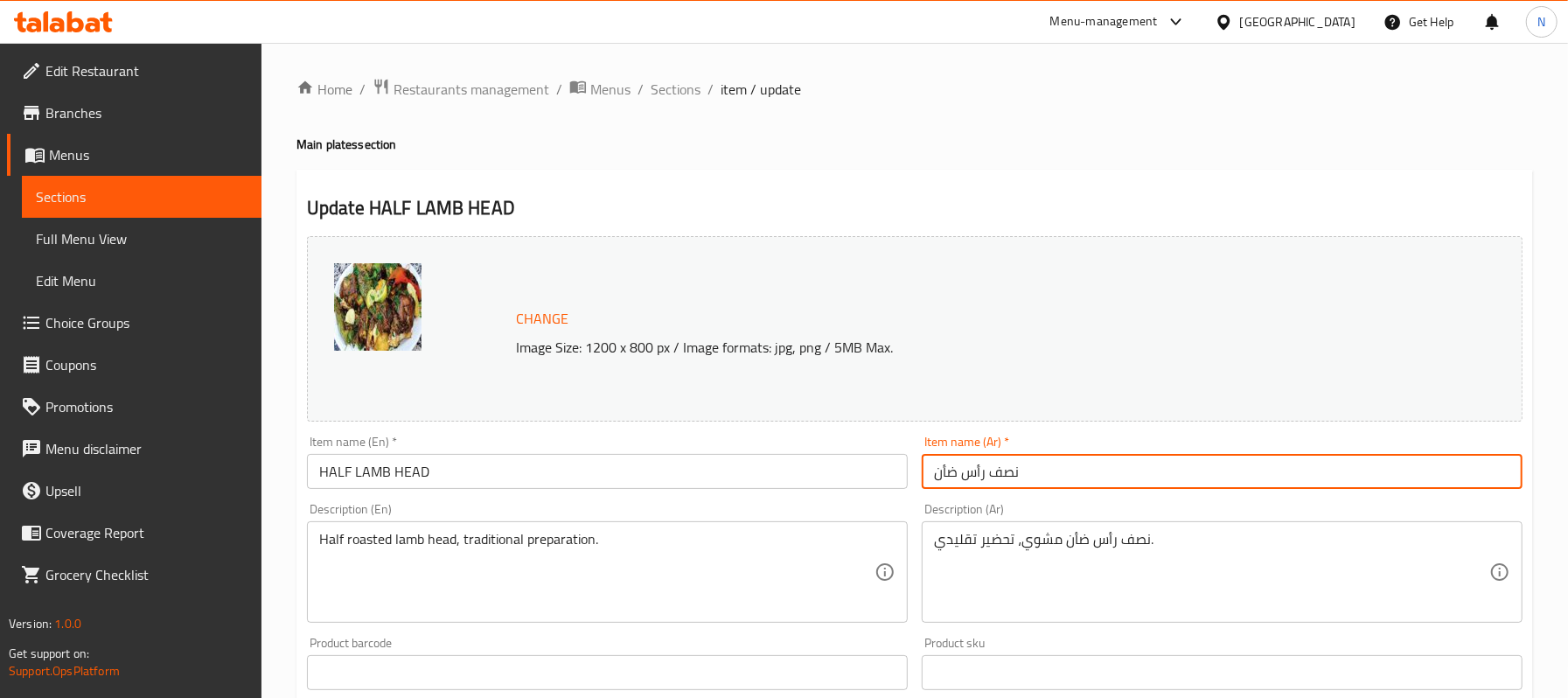
click at [697, 88] on span "Sections" at bounding box center [675, 89] width 50 height 21
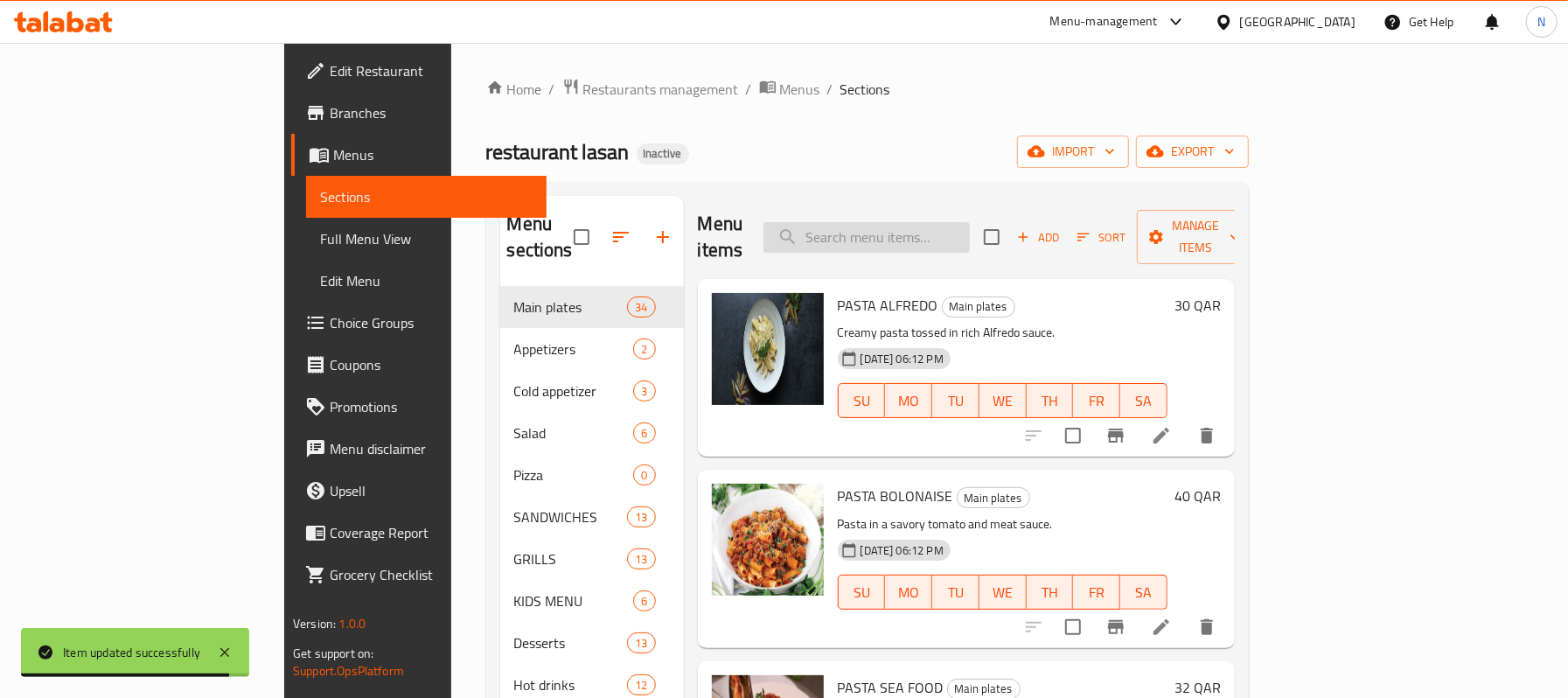
click at [942, 232] on input "search" at bounding box center [867, 238] width 207 height 31
paste input "TABBOULEH"
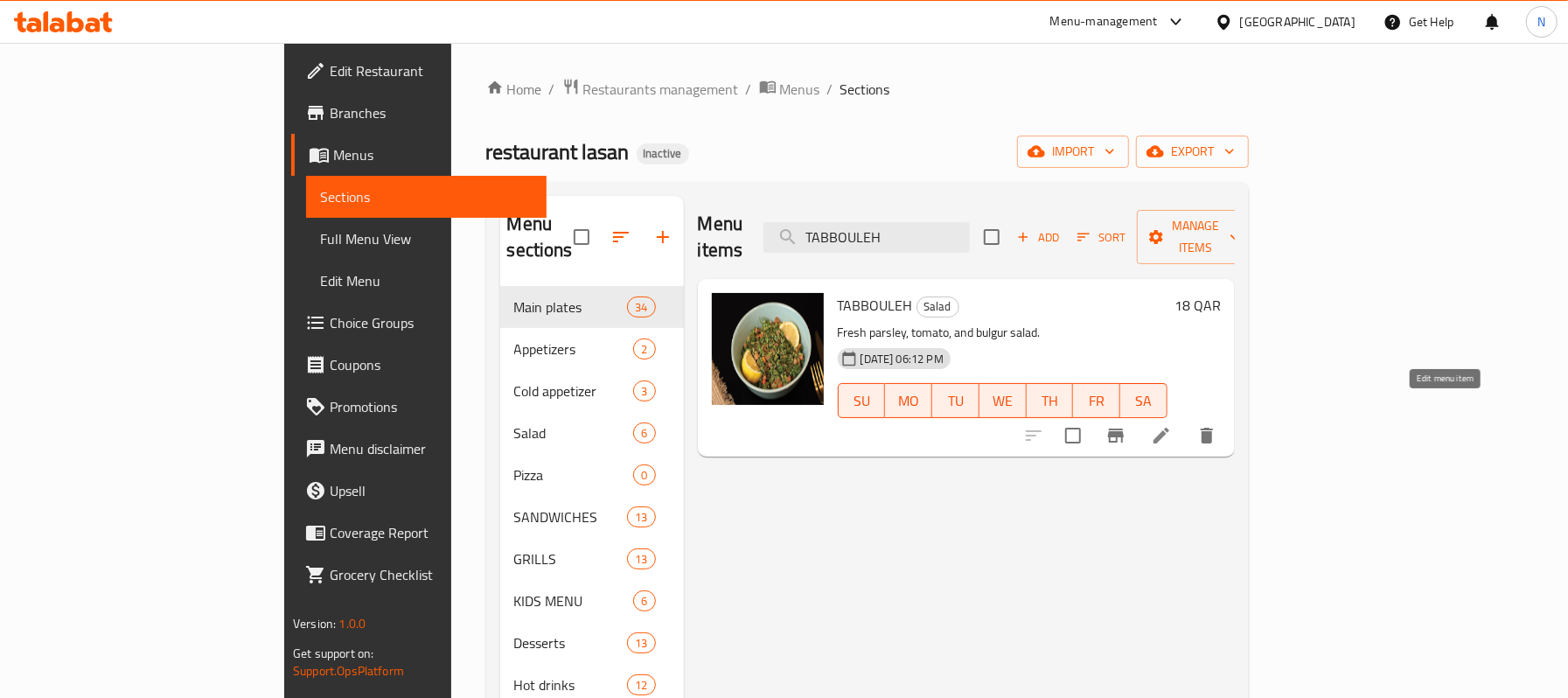
type input "TABBOULEH"
click at [1172, 425] on icon at bounding box center [1161, 436] width 21 height 21
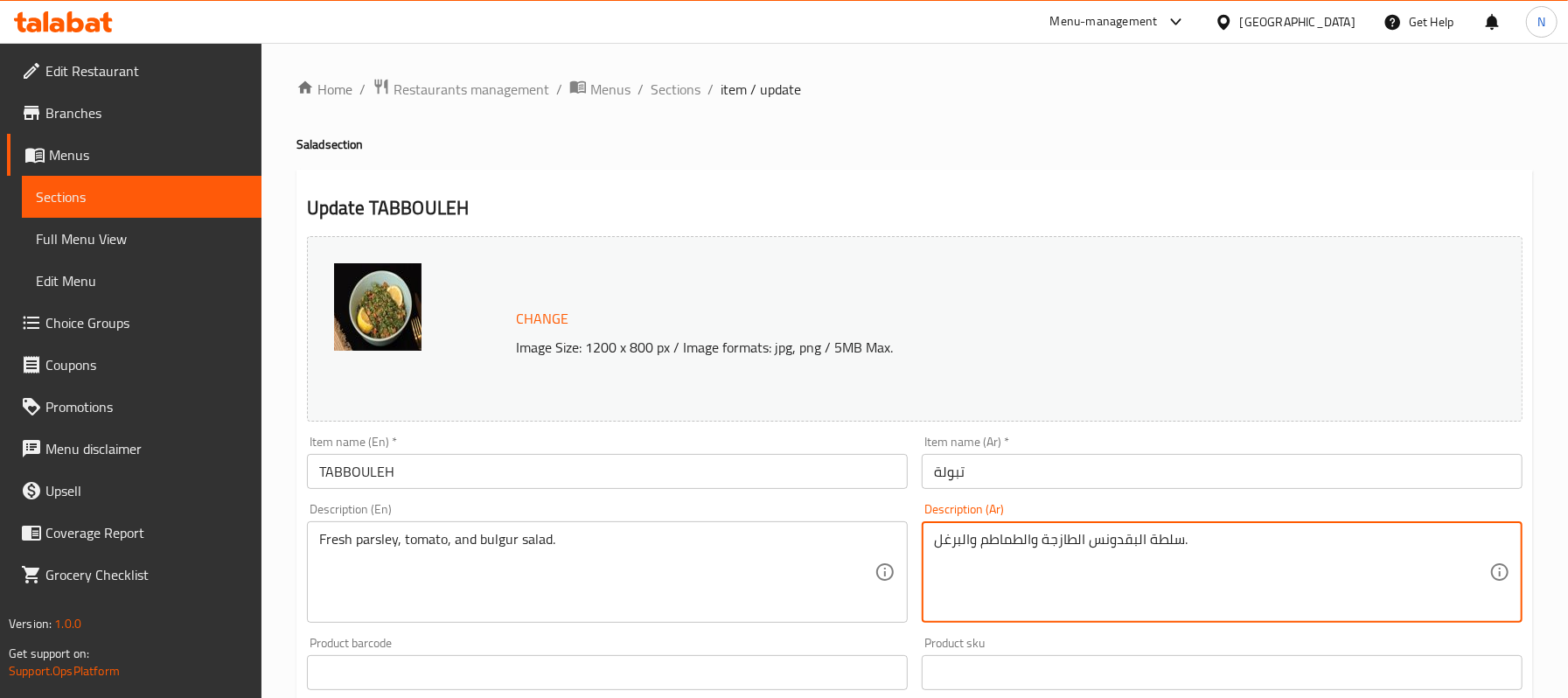
drag, startPoint x: 964, startPoint y: 542, endPoint x: 913, endPoint y: 543, distance: 51.0
click at [995, 560] on textarea "سلطة البقدونس الطازجة والطماطم والبرغل." at bounding box center [1212, 572] width 556 height 83
drag, startPoint x: 964, startPoint y: 539, endPoint x: 936, endPoint y: 544, distance: 28.4
click at [936, 544] on textarea "سلطة البقدونس الطازجة والطماطم والبرغل." at bounding box center [1212, 572] width 556 height 83
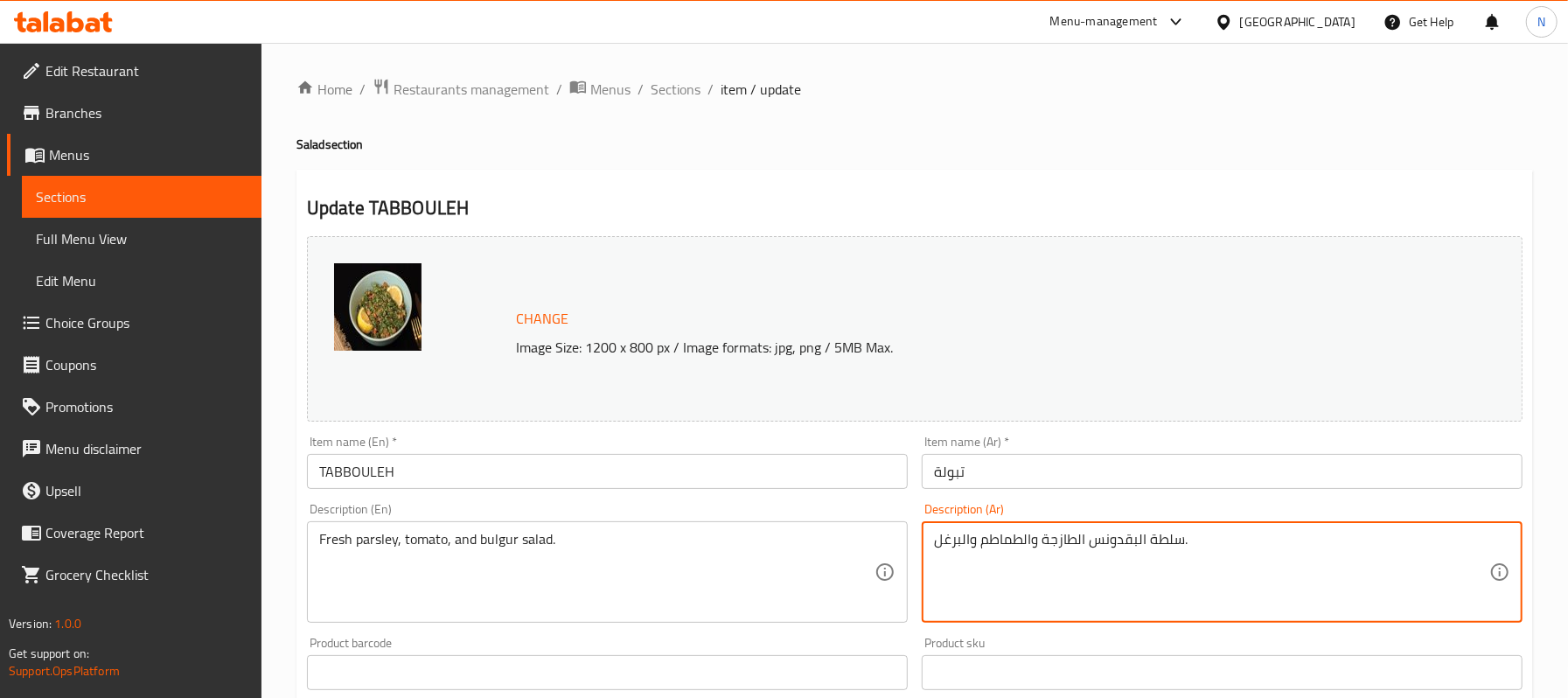
drag, startPoint x: 964, startPoint y: 540, endPoint x: 924, endPoint y: 538, distance: 40.0
click at [924, 538] on div "سلطة البقدونس الطازجة والطماطم والبرغل. Description (Ar)" at bounding box center [1222, 571] width 601 height 102
click at [973, 553] on textarea "سلطة البقدونس الطازجة والطماطم والبرغل." at bounding box center [1212, 572] width 556 height 83
drag, startPoint x: 963, startPoint y: 539, endPoint x: 925, endPoint y: 532, distance: 38.6
click at [925, 532] on div "سلطة البقدونس الطازجة والطماطم والبرغل. Description (Ar)" at bounding box center [1222, 571] width 601 height 102
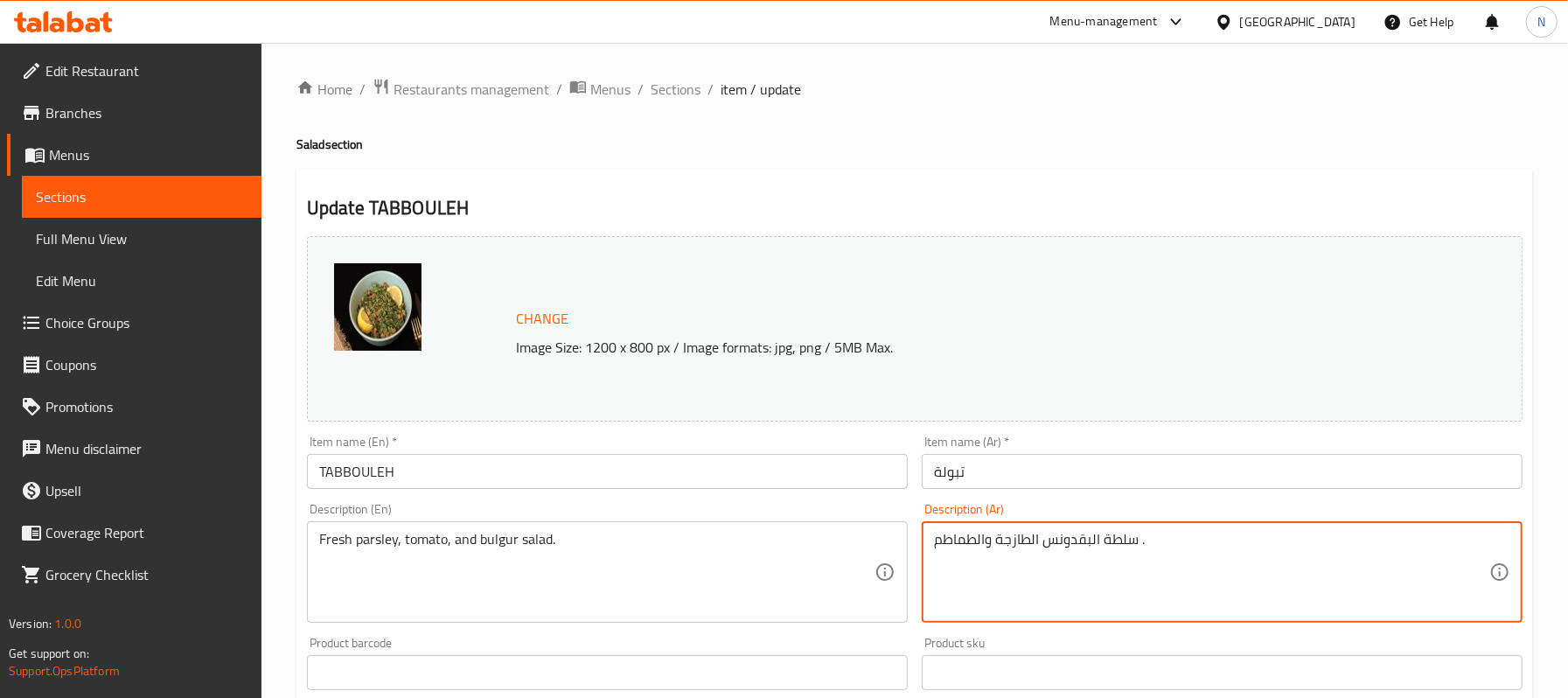
click at [1102, 531] on div "سلطة البقدونس الطازجة والطماطم . Description (Ar)" at bounding box center [1222, 571] width 601 height 102
click at [1100, 542] on textarea "سلطة البقدونس الطازجة والطماطم ." at bounding box center [1212, 572] width 556 height 83
paste textarea "برغل"
drag, startPoint x: 980, startPoint y: 542, endPoint x: 899, endPoint y: 537, distance: 81.2
click at [899, 537] on div "Change Image Size: 1200 x 800 px / Image formats: jpg, png / 5MB Max. Item name…" at bounding box center [914, 619] width 1230 height 780
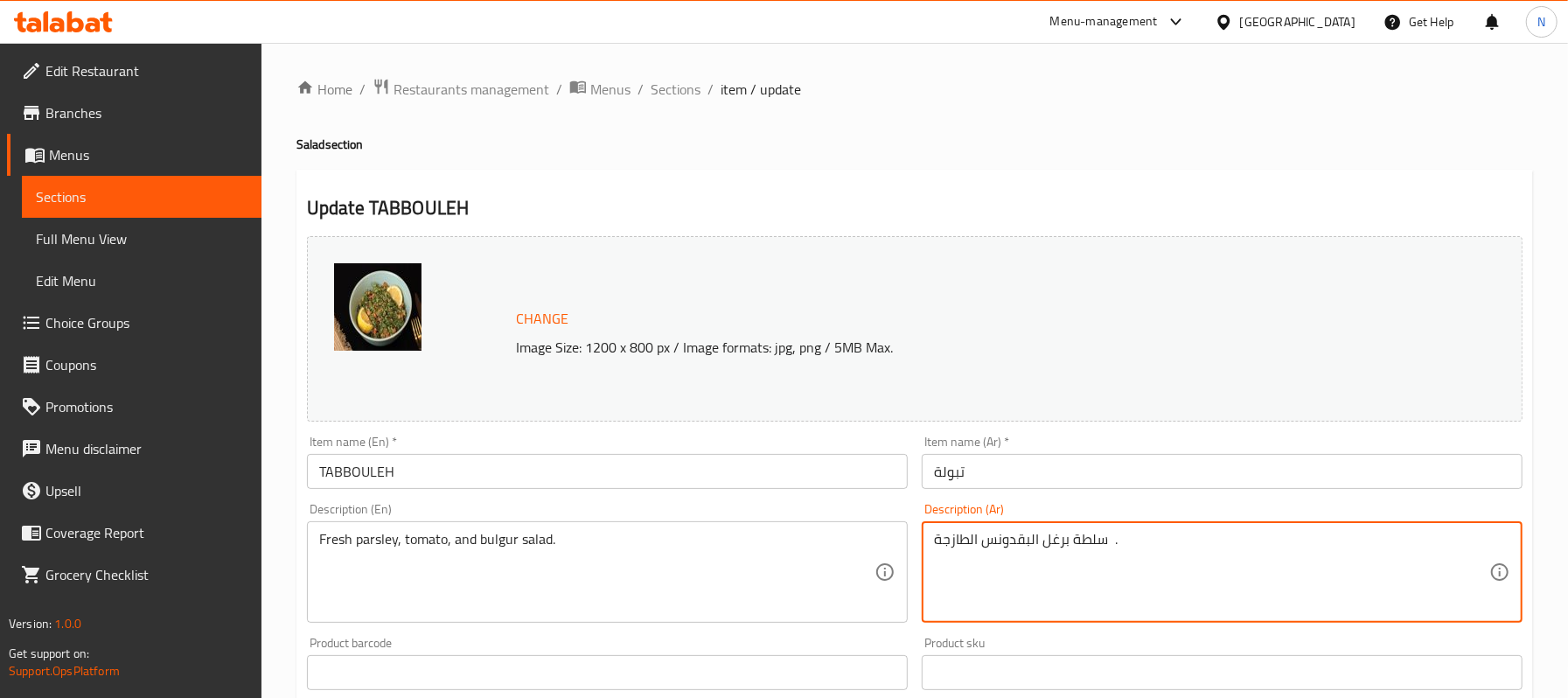
click at [1042, 529] on div "سلطة برغل البقدونس الطازجة . Description (Ar)" at bounding box center [1222, 571] width 601 height 102
click at [1041, 553] on textarea "سلطة برغل البقدونس الطازجة ." at bounding box center [1212, 572] width 556 height 83
paste textarea "طماطم"
click at [1084, 543] on textarea "سلطة برغل طماطم البقدونس الطازجة ." at bounding box center [1212, 572] width 556 height 83
click at [1093, 549] on textarea "سلطة برغل طماطم البقدونس الطازجة ." at bounding box center [1212, 572] width 556 height 83
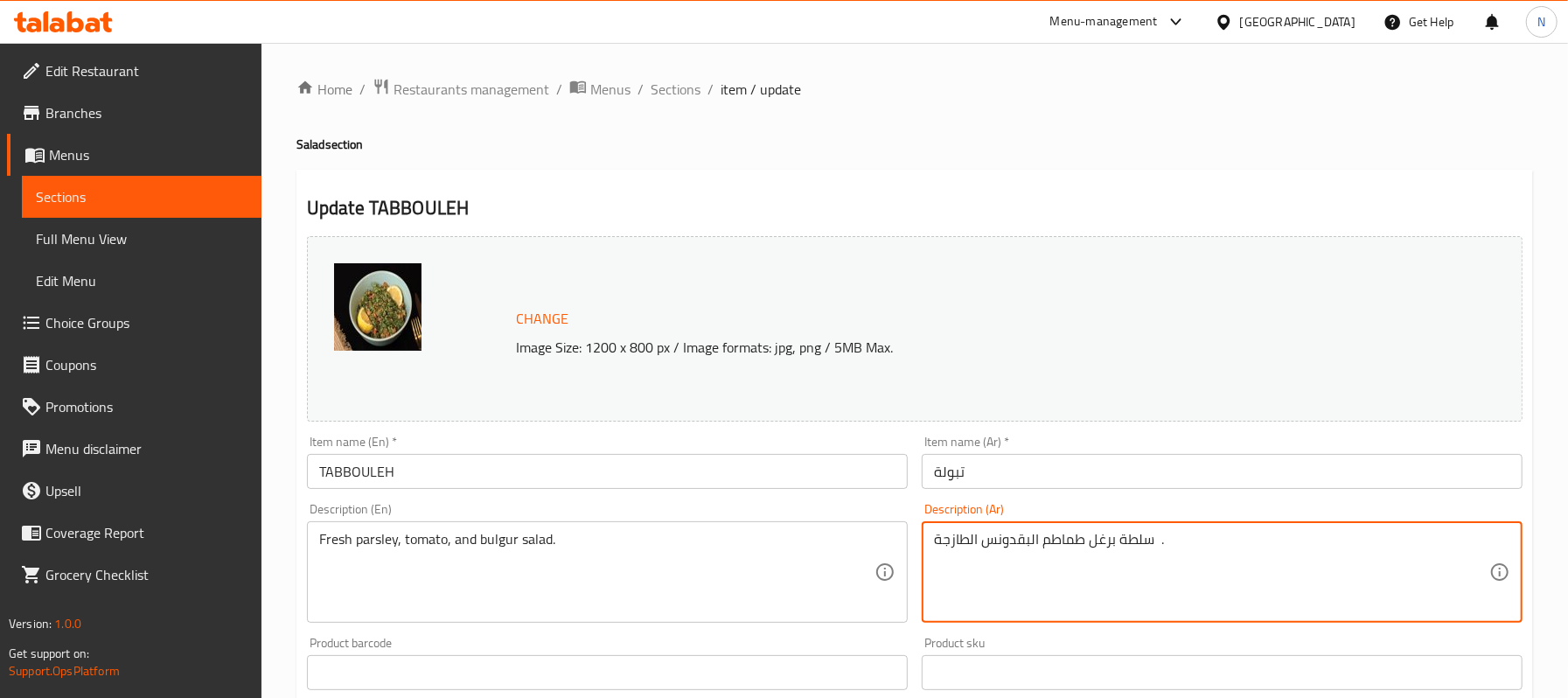
click at [1088, 540] on textarea "سلطة برغل طماطم البقدونس الطازجة ." at bounding box center [1212, 572] width 556 height 83
click at [1029, 540] on textarea "سلطة برغل، طماطم البقدونس الطازجة ." at bounding box center [1212, 572] width 556 height 83
click at [973, 538] on textarea "سلطة برغل، طماطم وبقدونس الطازجة ." at bounding box center [1212, 572] width 556 height 83
type textarea "سلطة برغل، طماطم وبقدونس طازجة ."
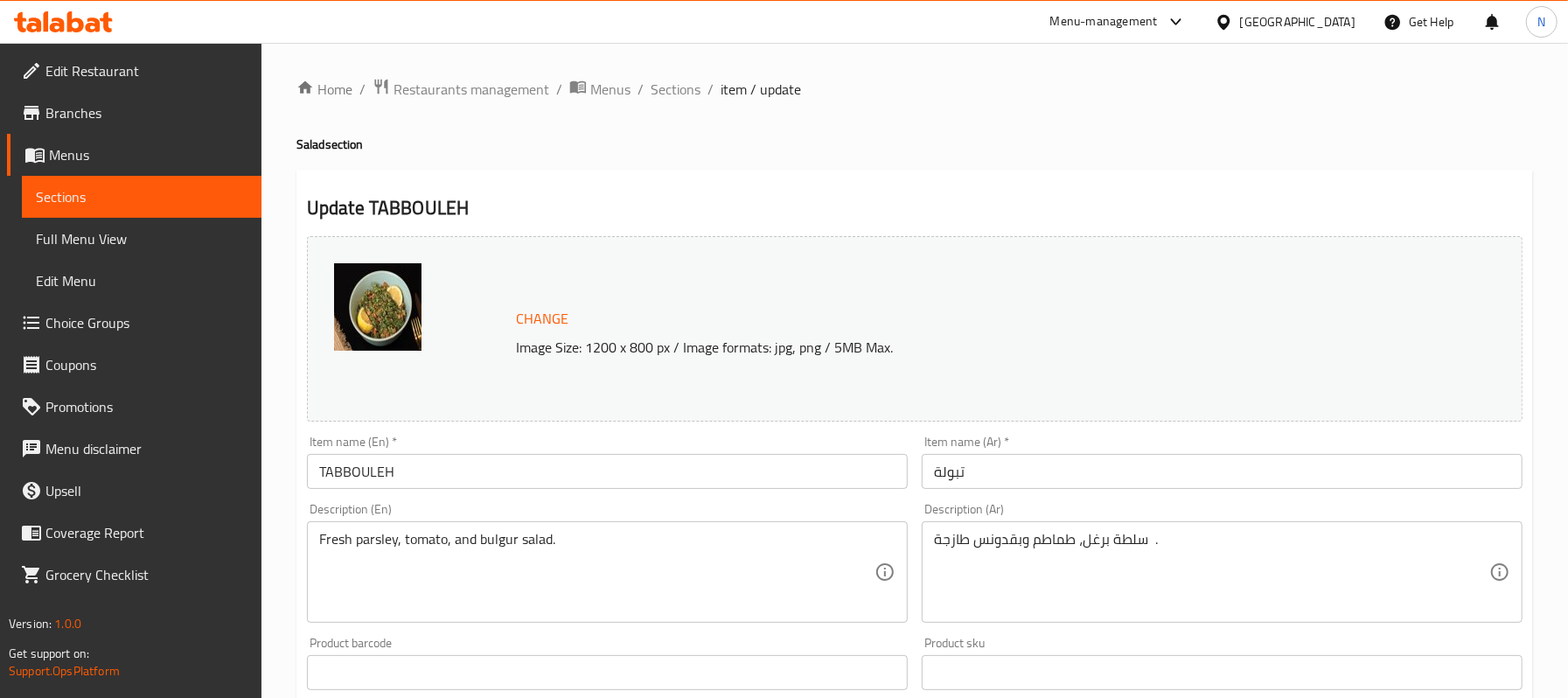
click at [1032, 491] on div "Item name (Ar)   * تبولة Item name (Ar) *" at bounding box center [1222, 463] width 614 height 68
click at [1025, 478] on input "تبولة" at bounding box center [1222, 472] width 601 height 35
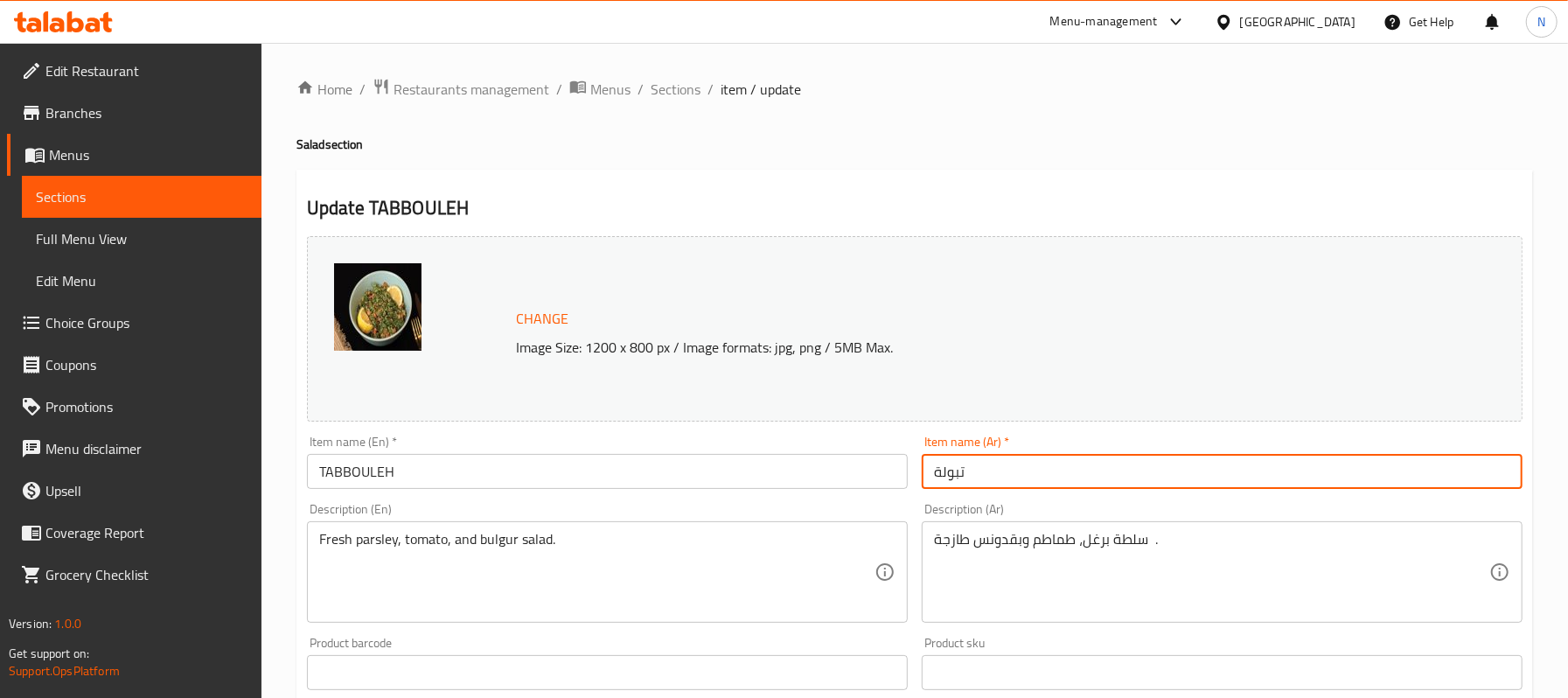
click at [665, 80] on span "Sections" at bounding box center [675, 89] width 50 height 21
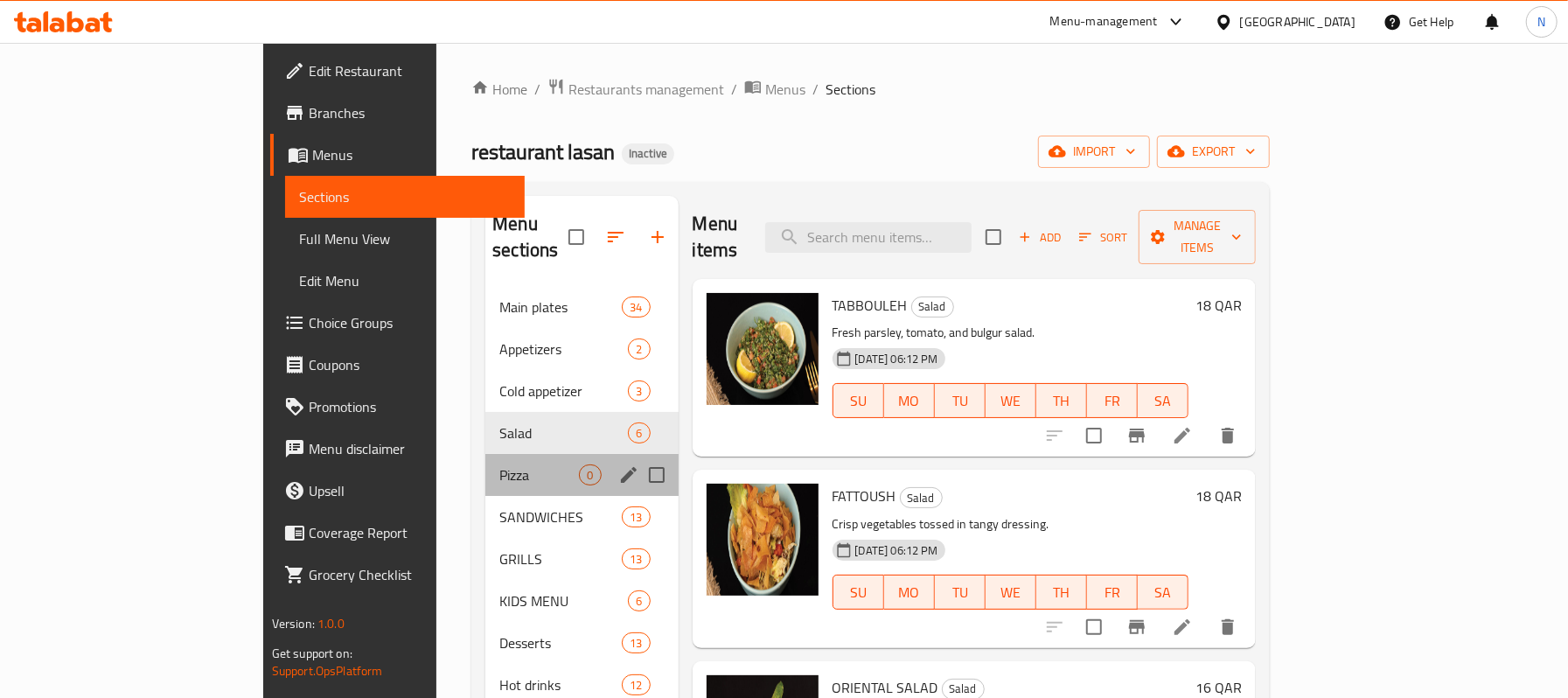
click at [485, 454] on div "Pizza 0" at bounding box center [581, 475] width 192 height 42
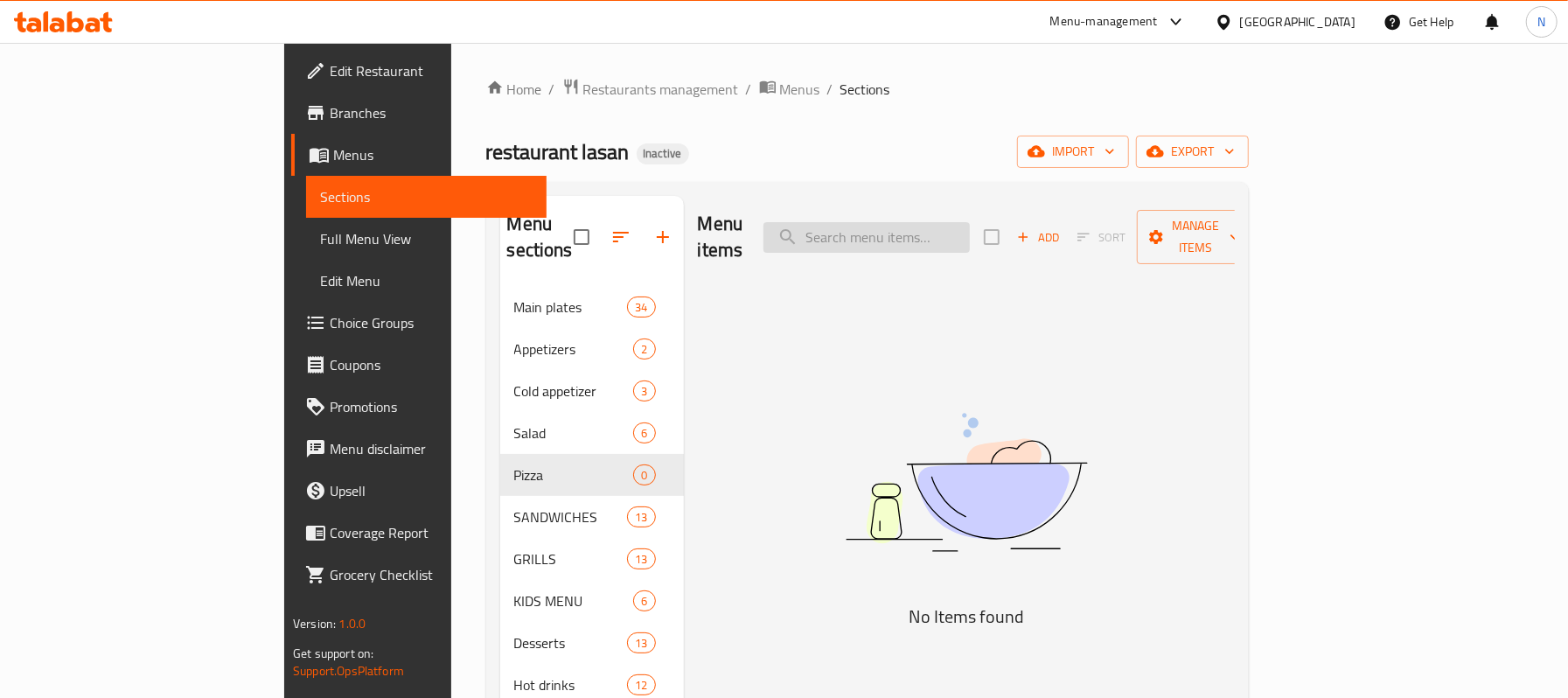
click at [946, 222] on input "search" at bounding box center [867, 238] width 207 height 31
paste input "ESCALOPE"
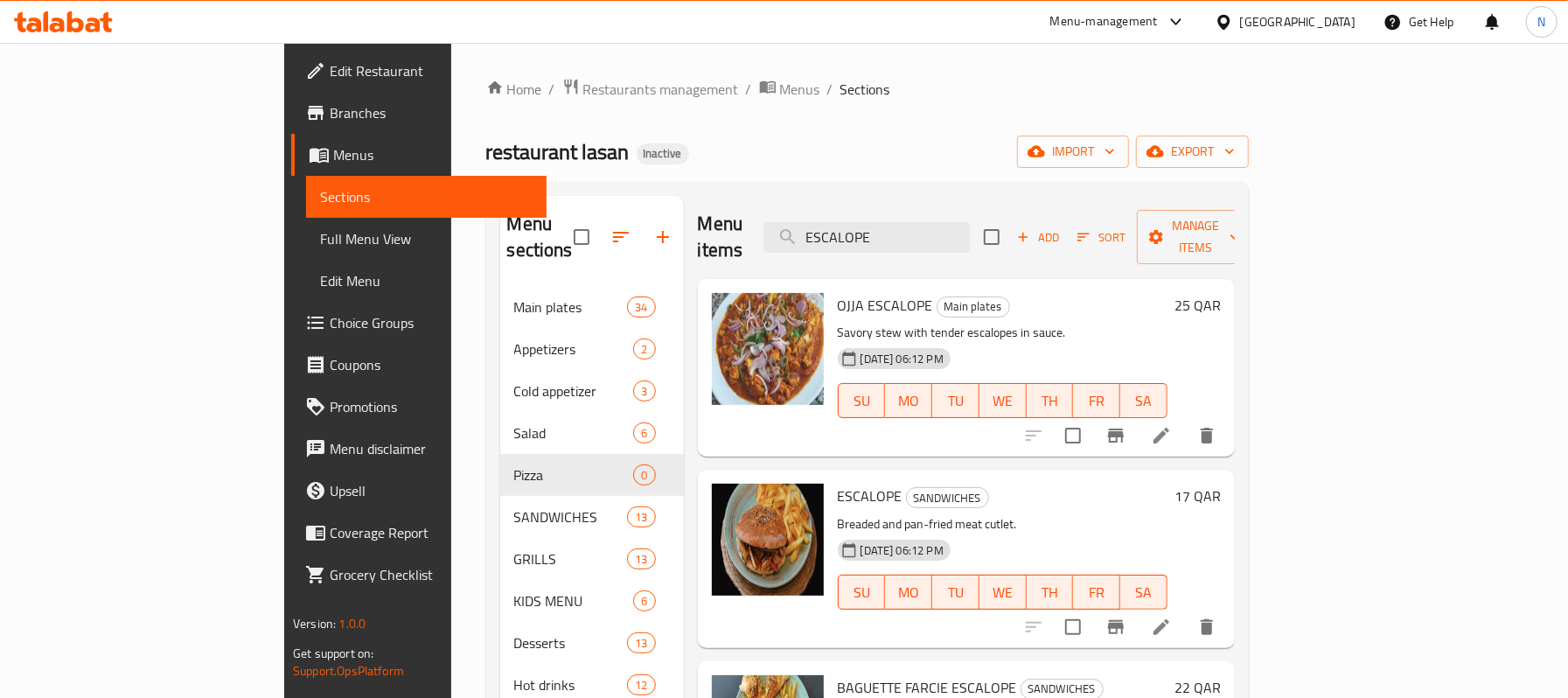
scroll to position [116, 0]
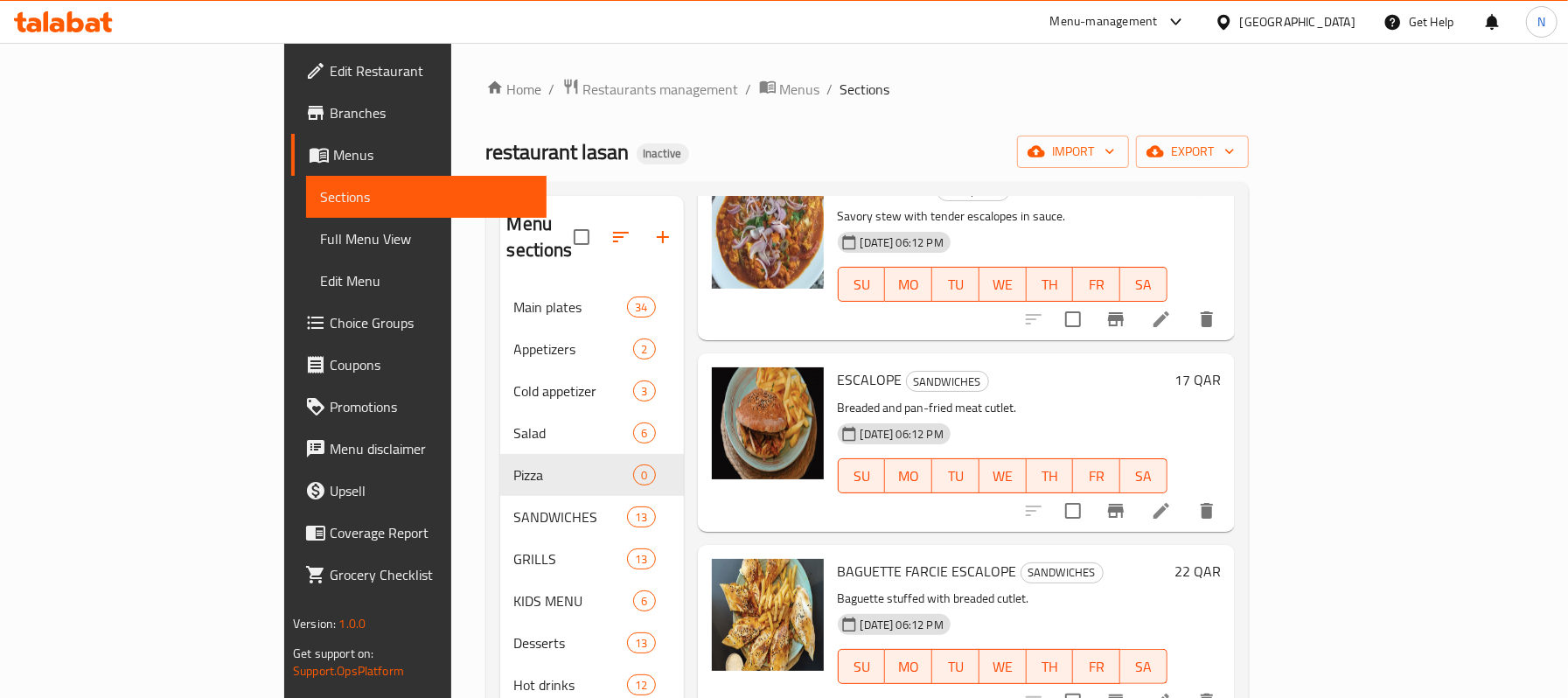
type input "ESCALOPE"
click at [1185, 495] on li at bounding box center [1161, 510] width 49 height 32
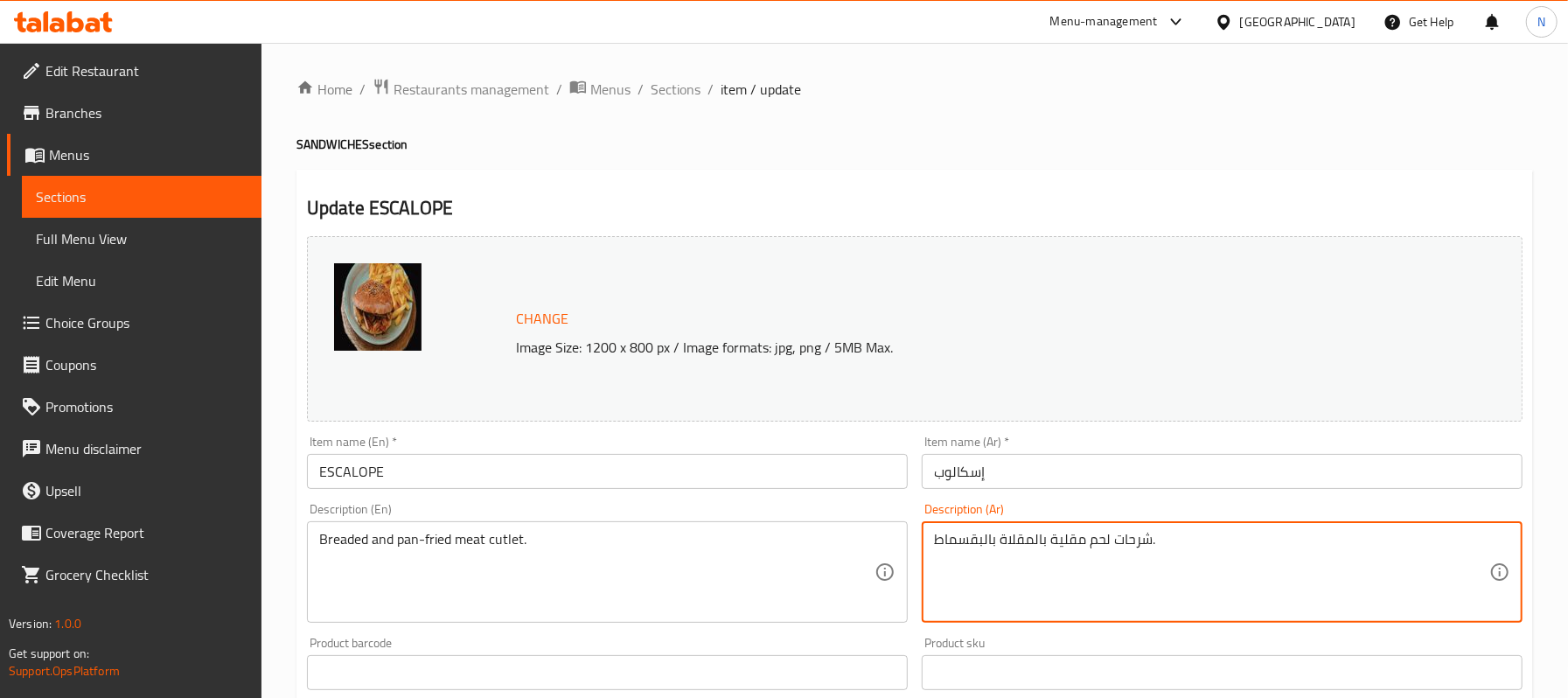
drag, startPoint x: 984, startPoint y: 539, endPoint x: 995, endPoint y: 542, distance: 11.4
click at [671, 88] on span "Sections" at bounding box center [675, 89] width 50 height 21
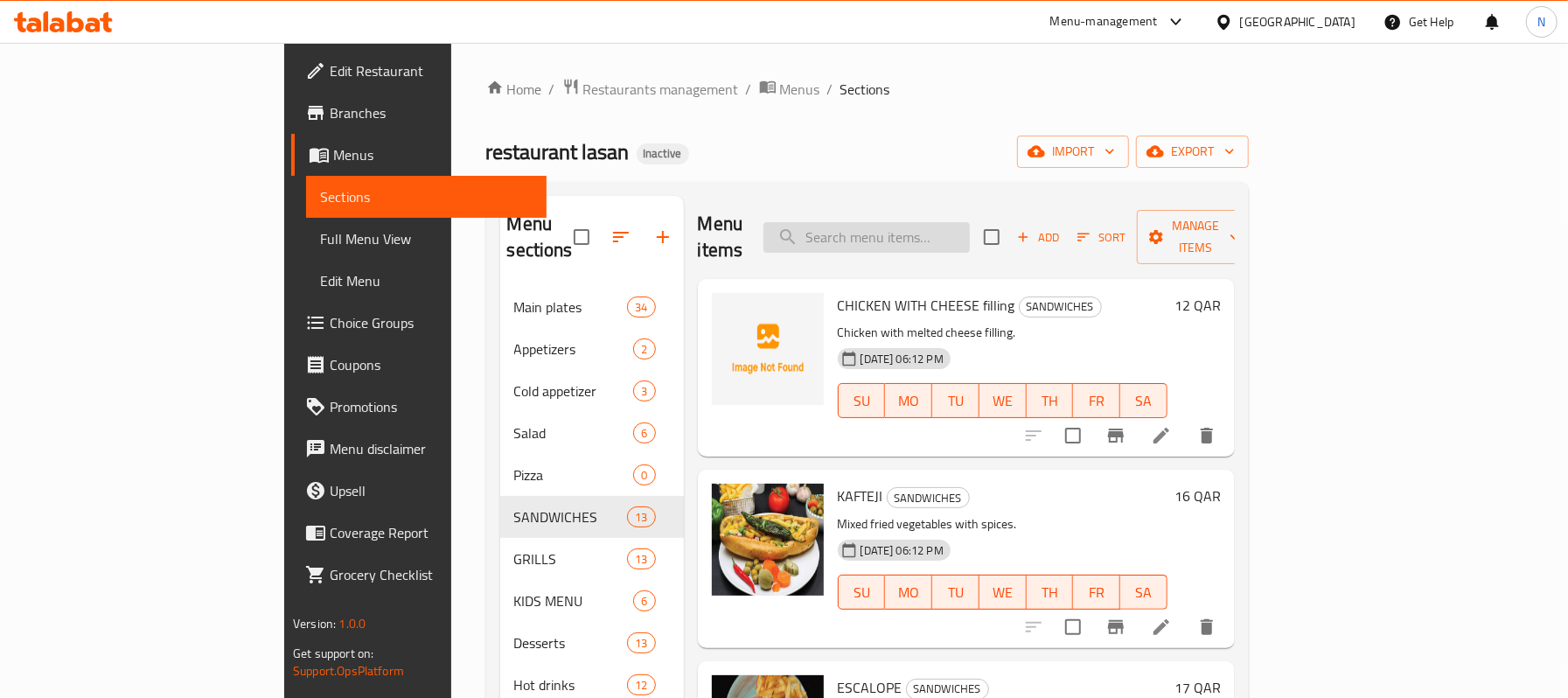
click at [970, 228] on input "search" at bounding box center [867, 238] width 207 height 31
paste input "CHICKEN WITH CHEESE filling"
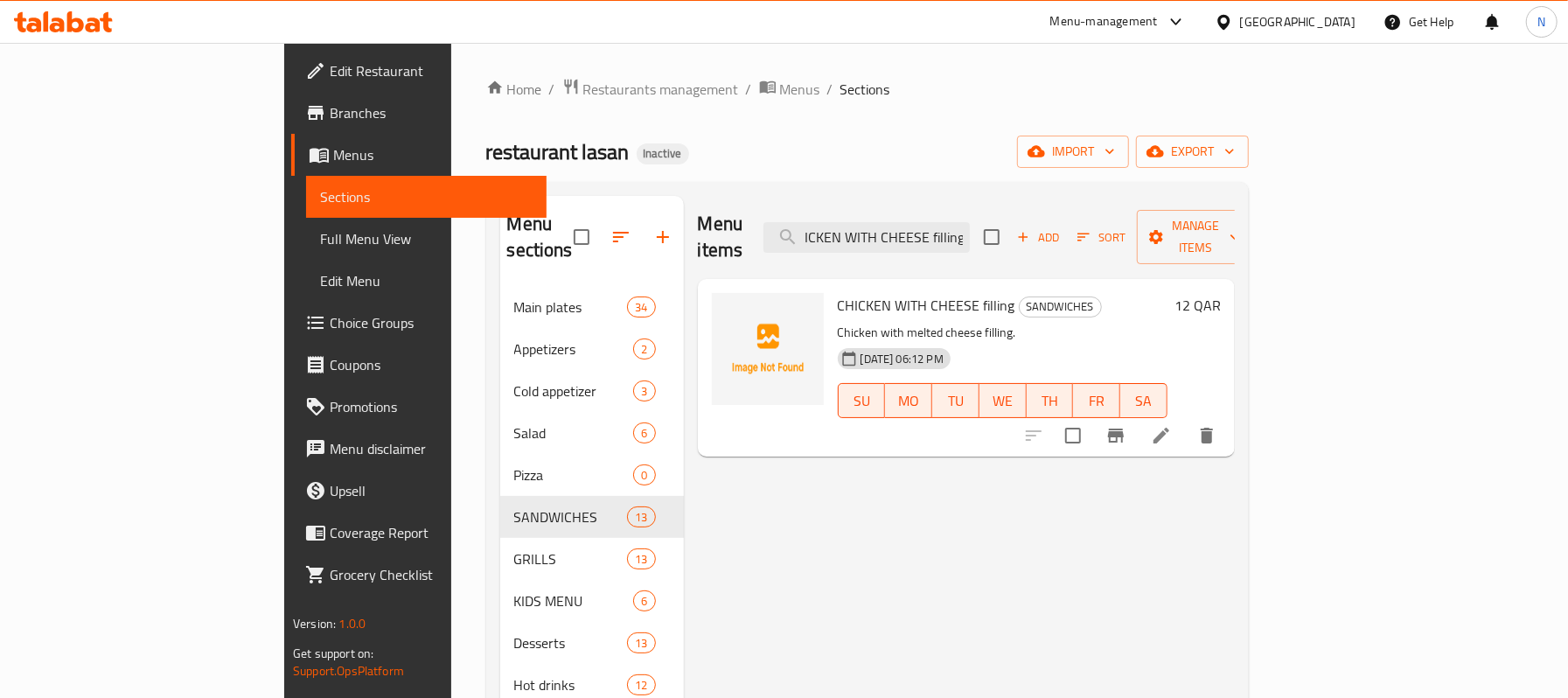
type input "CHICKEN WITH CHEESE filling"
click at [1185, 422] on li at bounding box center [1161, 435] width 49 height 32
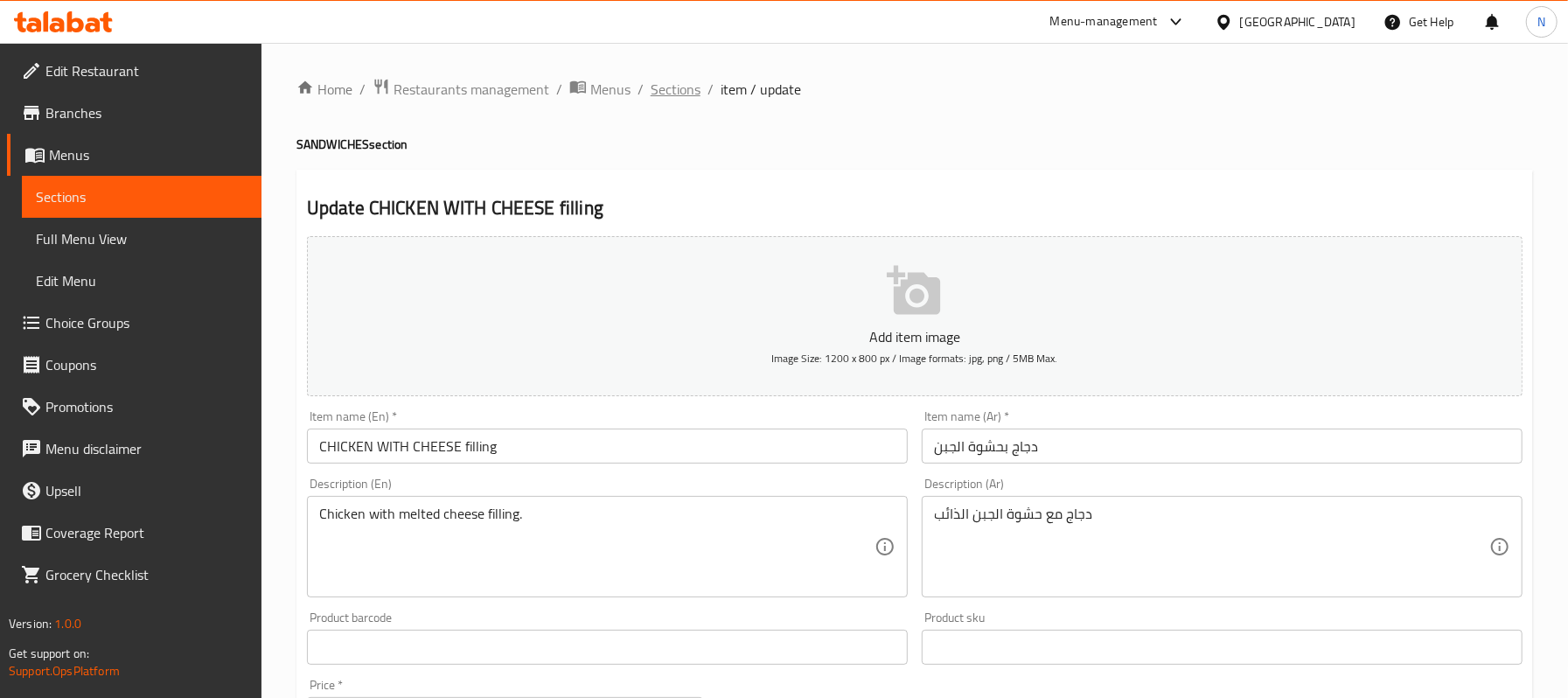
click at [687, 93] on span "Sections" at bounding box center [675, 89] width 50 height 21
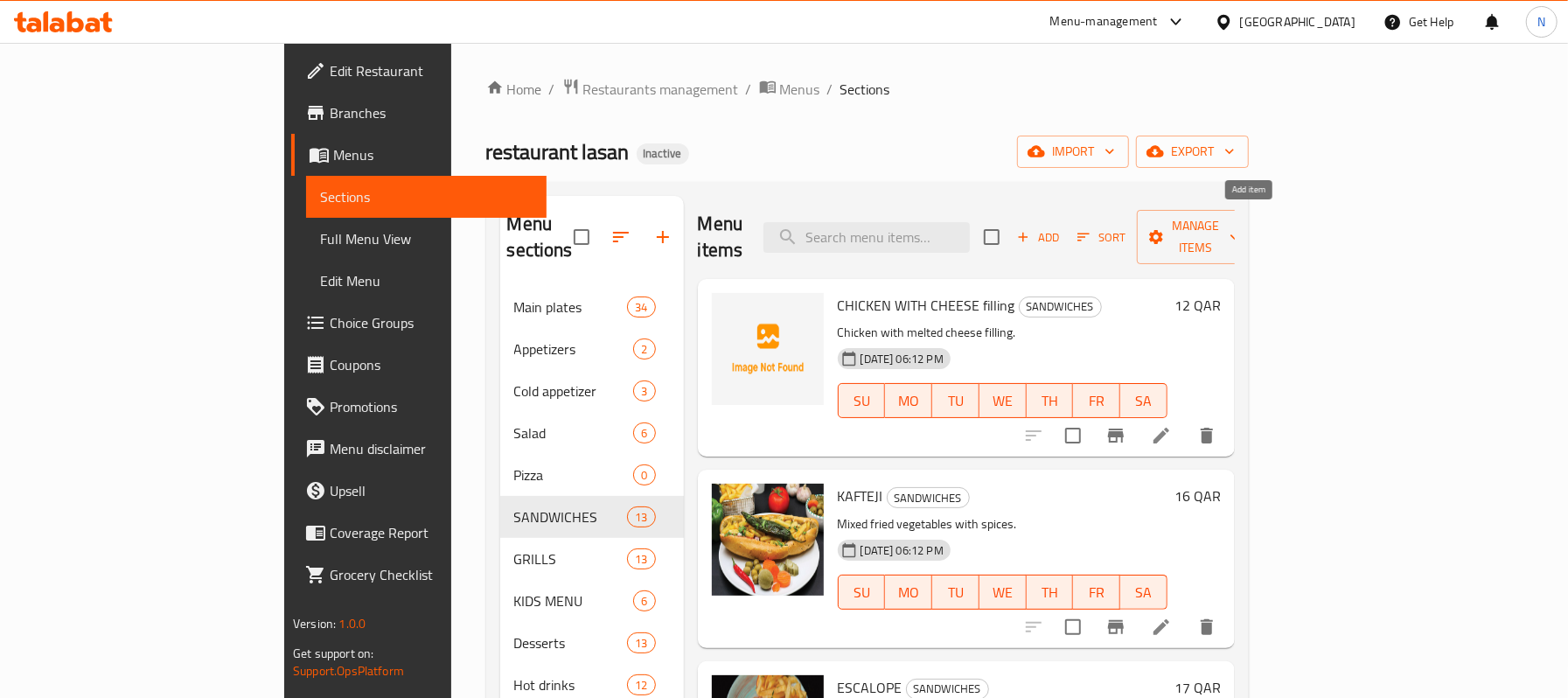
click at [1062, 231] on span "Add" at bounding box center [1038, 237] width 47 height 20
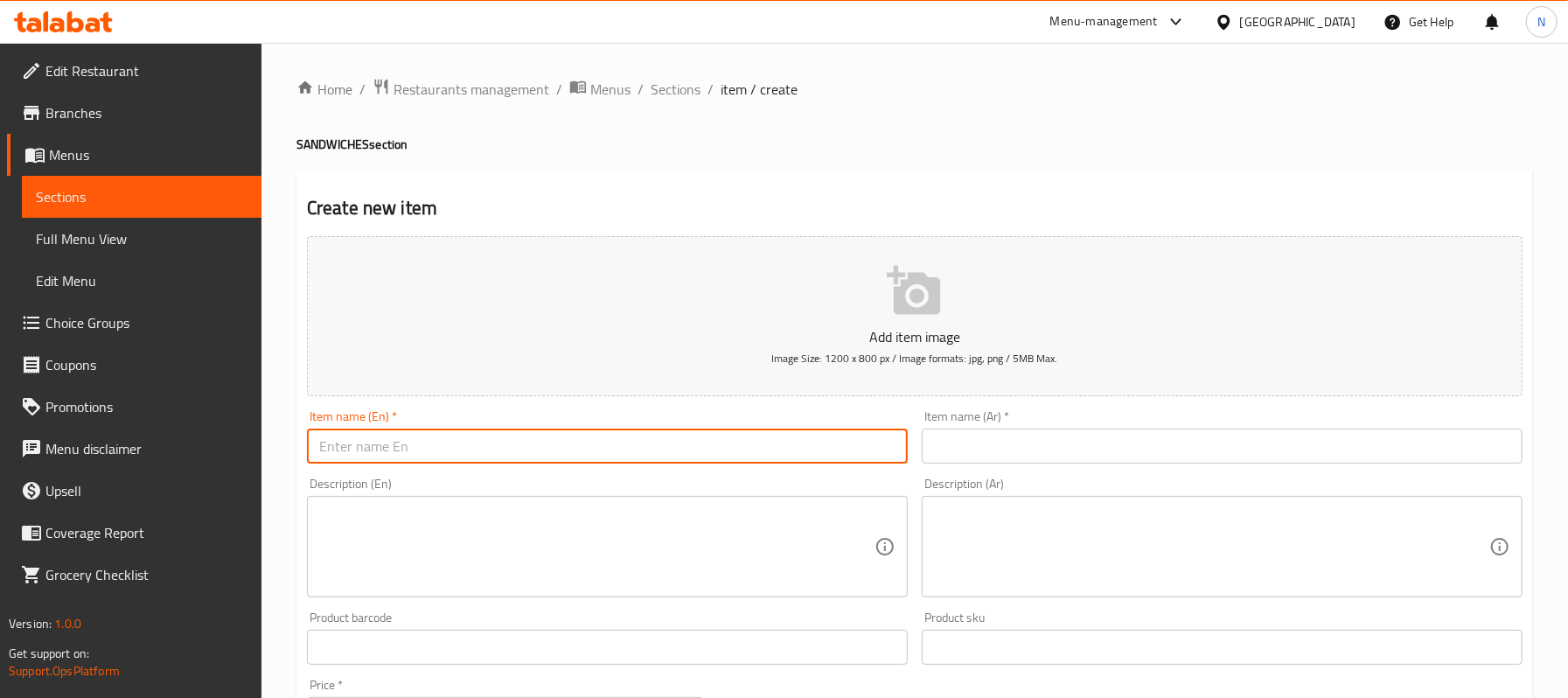
click at [616, 439] on input "text" at bounding box center [608, 447] width 601 height 35
paste input "CHICKEN WITH CHEESE"
type input "CHICKEN WITH CHEESE"
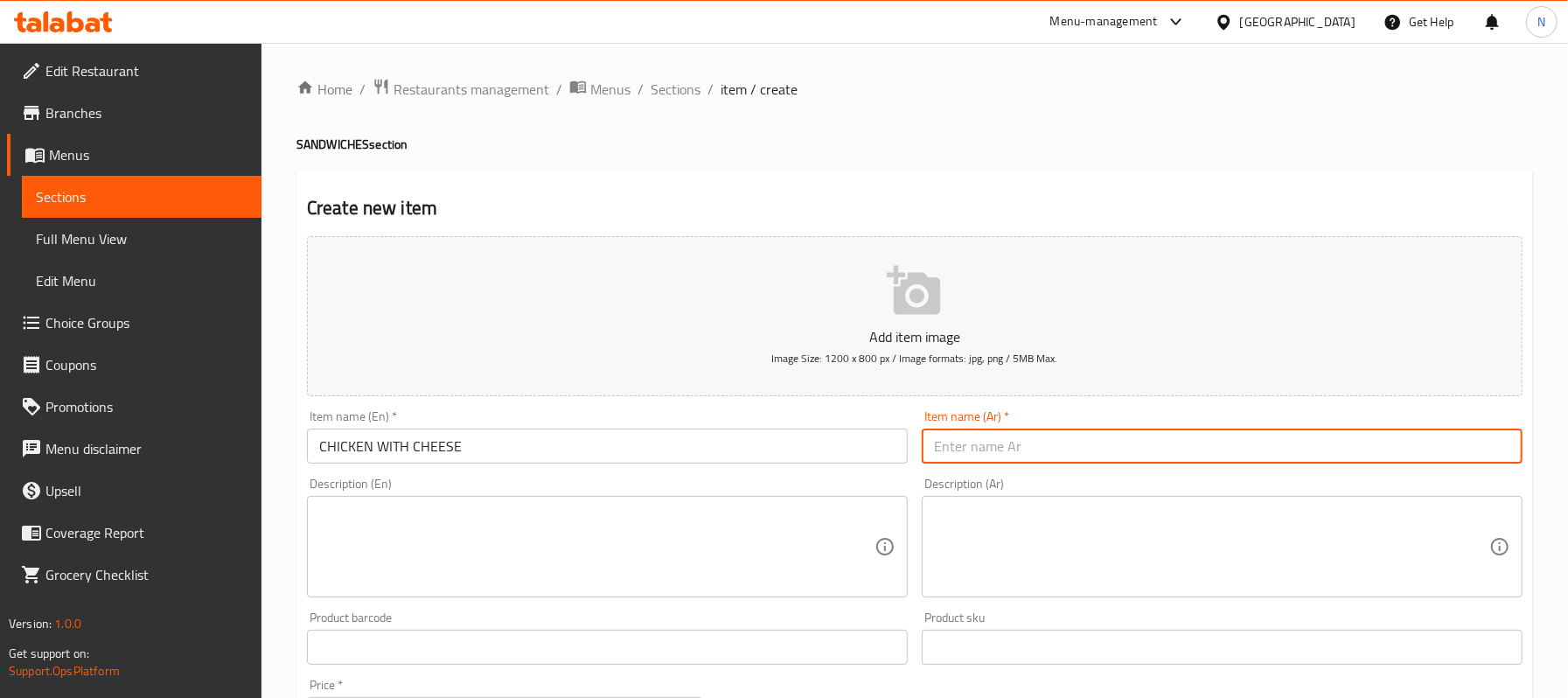
click at [964, 459] on input "text" at bounding box center [1222, 447] width 601 height 35
paste input "دجاج بالجبن"
type input "دجاج بالجبن"
click at [560, 527] on textarea at bounding box center [596, 547] width 556 height 83
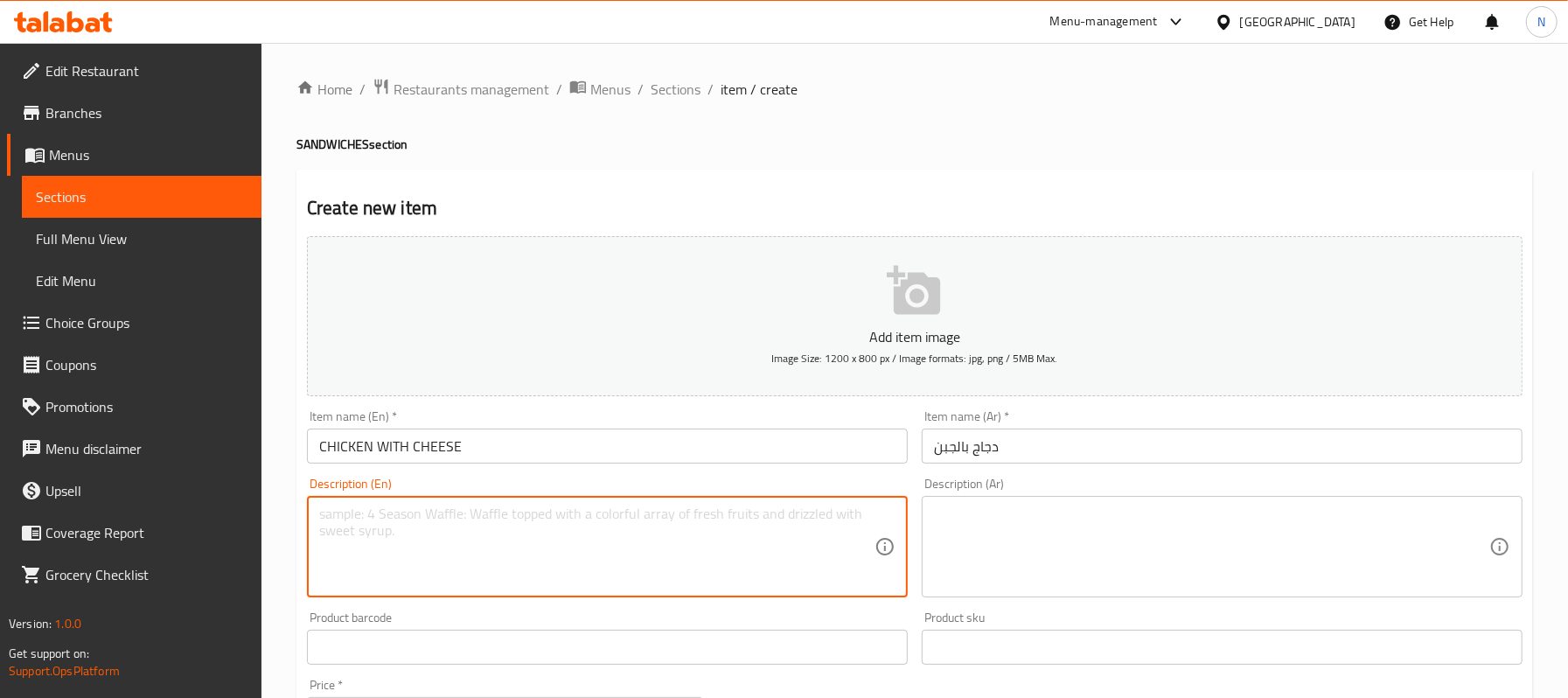
paste textarea "Chicken topped with melted cheese."
type textarea "Chicken topped with melted cheese."
click at [1030, 533] on textarea at bounding box center [1212, 547] width 556 height 83
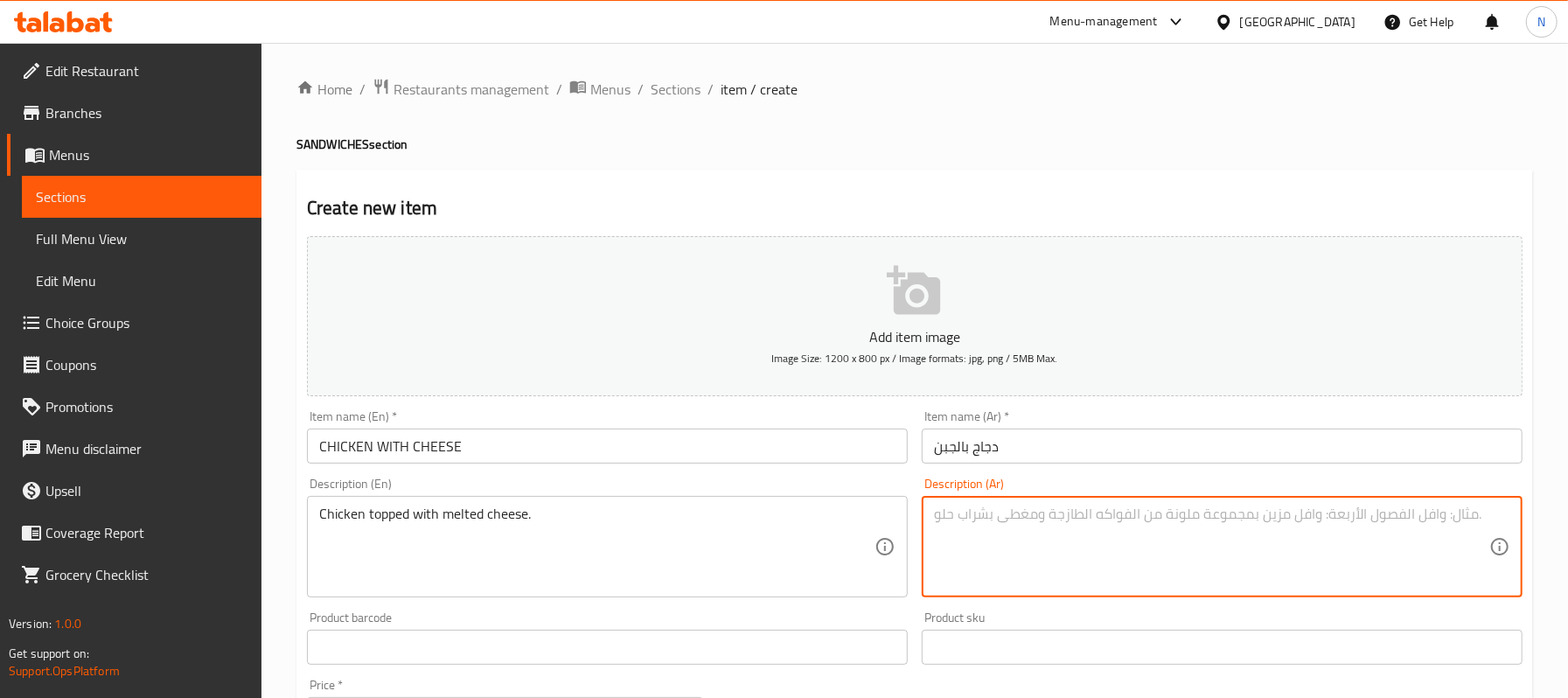
paste textarea "دجاج مغطى بالجبن المذاب."
type textarea "دجاج مغطى بالجبن المذاب."
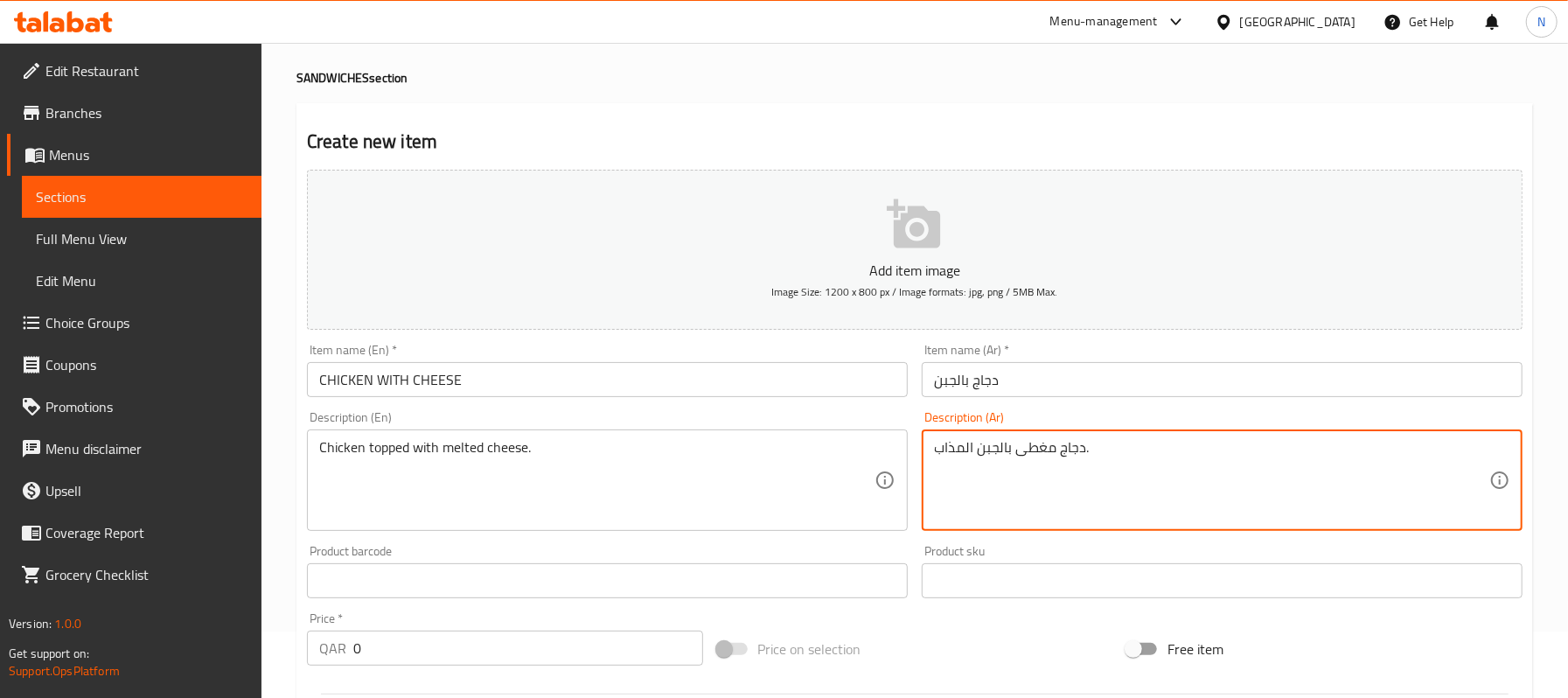
scroll to position [233, 0]
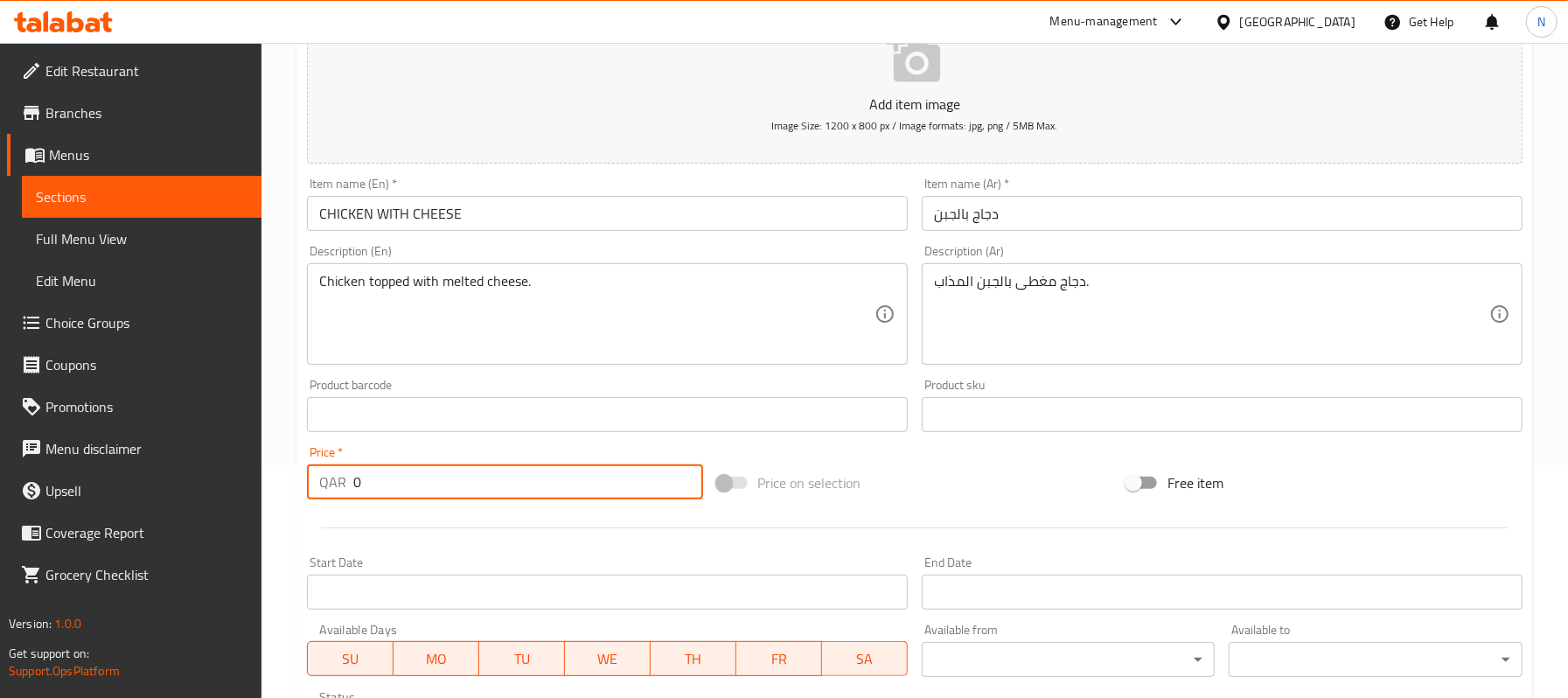
drag, startPoint x: 502, startPoint y: 484, endPoint x: 306, endPoint y: 484, distance: 196.0
click at [307, 484] on div "QAR 0 Price *" at bounding box center [505, 482] width 396 height 35
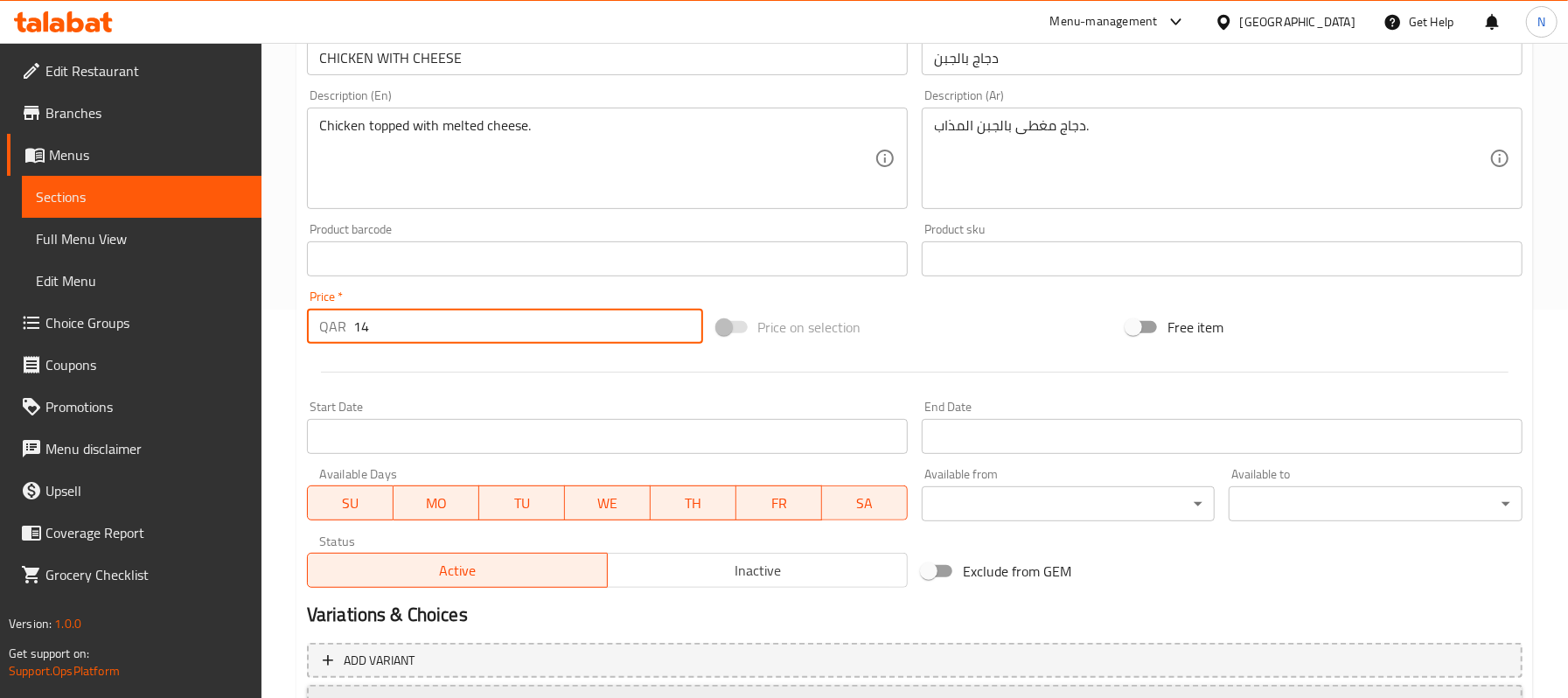
scroll to position [537, 0]
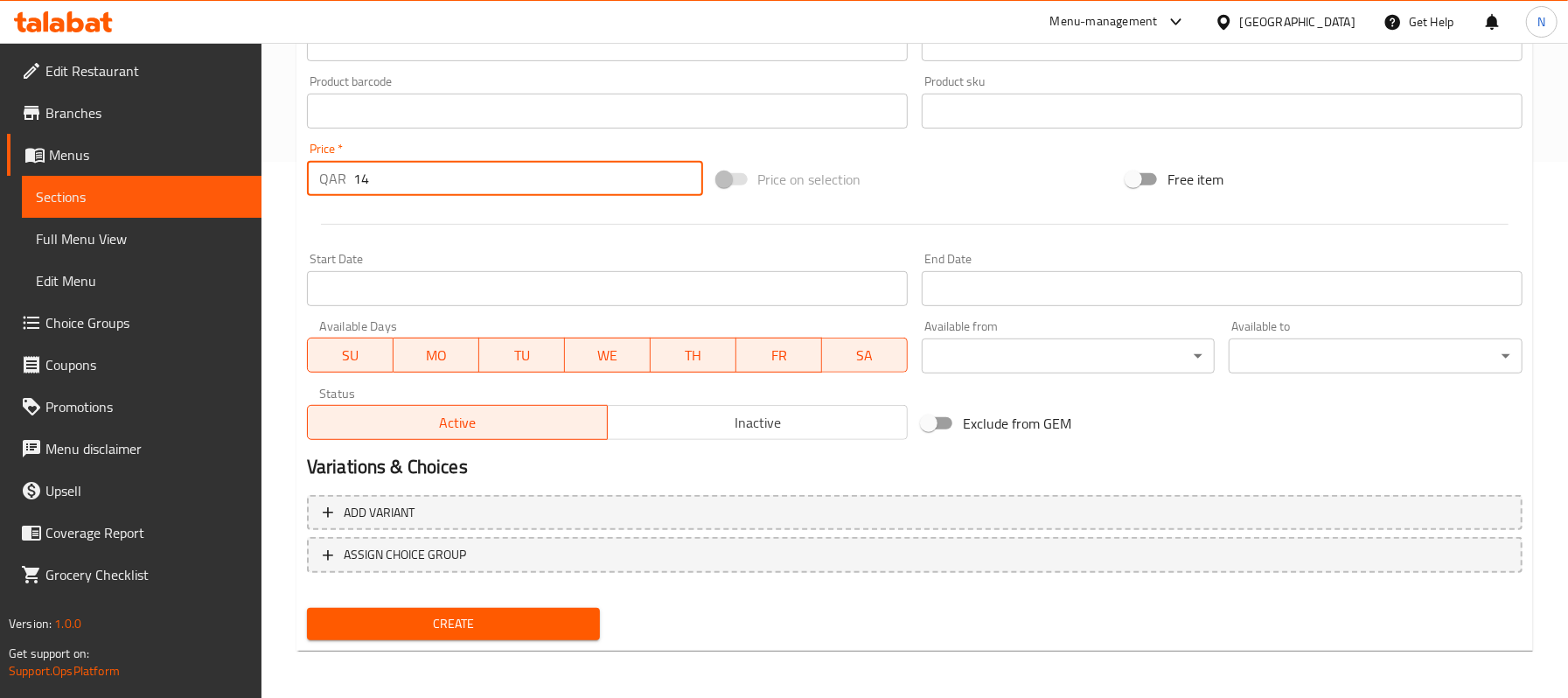
type input "14"
click at [429, 623] on span "Create" at bounding box center [453, 625] width 266 height 22
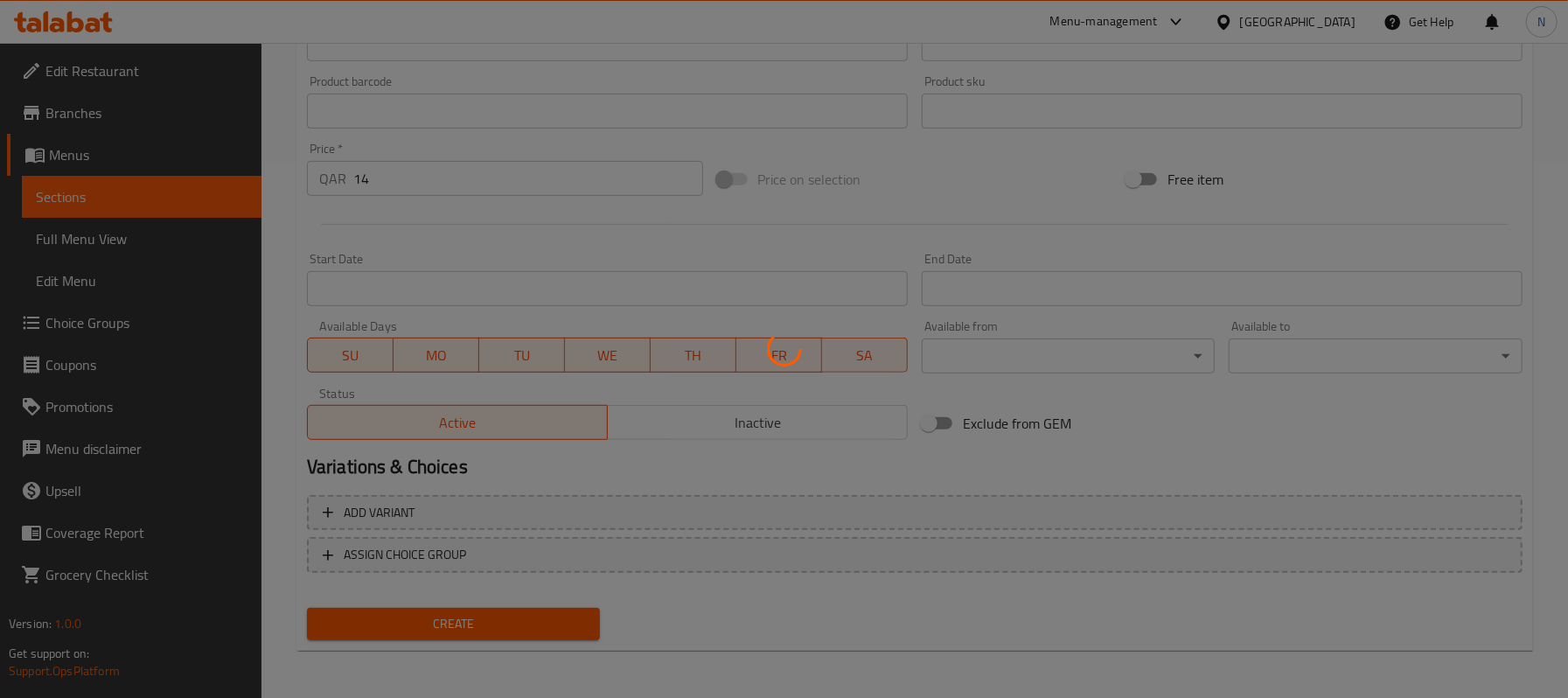
type input "0"
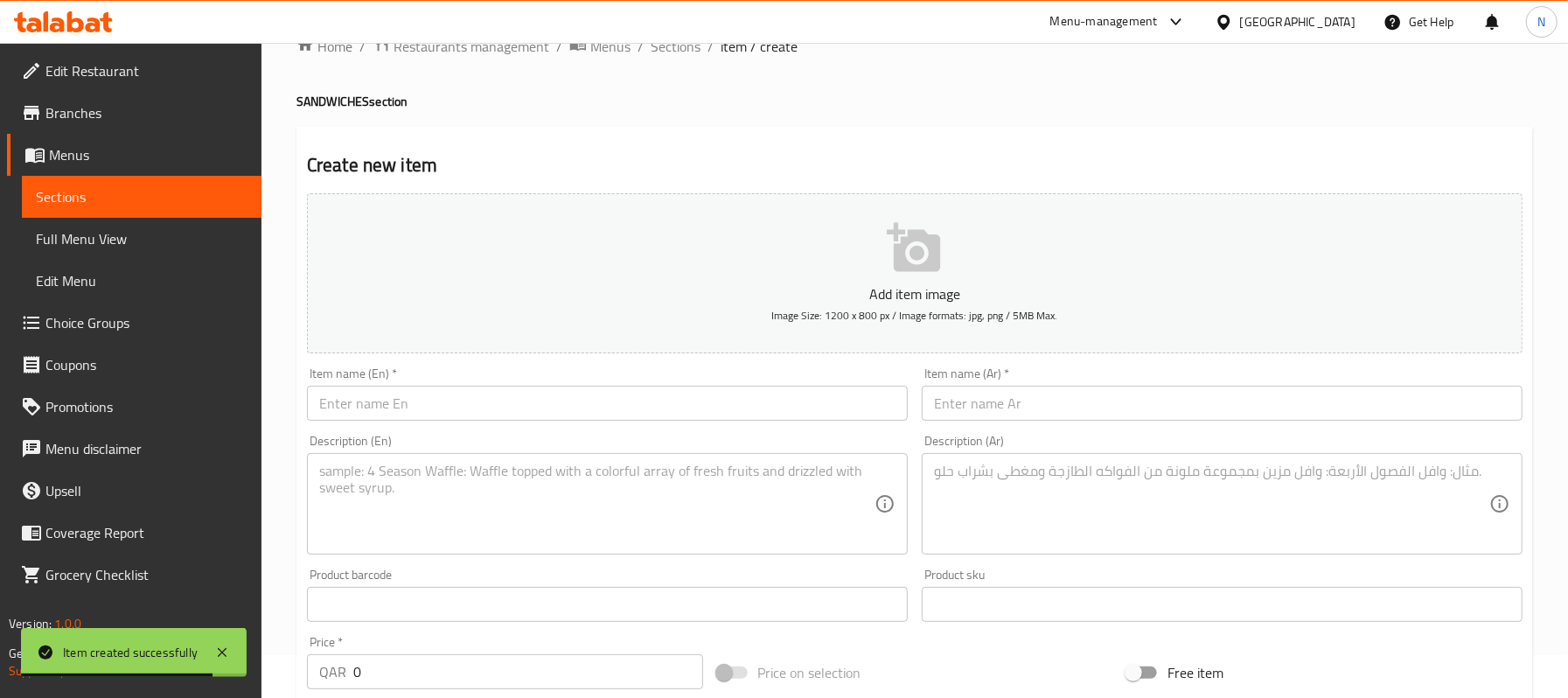
scroll to position [0, 0]
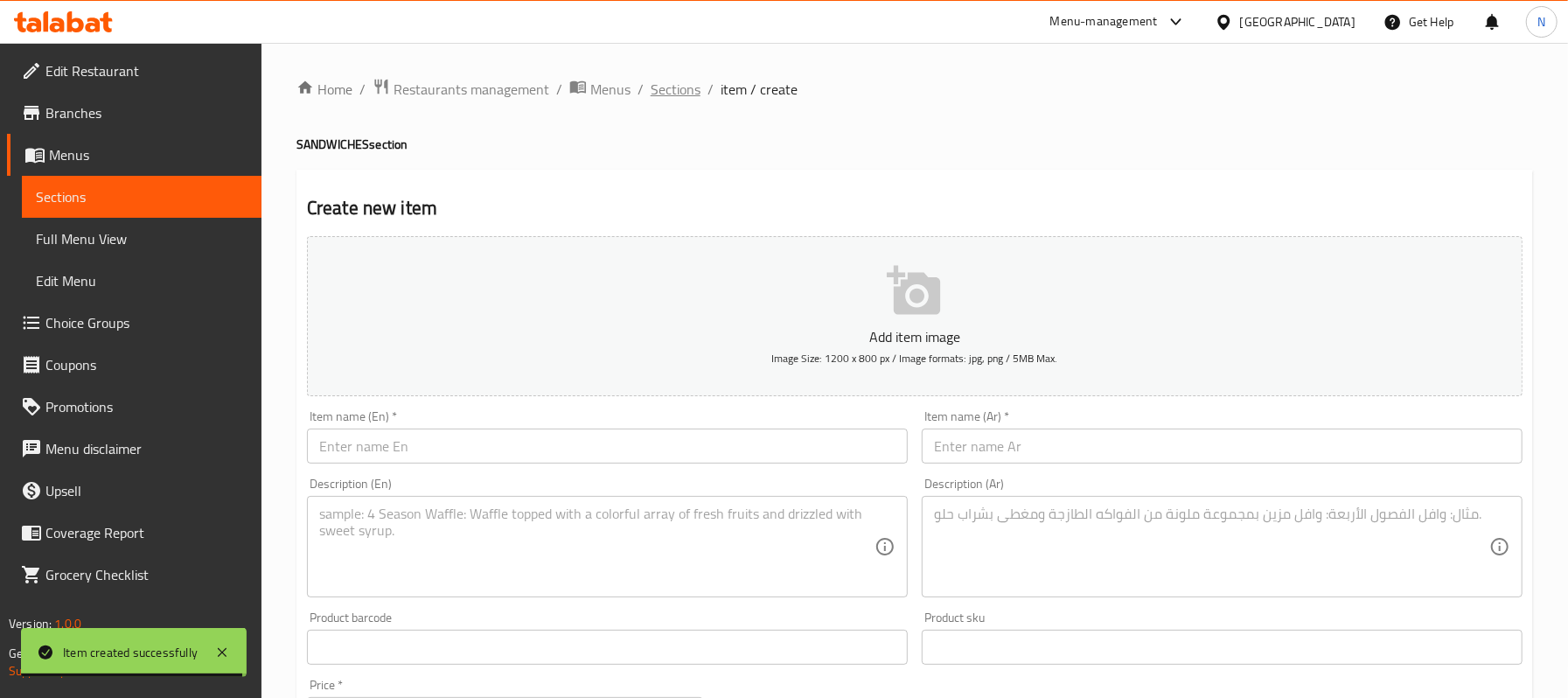
click at [689, 78] on span "Sections" at bounding box center [675, 89] width 50 height 21
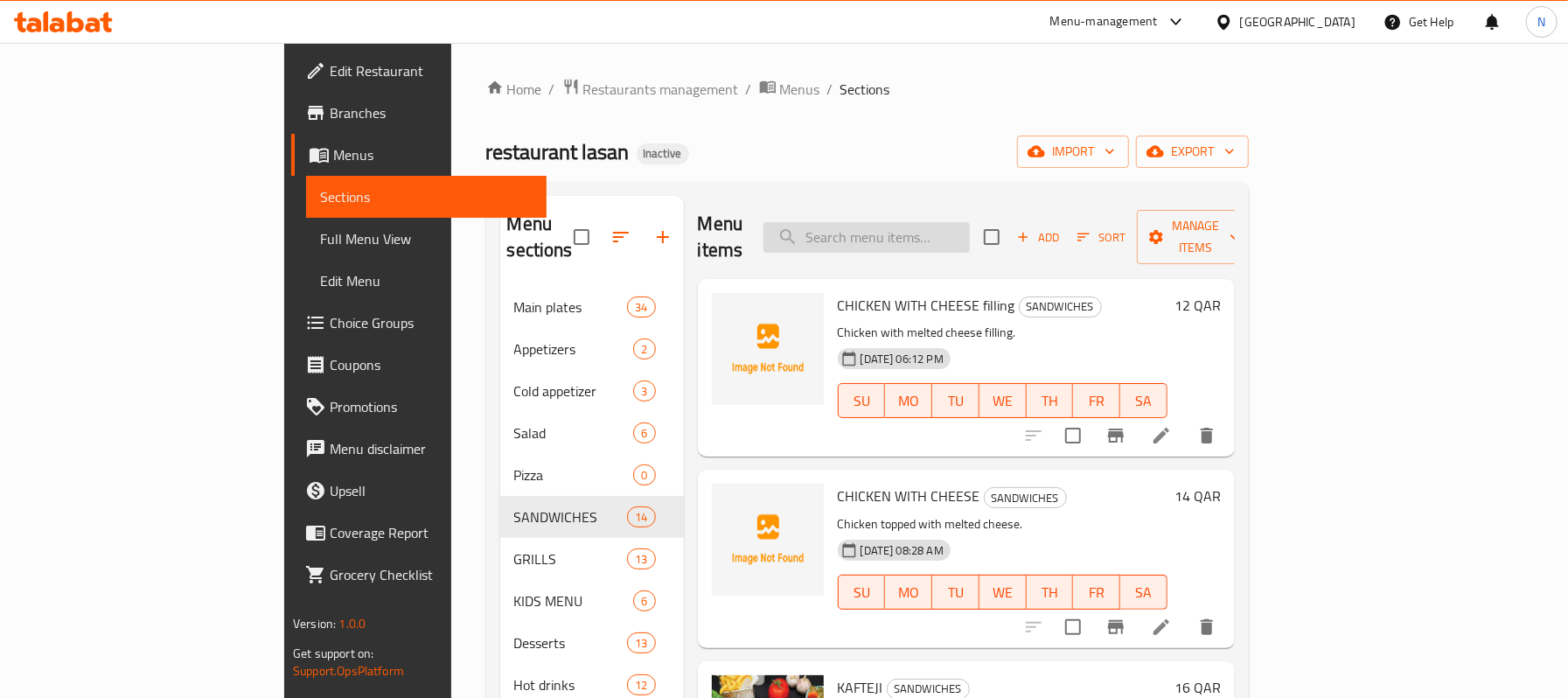
click at [917, 236] on input "search" at bounding box center [867, 238] width 207 height 31
paste input "BAGUETTE FARCIE ESCALOPE"
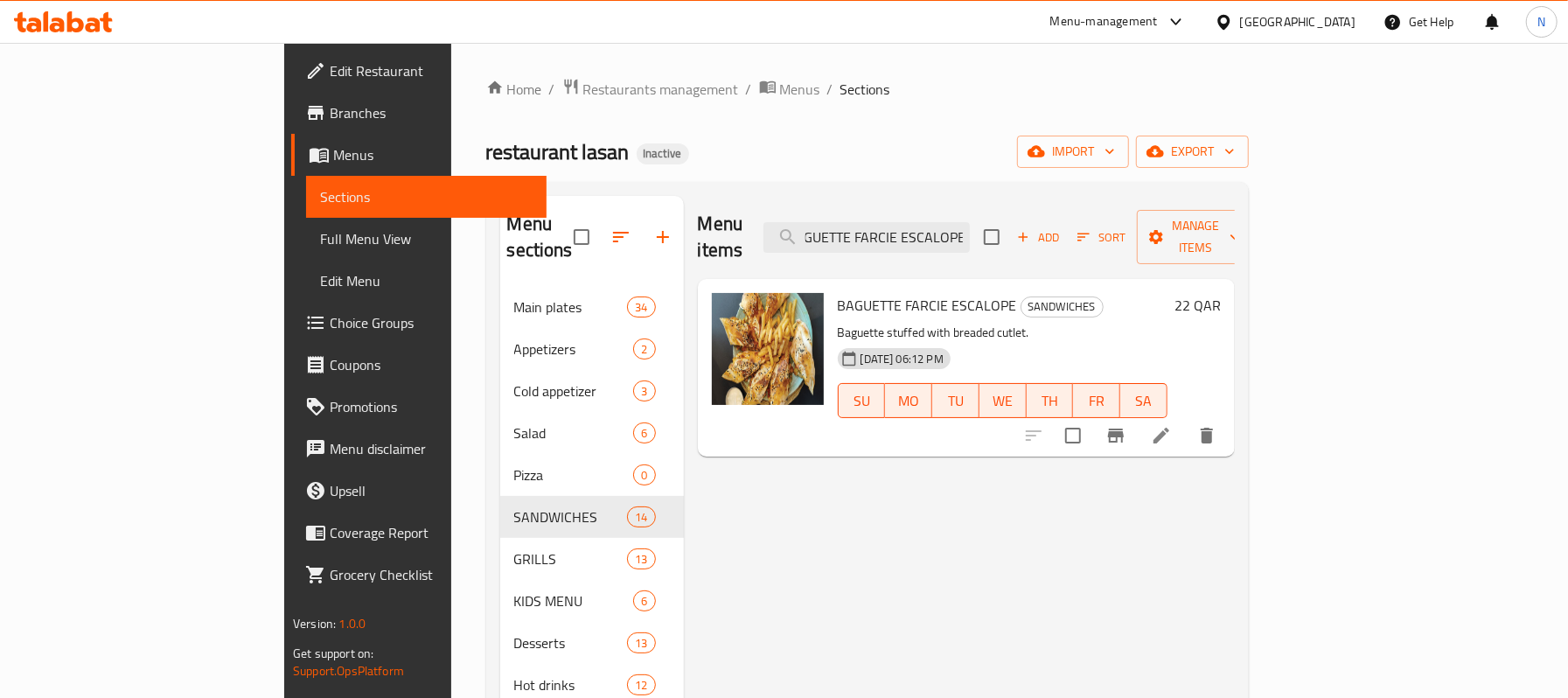
type input "BAGUETTE FARCIE ESCALOPE"
click at [1169, 428] on icon at bounding box center [1161, 436] width 15 height 15
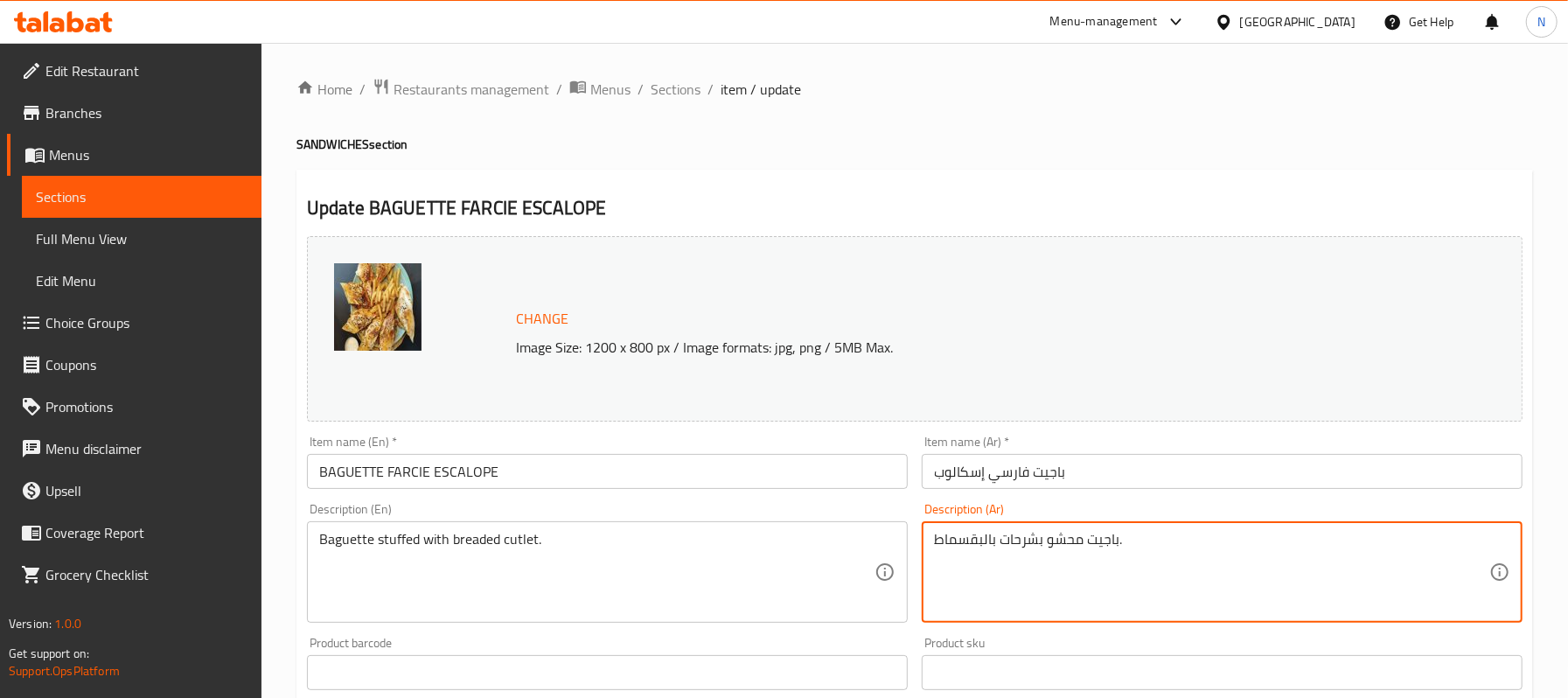
drag, startPoint x: 997, startPoint y: 538, endPoint x: 921, endPoint y: 525, distance: 77.1
type textarea "باجيت محشو بشرحات مقلية."
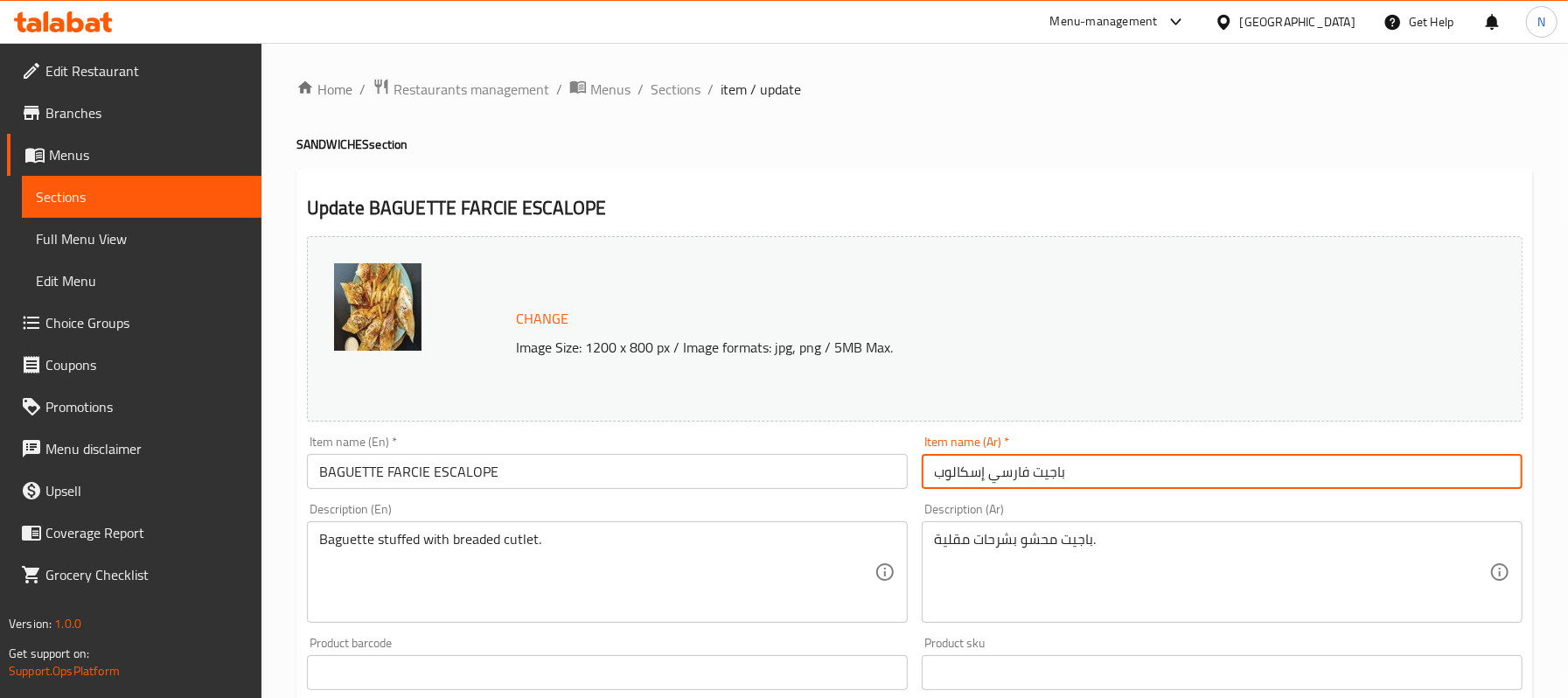
click at [1015, 474] on input "باجيت فارسي إسكالوب" at bounding box center [1222, 472] width 601 height 35
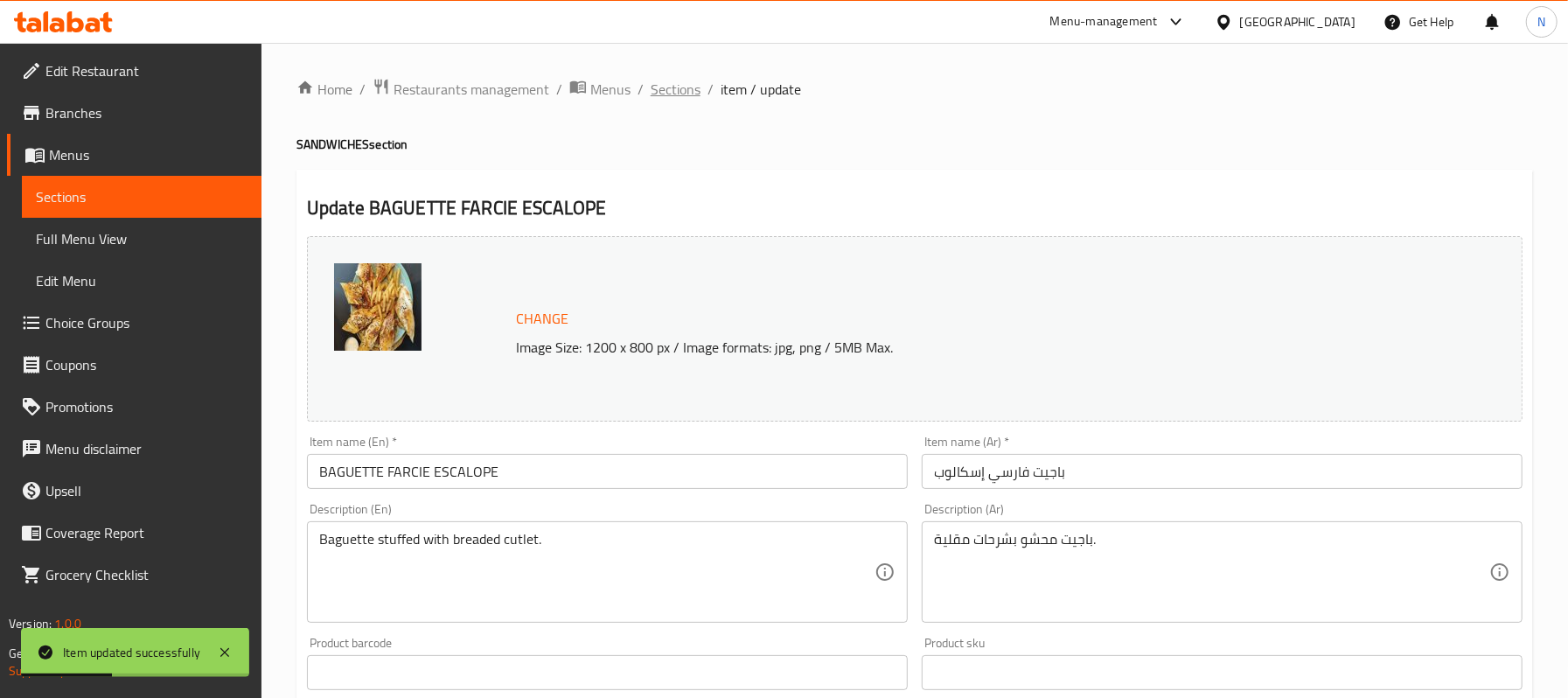
click at [690, 96] on span "Sections" at bounding box center [675, 89] width 50 height 21
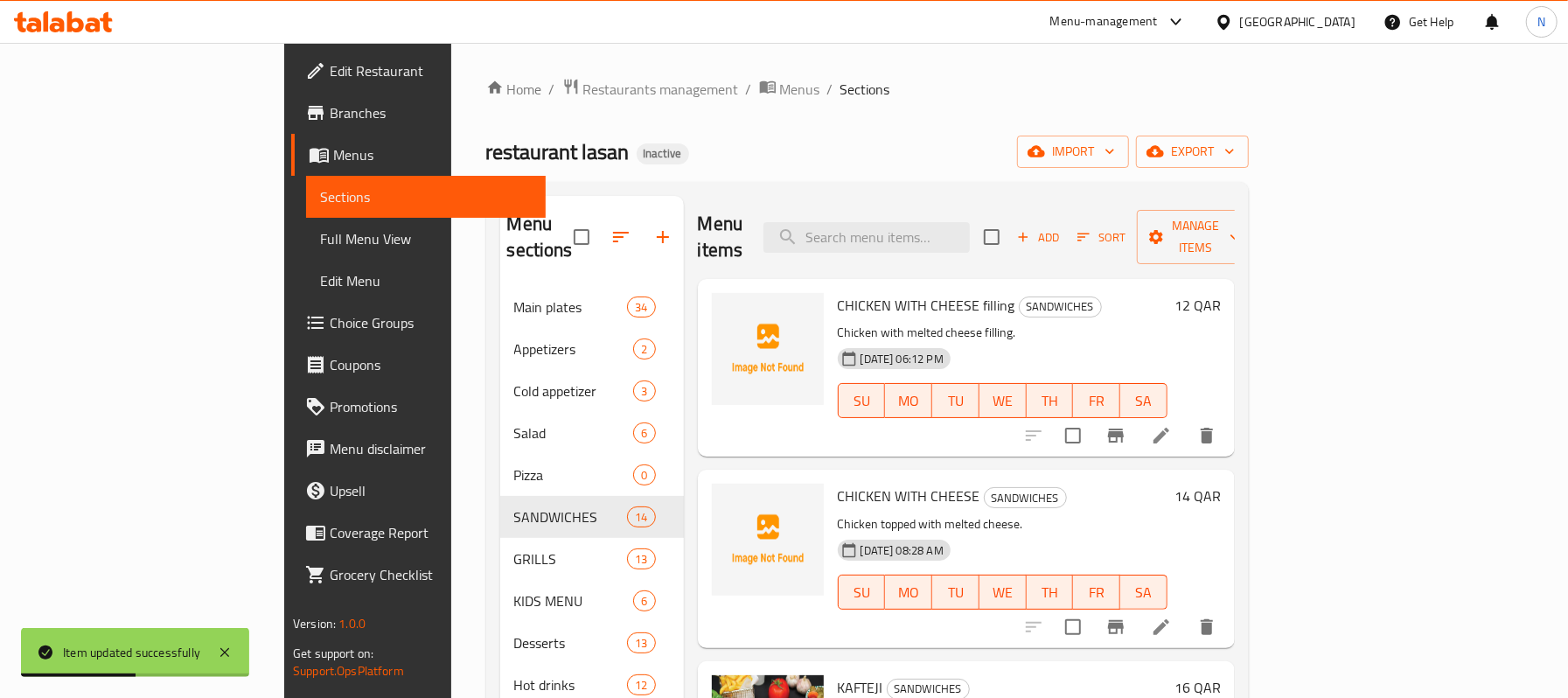
click at [937, 242] on div "Menu items Add Sort Manage items" at bounding box center [966, 238] width 537 height 83
click at [922, 226] on input "search" at bounding box center [867, 238] width 207 height 31
paste input "LIBANI ESCALOPE"
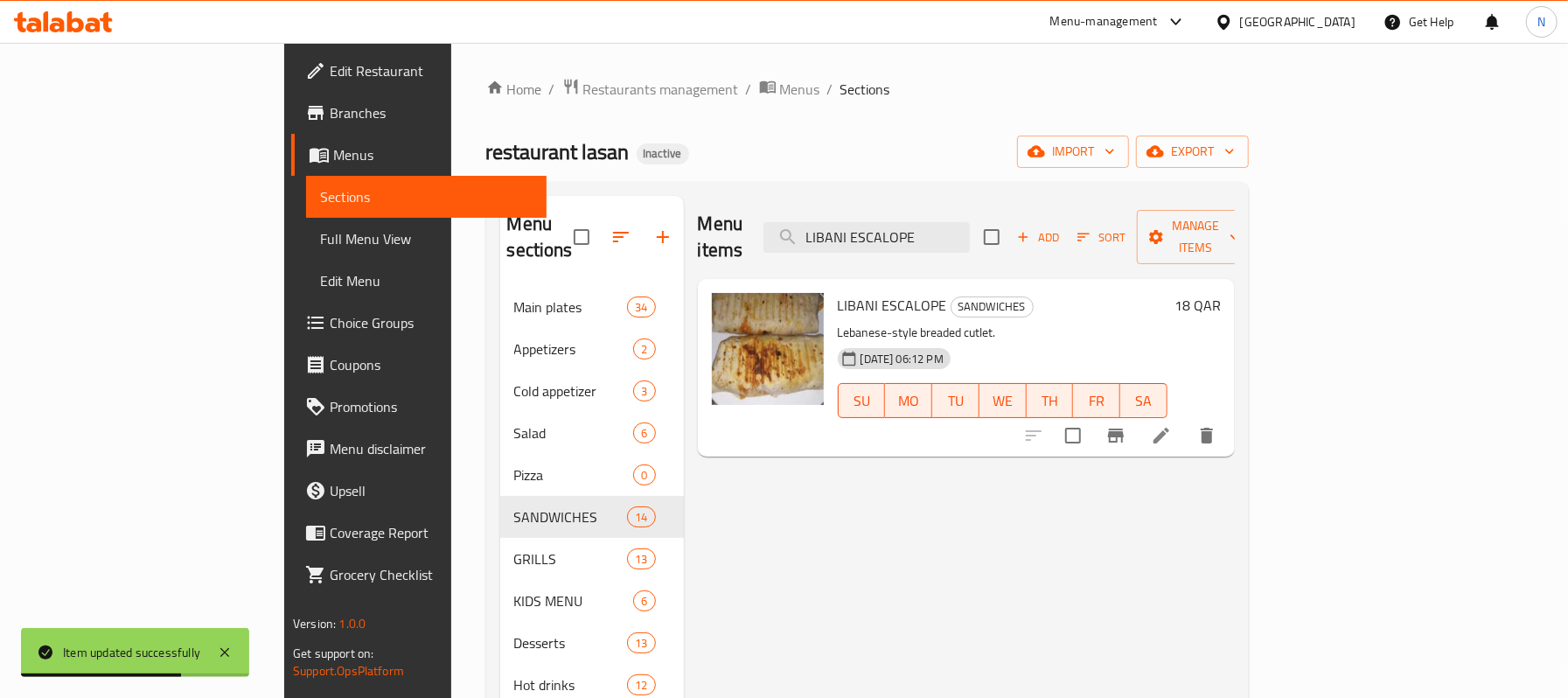
type input "LIBANI ESCALOPE"
click at [1172, 425] on icon at bounding box center [1161, 436] width 21 height 21
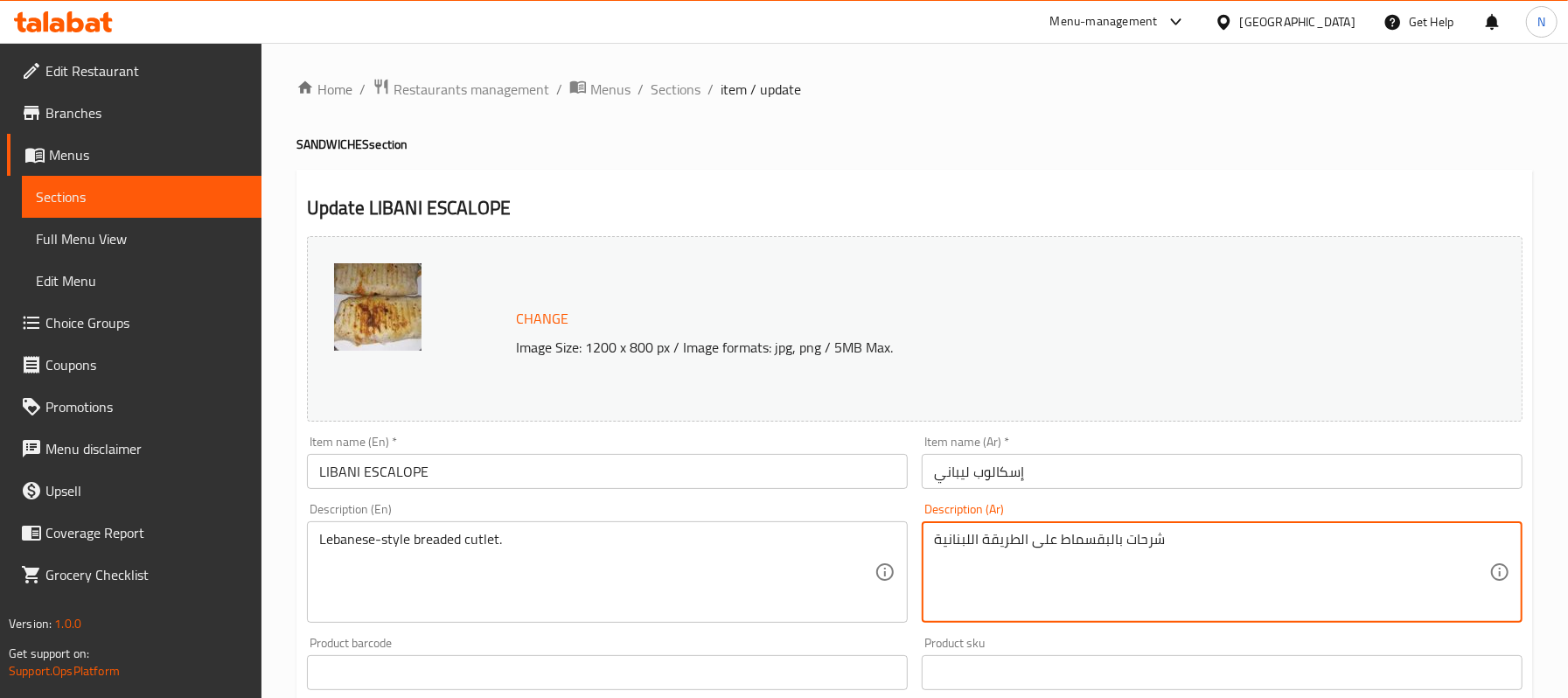
drag, startPoint x: 1120, startPoint y: 538, endPoint x: 1058, endPoint y: 536, distance: 62.0
type textarea "شرحات مقليه على الطريقة اللبنانية"
click at [1077, 469] on input "إسكالوب ليباني" at bounding box center [1222, 472] width 601 height 35
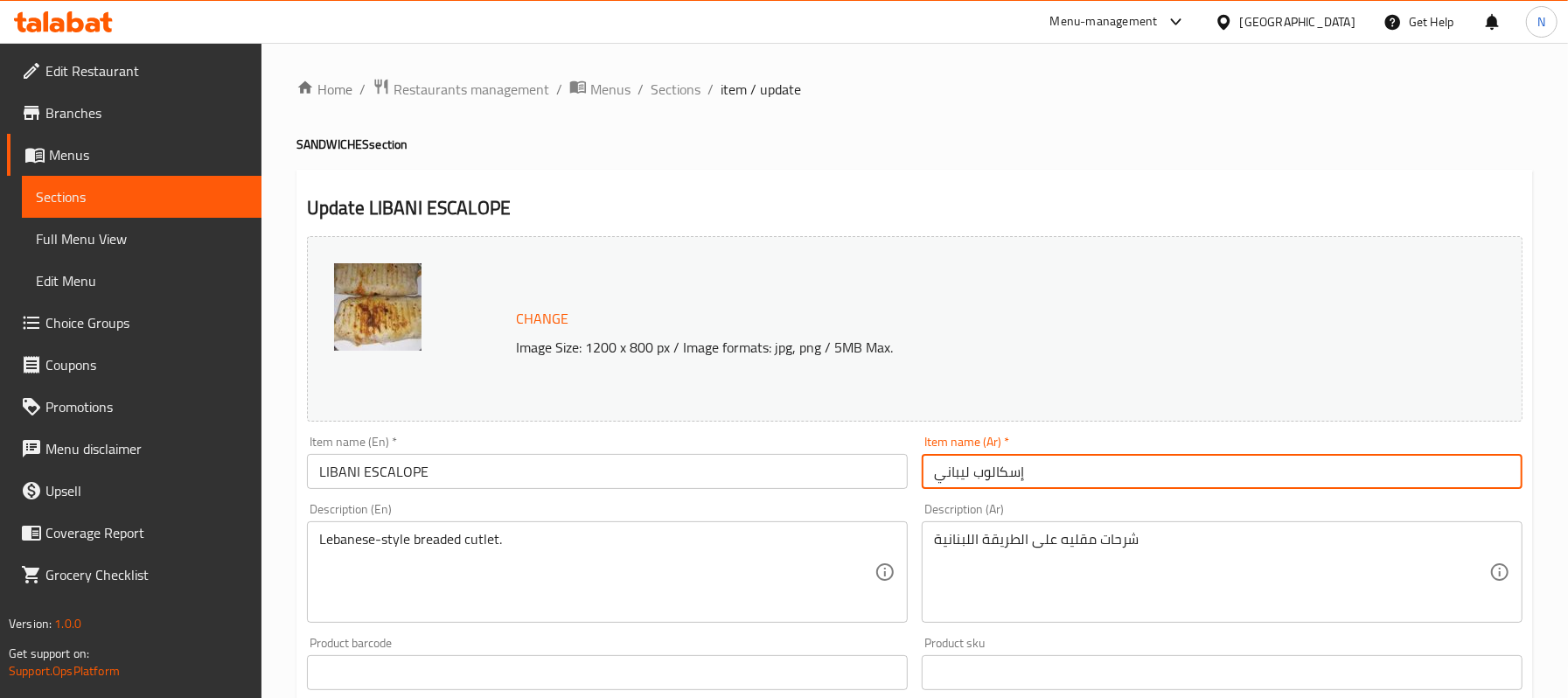
click at [687, 88] on span "Sections" at bounding box center [675, 89] width 50 height 21
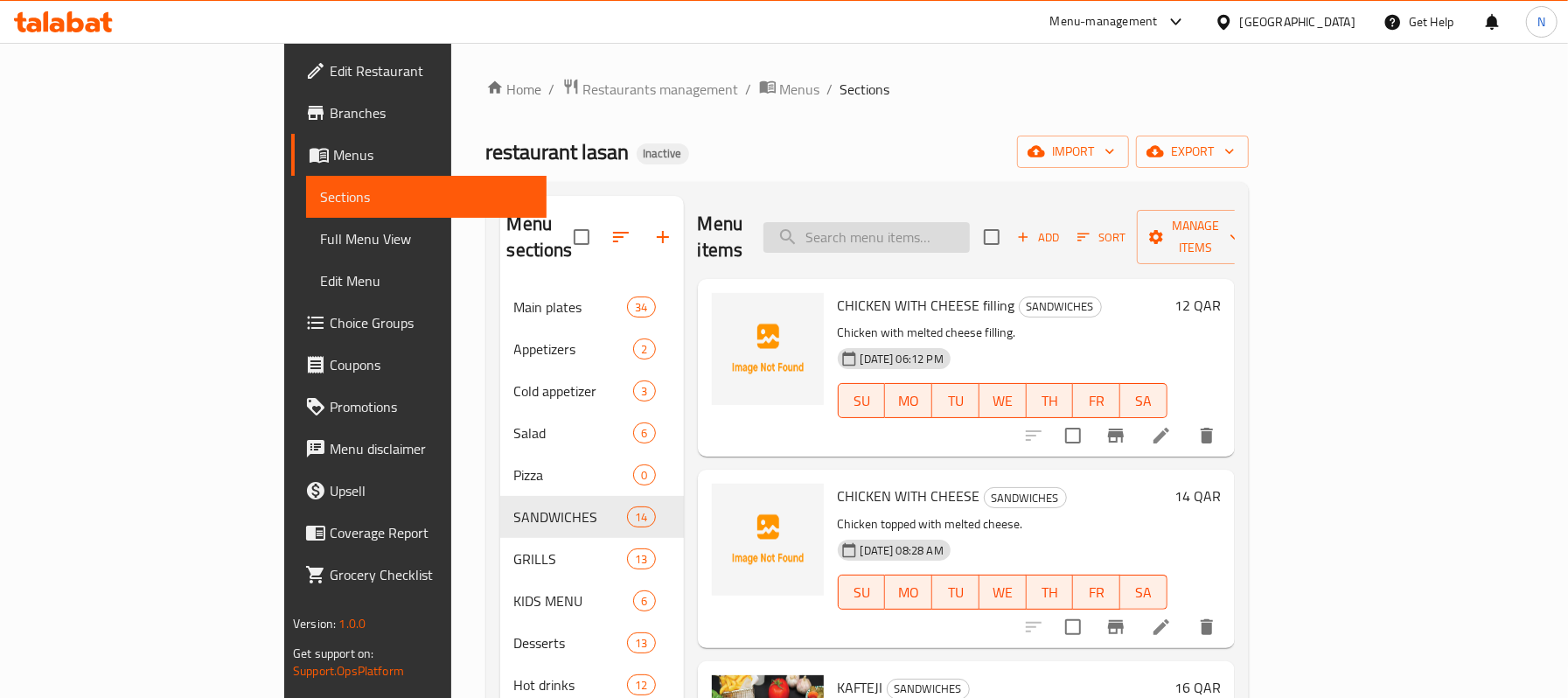
click at [945, 222] on input "search" at bounding box center [867, 238] width 207 height 31
paste input "[PERSON_NAME]"
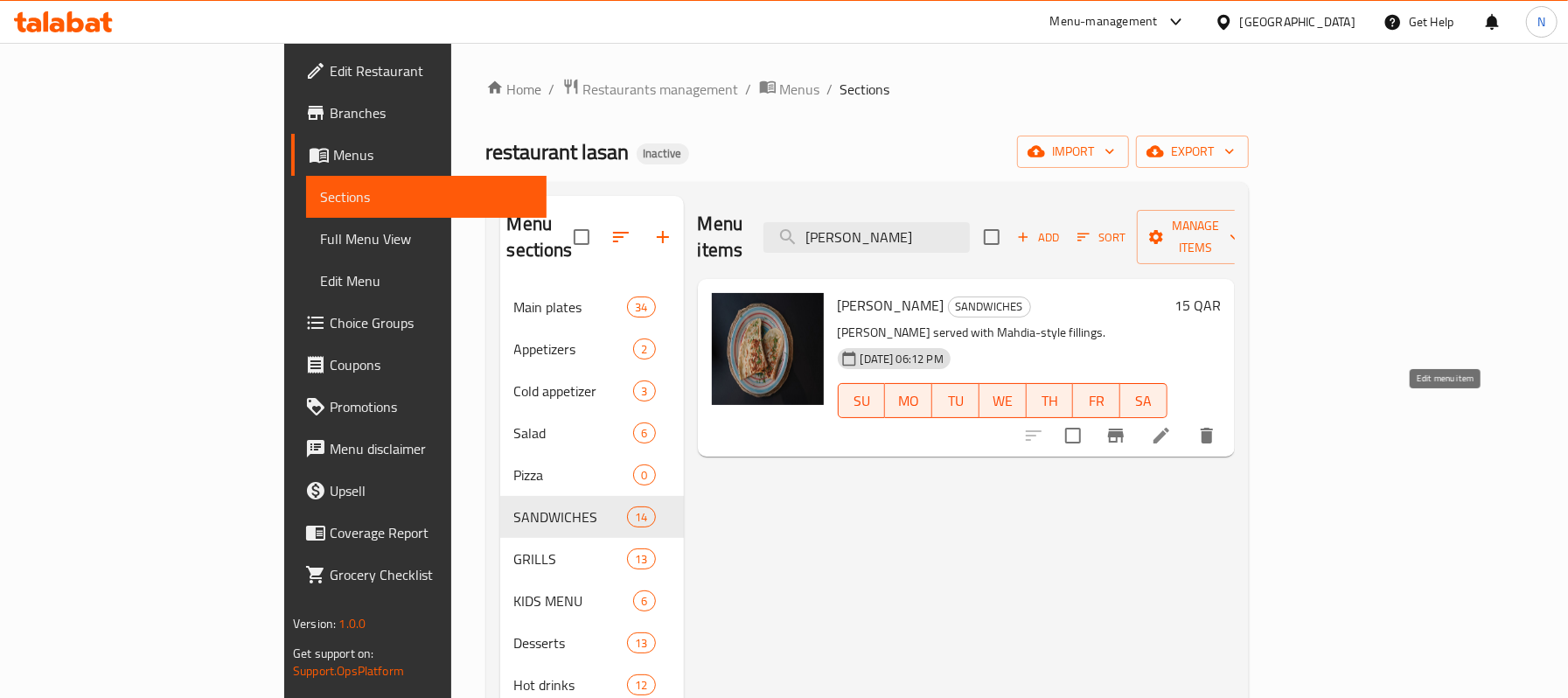
type input "[PERSON_NAME]"
click at [1169, 428] on icon at bounding box center [1161, 436] width 15 height 15
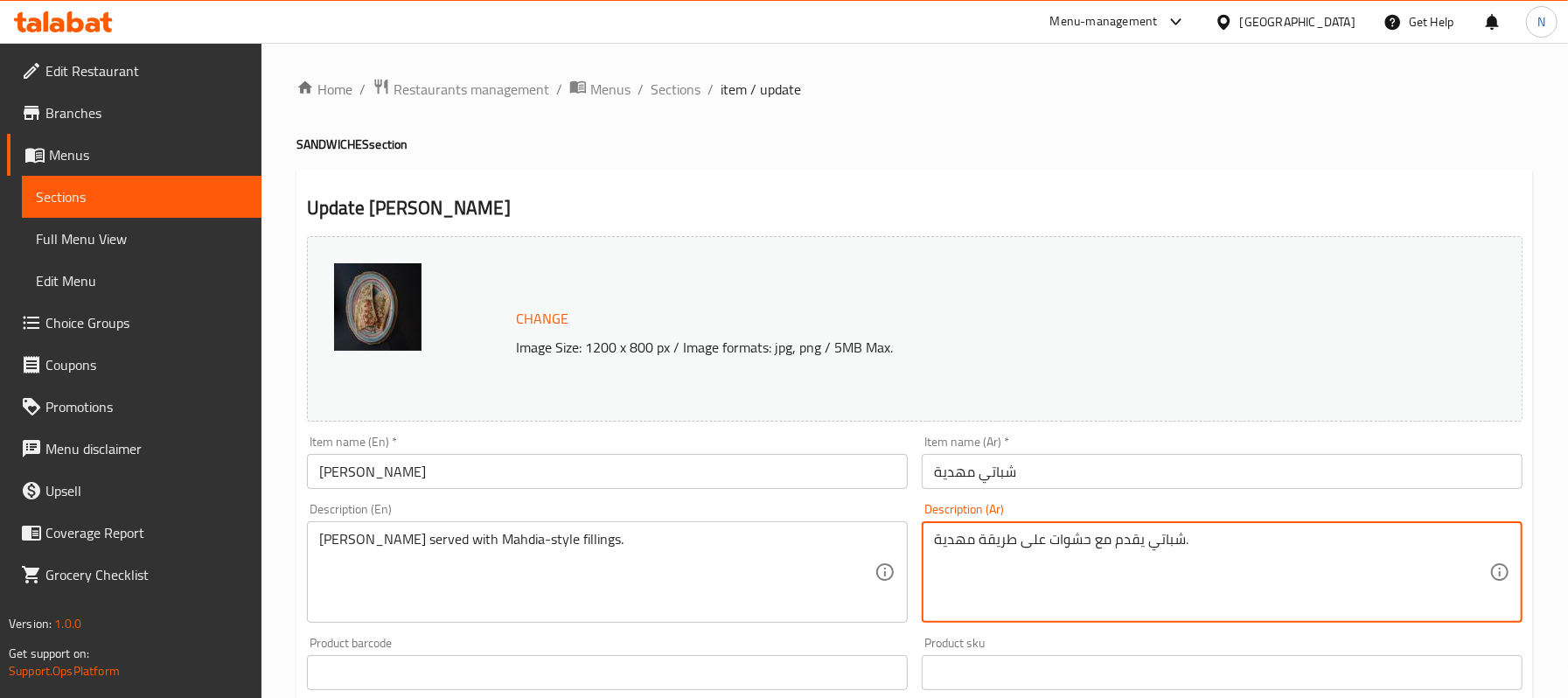
type textarea "شباتي يقدم مع حشوات على طريقة مهدية."
click at [955, 413] on div "Change Image Size: 1200 x 800 px / Image formats: jpg, png / 5MB Max." at bounding box center [915, 329] width 1215 height 186
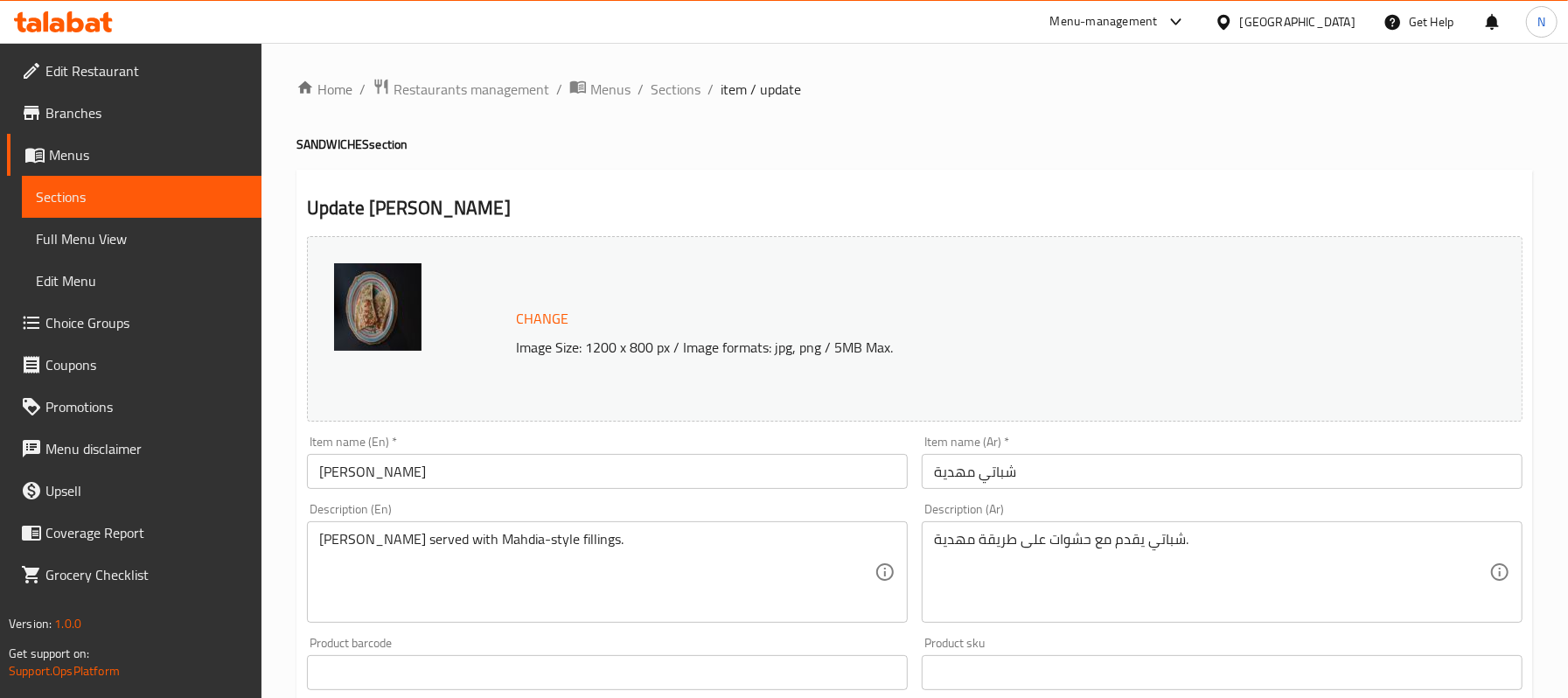
click at [991, 480] on input "شباتي مهدية" at bounding box center [1222, 472] width 601 height 35
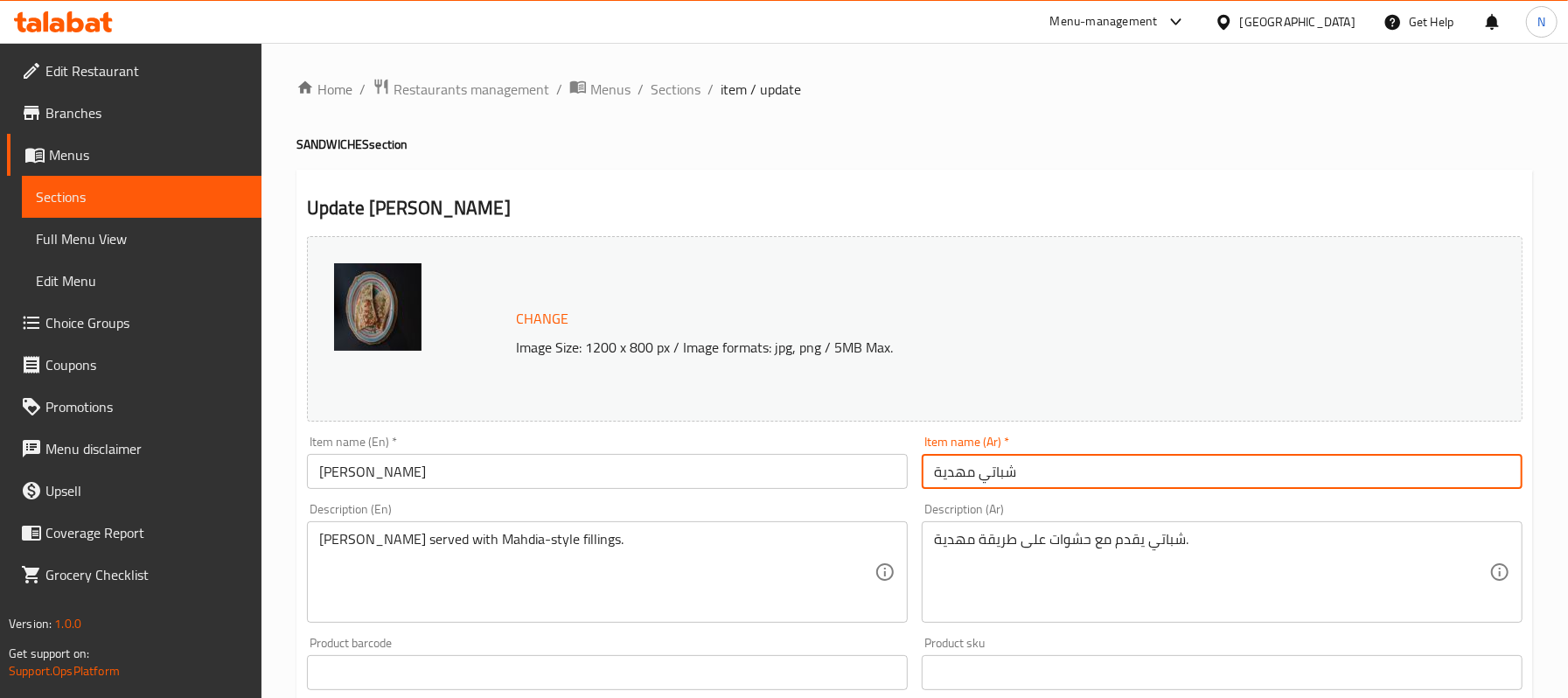
click at [654, 88] on span "Sections" at bounding box center [675, 89] width 50 height 21
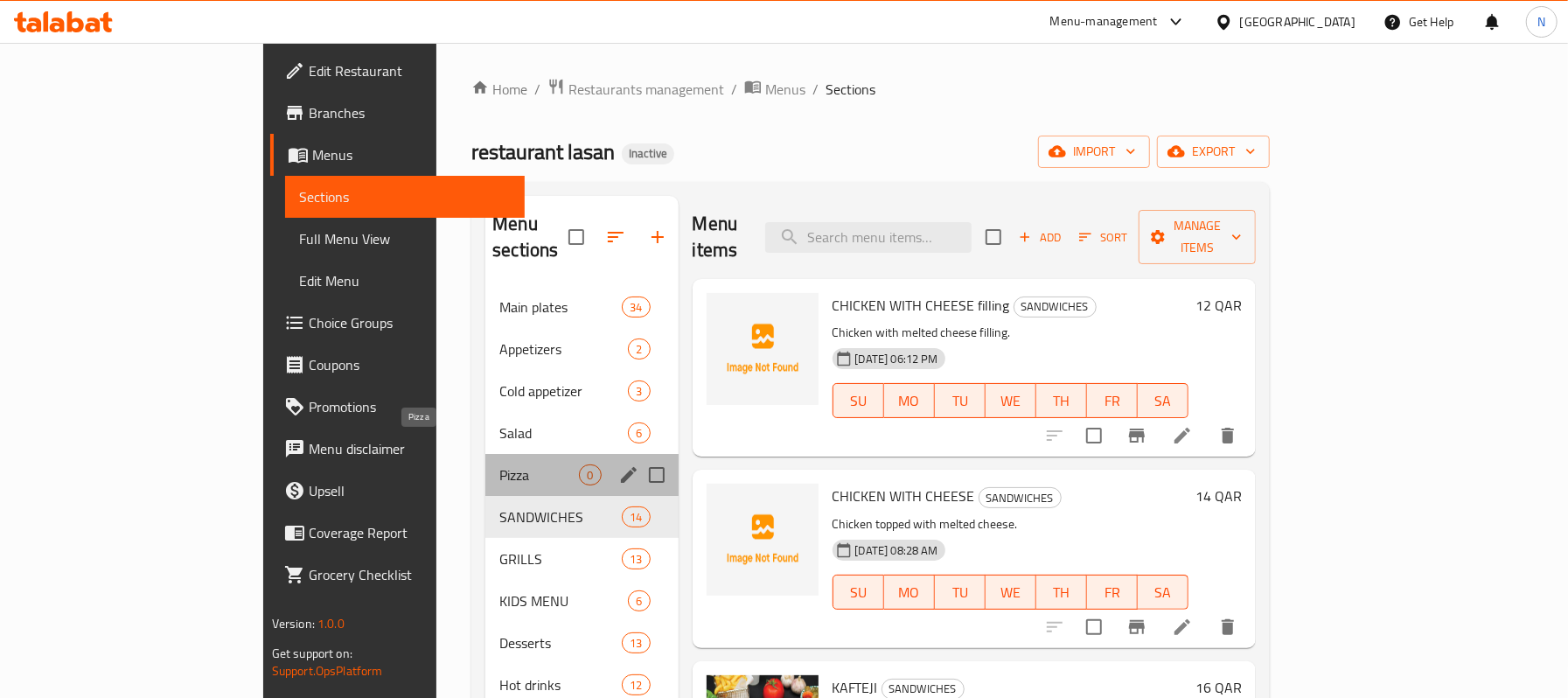
click at [499, 465] on span "Pizza" at bounding box center [539, 476] width 79 height 21
